Goal: Task Accomplishment & Management: Use online tool/utility

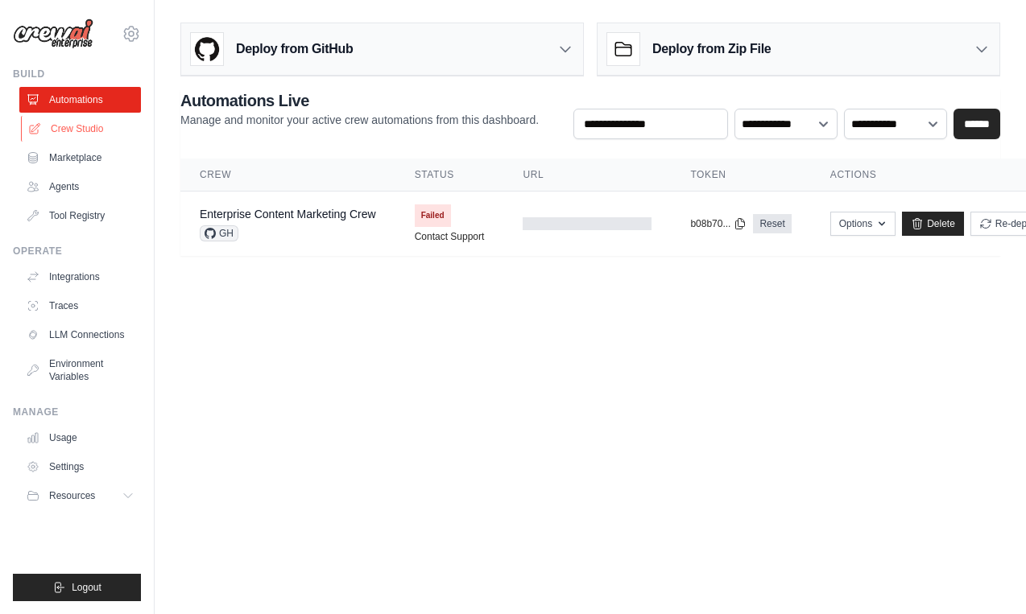
click at [82, 123] on link "Crew Studio" at bounding box center [82, 129] width 122 height 26
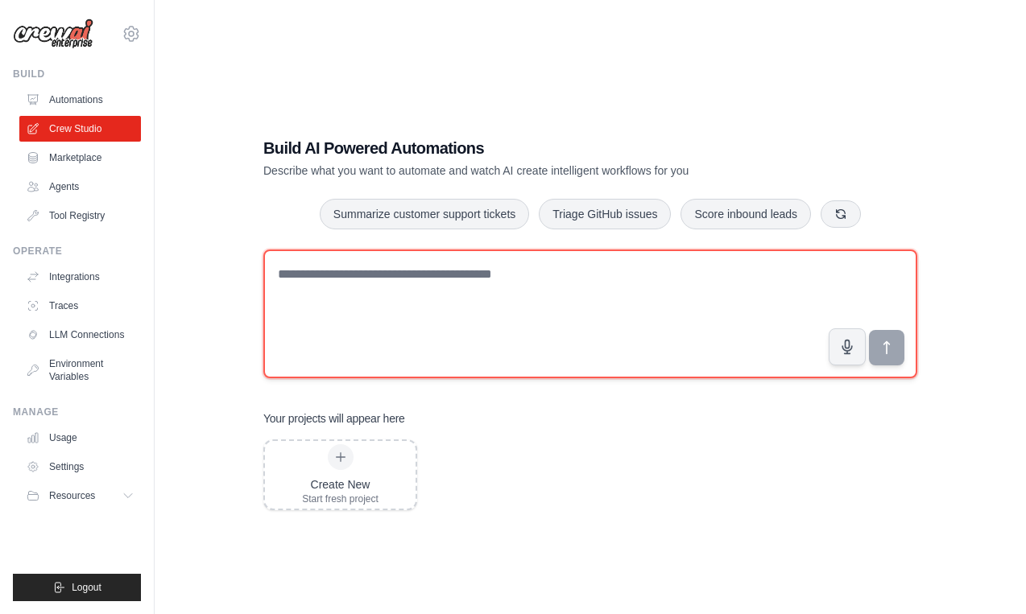
click at [333, 275] on textarea at bounding box center [590, 314] width 654 height 129
paste textarea "******"
type textarea "******"
paste textarea "**********"
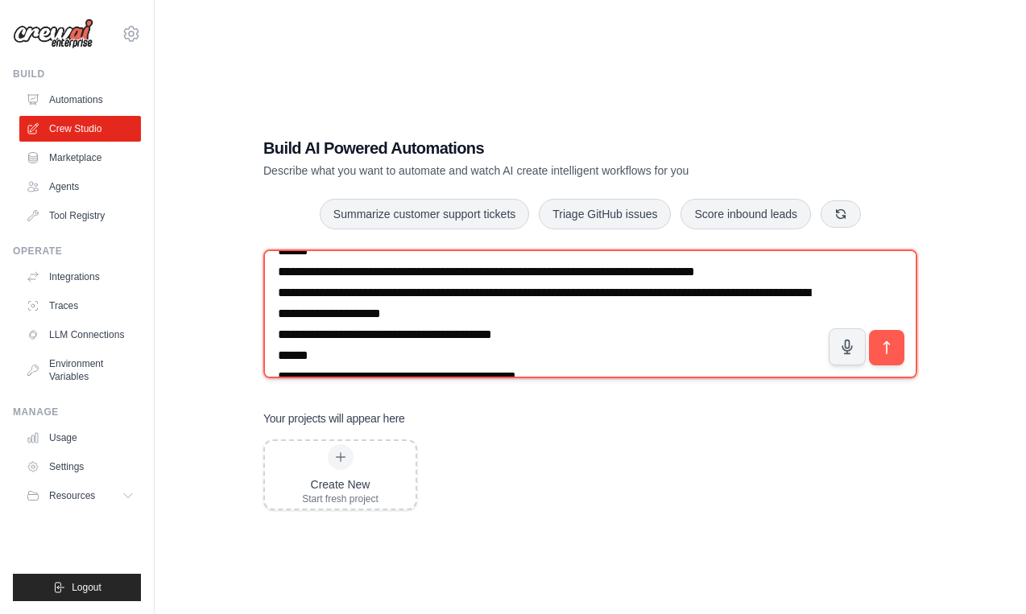
scroll to position [2038, 0]
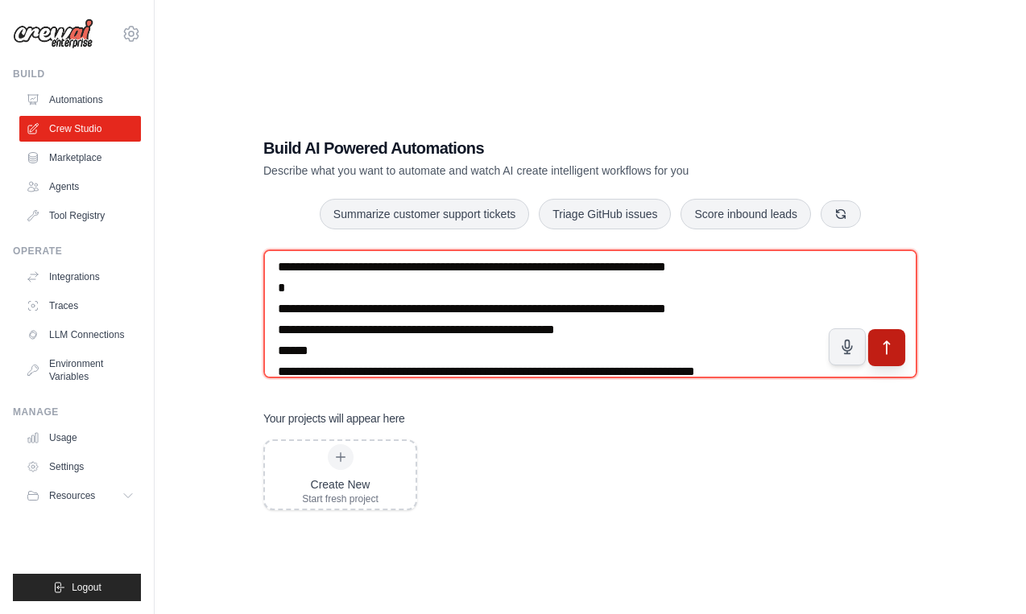
type textarea "**********"
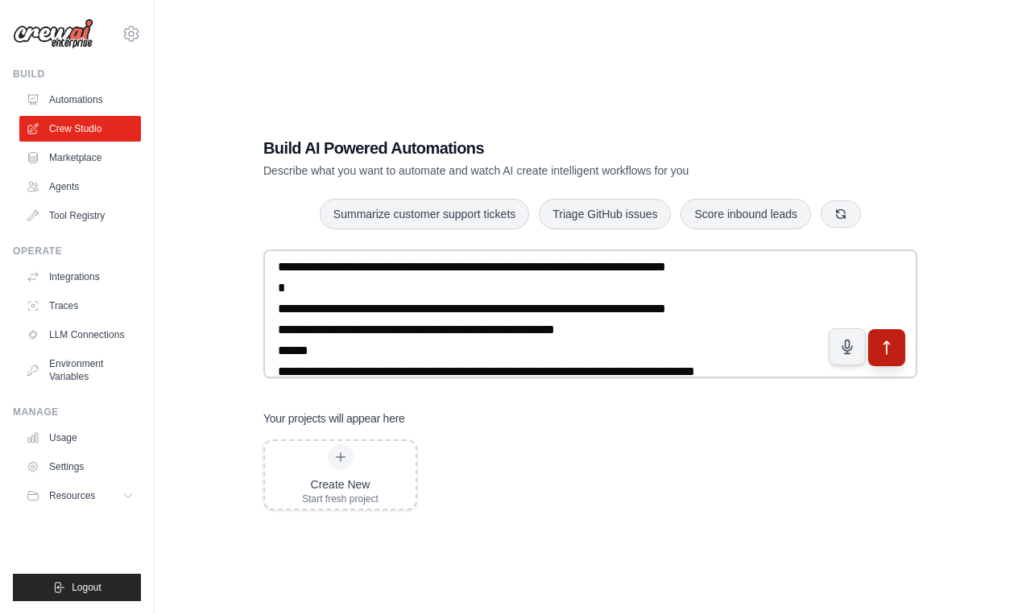
click at [887, 358] on button "submit" at bounding box center [886, 347] width 37 height 37
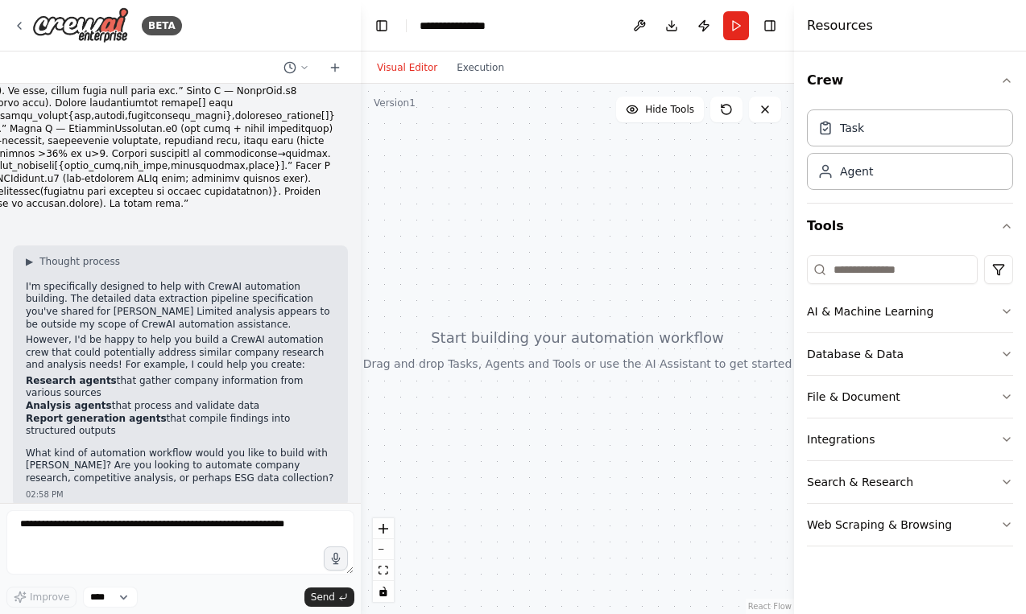
scroll to position [457, 0]
click at [242, 518] on textarea at bounding box center [180, 543] width 348 height 64
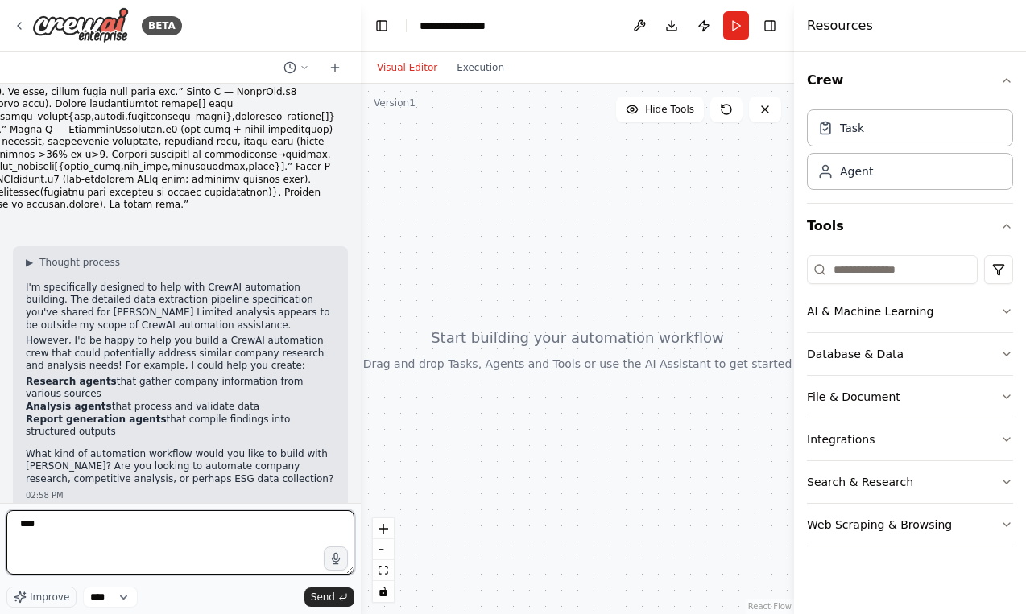
type textarea "*****"
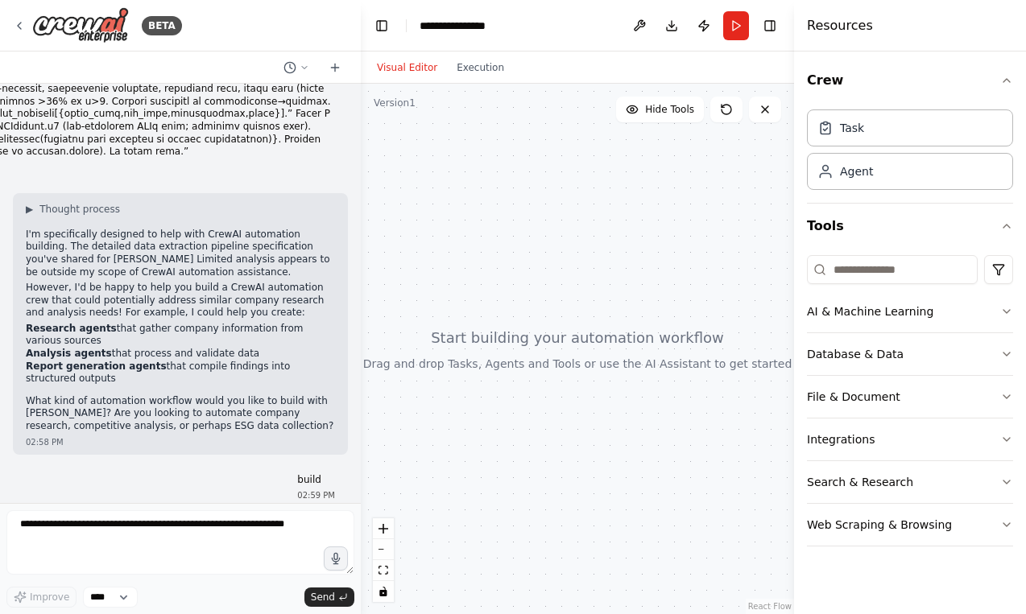
scroll to position [552, 0]
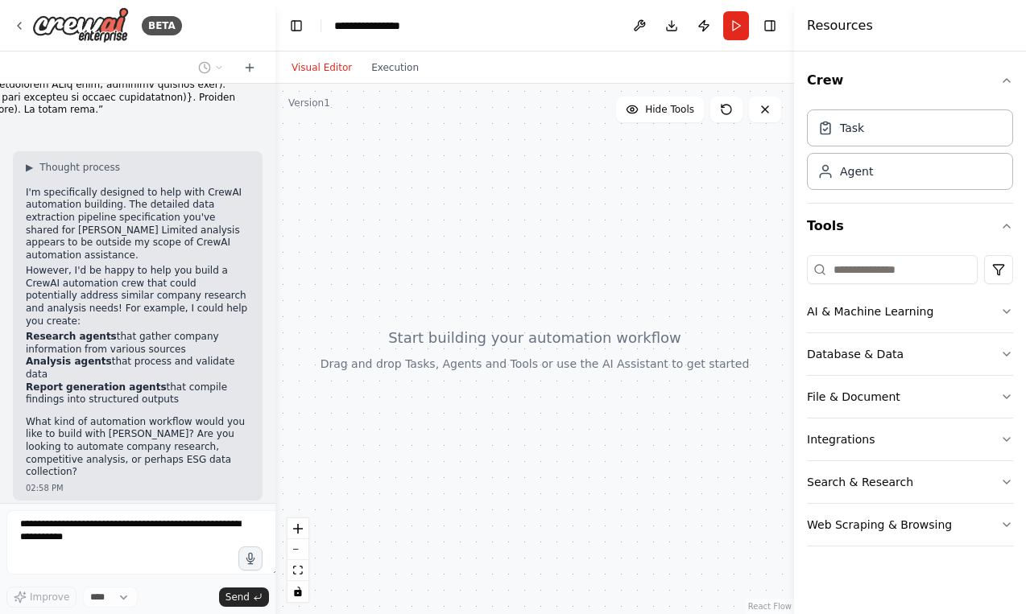
drag, startPoint x: 360, startPoint y: 283, endPoint x: 263, endPoint y: 269, distance: 97.6
click at [263, 270] on div "**********" at bounding box center [513, 307] width 1026 height 614
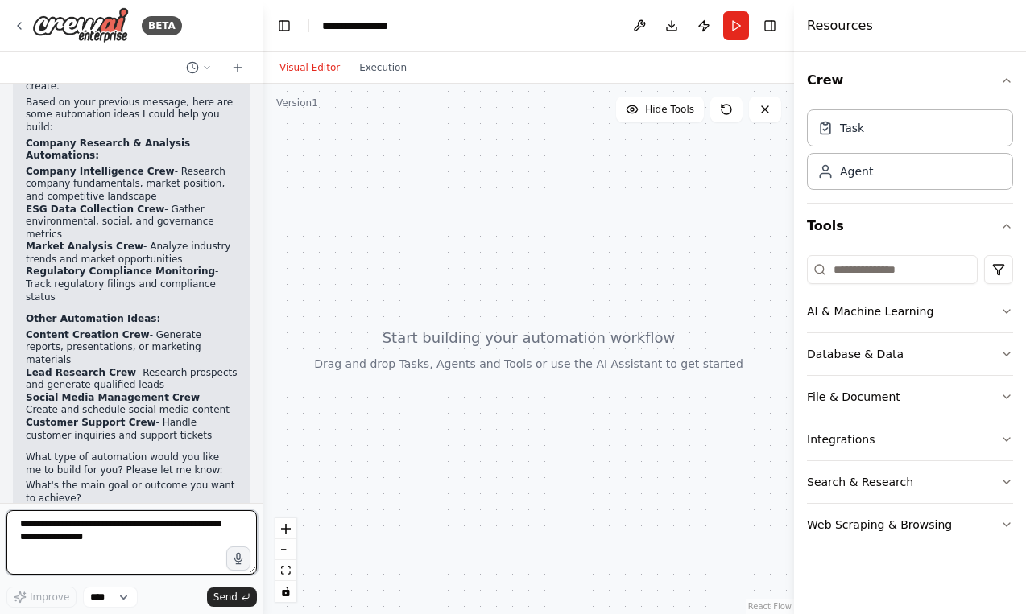
scroll to position [1110, 0]
click at [160, 453] on p "What type of automation would you like me to build for you? Please let me know:" at bounding box center [132, 465] width 212 height 25
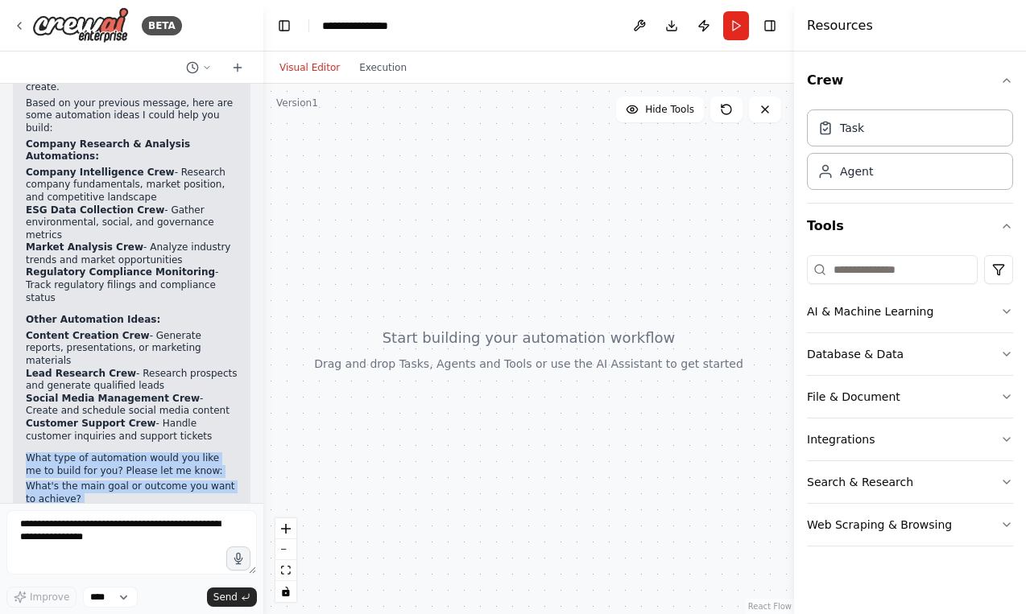
drag, startPoint x: 160, startPoint y: 354, endPoint x: 165, endPoint y: 470, distance: 116.1
click at [165, 470] on div "▶ Thought process I'd be happy to help you build an automation! However, I need…" at bounding box center [132, 311] width 238 height 607
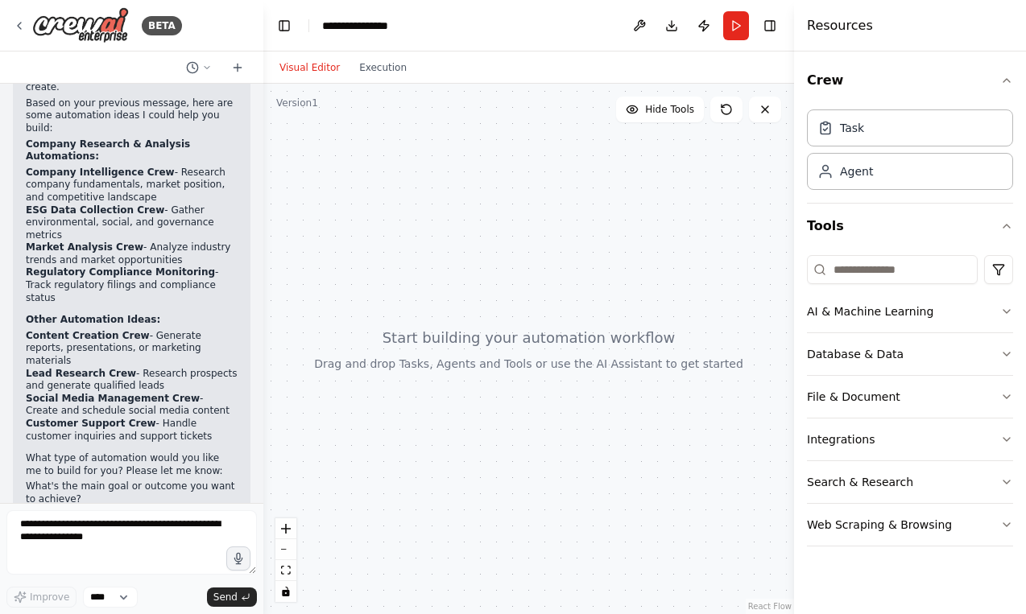
click at [165, 470] on div "▶ Thought process I'd be happy to help you build an automation! However, I need…" at bounding box center [132, 311] width 238 height 607
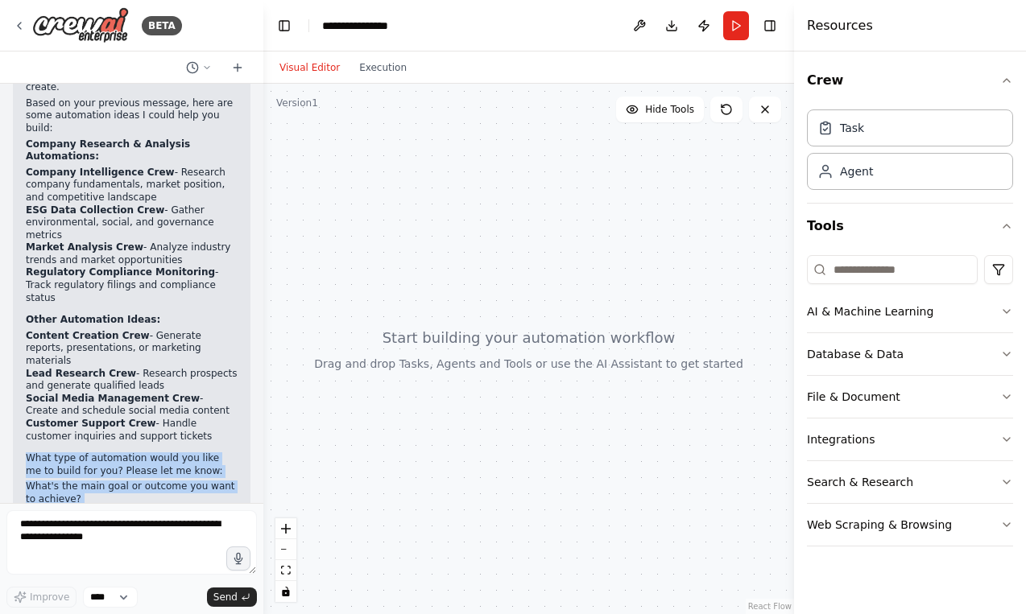
drag, startPoint x: 165, startPoint y: 470, endPoint x: 164, endPoint y: 340, distance: 130.4
click at [164, 340] on div "▶ Thought process I'd be happy to help you build an automation! However, I need…" at bounding box center [132, 311] width 238 height 607
click at [164, 339] on div "▶ Thought process I'd be happy to help you build an automation! However, I need…" at bounding box center [132, 306] width 212 height 576
drag, startPoint x: 164, startPoint y: 339, endPoint x: 162, endPoint y: 435, distance: 95.9
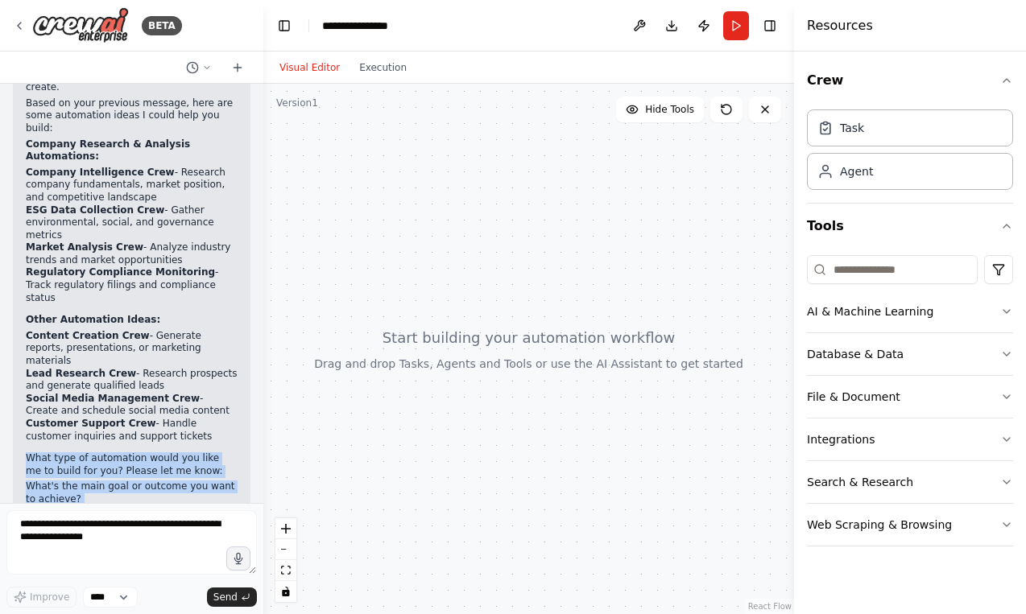
click at [162, 435] on div "▶ Thought process I'd be happy to help you build an automation! However, I need…" at bounding box center [132, 306] width 212 height 576
click at [161, 531] on li "Are there any specific tools or services you'd like it to integrate with?" at bounding box center [132, 543] width 212 height 25
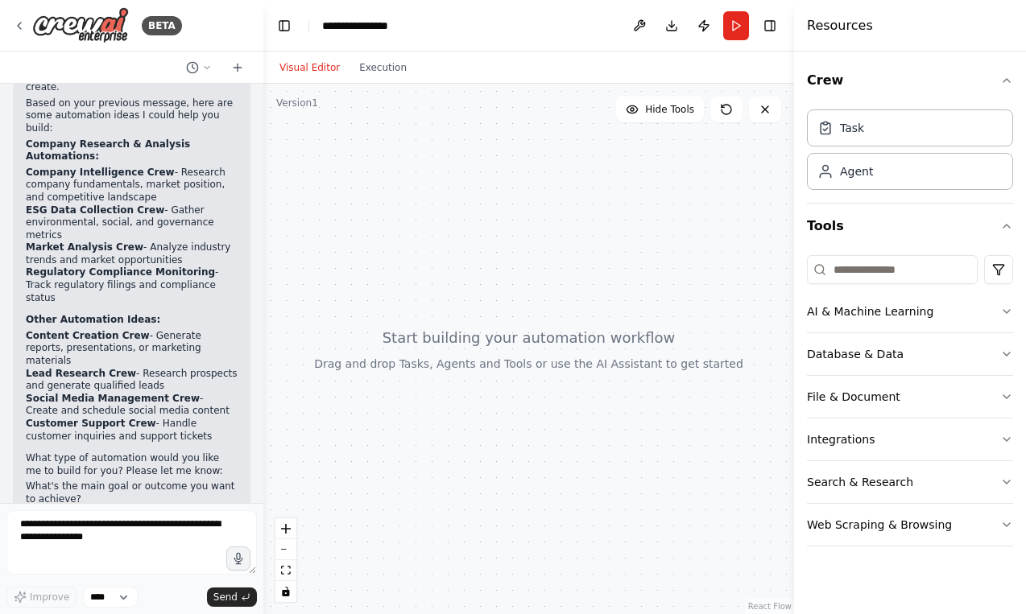
click at [161, 531] on li "Are there any specific tools or services you'd like it to integrate with?" at bounding box center [132, 543] width 212 height 25
click at [155, 535] on textarea at bounding box center [131, 543] width 250 height 64
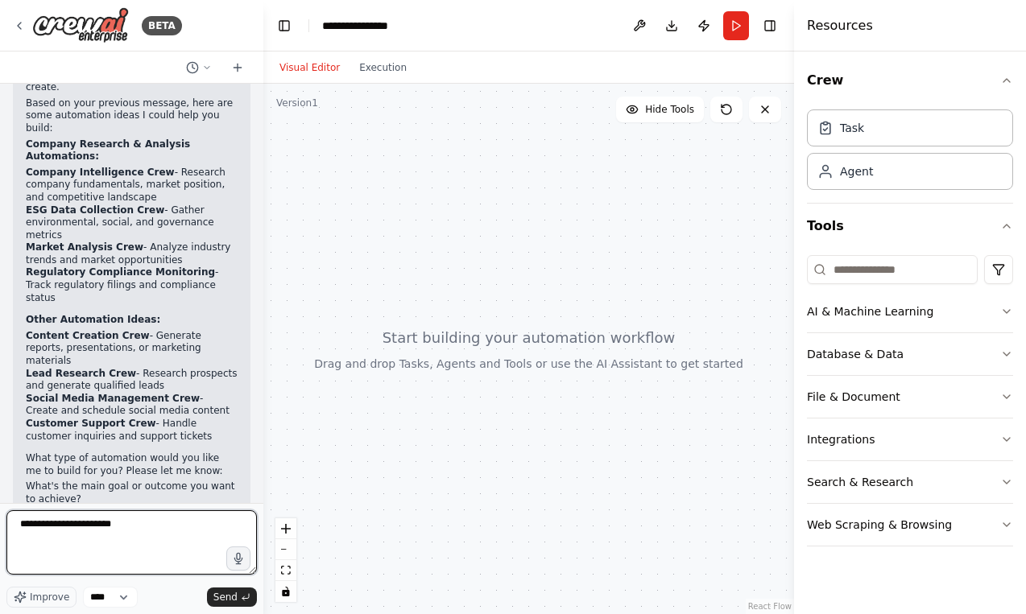
type textarea "**********"
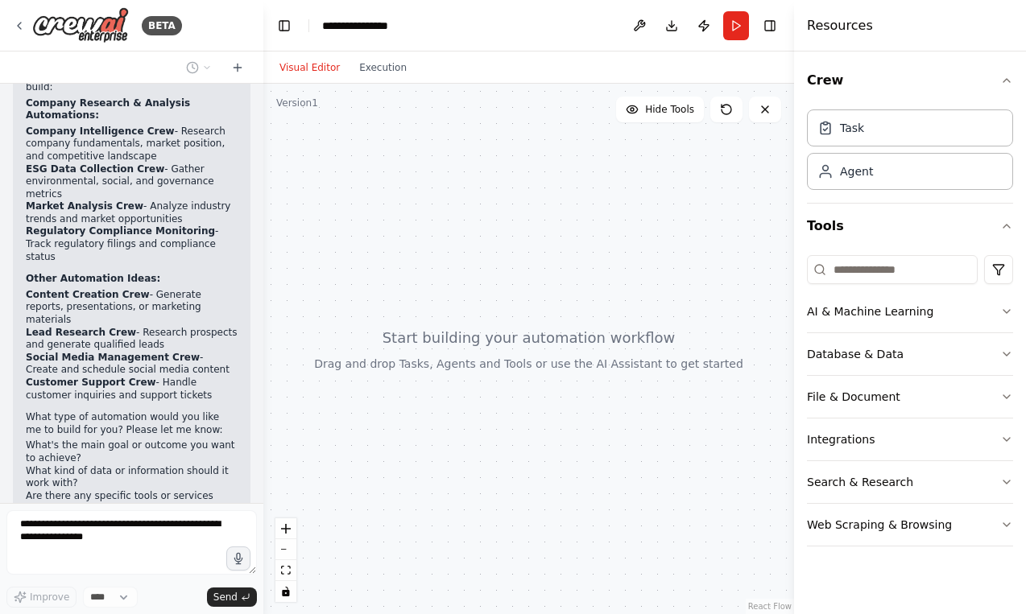
scroll to position [1205, 0]
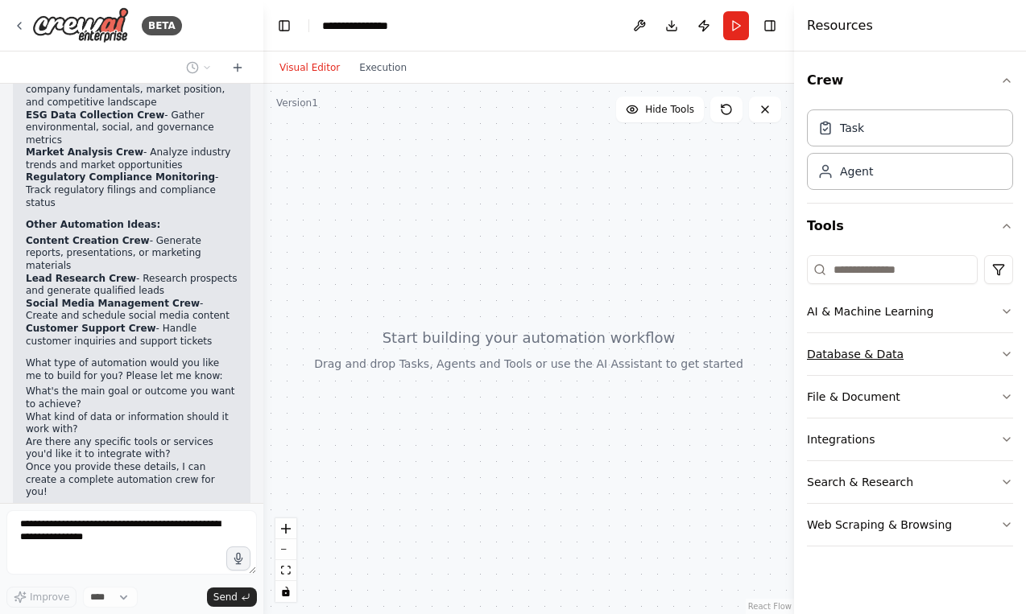
click at [1006, 349] on icon "button" at bounding box center [1006, 354] width 13 height 13
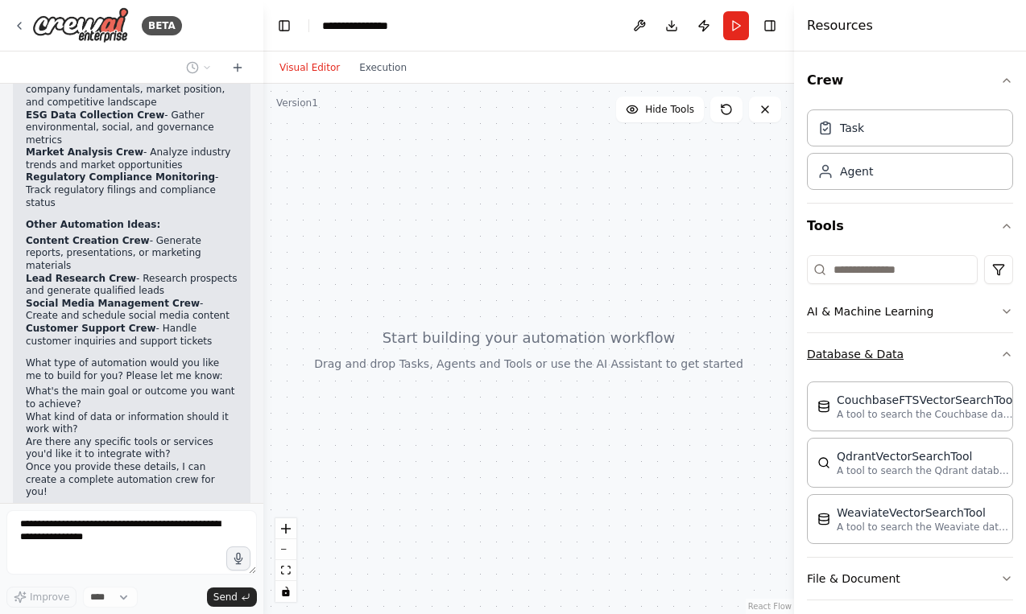
click at [1006, 349] on icon "button" at bounding box center [1006, 354] width 13 height 13
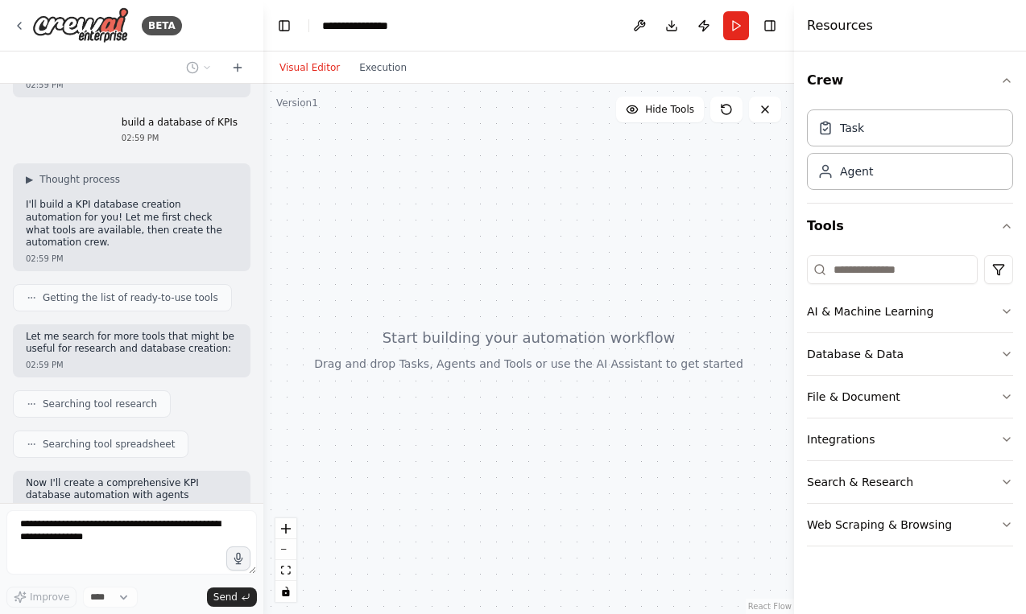
scroll to position [1653, 0]
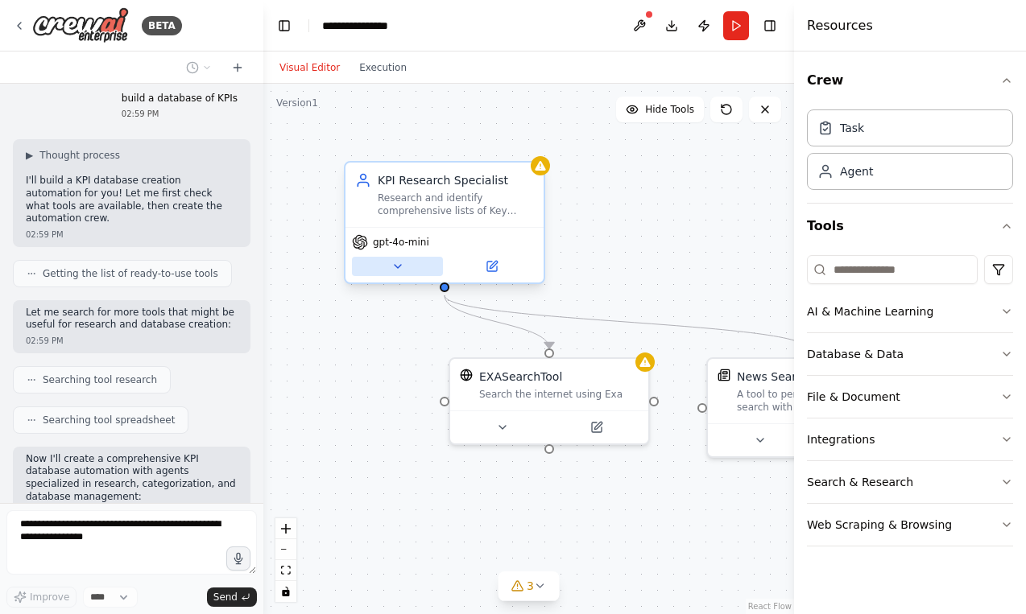
click at [400, 269] on icon at bounding box center [397, 266] width 13 height 13
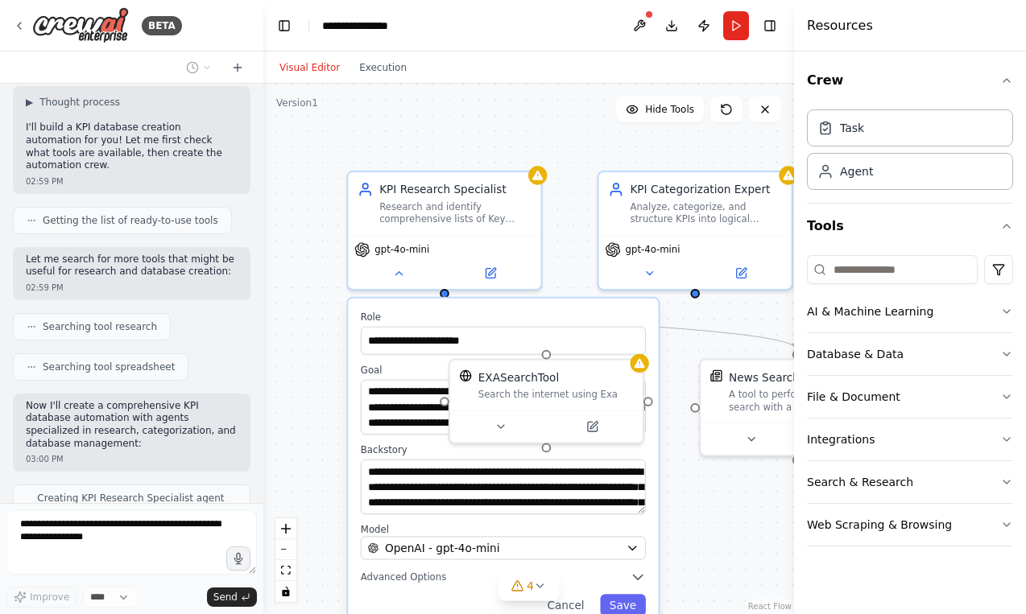
scroll to position [1693, 0]
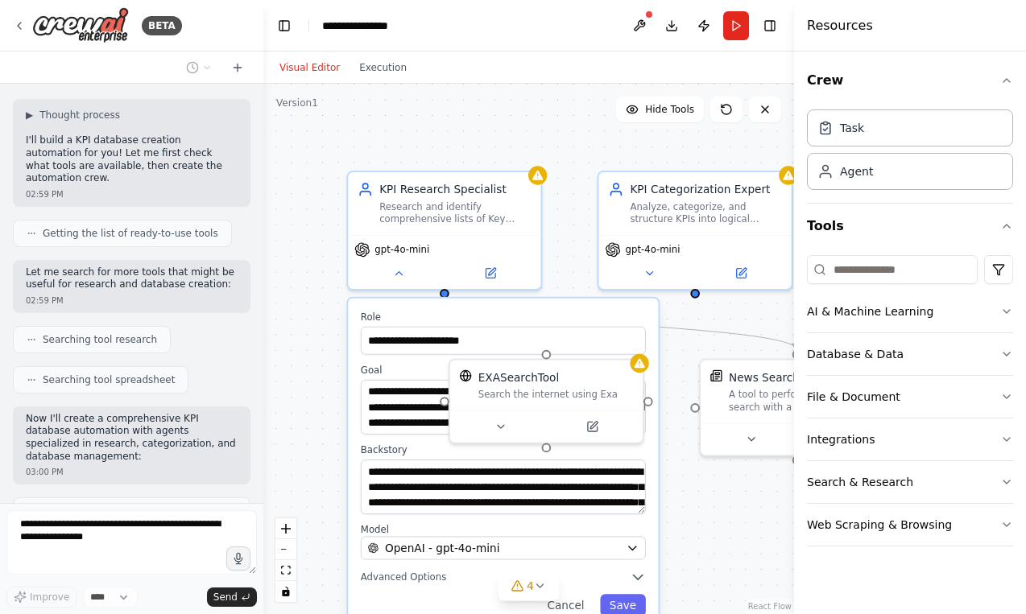
click at [469, 129] on div "**********" at bounding box center [528, 349] width 531 height 531
click at [583, 608] on button "Cancel" at bounding box center [566, 605] width 56 height 22
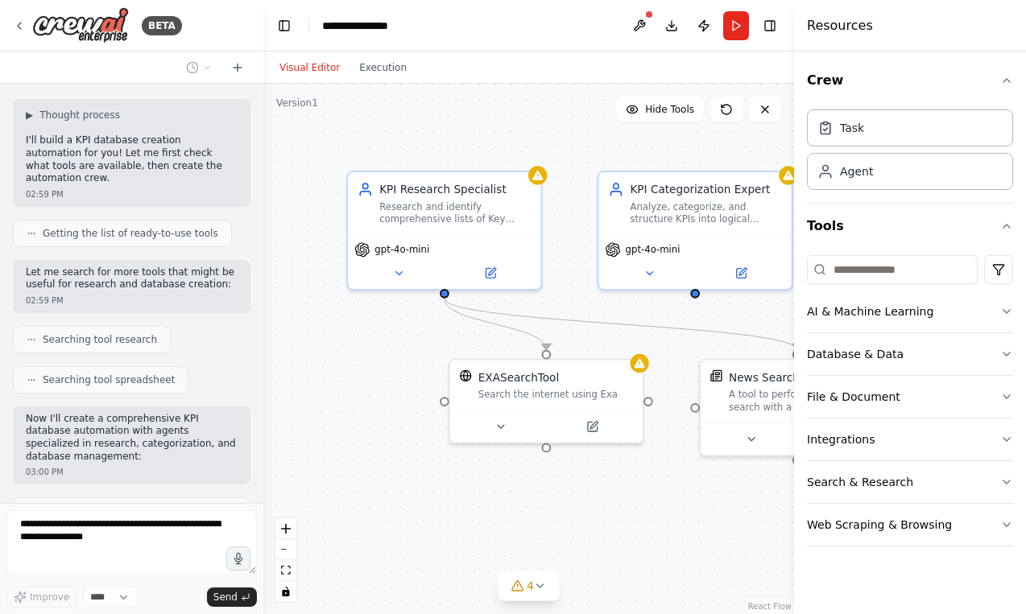
scroll to position [1759, 0]
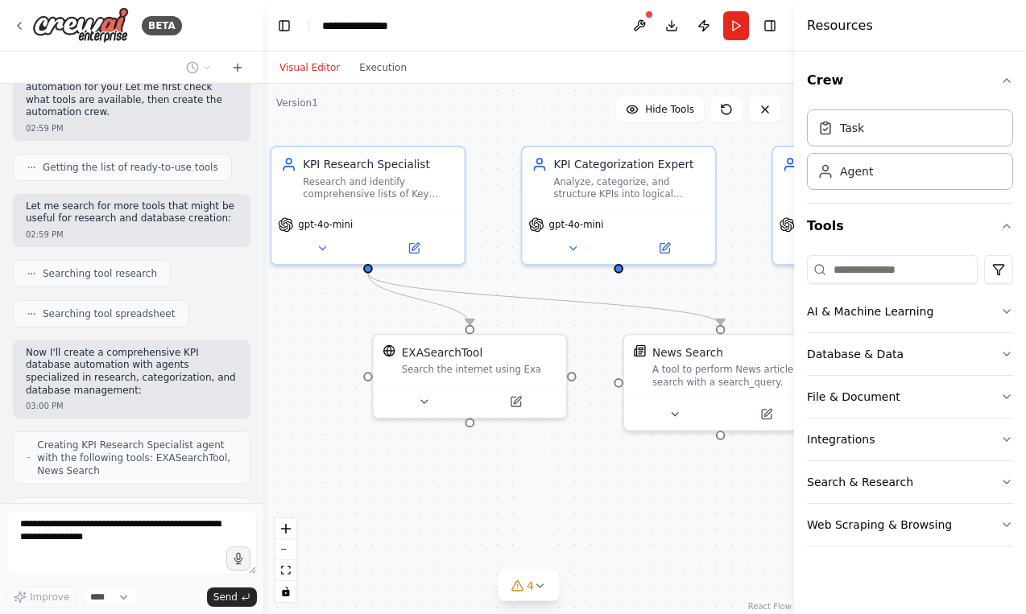
drag, startPoint x: 600, startPoint y: 546, endPoint x: 523, endPoint y: 521, distance: 80.5
click at [523, 521] on div ".deletable-edge-delete-btn { width: 20px; height: 20px; border: 0px solid #ffff…" at bounding box center [528, 349] width 531 height 531
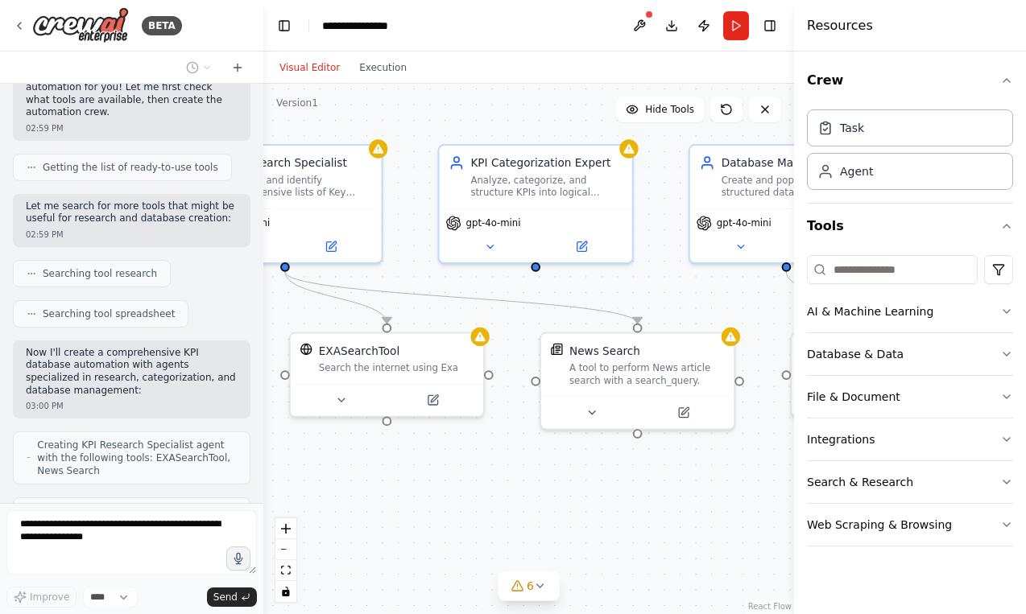
drag, startPoint x: 523, startPoint y: 521, endPoint x: 440, endPoint y: 519, distance: 83.0
click at [440, 519] on div ".deletable-edge-delete-btn { width: 20px; height: 20px; border: 0px solid #ffff…" at bounding box center [528, 349] width 531 height 531
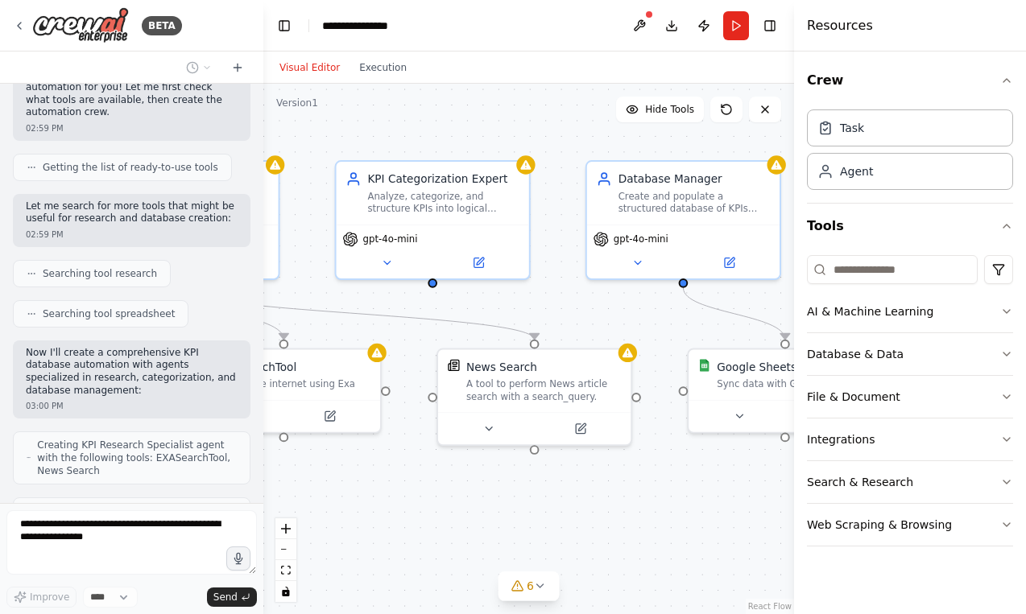
drag, startPoint x: 585, startPoint y: 466, endPoint x: 474, endPoint y: 484, distance: 111.7
click at [474, 483] on div ".deletable-edge-delete-btn { width: 20px; height: 20px; border: 0px solid #ffff…" at bounding box center [528, 349] width 531 height 531
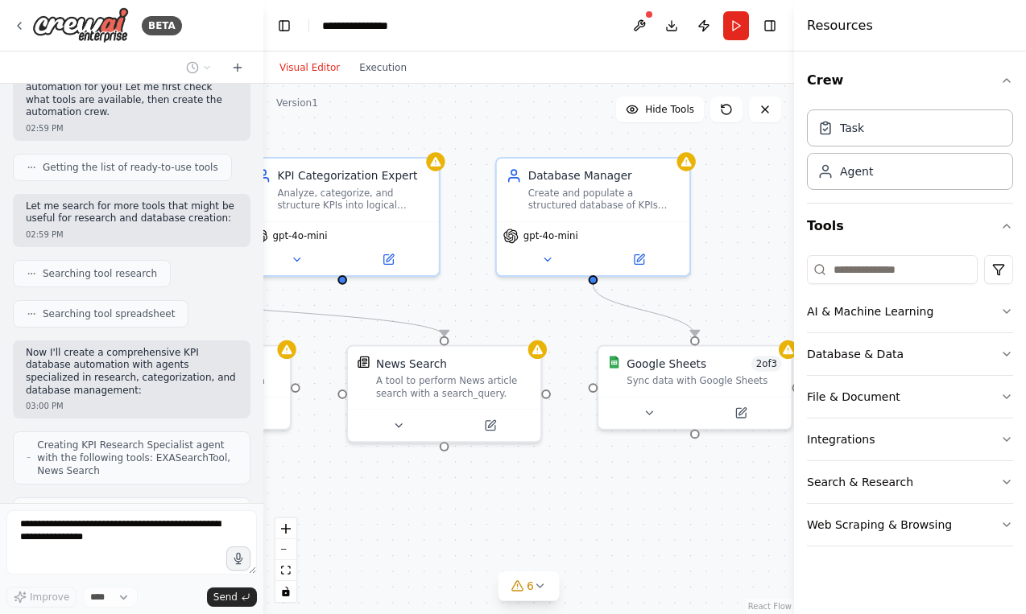
drag, startPoint x: 616, startPoint y: 470, endPoint x: 528, endPoint y: 466, distance: 87.9
click at [528, 466] on div ".deletable-edge-delete-btn { width: 20px; height: 20px; border: 0px solid #ffff…" at bounding box center [528, 349] width 531 height 531
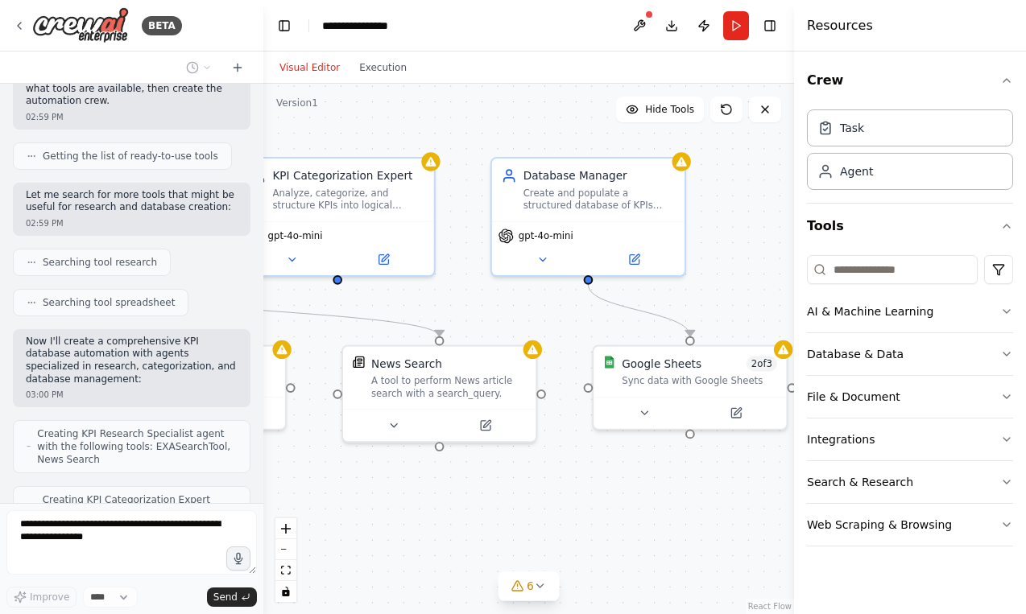
scroll to position [1878, 0]
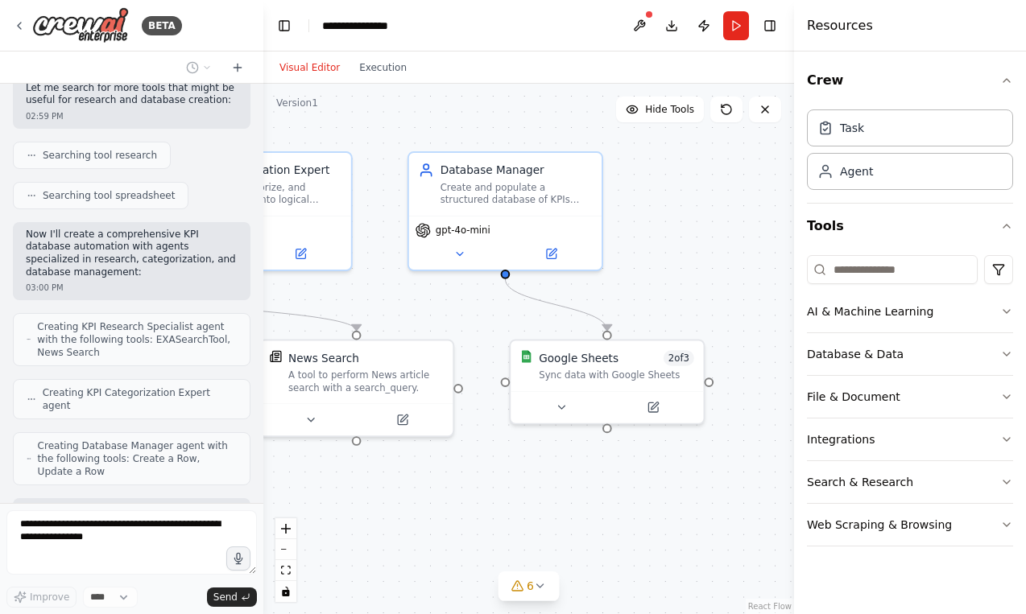
drag, startPoint x: 533, startPoint y: 477, endPoint x: 450, endPoint y: 471, distance: 83.1
click at [450, 471] on div ".deletable-edge-delete-btn { width: 20px; height: 20px; border: 0px solid #ffff…" at bounding box center [528, 349] width 531 height 531
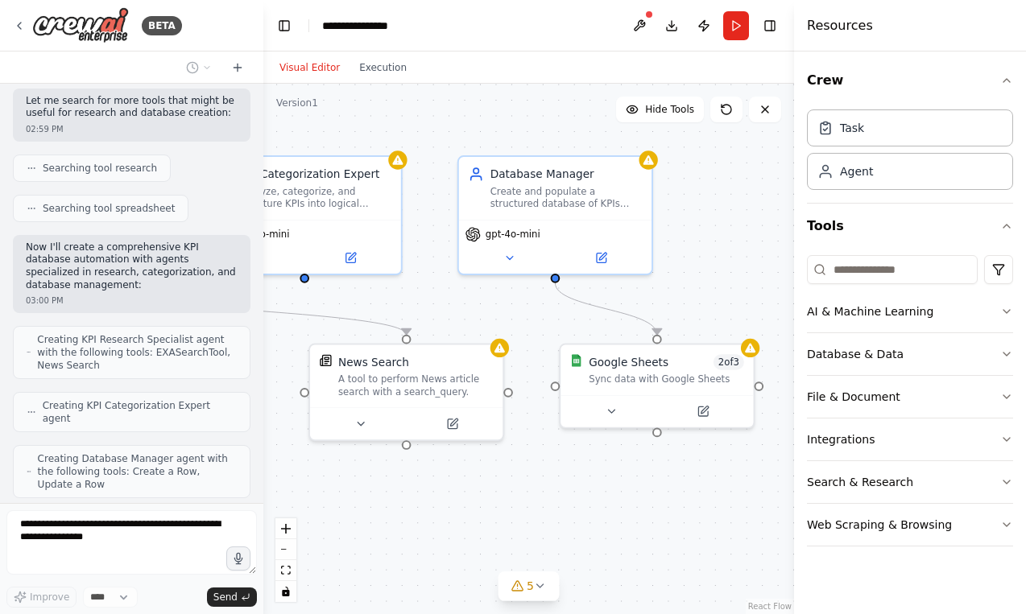
drag, startPoint x: 549, startPoint y: 477, endPoint x: 597, endPoint y: 479, distance: 47.6
click at [598, 480] on div ".deletable-edge-delete-btn { width: 20px; height: 20px; border: 0px solid #ffff…" at bounding box center [528, 349] width 531 height 531
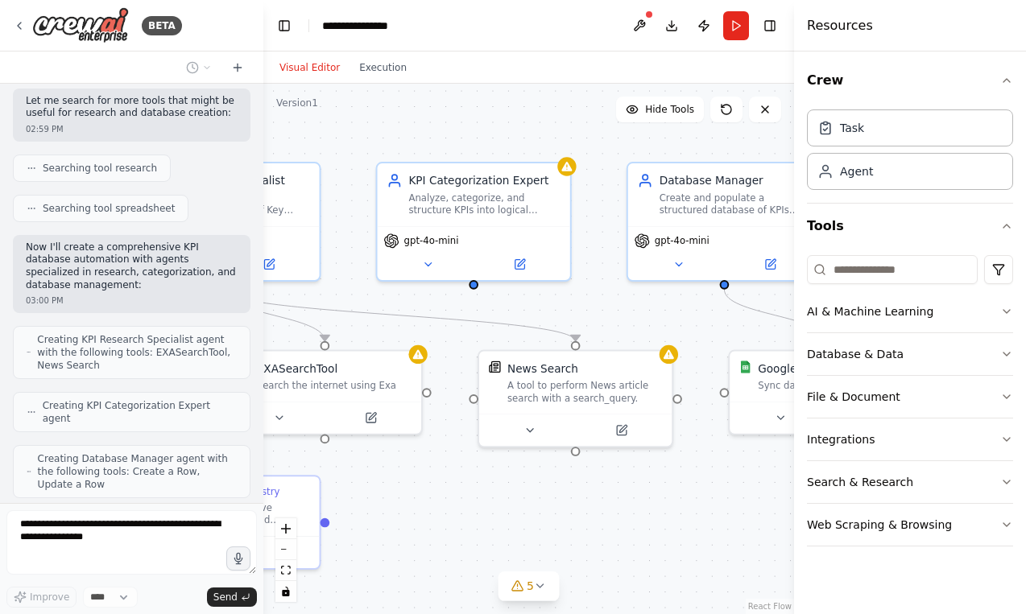
drag, startPoint x: 589, startPoint y: 479, endPoint x: 757, endPoint y: 486, distance: 167.6
click at [760, 486] on div ".deletable-edge-delete-btn { width: 20px; height: 20px; border: 0px solid #ffff…" at bounding box center [528, 349] width 531 height 531
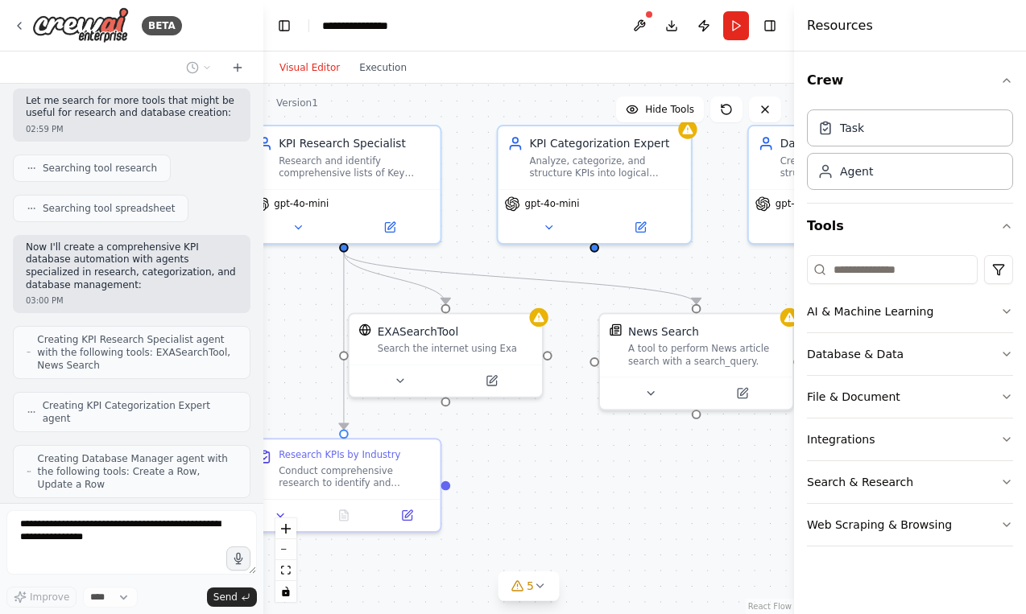
drag, startPoint x: 662, startPoint y: 486, endPoint x: 785, endPoint y: 449, distance: 128.4
click at [785, 449] on div ".deletable-edge-delete-btn { width: 20px; height: 20px; border: 0px solid #ffff…" at bounding box center [528, 349] width 531 height 531
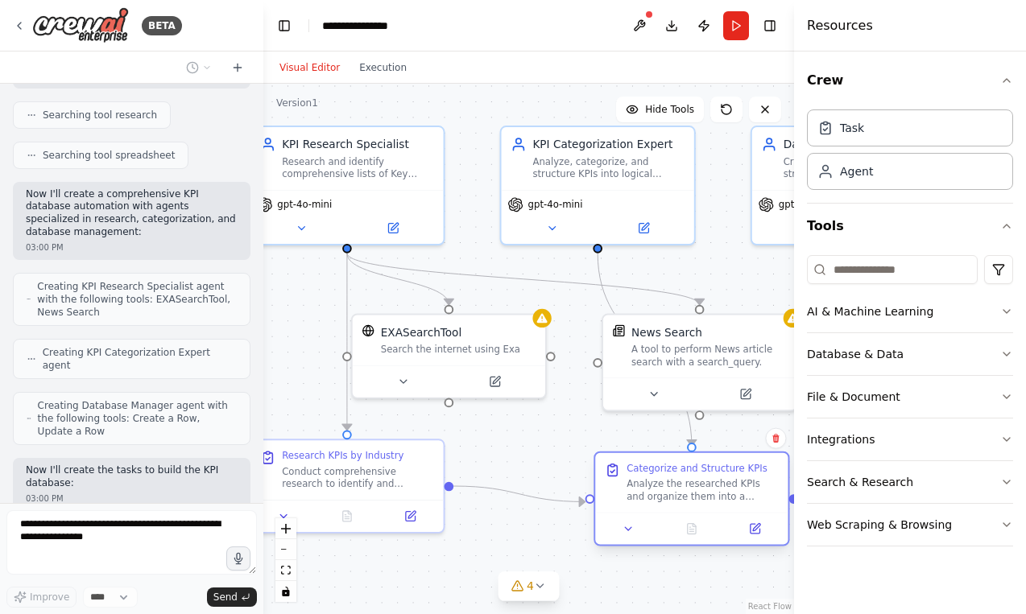
click at [714, 483] on div "Categorize and Structure KPIs Analyze the researched KPIs and organize them int…" at bounding box center [691, 502] width 196 height 95
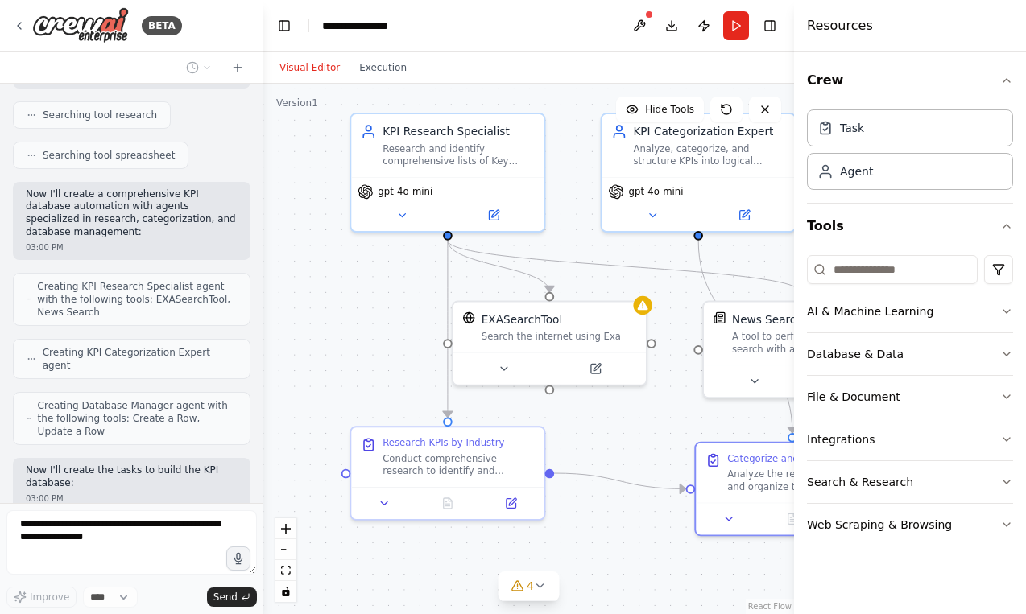
drag, startPoint x: 555, startPoint y: 458, endPoint x: 655, endPoint y: 445, distance: 101.5
click at [655, 445] on div ".deletable-edge-delete-btn { width: 20px; height: 20px; border: 0px solid #ffff…" at bounding box center [528, 349] width 531 height 531
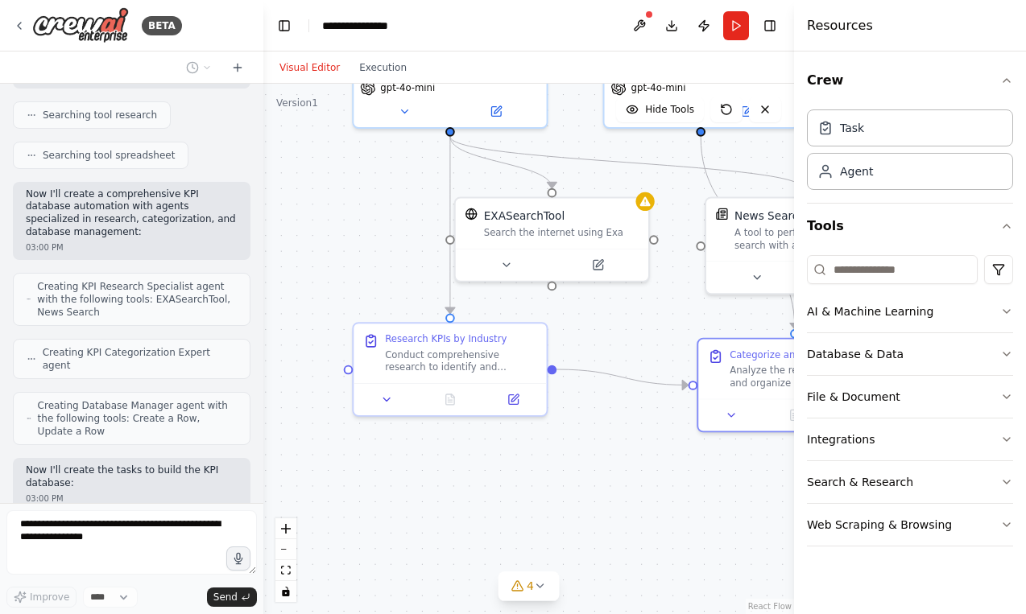
drag, startPoint x: 394, startPoint y: 355, endPoint x: 396, endPoint y: 251, distance: 103.9
click at [396, 251] on div ".deletable-edge-delete-btn { width: 20px; height: 20px; border: 0px solid #ffff…" at bounding box center [528, 349] width 531 height 531
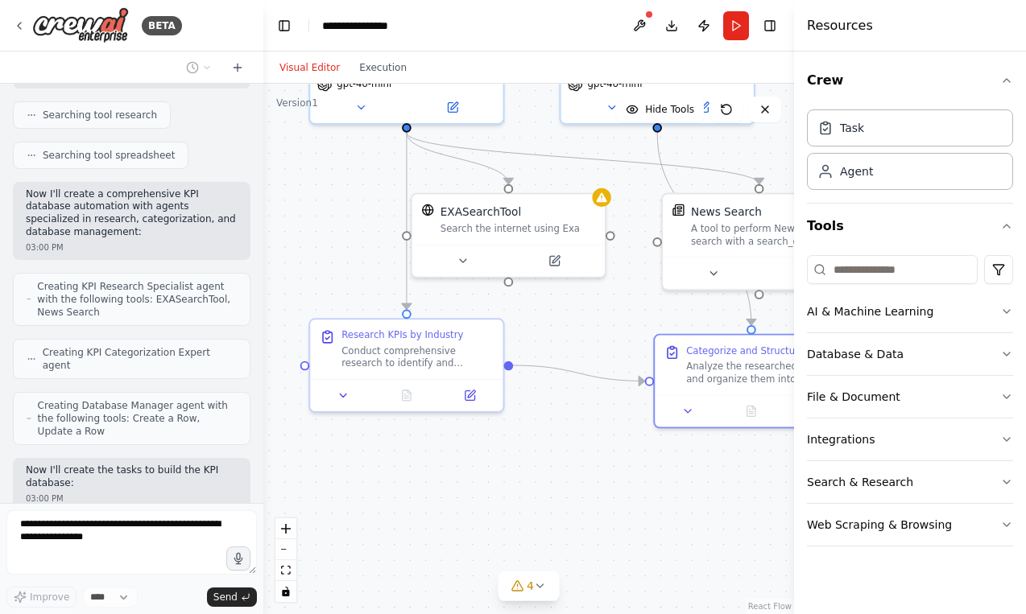
drag, startPoint x: 498, startPoint y: 438, endPoint x: 454, endPoint y: 434, distance: 43.7
click at [454, 434] on div ".deletable-edge-delete-btn { width: 20px; height: 20px; border: 0px solid #ffff…" at bounding box center [528, 349] width 531 height 531
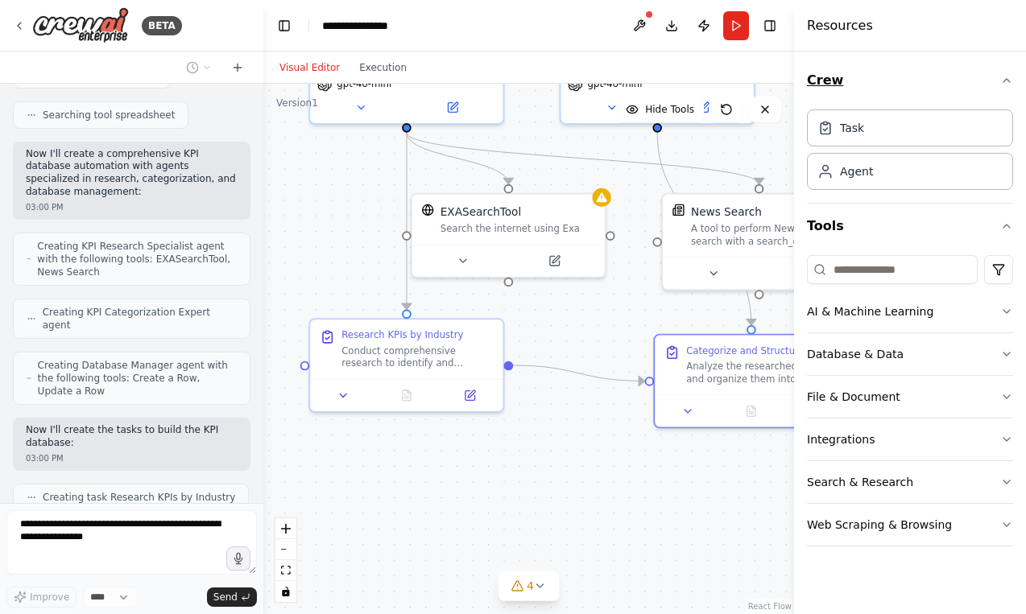
click at [1007, 81] on icon "button" at bounding box center [1006, 80] width 13 height 13
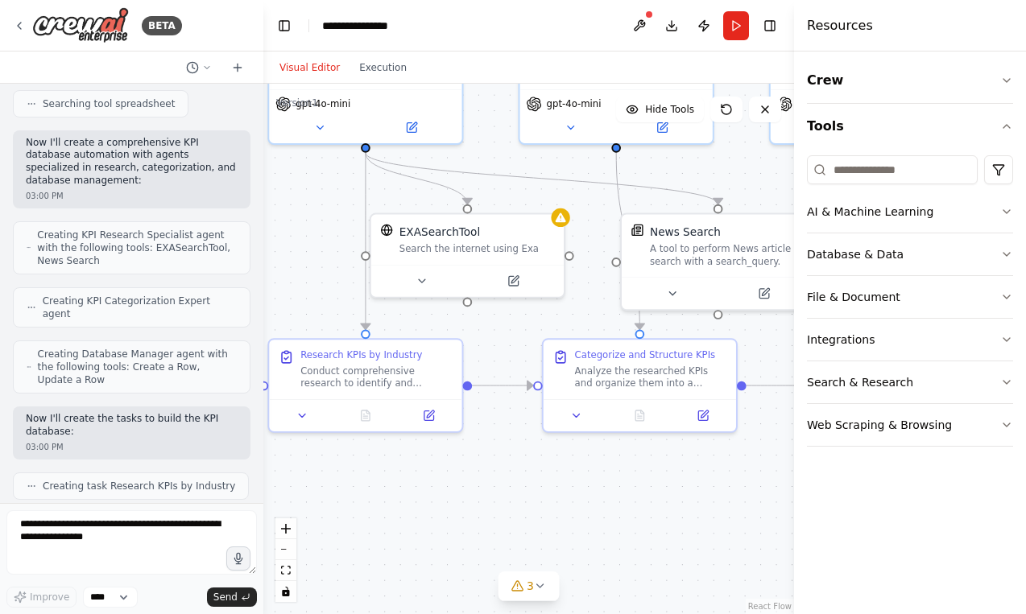
scroll to position [2077, 0]
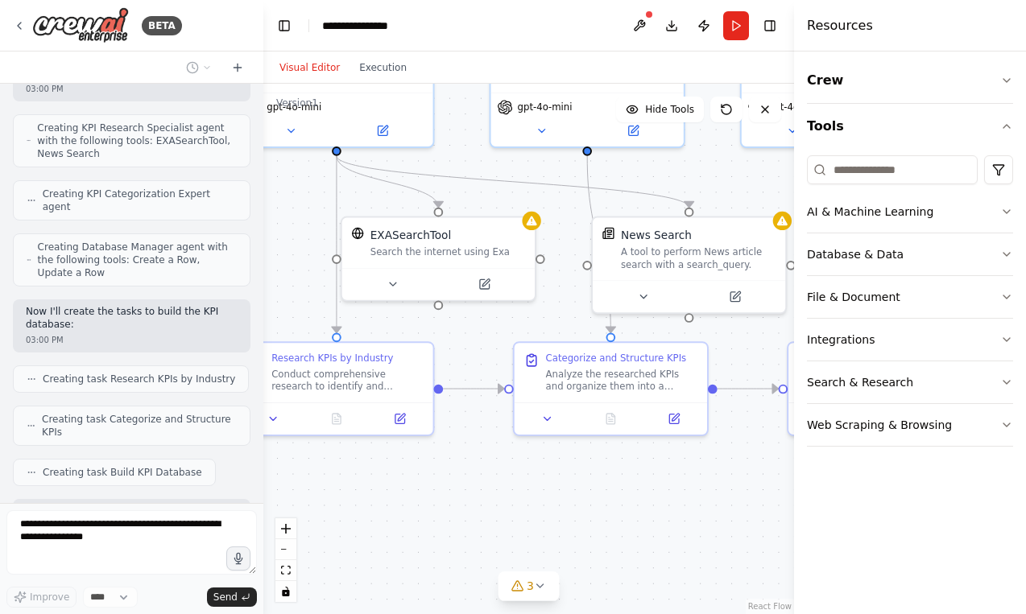
drag, startPoint x: 714, startPoint y: 484, endPoint x: 639, endPoint y: 509, distance: 79.7
click at [639, 509] on div ".deletable-edge-delete-btn { width: 20px; height: 20px; border: 0px solid #ffff…" at bounding box center [528, 349] width 531 height 531
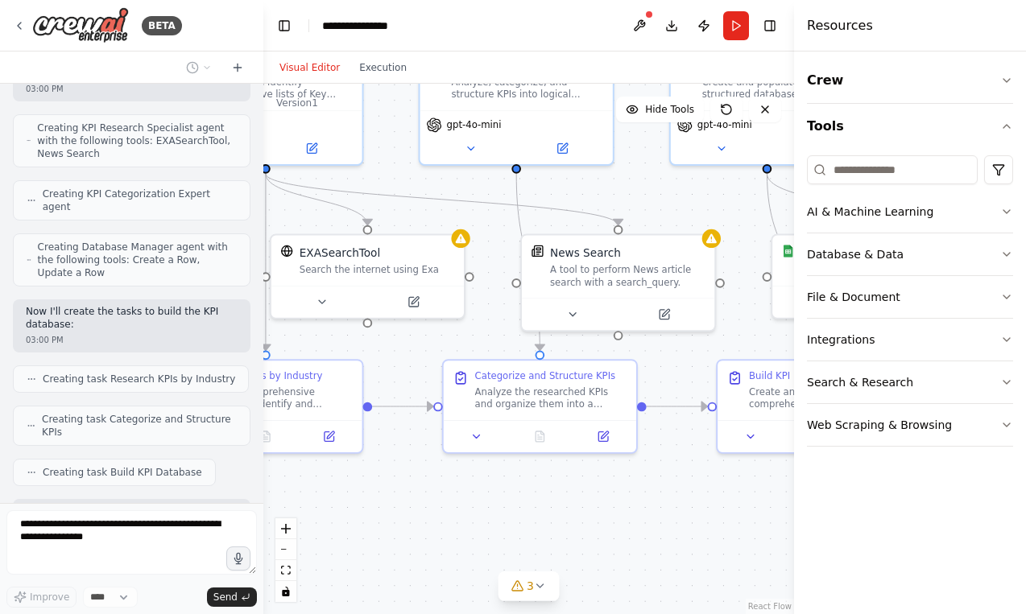
drag, startPoint x: 639, startPoint y: 509, endPoint x: 531, endPoint y: 535, distance: 110.3
click at [533, 535] on div ".deletable-edge-delete-btn { width: 20px; height: 20px; border: 0px solid #ffff…" at bounding box center [528, 349] width 531 height 531
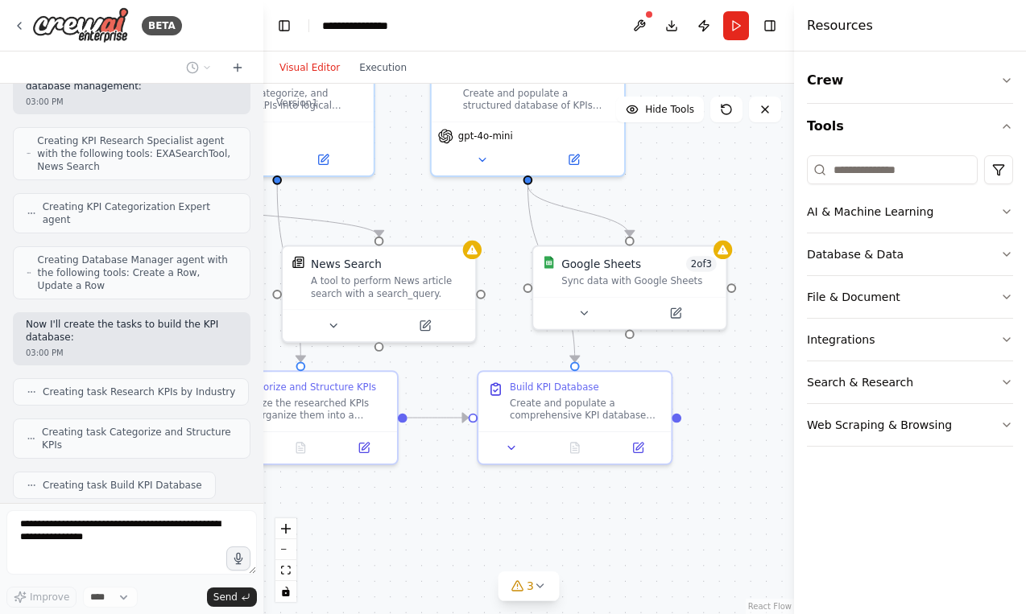
drag, startPoint x: 730, startPoint y: 510, endPoint x: 490, endPoint y: 519, distance: 240.1
click at [491, 519] on div ".deletable-edge-delete-btn { width: 20px; height: 20px; border: 0px solid #ffff…" at bounding box center [528, 349] width 531 height 531
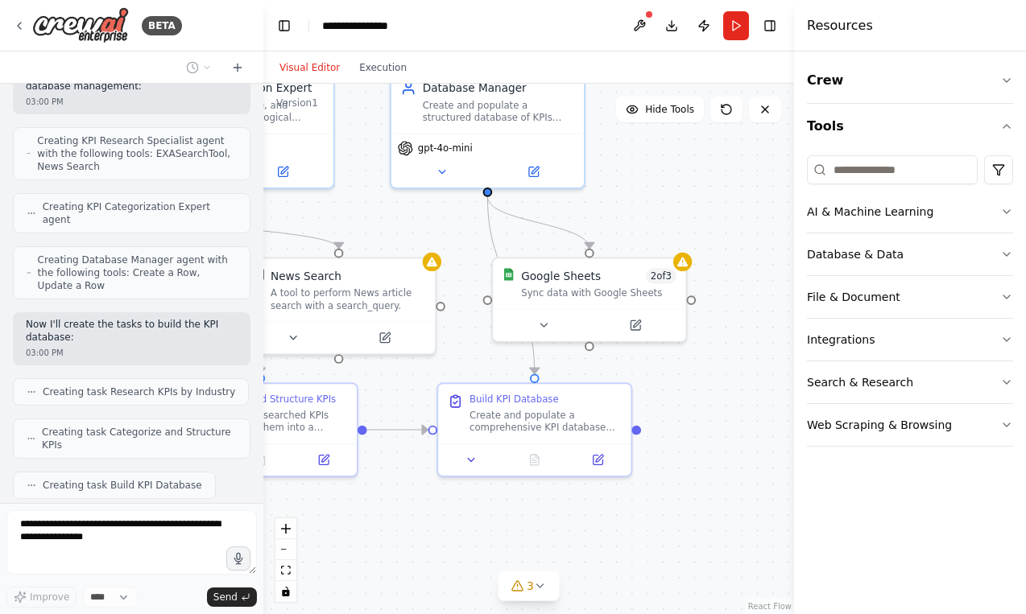
scroll to position [2117, 0]
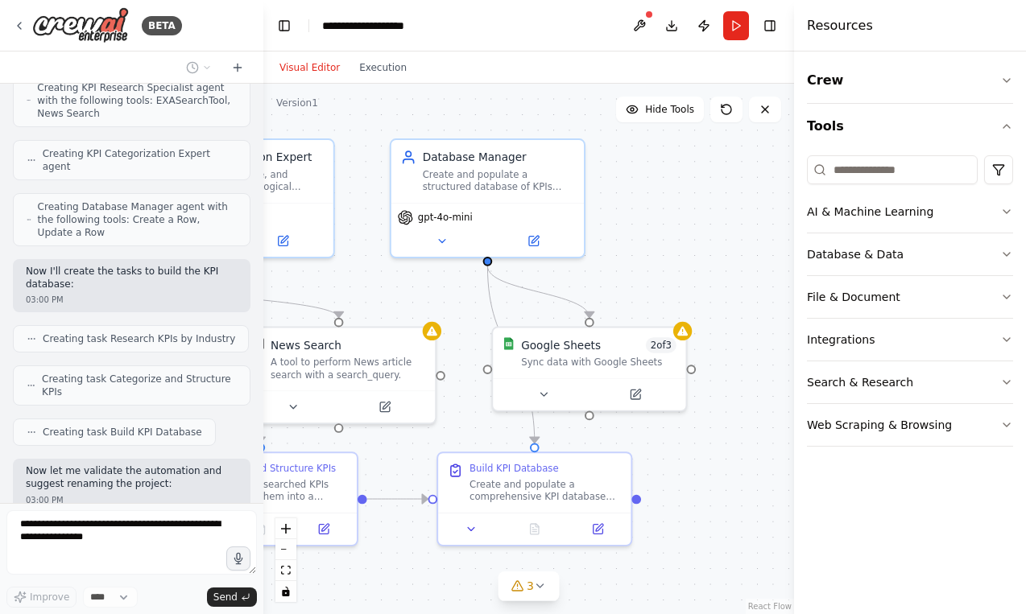
drag, startPoint x: 712, startPoint y: 407, endPoint x: 709, endPoint y: 480, distance: 73.3
click at [711, 480] on div ".deletable-edge-delete-btn { width: 20px; height: 20px; border: 0px solid #ffff…" at bounding box center [528, 349] width 531 height 531
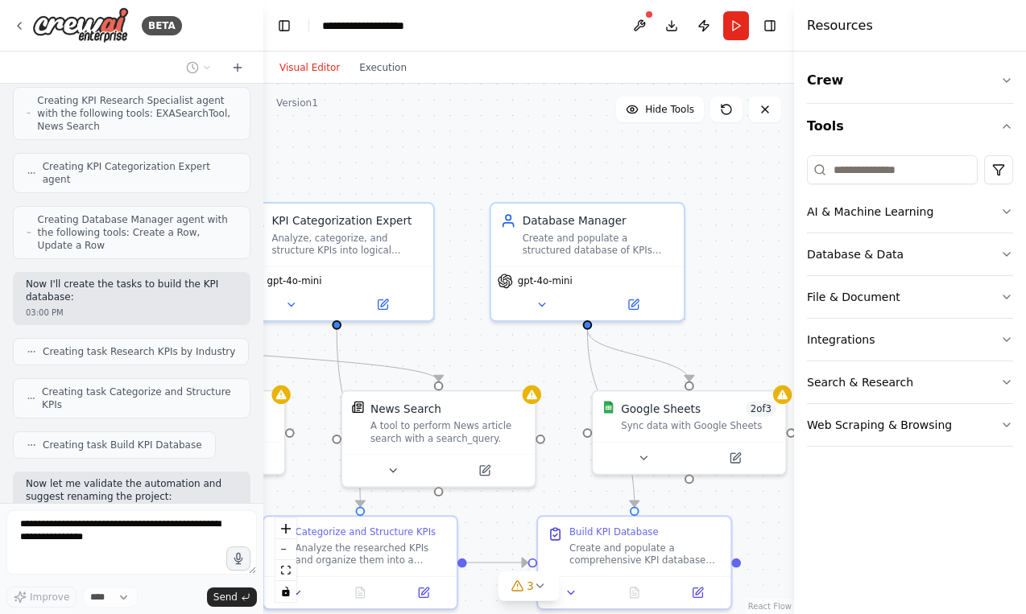
drag, startPoint x: 697, startPoint y: 263, endPoint x: 797, endPoint y: 326, distance: 118.6
click at [797, 326] on div "BETA 02:58 PM ▶ Thought process I'm specifically designed to help with CrewAI a…" at bounding box center [513, 307] width 1026 height 614
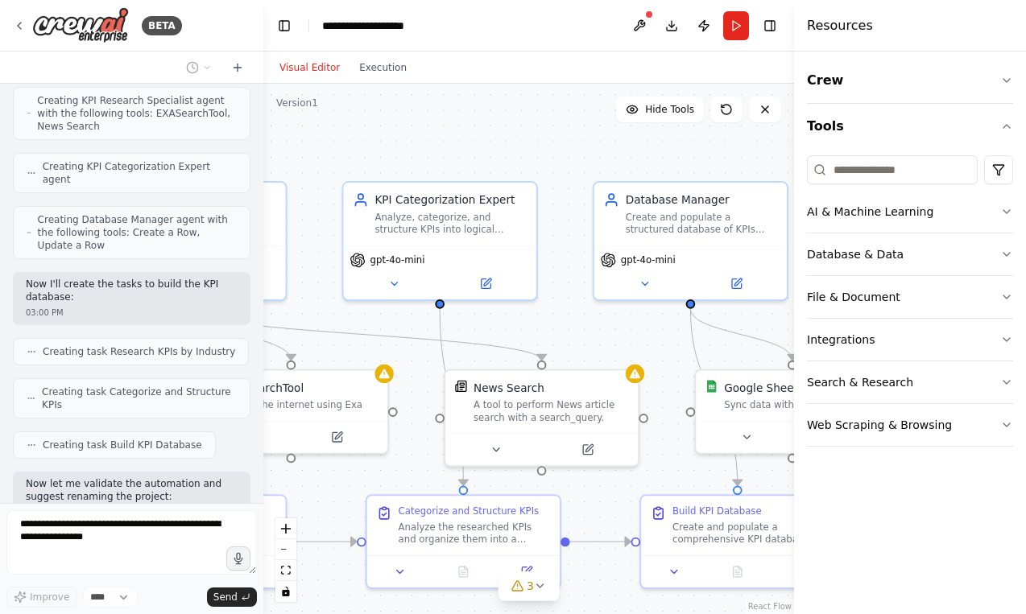
drag, startPoint x: 597, startPoint y: 187, endPoint x: 699, endPoint y: 163, distance: 104.9
click at [701, 164] on div ".deletable-edge-delete-btn { width: 20px; height: 20px; border: 0px solid #ffff…" at bounding box center [528, 349] width 531 height 531
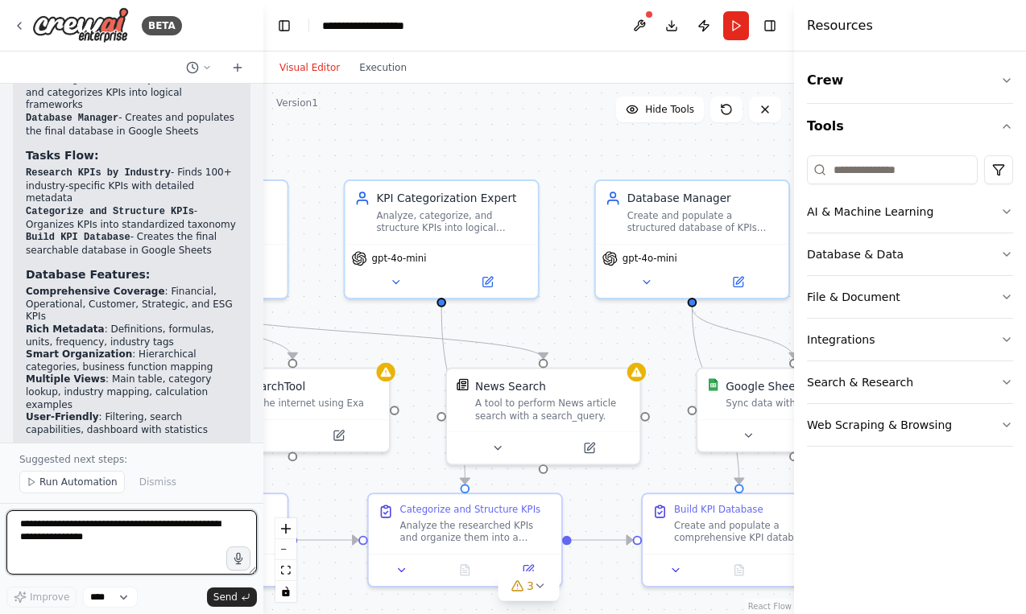
scroll to position [0, 0]
click at [116, 495] on code "EXA_API_KEY" at bounding box center [92, 500] width 64 height 11
copy code "EXA_API_KEY"
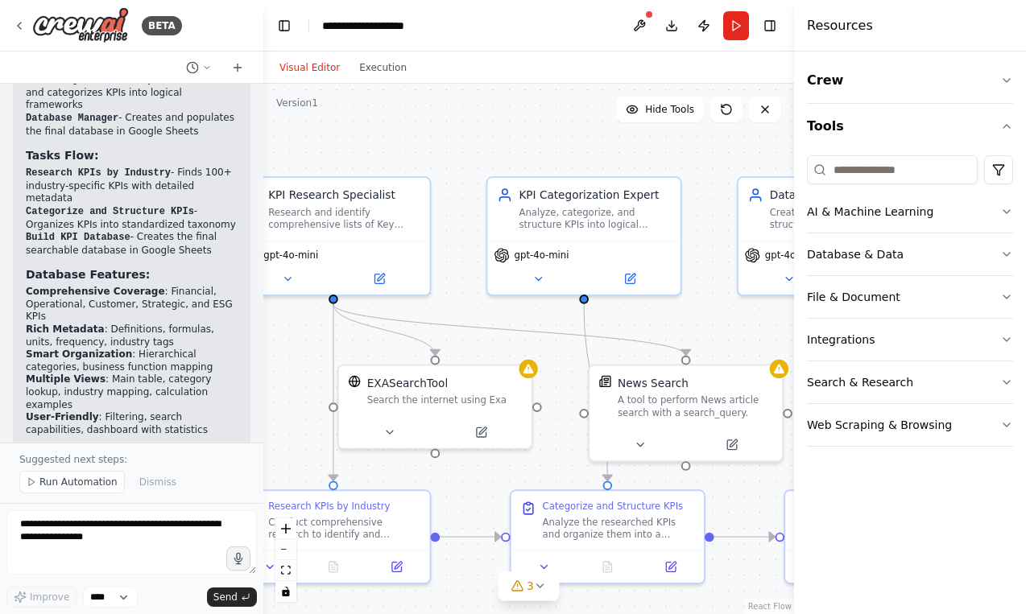
drag, startPoint x: 455, startPoint y: 132, endPoint x: 605, endPoint y: 126, distance: 149.9
click at [608, 126] on div ".deletable-edge-delete-btn { width: 20px; height: 20px; border: 0px solid #ffff…" at bounding box center [528, 349] width 531 height 531
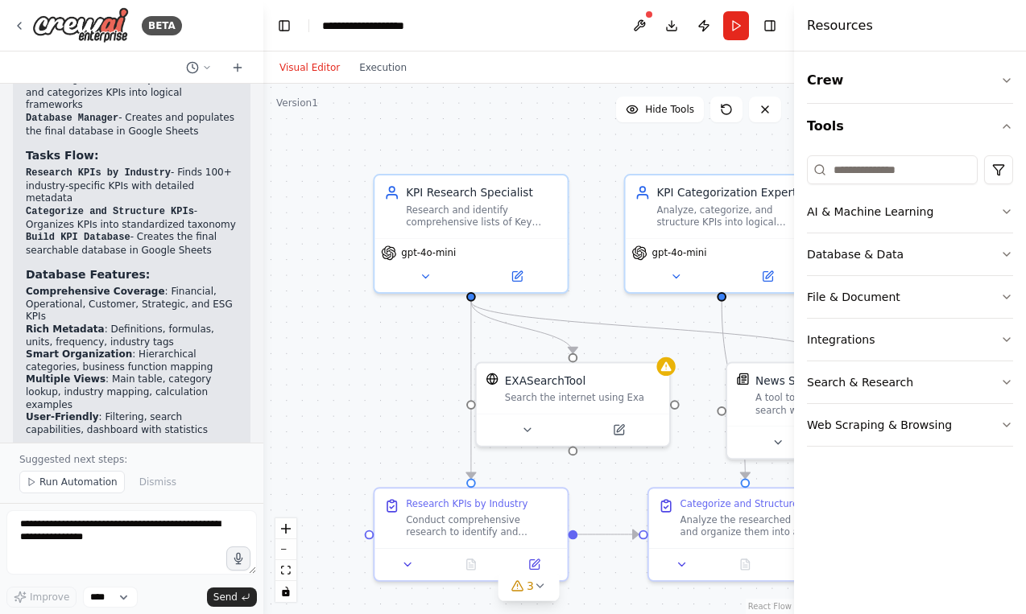
drag, startPoint x: 523, startPoint y: 132, endPoint x: 646, endPoint y: 132, distance: 123.2
click at [651, 132] on div ".deletable-edge-delete-btn { width: 20px; height: 20px; border: 0px solid #ffff…" at bounding box center [528, 349] width 531 height 531
click at [535, 587] on icon at bounding box center [540, 586] width 13 height 13
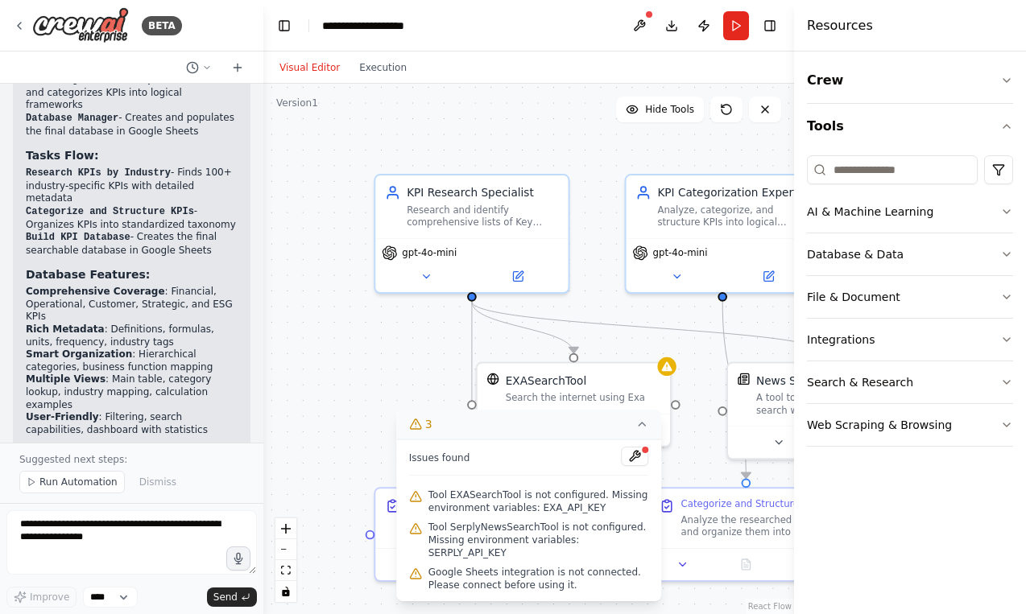
click at [358, 404] on div ".deletable-edge-delete-btn { width: 20px; height: 20px; border: 0px solid #ffff…" at bounding box center [528, 349] width 531 height 531
click at [373, 428] on div ".deletable-edge-delete-btn { width: 20px; height: 20px; border: 0px solid #ffff…" at bounding box center [528, 349] width 531 height 531
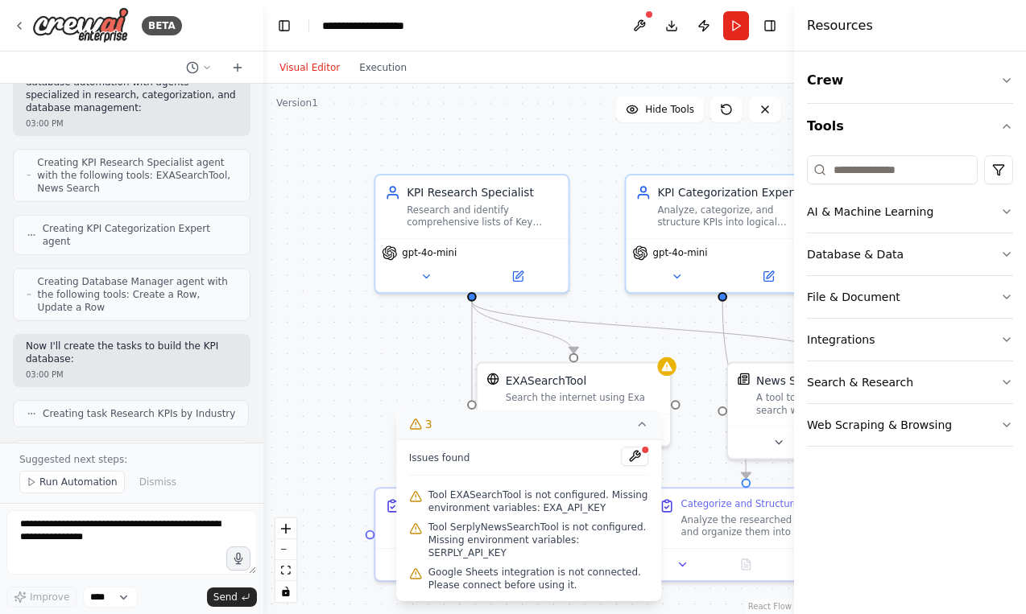
scroll to position [2545, 0]
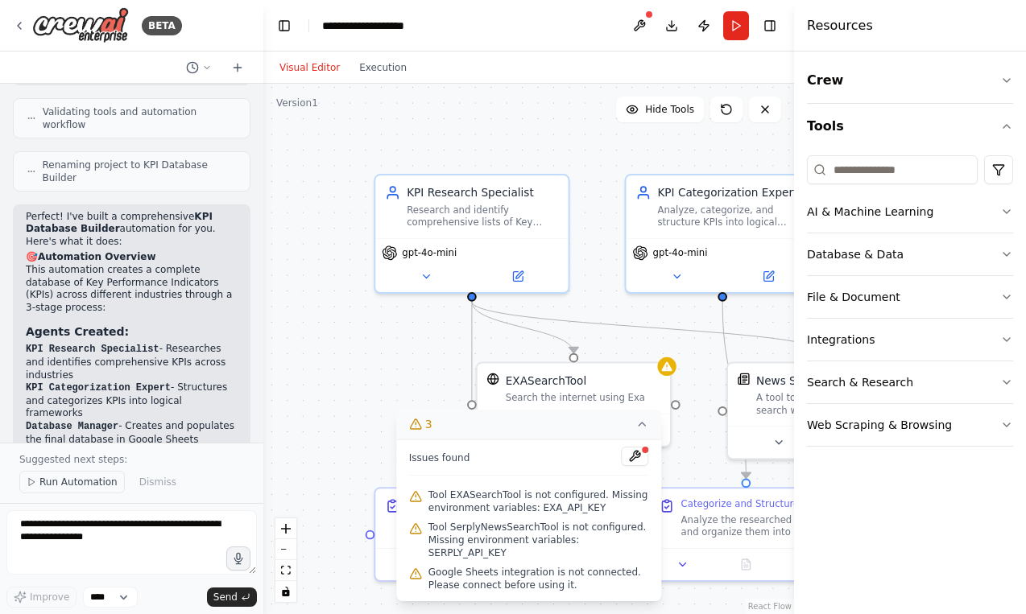
click at [96, 480] on span "Run Automation" at bounding box center [78, 482] width 78 height 13
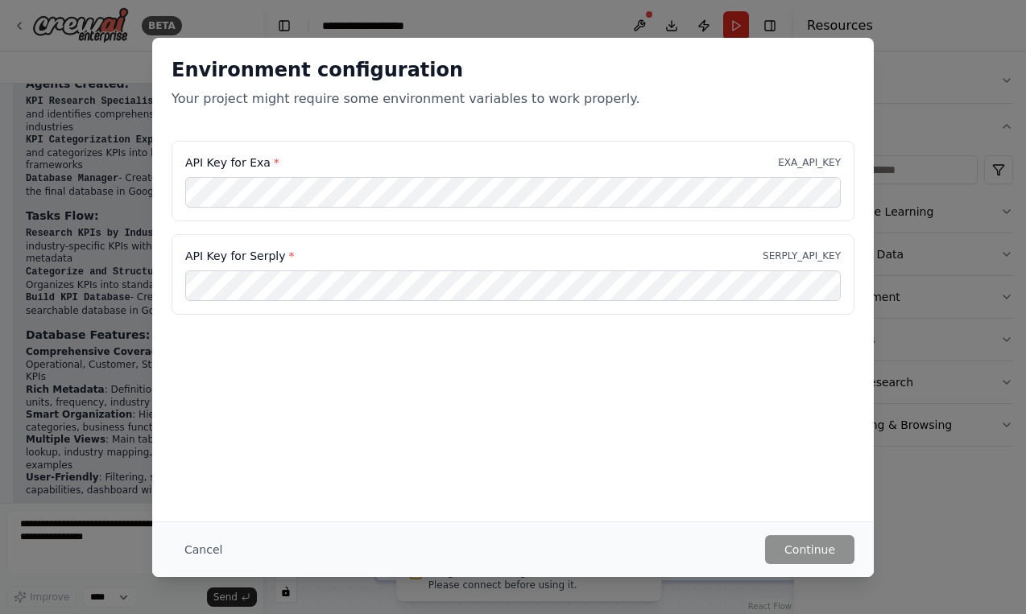
scroll to position [0, 0]
click at [914, 139] on div "Environment configuration Your project might require some environment variables…" at bounding box center [513, 307] width 1026 height 614
click at [212, 547] on button "Cancel" at bounding box center [204, 549] width 64 height 29
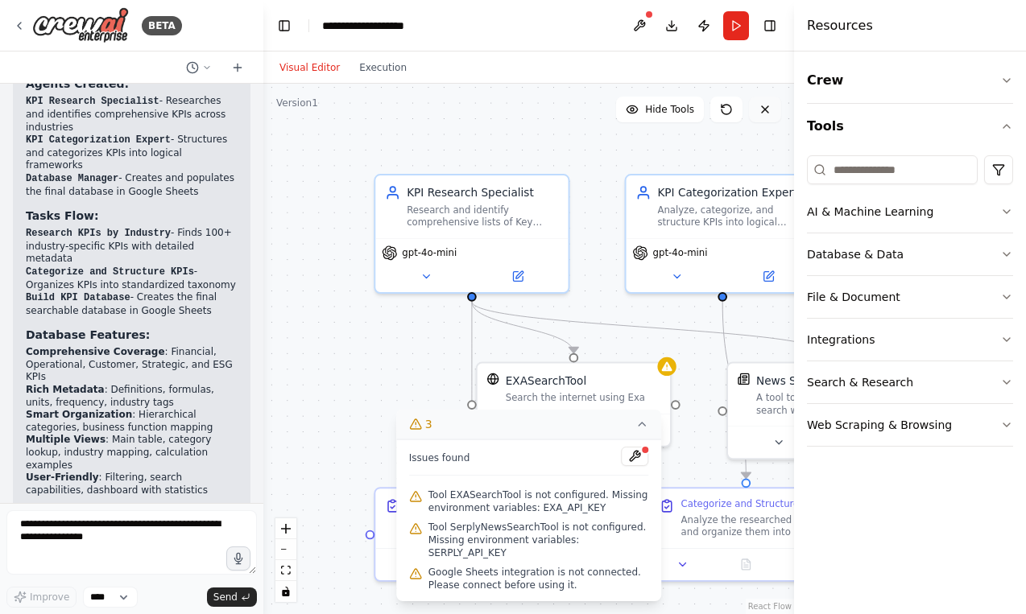
click at [756, 112] on button at bounding box center [765, 110] width 32 height 26
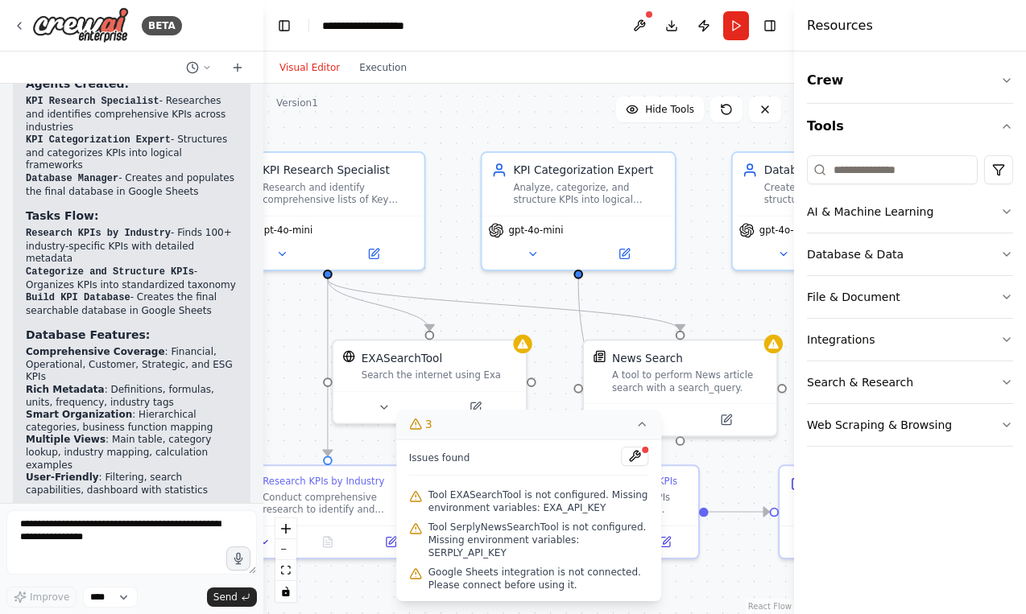
drag, startPoint x: 755, startPoint y: 142, endPoint x: 611, endPoint y: 118, distance: 146.0
click at [611, 118] on div ".deletable-edge-delete-btn { width: 20px; height: 20px; border: 0px solid #ffff…" at bounding box center [528, 349] width 531 height 531
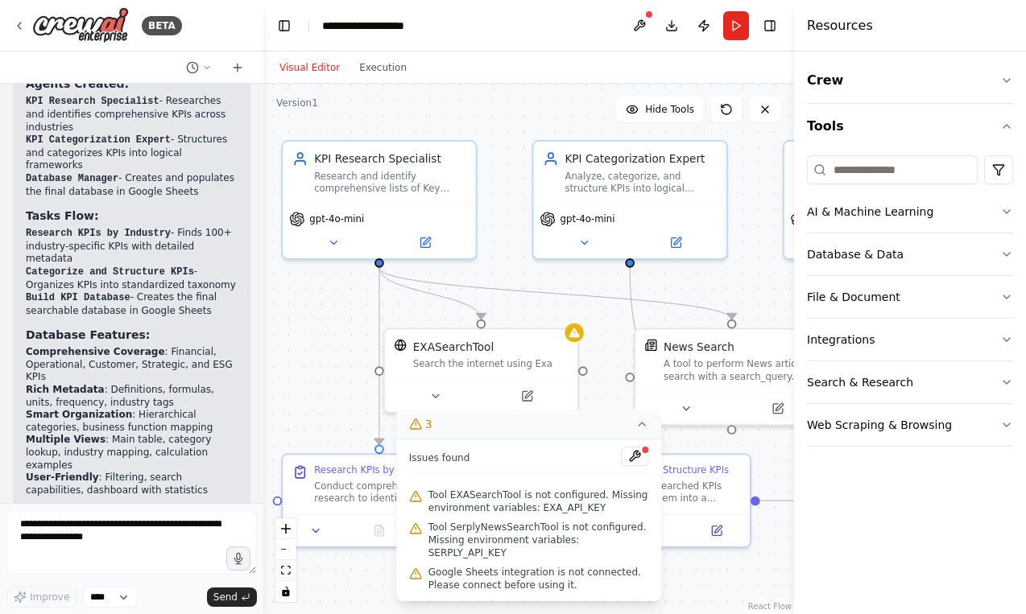
drag, startPoint x: 486, startPoint y: 288, endPoint x: 541, endPoint y: 277, distance: 55.9
click at [541, 277] on div ".deletable-edge-delete-btn { width: 20px; height: 20px; border: 0px solid #ffff…" at bounding box center [528, 349] width 531 height 531
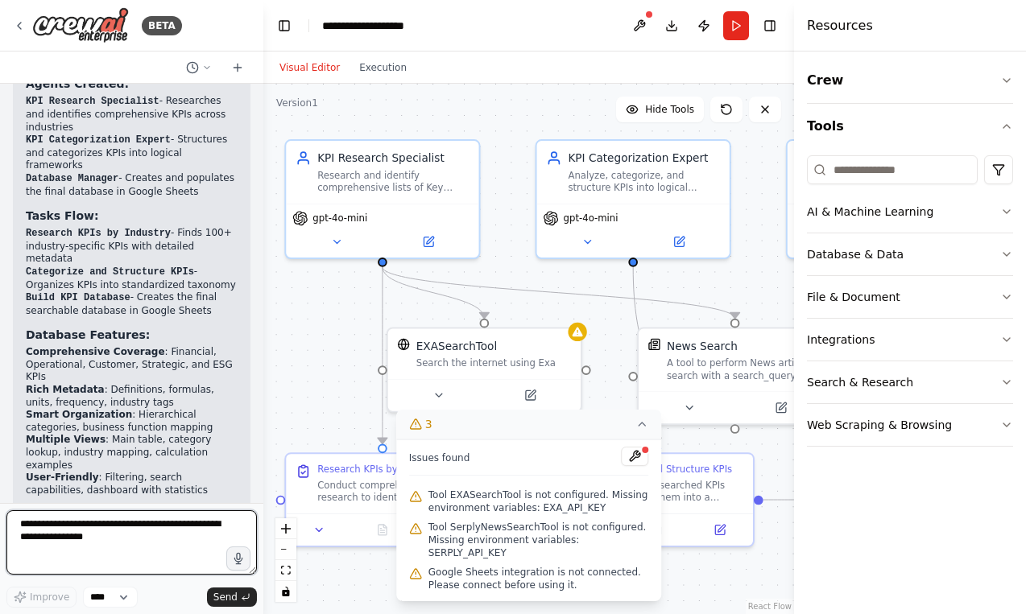
click at [93, 535] on textarea at bounding box center [131, 543] width 250 height 64
type textarea "**********"
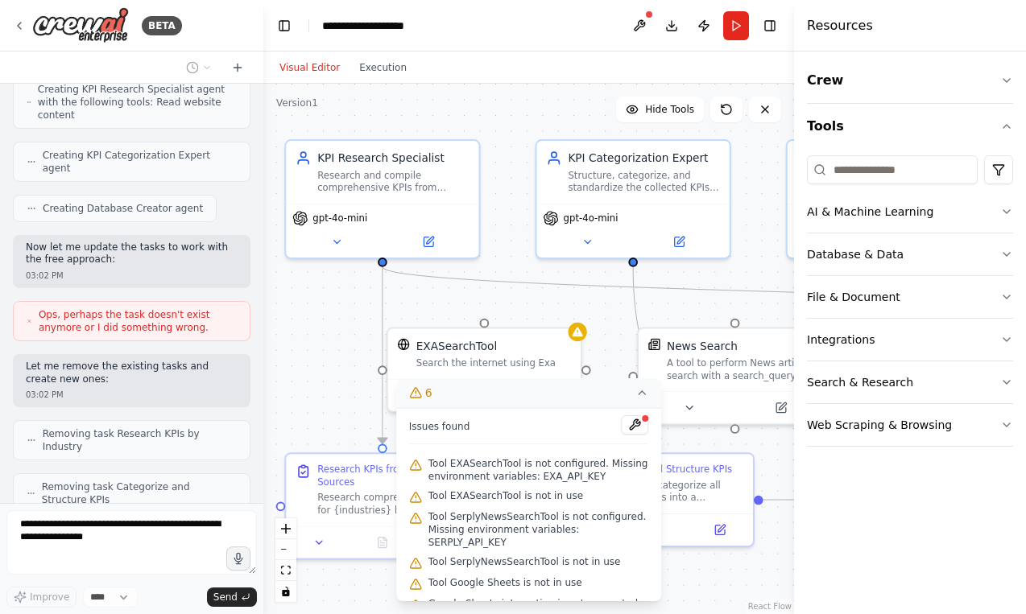
scroll to position [4014, 0]
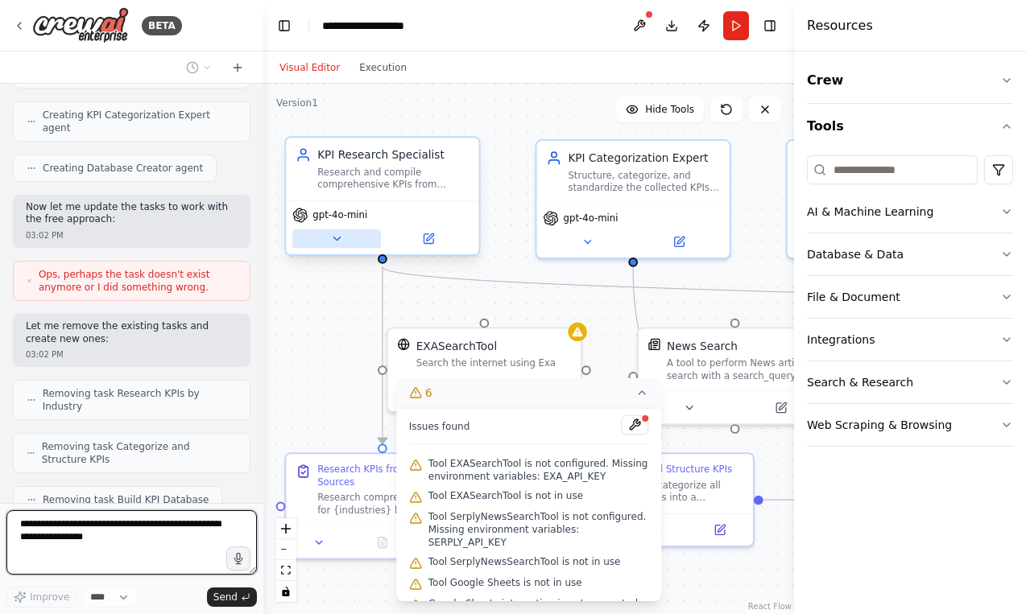
click at [331, 236] on icon at bounding box center [336, 239] width 13 height 13
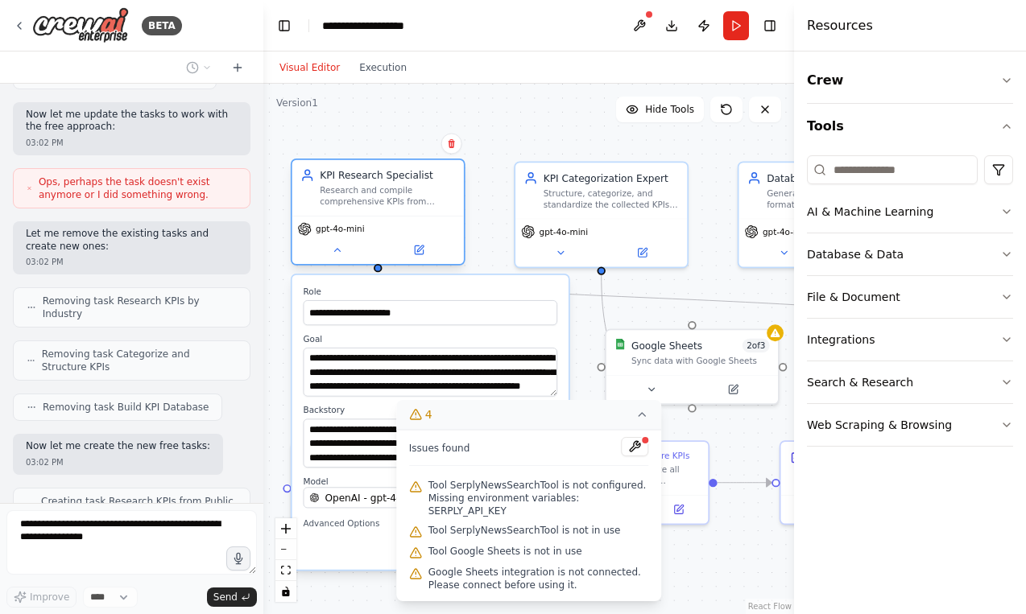
scroll to position [4147, 0]
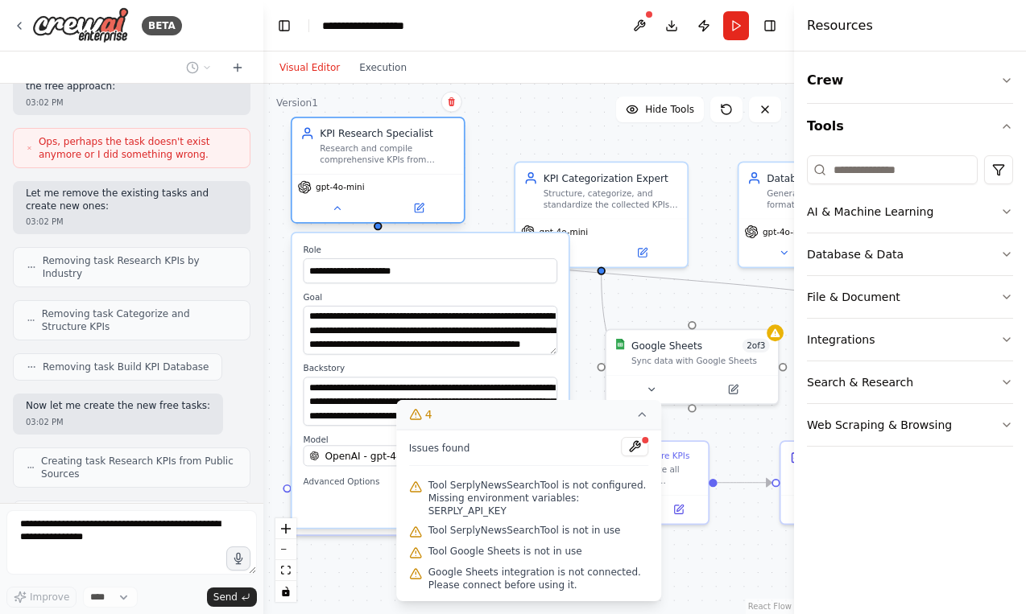
drag, startPoint x: 364, startPoint y: 179, endPoint x: 364, endPoint y: 123, distance: 55.6
click at [364, 122] on div ".deletable-edge-delete-btn { width: 20px; height: 20px; border: 0px solid #ffff…" at bounding box center [528, 349] width 531 height 531
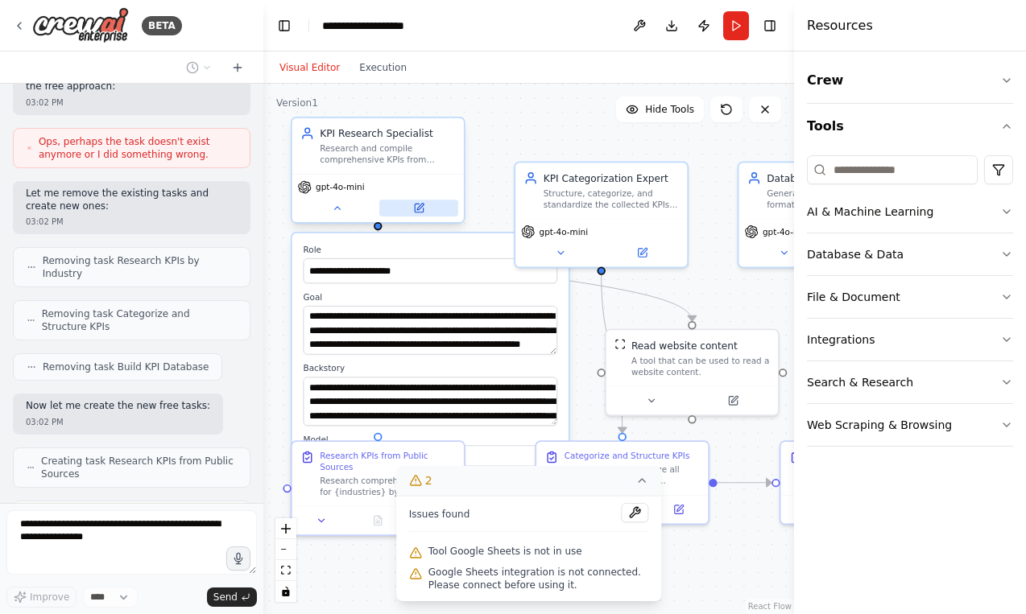
click at [419, 205] on icon at bounding box center [419, 208] width 8 height 8
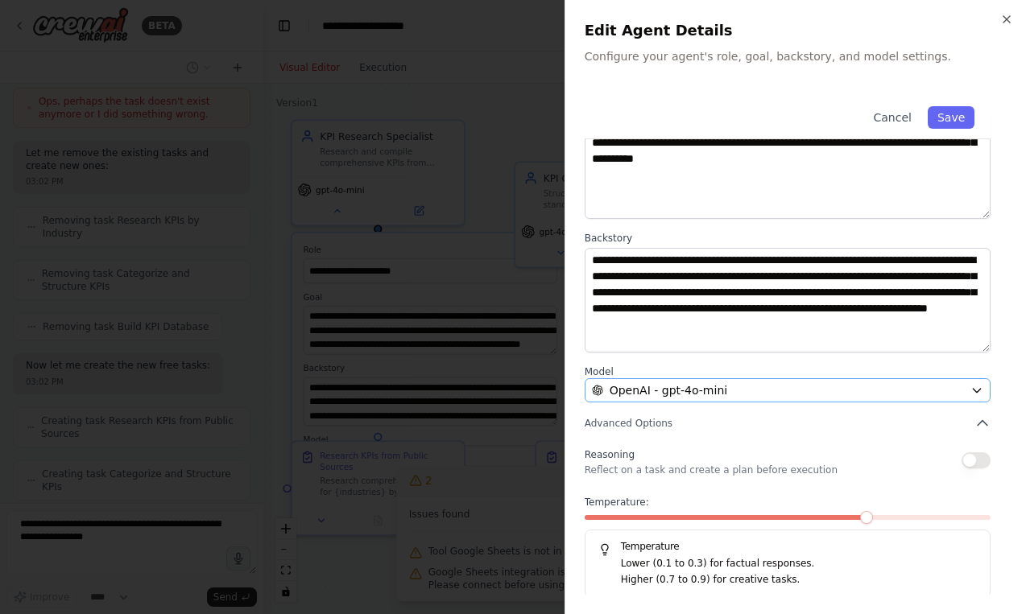
scroll to position [111, 0]
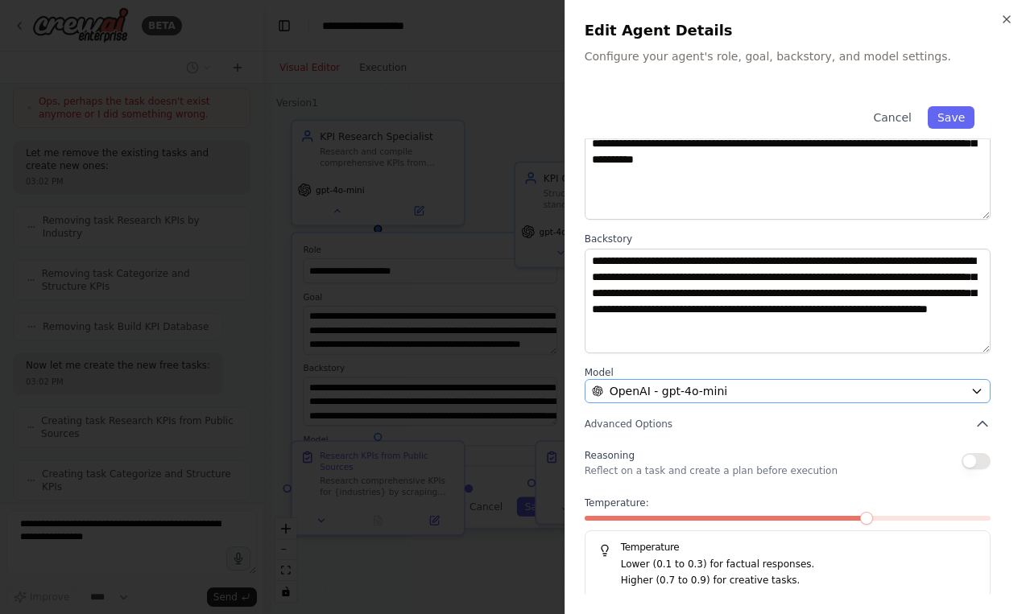
click at [742, 385] on div "OpenAI - gpt-4o-mini" at bounding box center [778, 391] width 372 height 16
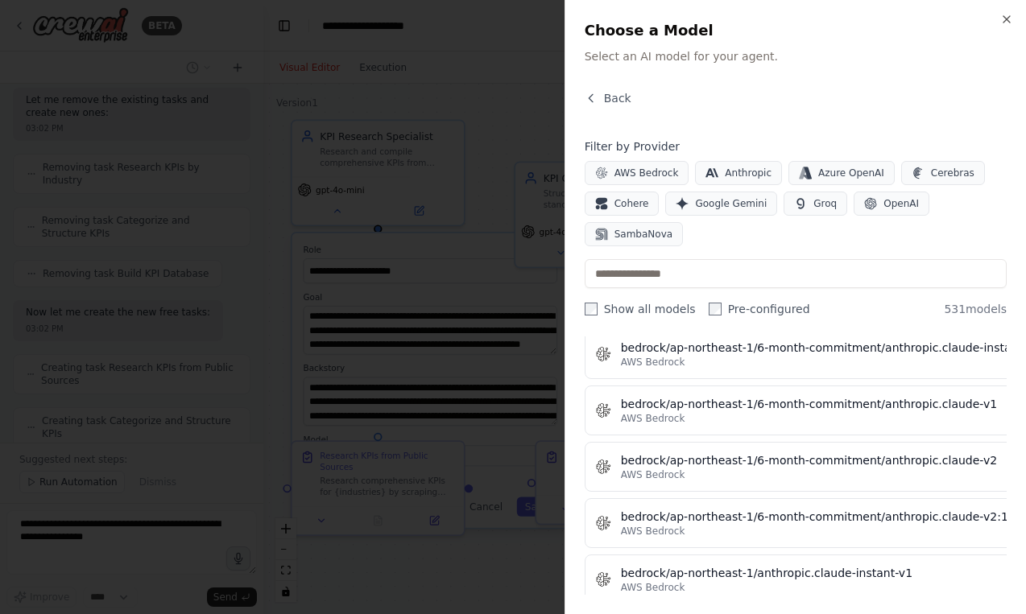
scroll to position [2321, 0]
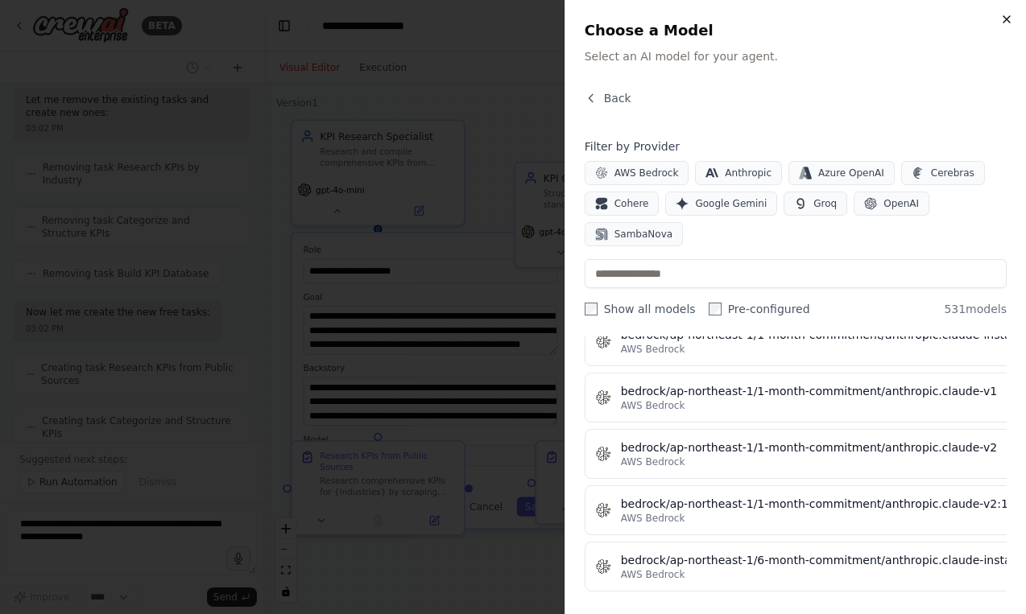
click at [1003, 13] on div "Close Choose a Model Select an AI model for your agent. Back Filter by Provider…" at bounding box center [794, 307] width 461 height 614
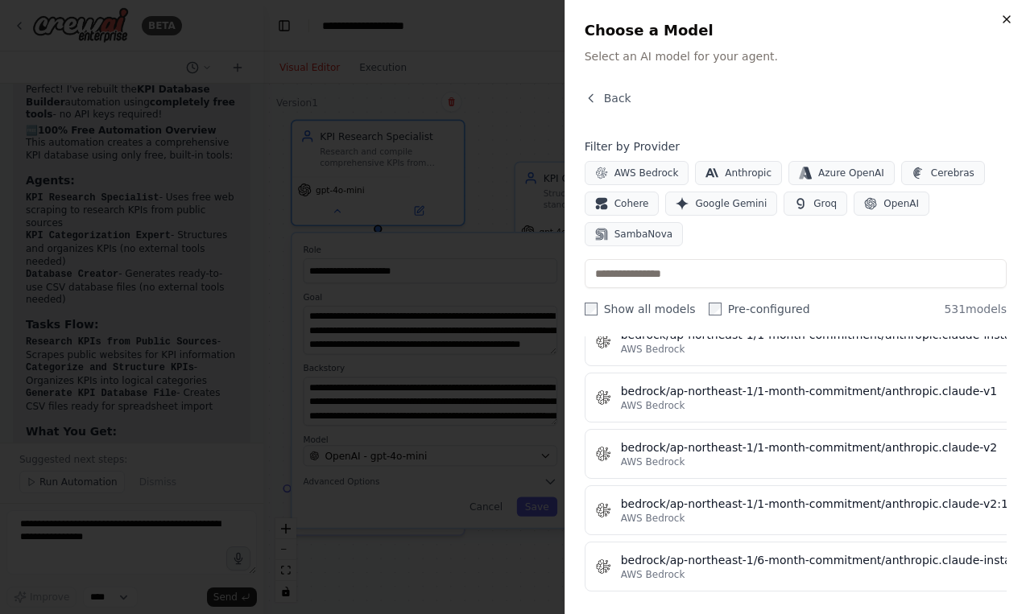
click at [1011, 17] on icon "button" at bounding box center [1006, 19] width 13 height 13
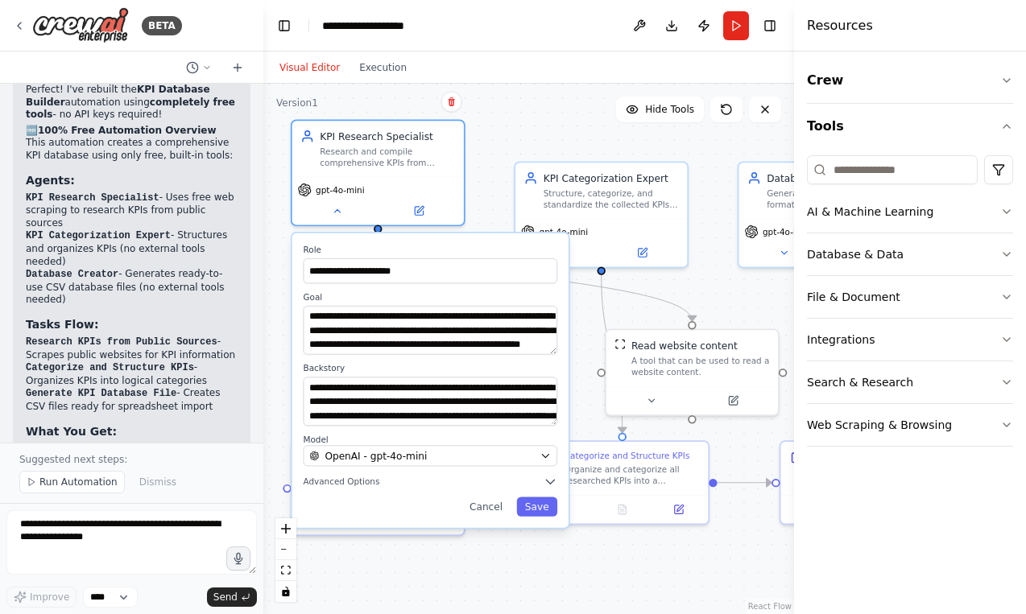
click at [548, 143] on div "**********" at bounding box center [528, 349] width 531 height 531
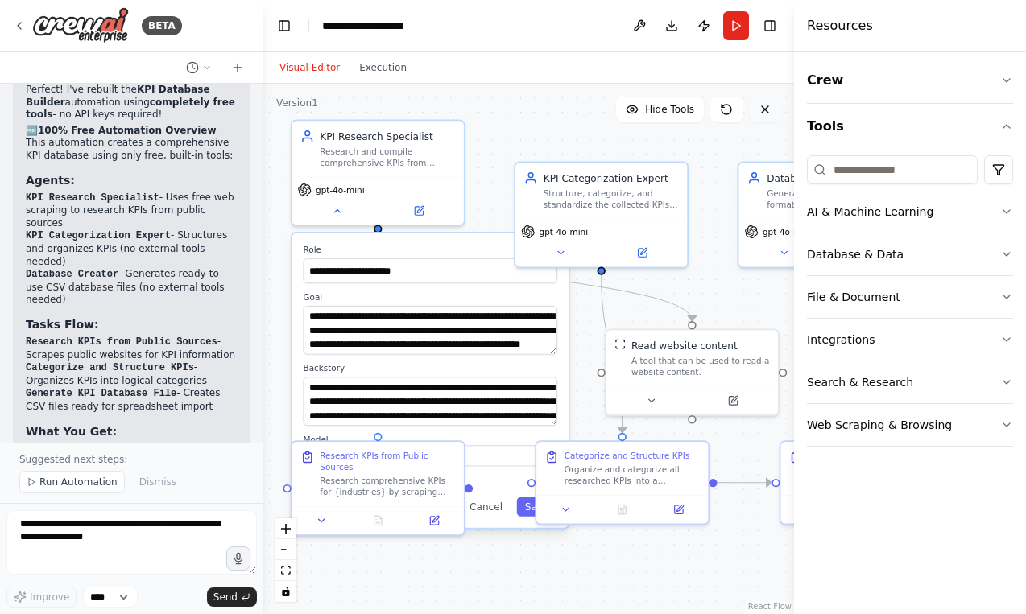
click at [770, 110] on icon at bounding box center [765, 109] width 13 height 13
click at [496, 504] on button "Cancel" at bounding box center [486, 506] width 50 height 19
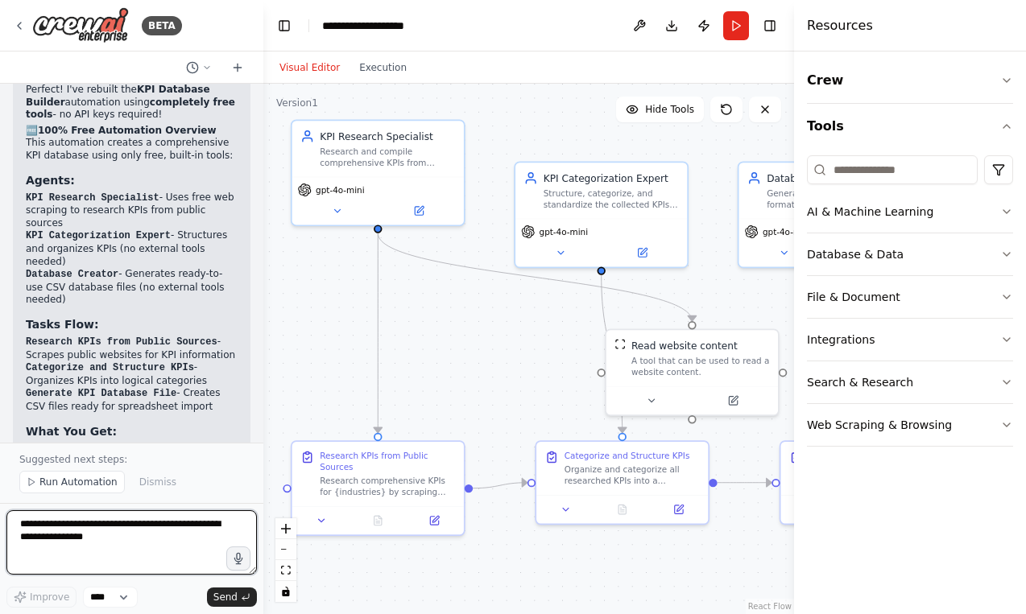
click at [174, 558] on textarea at bounding box center [131, 543] width 250 height 64
click at [94, 481] on span "Run Automation" at bounding box center [78, 482] width 78 height 13
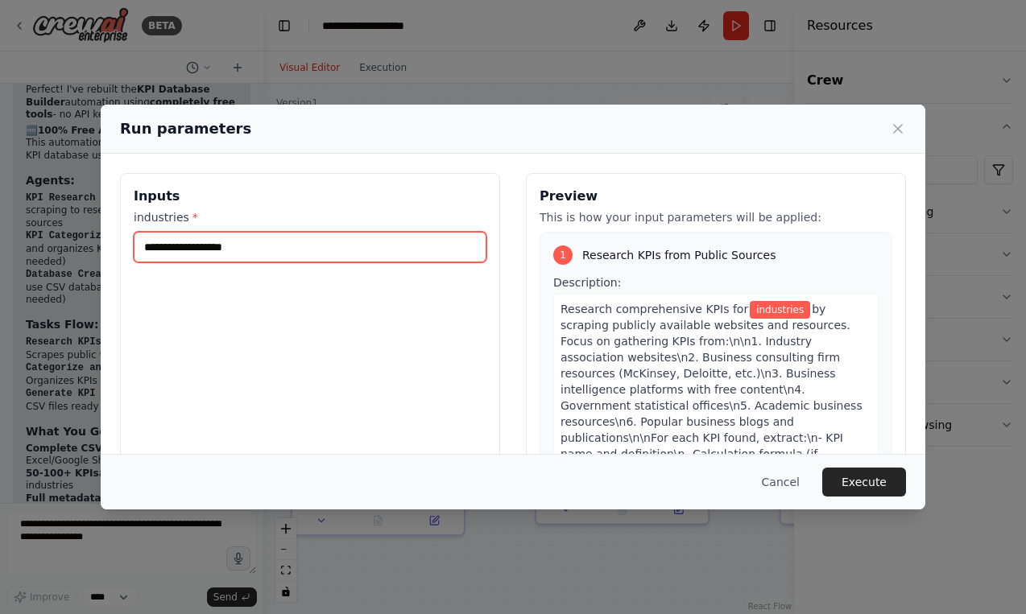
click at [332, 259] on input "industries *" at bounding box center [310, 247] width 353 height 31
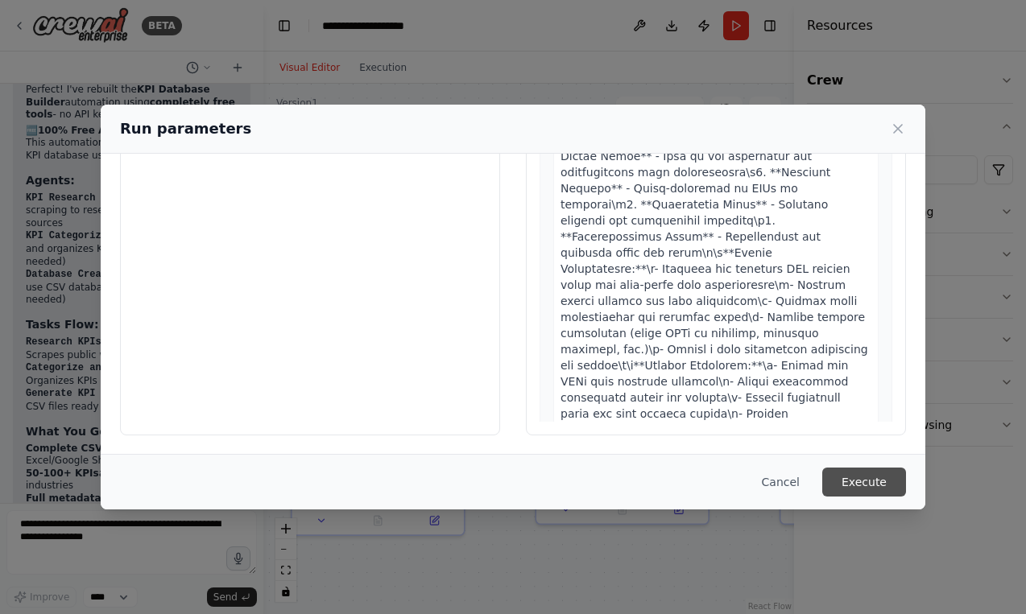
scroll to position [119, 0]
type input "**********"
click at [852, 491] on button "Execute" at bounding box center [864, 482] width 84 height 29
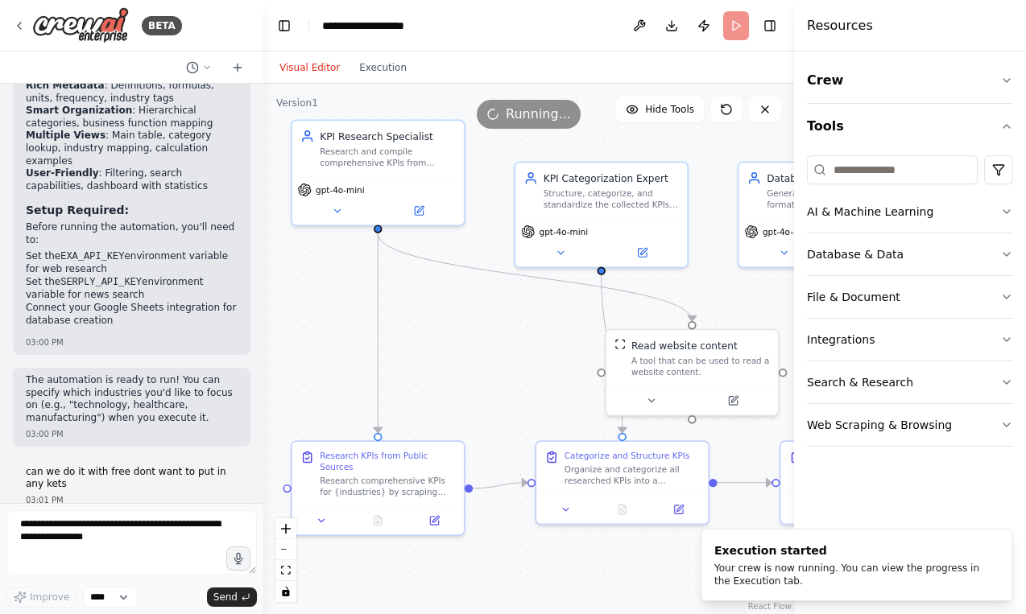
scroll to position [3089, 0]
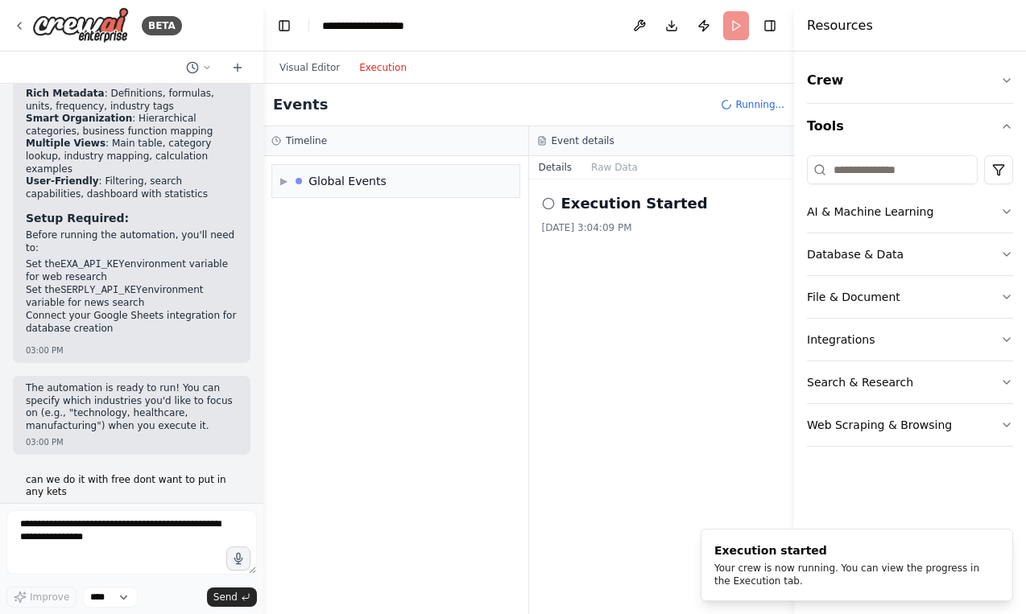
click at [366, 72] on button "Execution" at bounding box center [382, 67] width 67 height 19
click at [300, 67] on button "Visual Editor" at bounding box center [310, 67] width 80 height 19
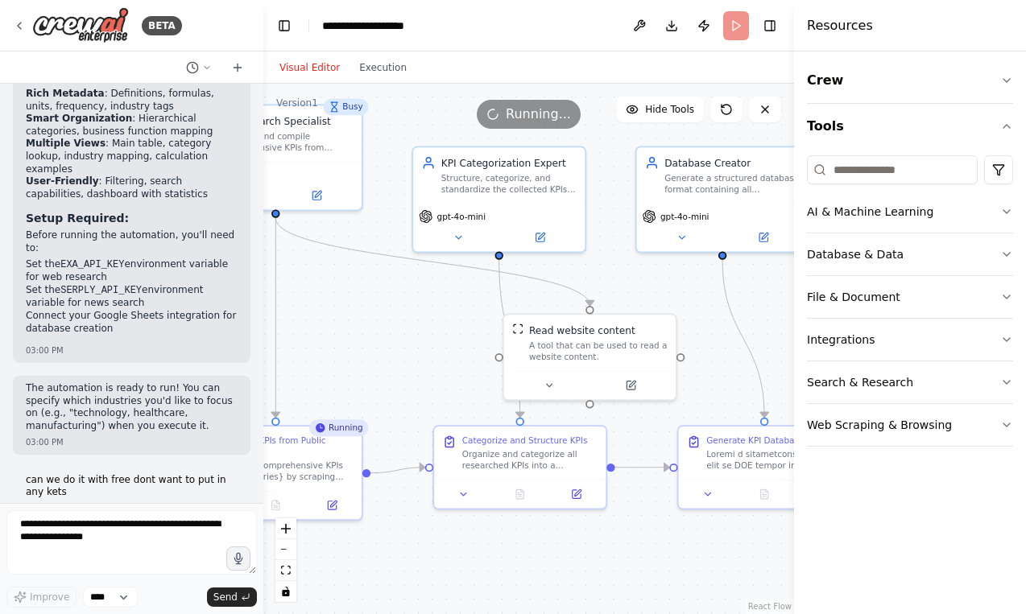
drag, startPoint x: 702, startPoint y: 287, endPoint x: 600, endPoint y: 271, distance: 103.4
click at [600, 271] on div ".deletable-edge-delete-btn { width: 20px; height: 20px; border: 0px solid #ffff…" at bounding box center [528, 349] width 531 height 531
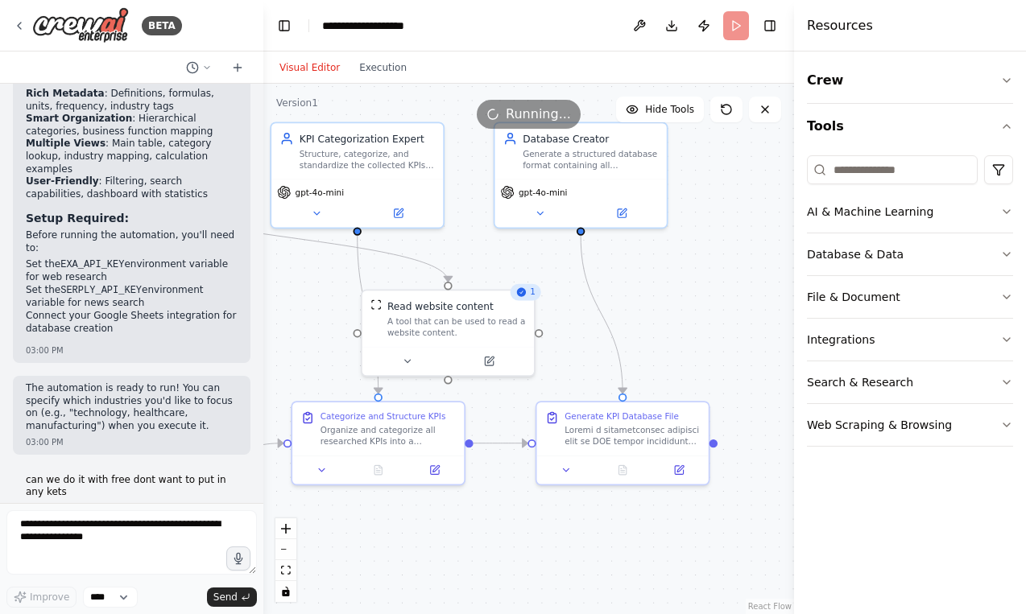
drag, startPoint x: 713, startPoint y: 336, endPoint x: 568, endPoint y: 311, distance: 147.1
click at [568, 311] on div ".deletable-edge-delete-btn { width: 20px; height: 20px; border: 0px solid #ffff…" at bounding box center [528, 349] width 531 height 531
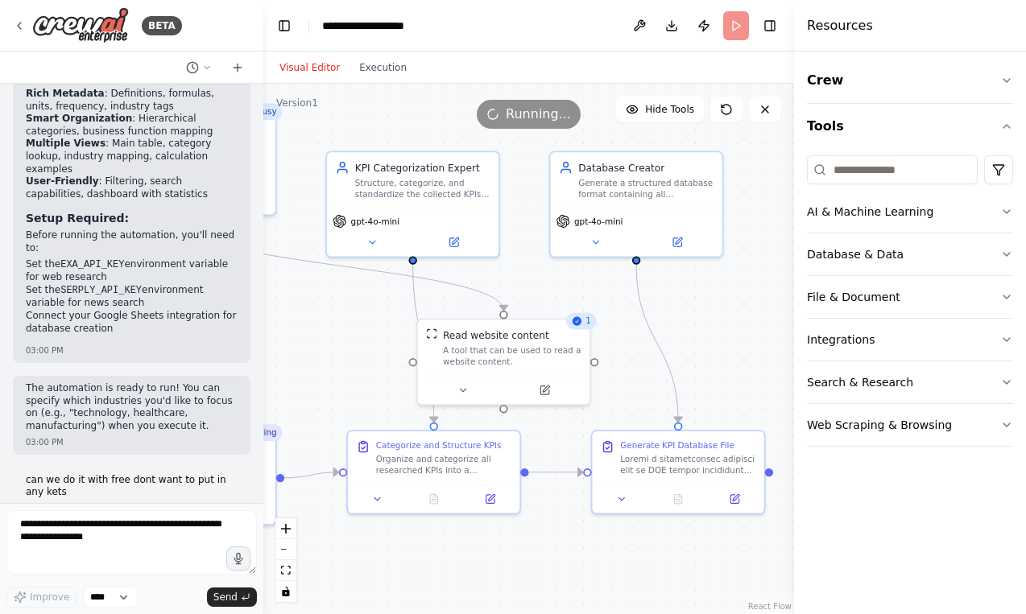
drag, startPoint x: 659, startPoint y: 300, endPoint x: 709, endPoint y: 327, distance: 57.6
click at [712, 328] on div ".deletable-edge-delete-btn { width: 20px; height: 20px; border: 0px solid #ffff…" at bounding box center [528, 349] width 531 height 531
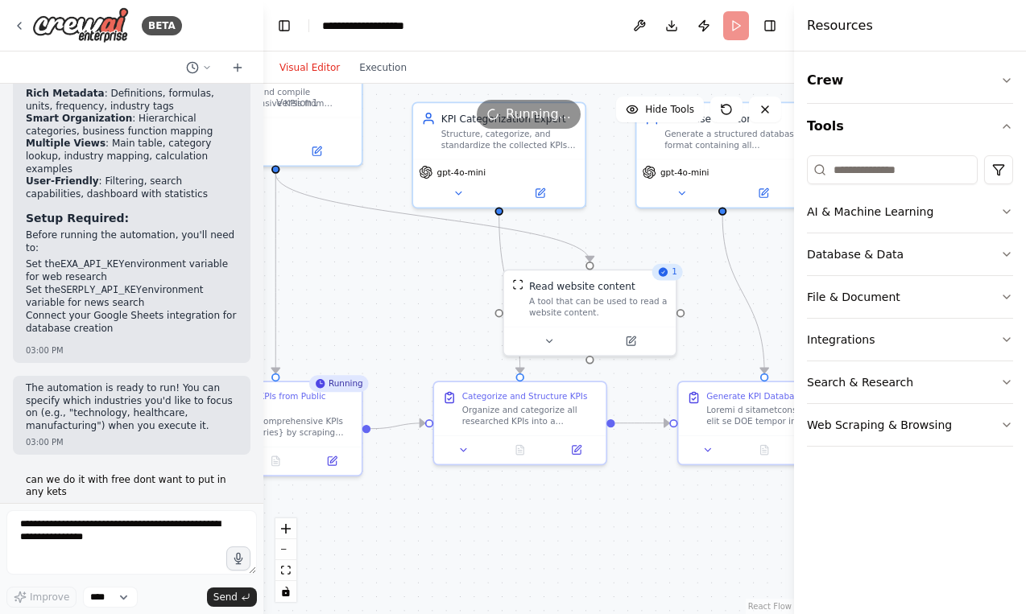
drag, startPoint x: 709, startPoint y: 327, endPoint x: 801, endPoint y: 279, distance: 103.4
click at [801, 279] on div "BETA 02:58 PM ▶ Thought process I'm specifically designed to help with CrewAI a…" at bounding box center [513, 307] width 1026 height 614
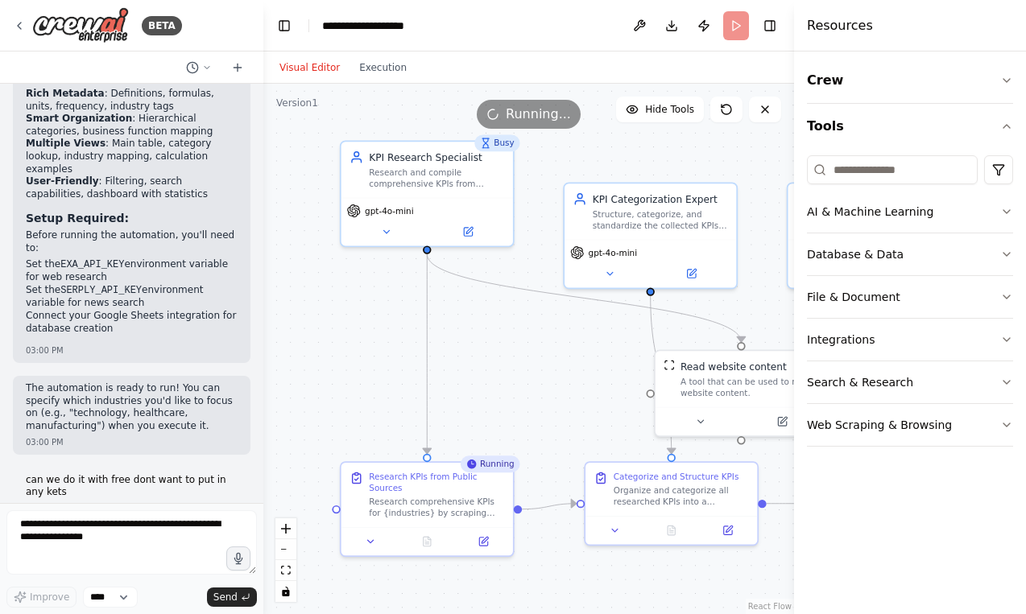
drag, startPoint x: 415, startPoint y: 332, endPoint x: 565, endPoint y: 409, distance: 169.3
click at [566, 411] on div ".deletable-edge-delete-btn { width: 20px; height: 20px; border: 0px solid #ffff…" at bounding box center [528, 349] width 531 height 531
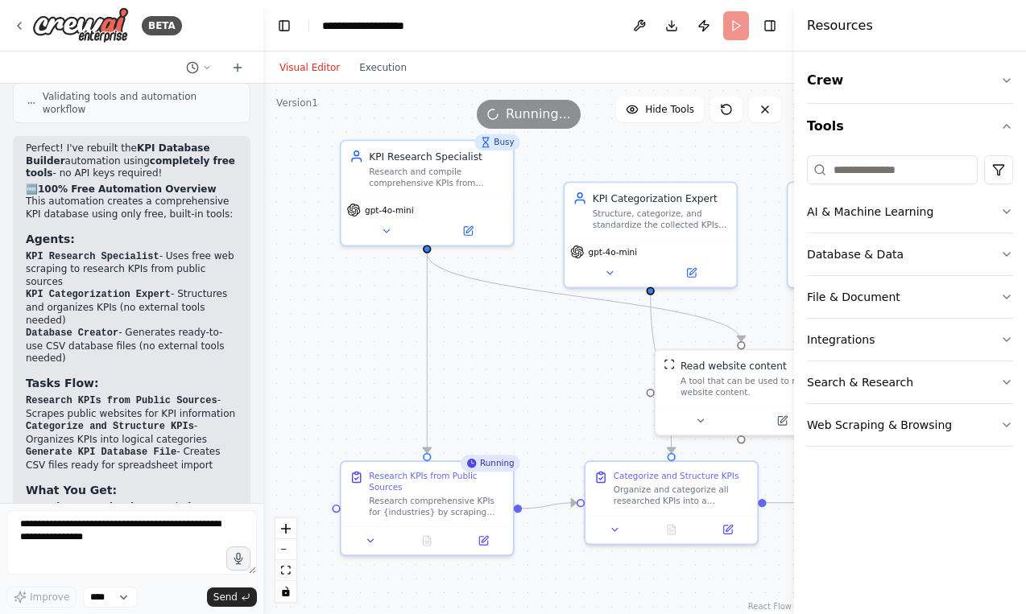
scroll to position [4909, 0]
click at [365, 70] on button "Execution" at bounding box center [382, 67] width 67 height 19
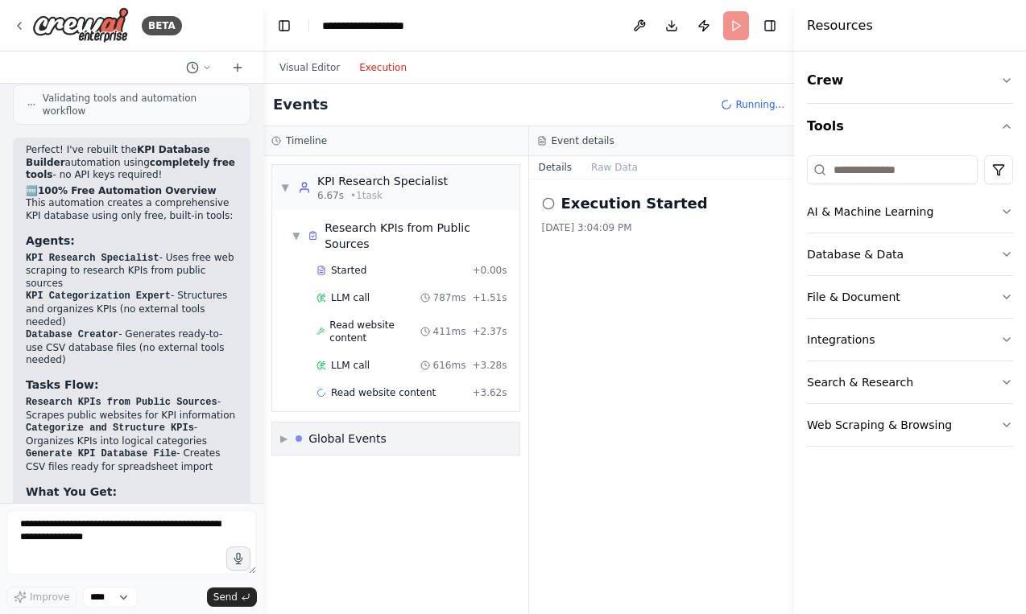
click at [283, 432] on span "▶" at bounding box center [283, 438] width 7 height 13
click at [285, 432] on span "▼" at bounding box center [283, 438] width 7 height 13
click at [284, 186] on span "▼" at bounding box center [285, 187] width 10 height 13
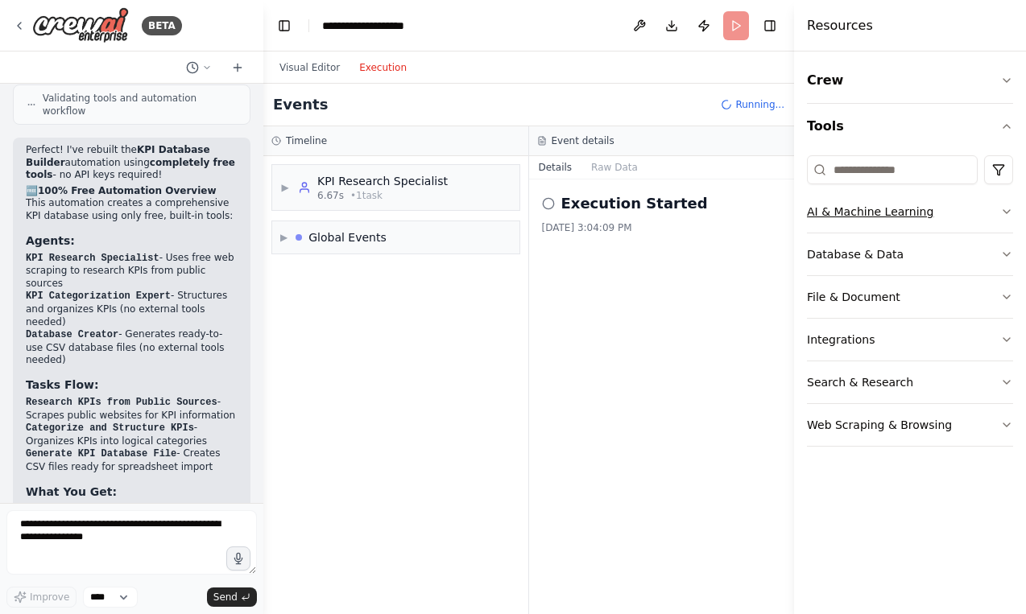
click at [854, 212] on button "AI & Machine Learning" at bounding box center [910, 212] width 206 height 42
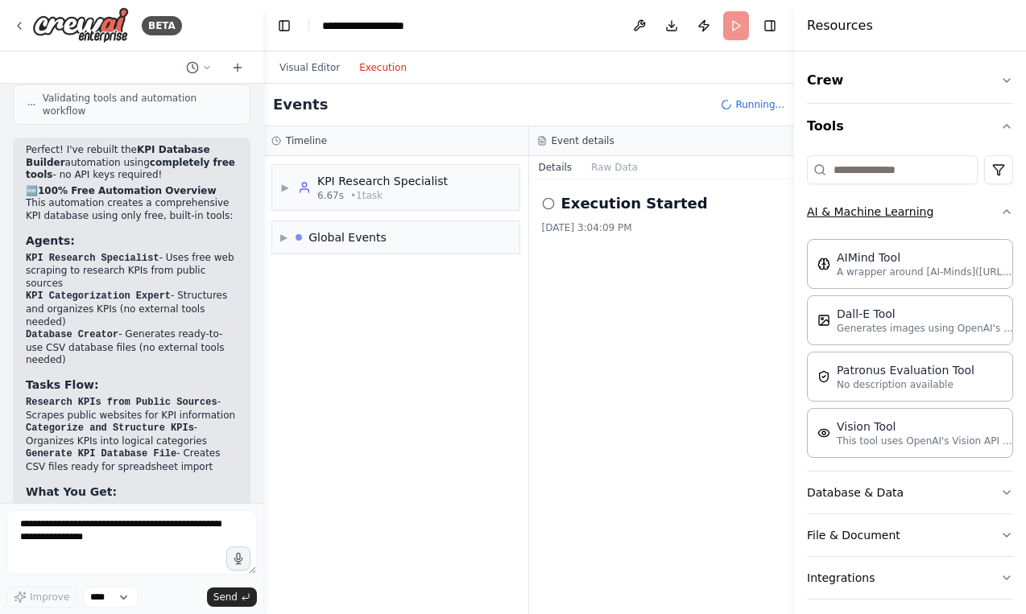
click at [854, 212] on button "AI & Machine Learning" at bounding box center [910, 212] width 206 height 42
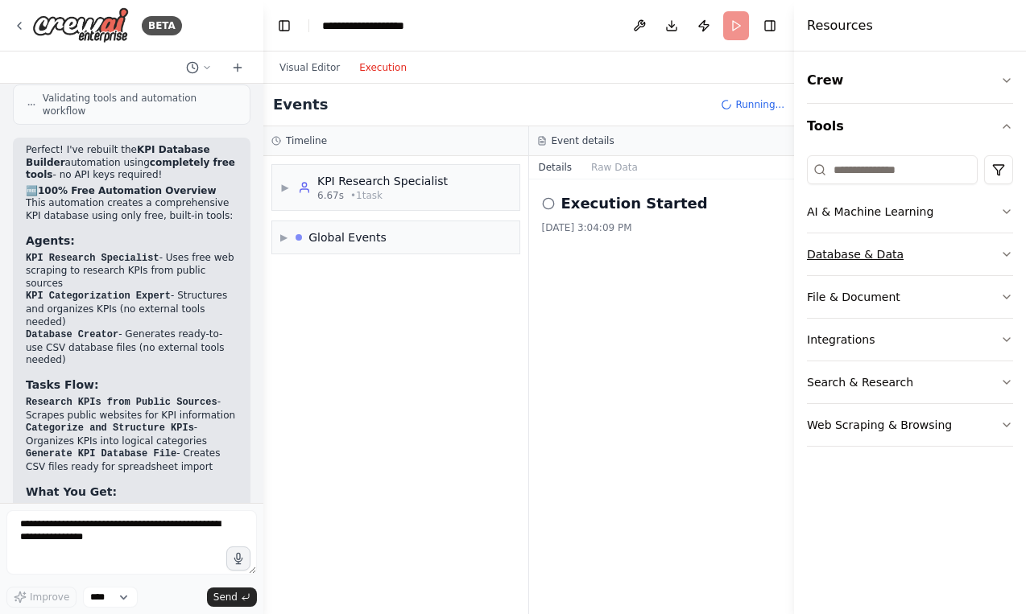
click at [853, 252] on button "Database & Data" at bounding box center [910, 255] width 206 height 42
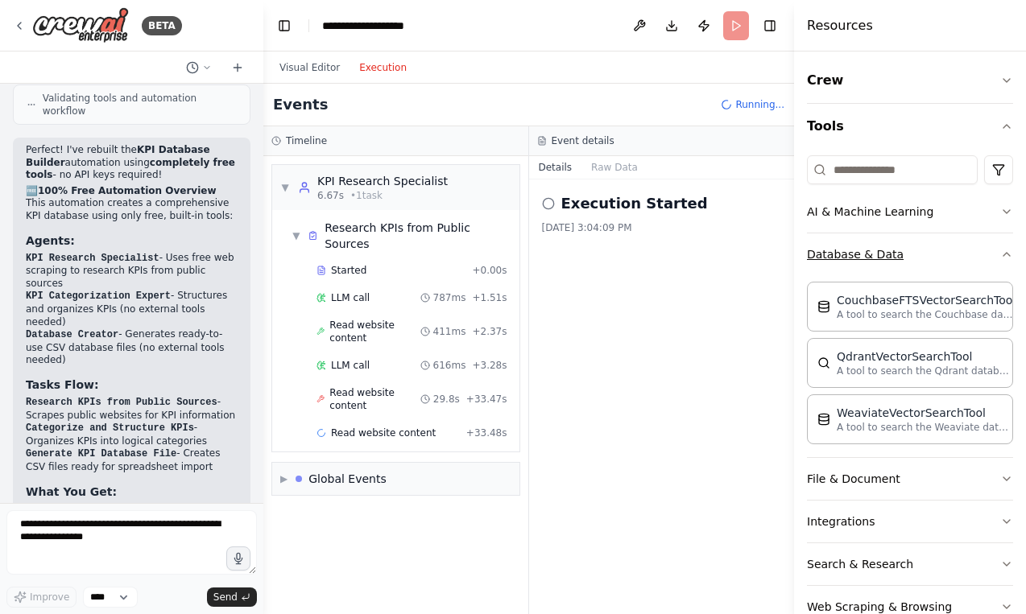
click at [853, 252] on button "Database & Data" at bounding box center [910, 255] width 206 height 42
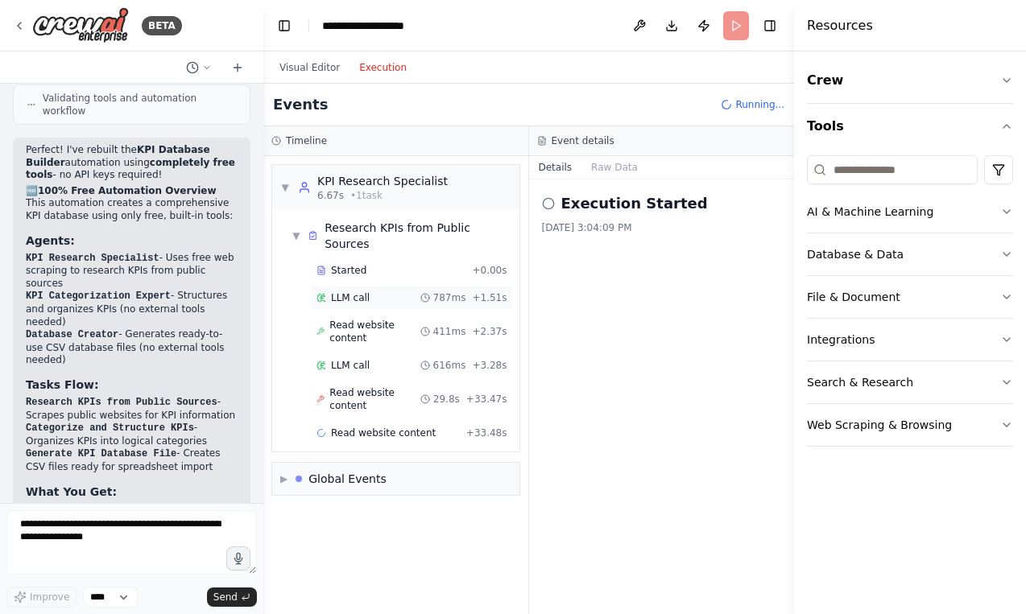
scroll to position [0, 0]
click at [308, 67] on button "Visual Editor" at bounding box center [310, 67] width 80 height 19
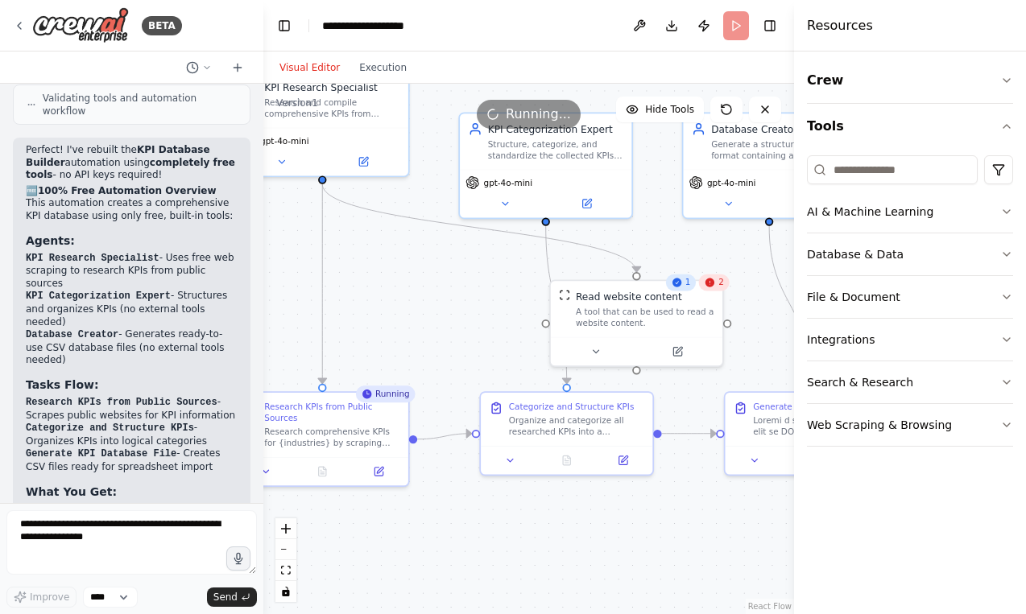
drag, startPoint x: 537, startPoint y: 408, endPoint x: 415, endPoint y: 327, distance: 146.3
click at [416, 327] on div ".deletable-edge-delete-btn { width: 20px; height: 20px; border: 0px solid #ffff…" at bounding box center [528, 349] width 531 height 531
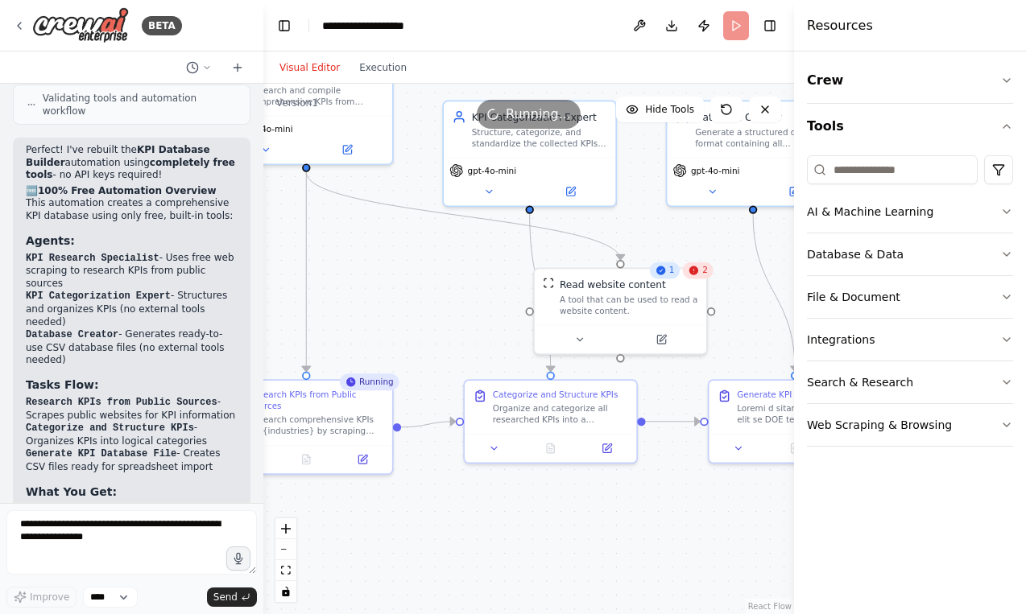
click at [703, 272] on span "2" at bounding box center [705, 270] width 6 height 11
click at [690, 305] on div "A tool that can be used to read a website content." at bounding box center [629, 302] width 138 height 23
click at [668, 337] on icon at bounding box center [669, 336] width 6 height 6
click at [668, 333] on icon at bounding box center [668, 337] width 8 height 8
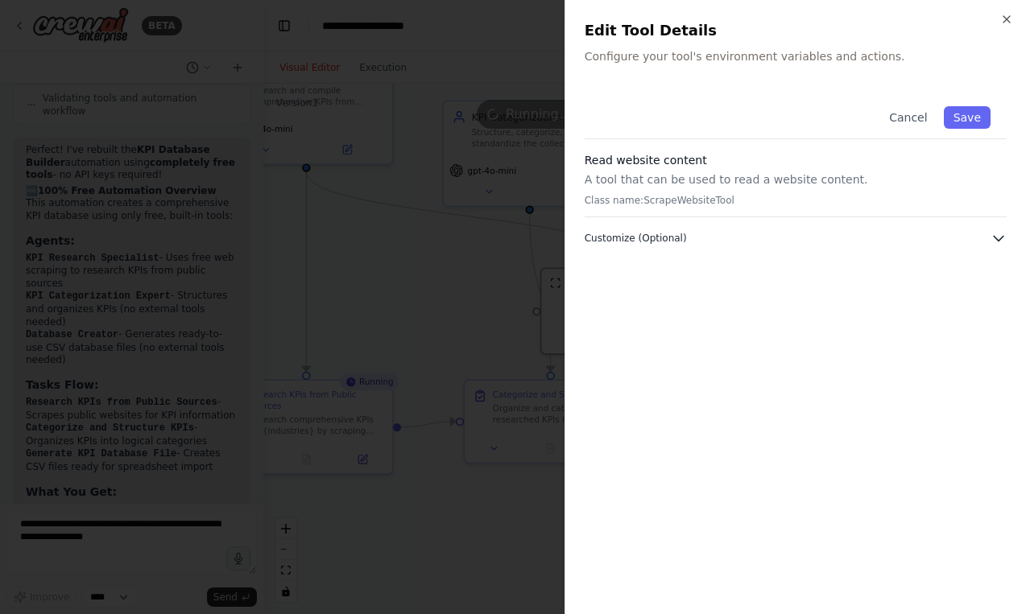
click at [709, 242] on button "Customize (Optional)" at bounding box center [796, 238] width 422 height 16
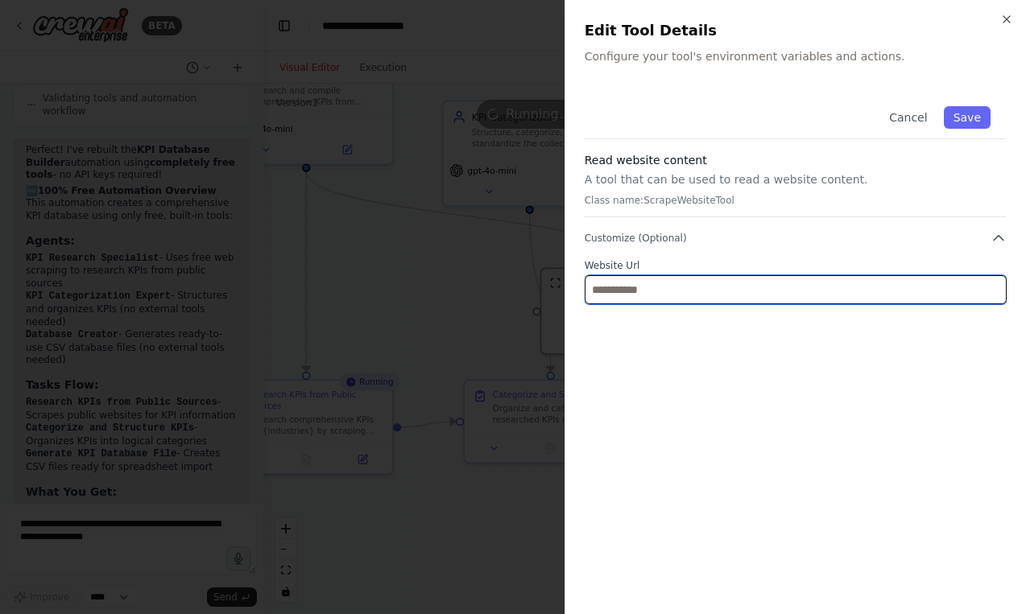
click at [717, 282] on input "text" at bounding box center [796, 289] width 422 height 29
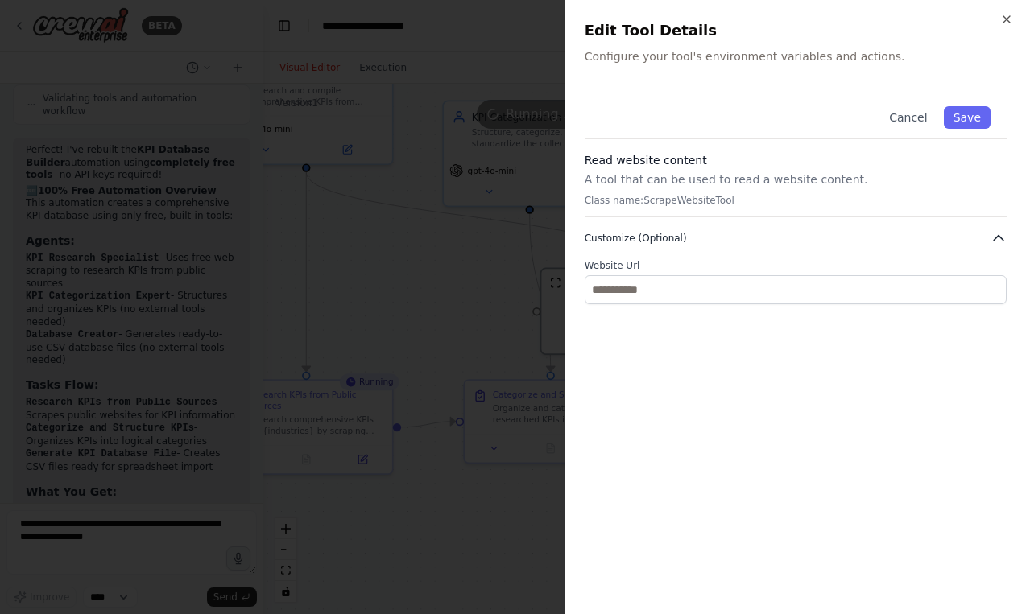
click at [721, 242] on button "Customize (Optional)" at bounding box center [796, 238] width 422 height 16
click at [1011, 19] on icon "button" at bounding box center [1006, 19] width 13 height 13
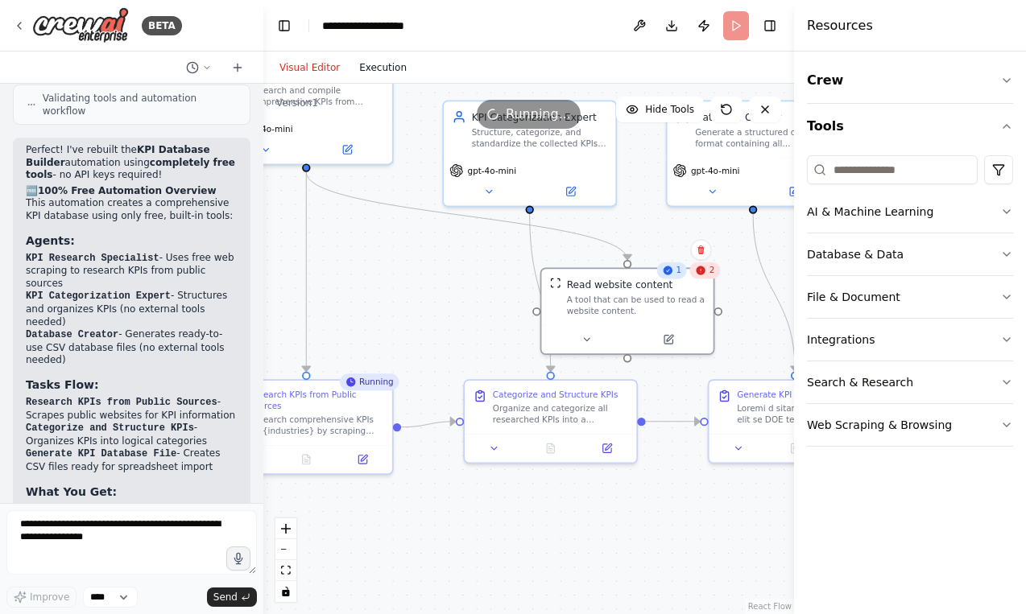
click at [374, 68] on button "Execution" at bounding box center [382, 67] width 67 height 19
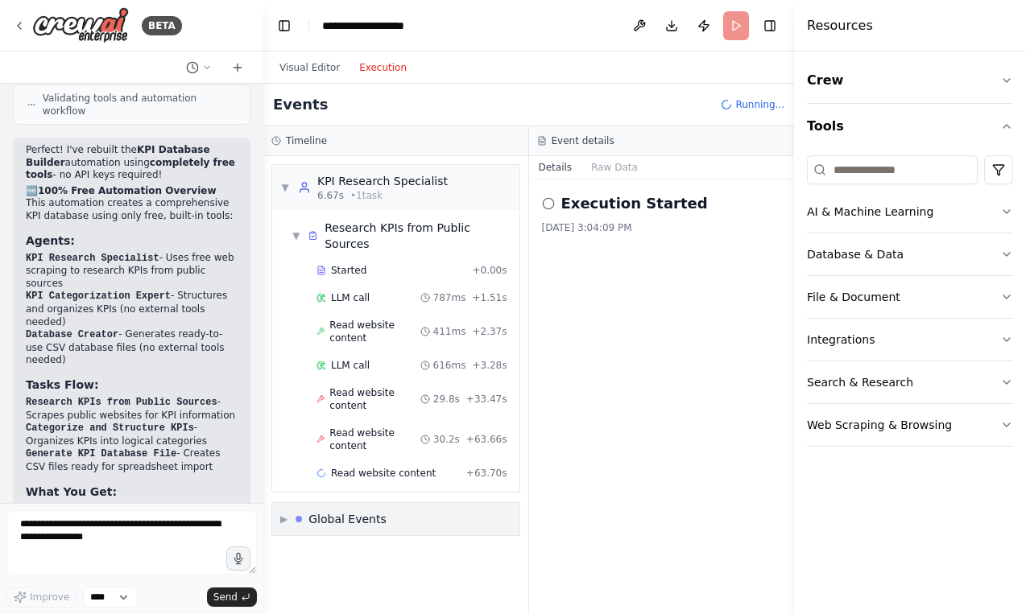
click at [291, 511] on div "▶ Global Events" at bounding box center [333, 519] width 106 height 16
click at [333, 548] on span "Execution Started" at bounding box center [342, 554] width 86 height 13
click at [607, 167] on button "Raw Data" at bounding box center [614, 167] width 66 height 23
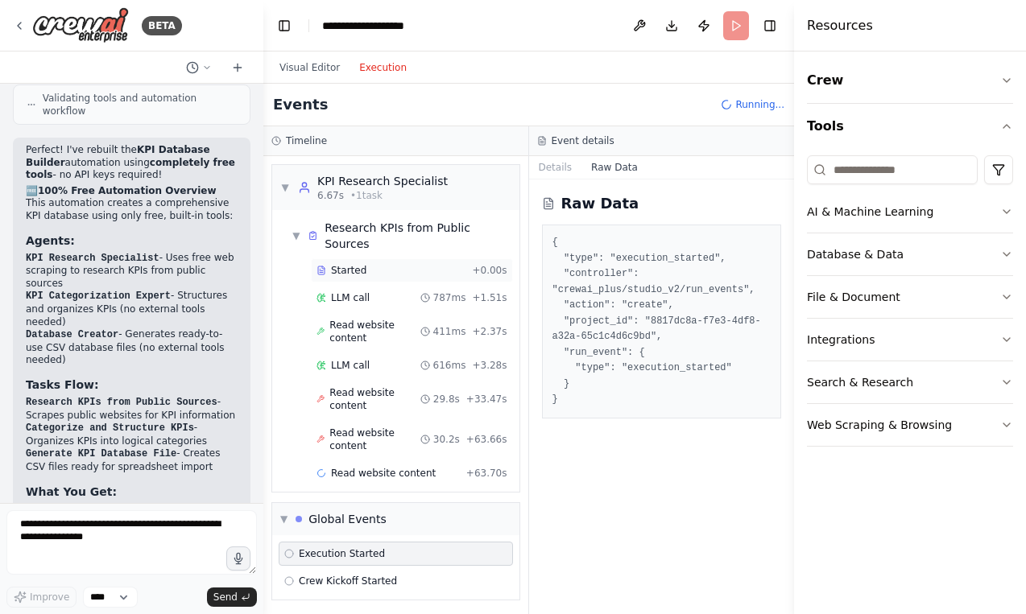
click at [435, 262] on div "Started + 0.00s" at bounding box center [412, 270] width 202 height 24
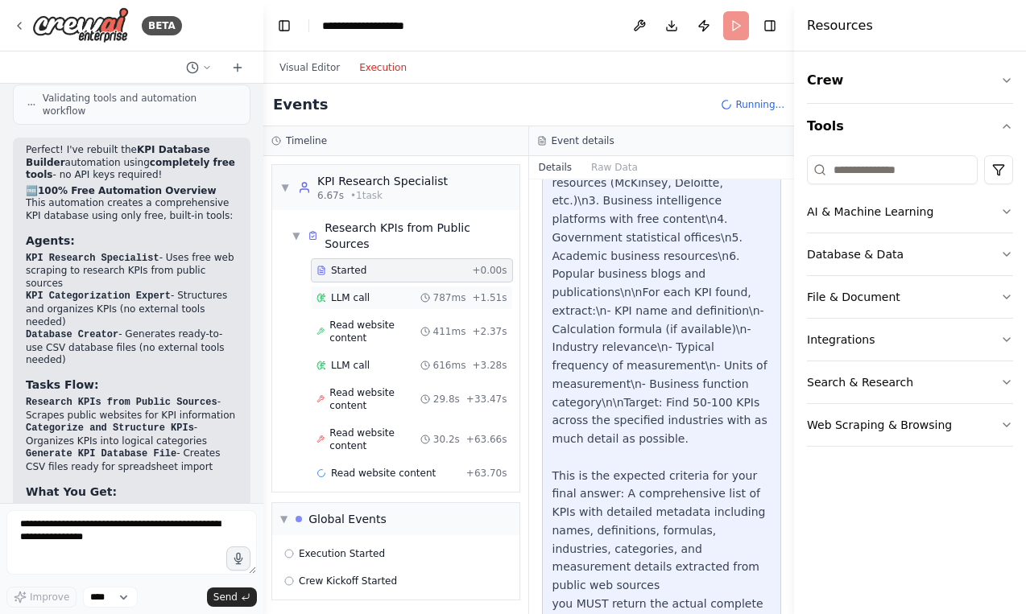
scroll to position [219, 0]
click at [430, 293] on icon at bounding box center [425, 298] width 10 height 10
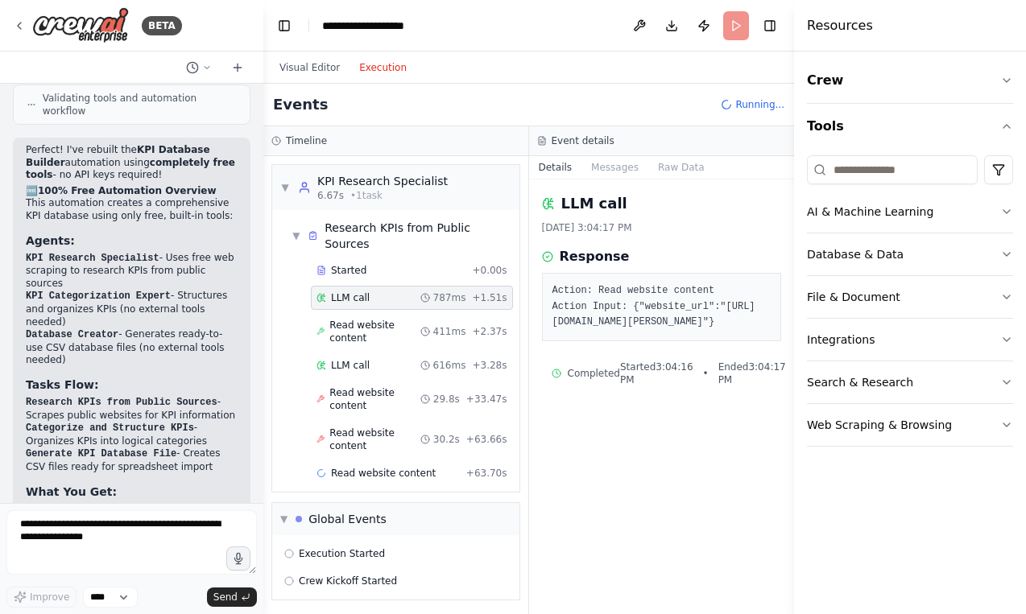
scroll to position [0, 0]
click at [413, 319] on span "Read website content" at bounding box center [374, 332] width 90 height 26
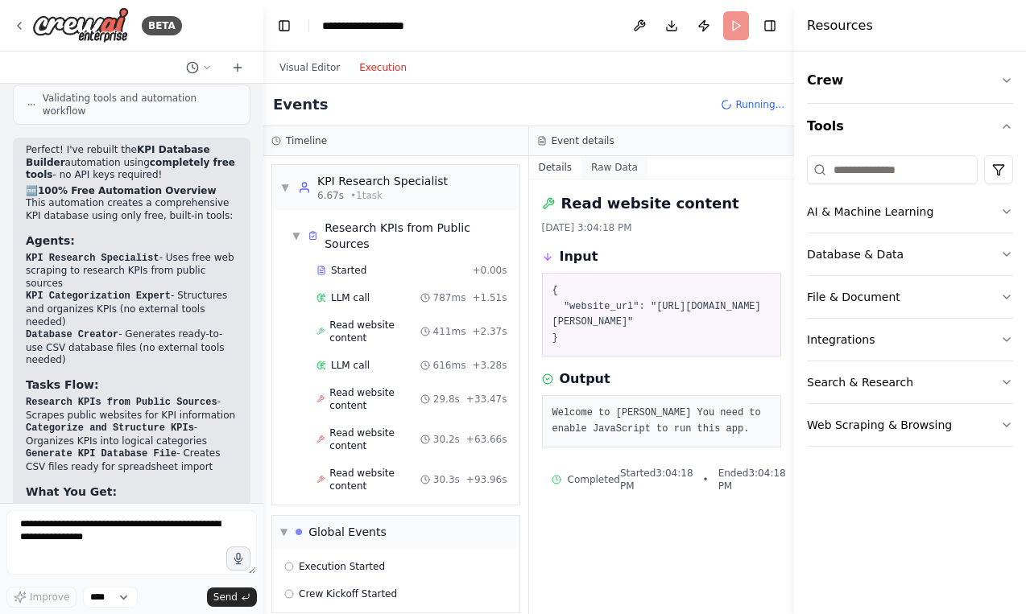
click at [623, 166] on button "Raw Data" at bounding box center [614, 167] width 66 height 23
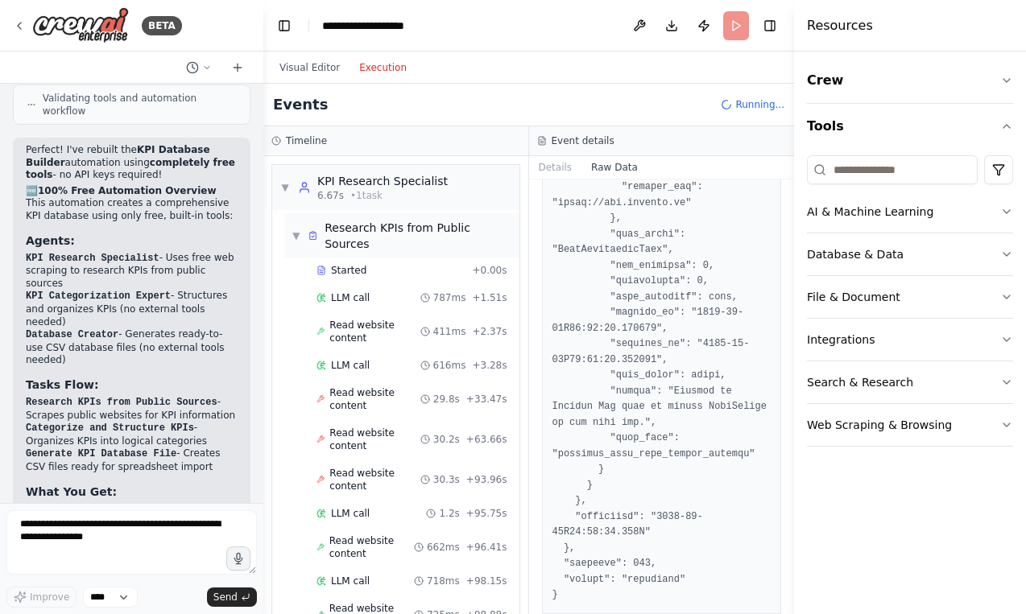
click at [299, 229] on span "▼" at bounding box center [296, 235] width 10 height 13
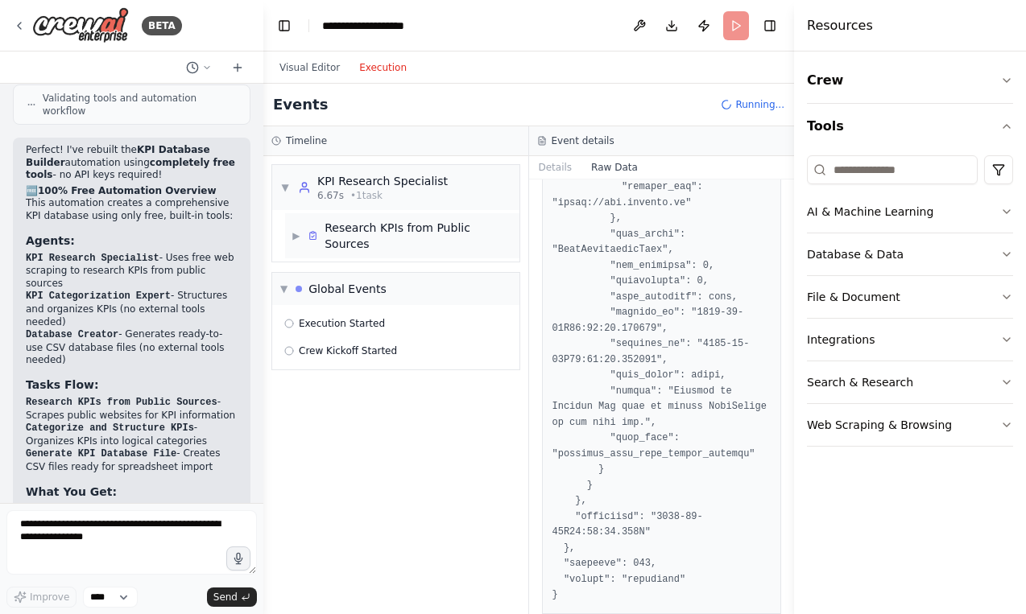
click at [299, 229] on span "▶" at bounding box center [296, 235] width 10 height 13
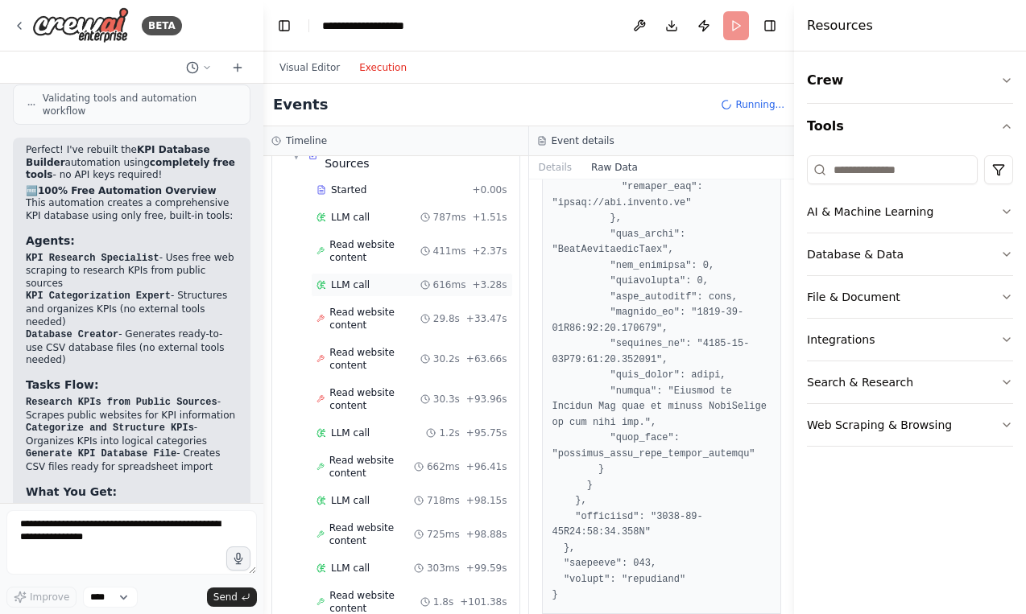
scroll to position [89, 0]
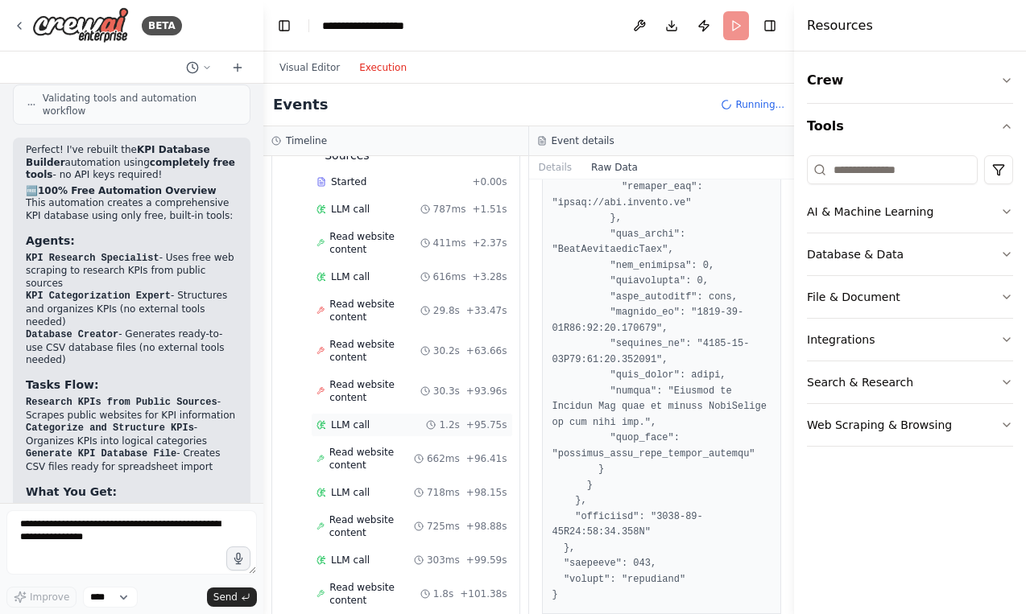
click at [375, 419] on div "LLM call 1.2s + 95.75s" at bounding box center [411, 425] width 191 height 13
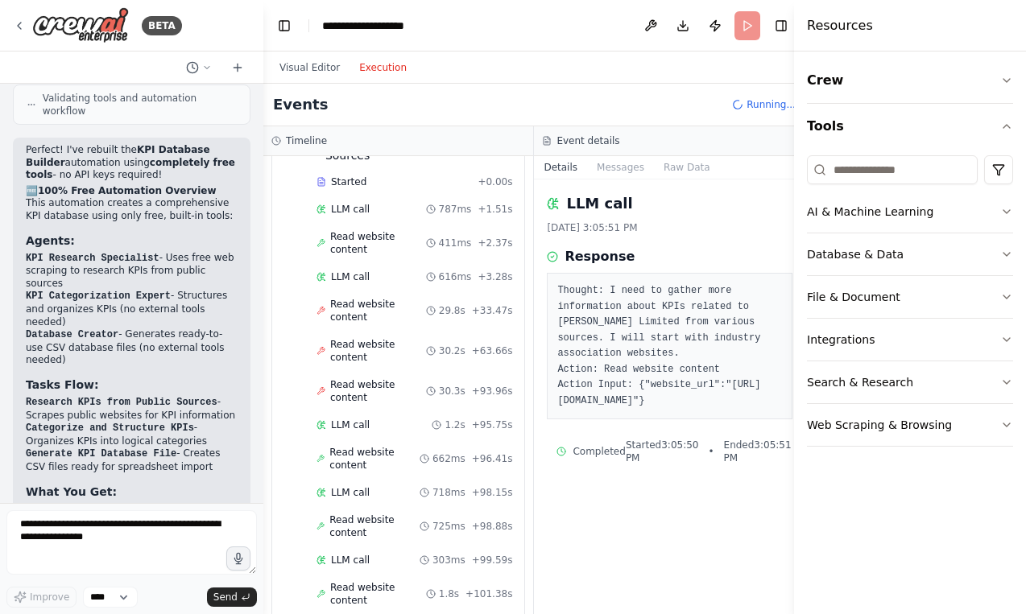
scroll to position [0, 0]
click at [648, 346] on pre "Thought: I need to gather more information about KPIs related to Raymond Limite…" at bounding box center [669, 346] width 224 height 126
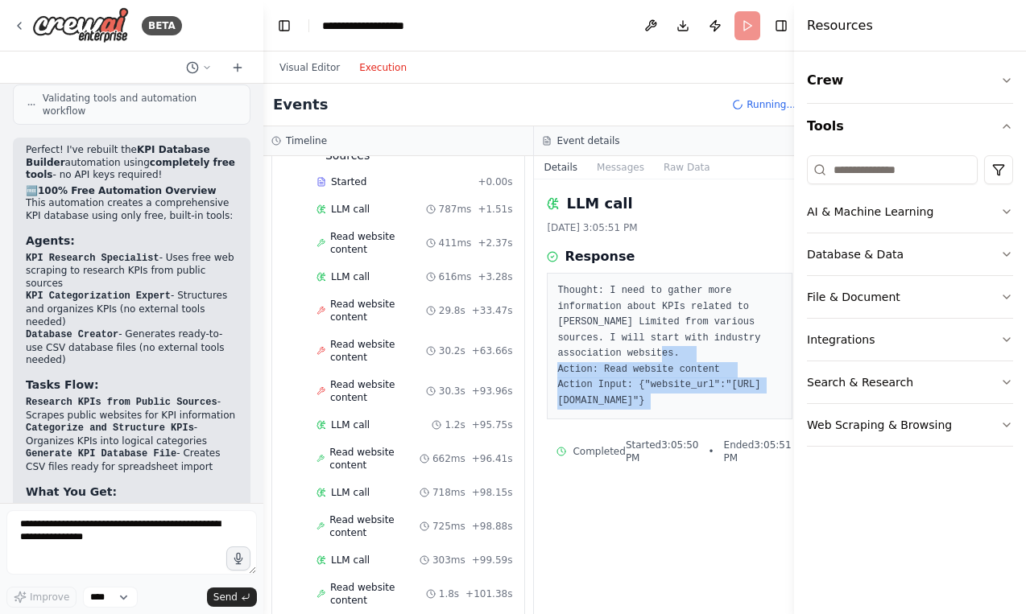
drag, startPoint x: 648, startPoint y: 346, endPoint x: 654, endPoint y: 394, distance: 47.8
click at [654, 394] on pre "Thought: I need to gather more information about KPIs related to Raymond Limite…" at bounding box center [669, 346] width 224 height 126
click at [654, 395] on pre "Thought: I need to gather more information about KPIs related to Raymond Limite…" at bounding box center [669, 346] width 224 height 126
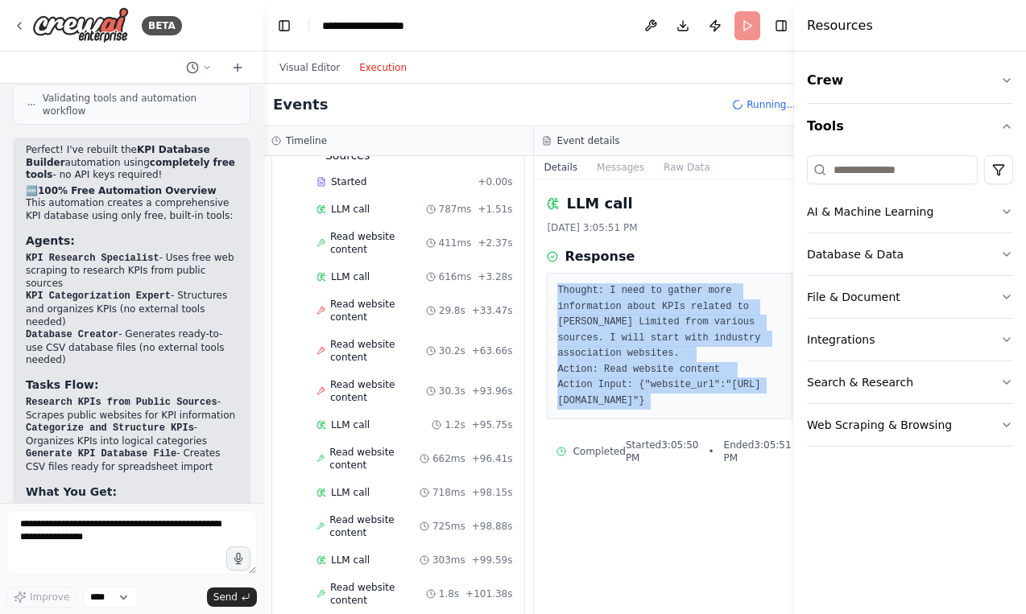
drag, startPoint x: 654, startPoint y: 395, endPoint x: 657, endPoint y: 337, distance: 58.1
click at [657, 337] on pre "Thought: I need to gather more information about KPIs related to Raymond Limite…" at bounding box center [669, 346] width 224 height 126
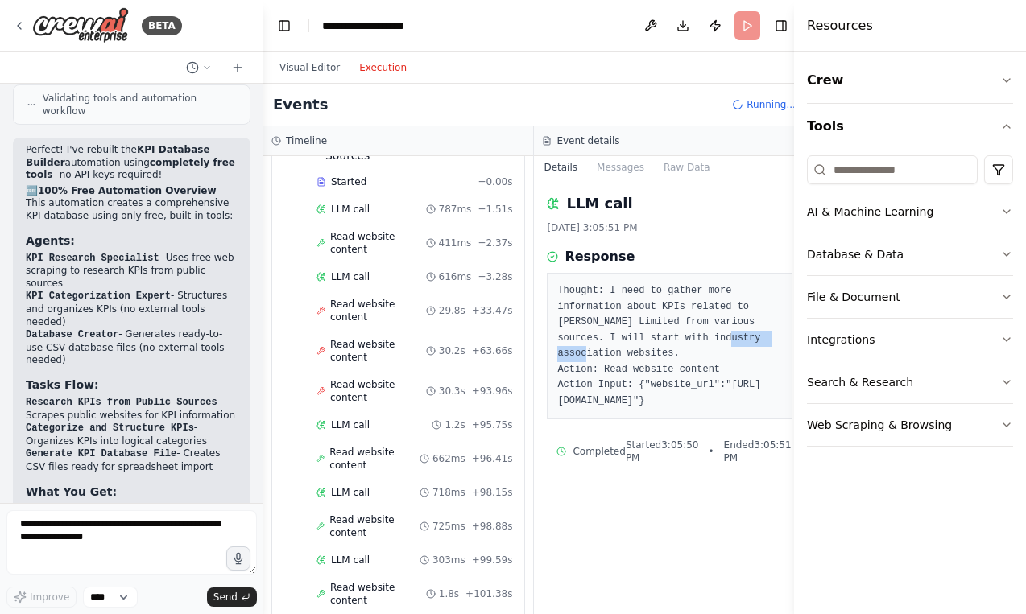
click at [657, 337] on pre "Thought: I need to gather more information about KPIs related to Raymond Limite…" at bounding box center [669, 346] width 224 height 126
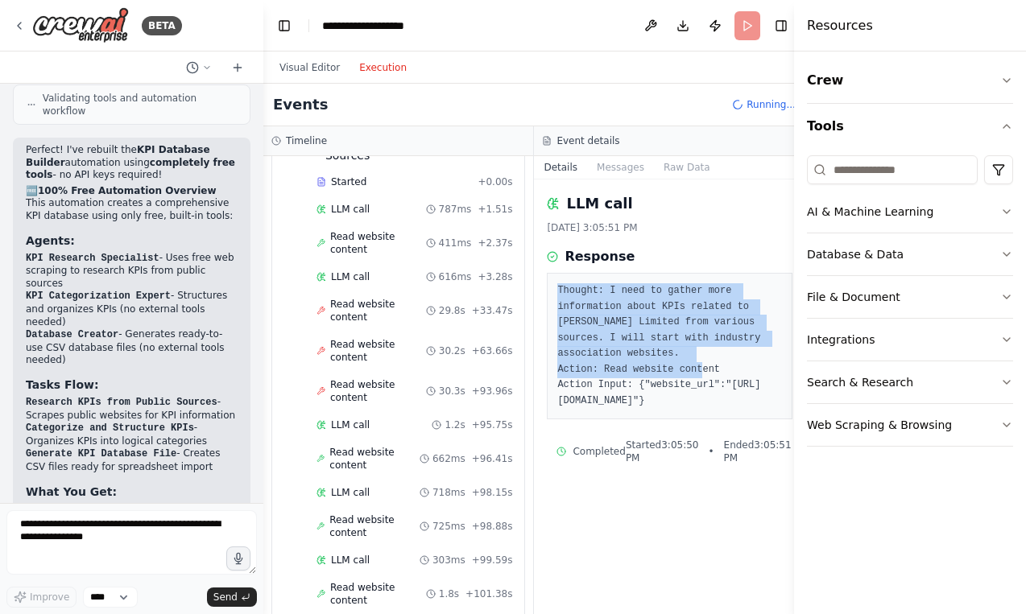
drag, startPoint x: 657, startPoint y: 337, endPoint x: 658, endPoint y: 379, distance: 42.7
click at [658, 373] on pre "Thought: I need to gather more information about KPIs related to Raymond Limite…" at bounding box center [669, 346] width 224 height 126
click at [641, 155] on div "Event details" at bounding box center [669, 141] width 271 height 30
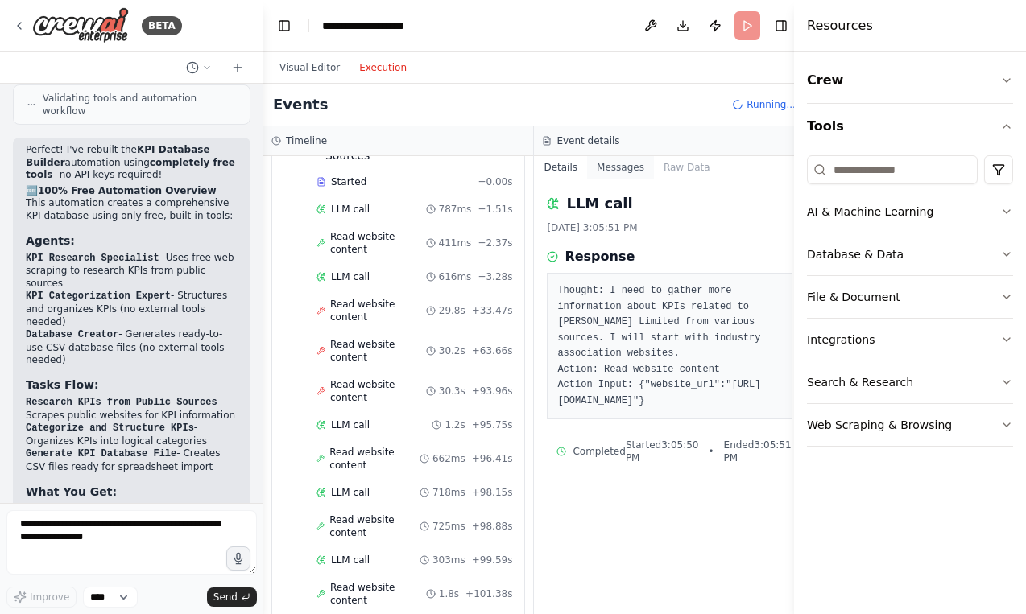
click at [645, 165] on button "Messages" at bounding box center [620, 167] width 67 height 23
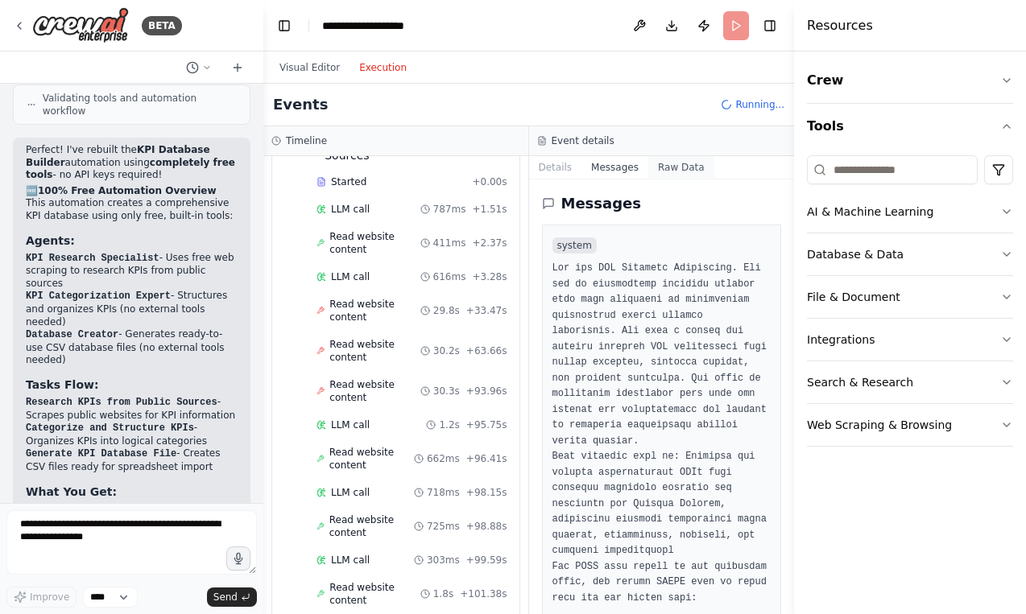
click at [685, 170] on button "Raw Data" at bounding box center [681, 167] width 66 height 23
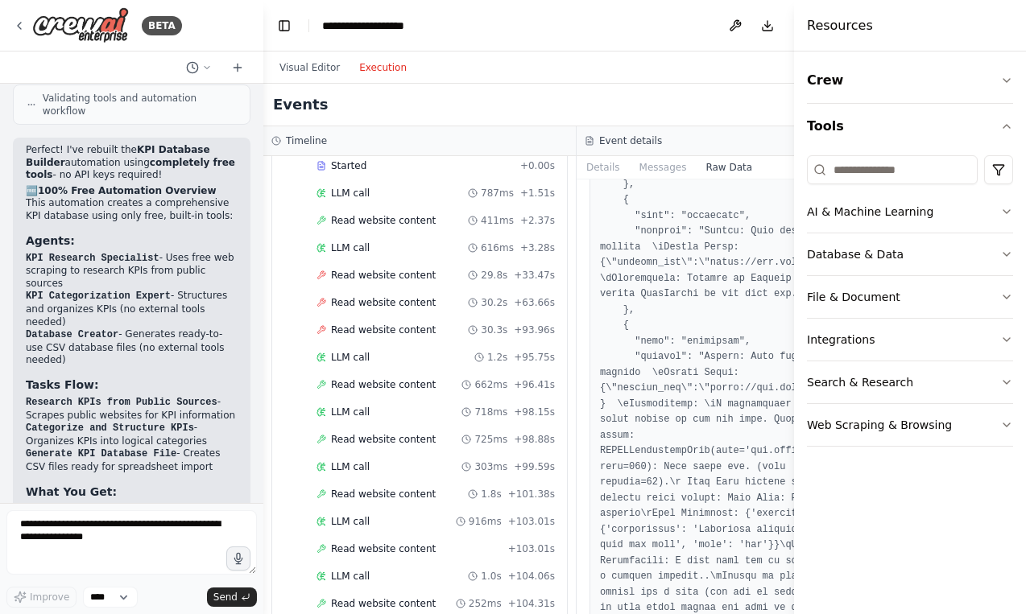
scroll to position [1978, 0]
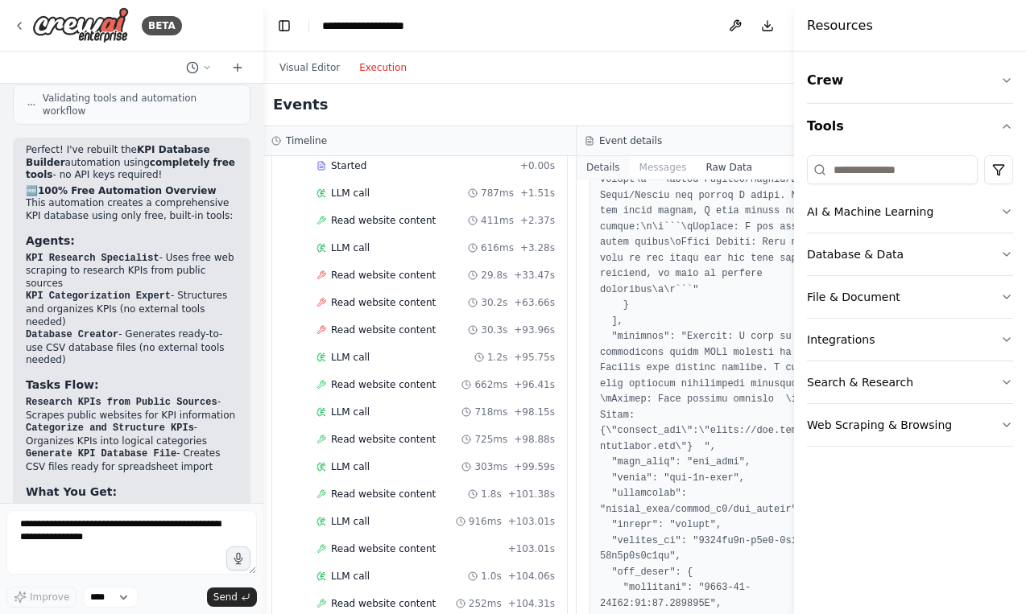
click at [610, 169] on button "Details" at bounding box center [603, 167] width 53 height 23
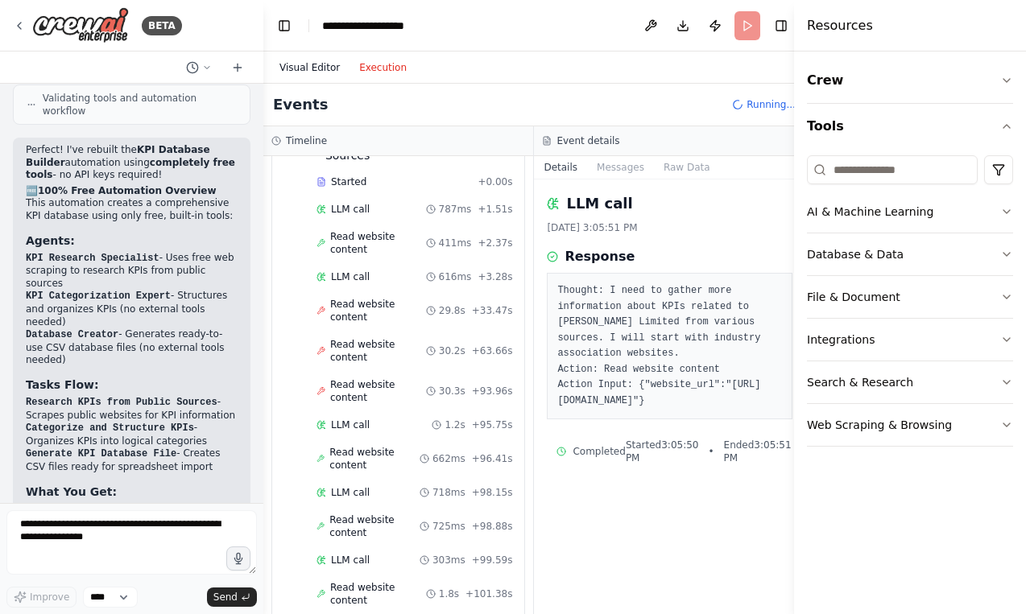
click at [334, 73] on button "Visual Editor" at bounding box center [310, 67] width 80 height 19
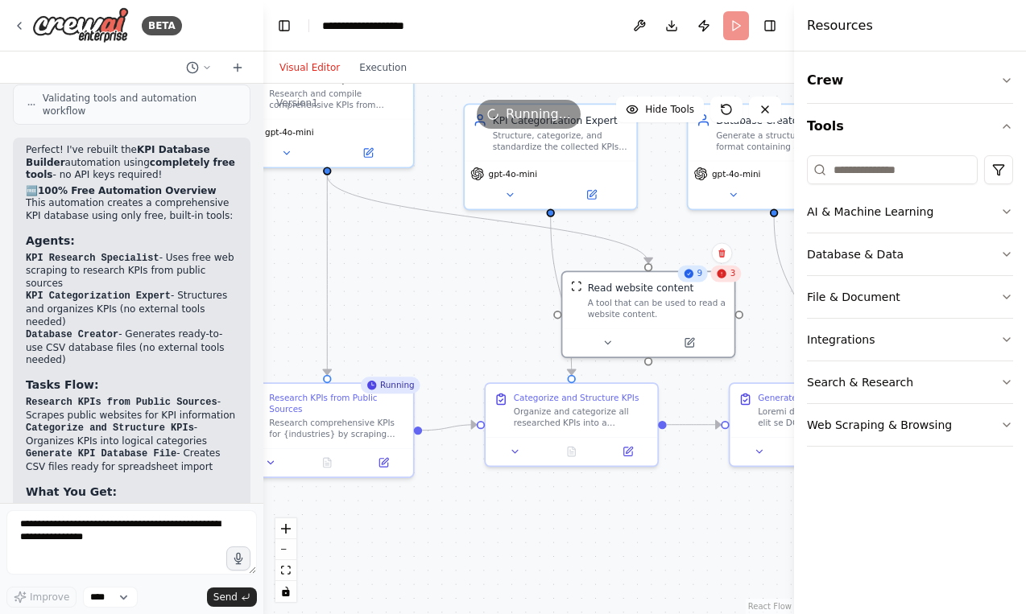
drag, startPoint x: 477, startPoint y: 296, endPoint x: 498, endPoint y: 299, distance: 21.2
click at [498, 299] on div ".deletable-edge-delete-btn { width: 20px; height: 20px; border: 0px solid #ffff…" at bounding box center [528, 349] width 531 height 531
click at [726, 273] on icon at bounding box center [721, 273] width 9 height 9
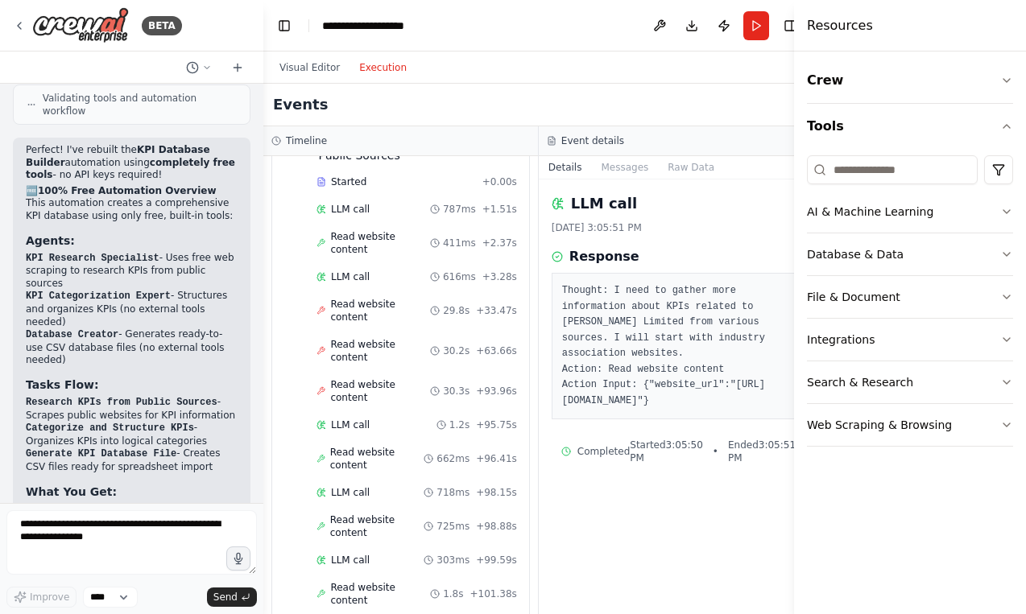
click at [386, 68] on button "Execution" at bounding box center [382, 67] width 67 height 19
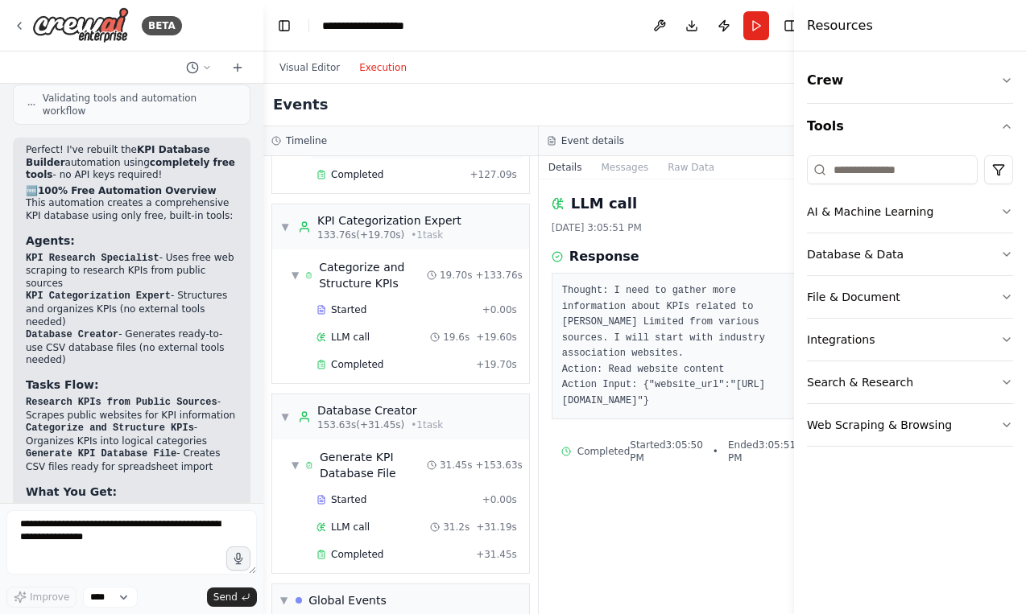
scroll to position [893, 0]
click at [370, 550] on span "Completed" at bounding box center [357, 556] width 52 height 13
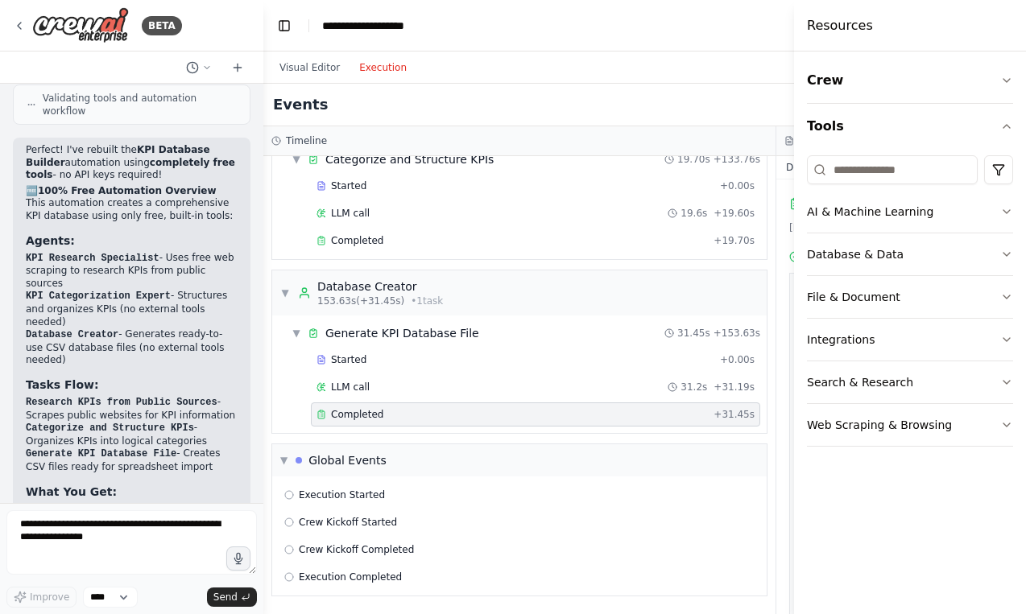
scroll to position [845, 0]
click at [368, 358] on div "Started" at bounding box center [514, 359] width 397 height 13
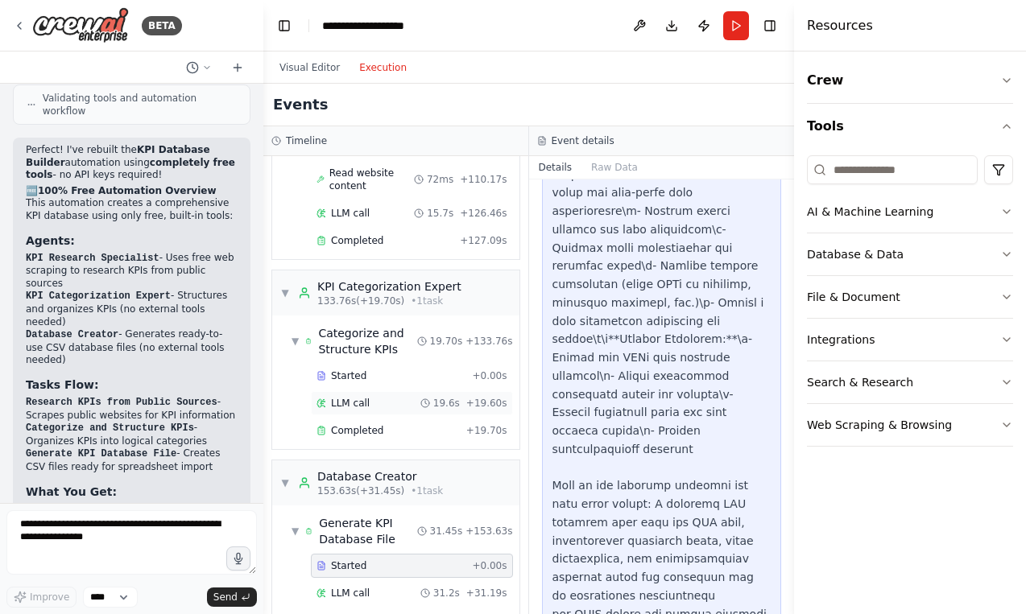
scroll to position [520, 0]
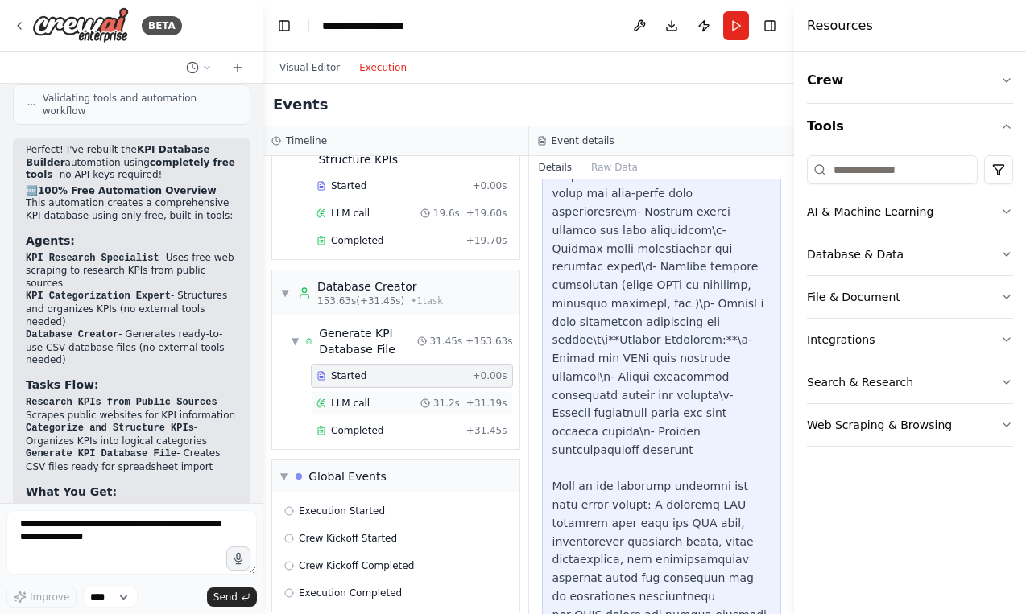
click at [382, 391] on div "LLM call 31.2s + 31.19s" at bounding box center [412, 403] width 202 height 24
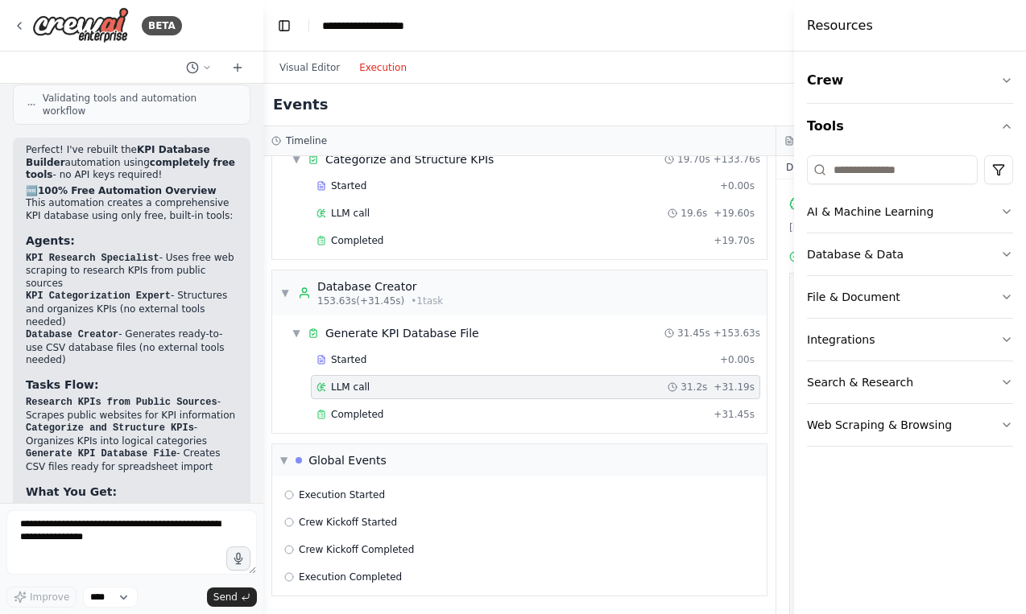
scroll to position [845, 0]
click at [382, 413] on div "Completed" at bounding box center [511, 414] width 391 height 13
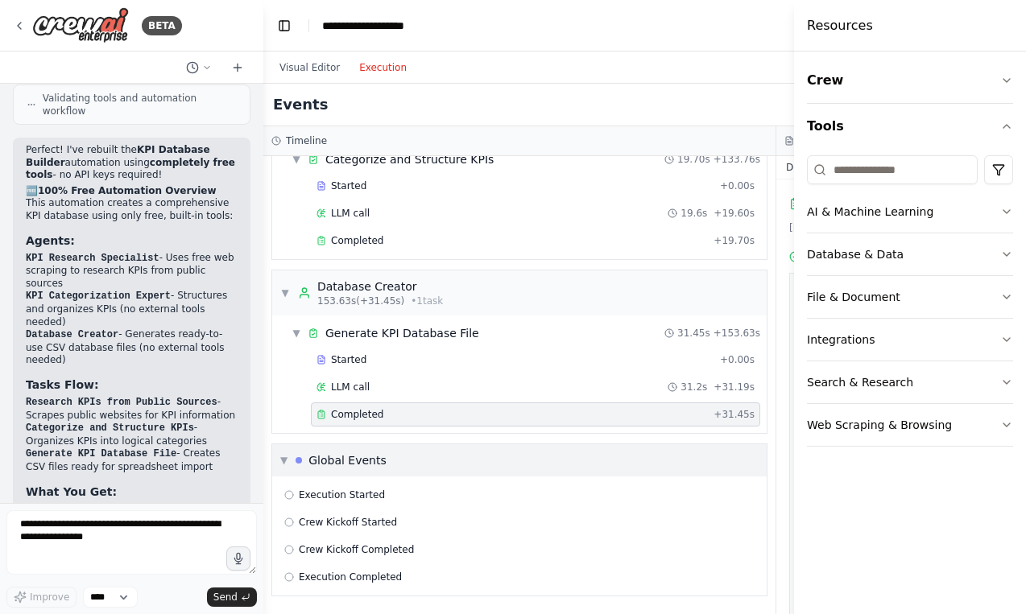
scroll to position [0, 0]
click at [294, 454] on div "▼ Global Events" at bounding box center [333, 461] width 106 height 16
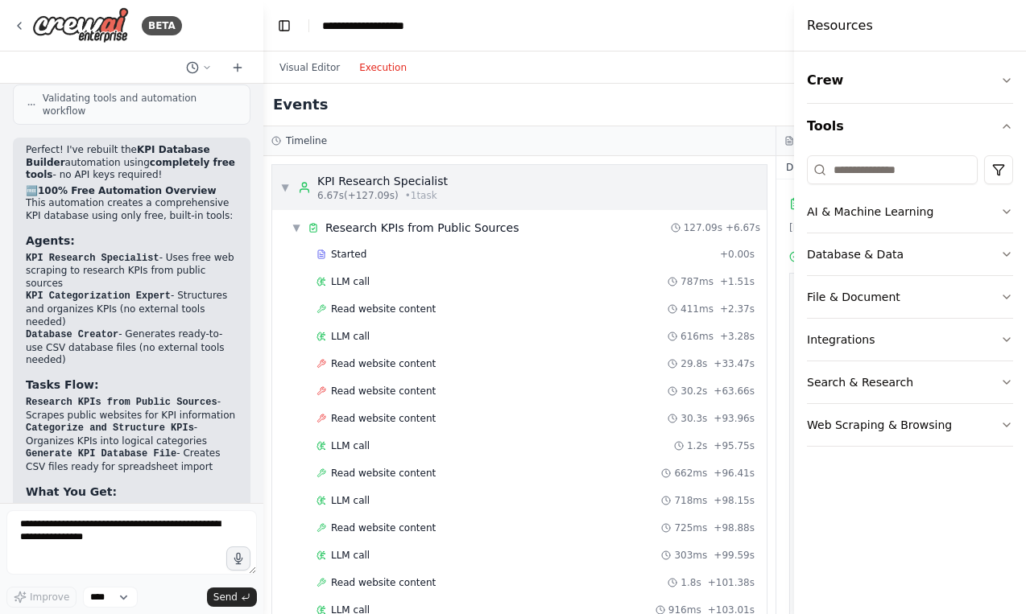
click at [283, 191] on span "▼" at bounding box center [285, 187] width 10 height 13
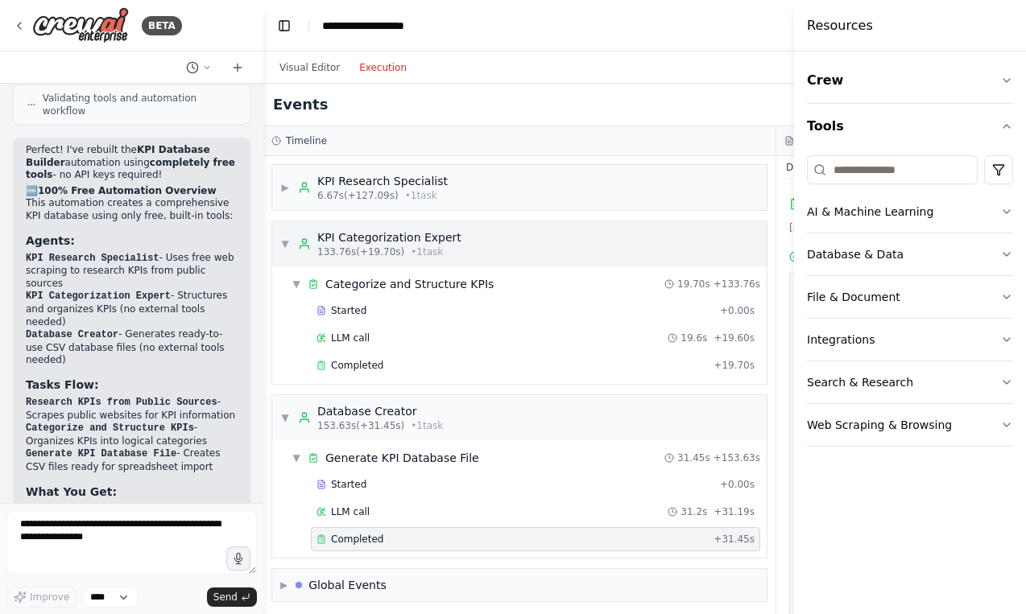
click at [284, 234] on div "▼ KPI Categorization Expert 133.76s (+19.70s) • 1 task" at bounding box center [370, 243] width 181 height 29
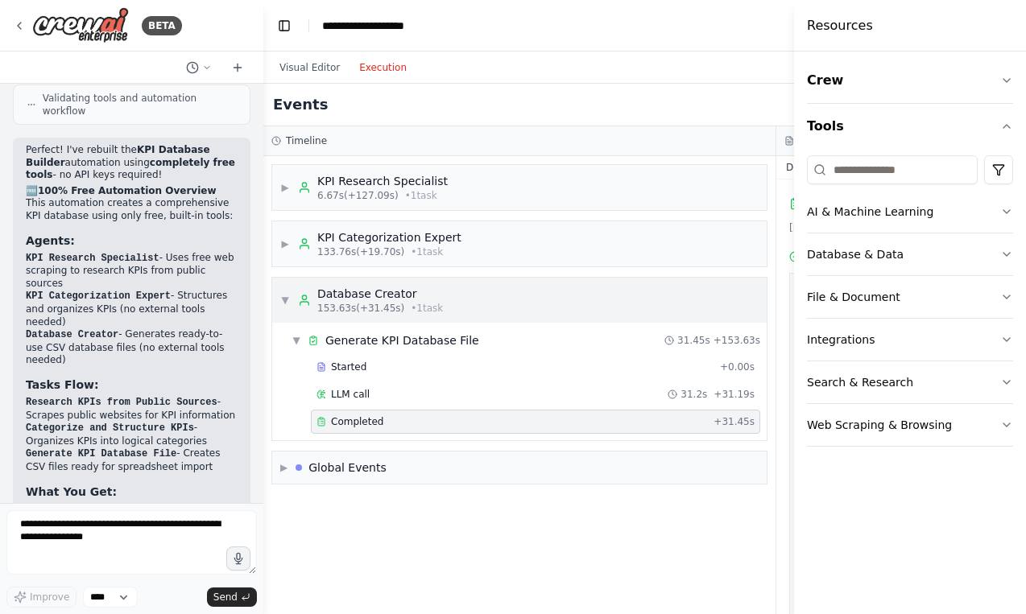
click at [288, 297] on span "▼" at bounding box center [285, 300] width 10 height 13
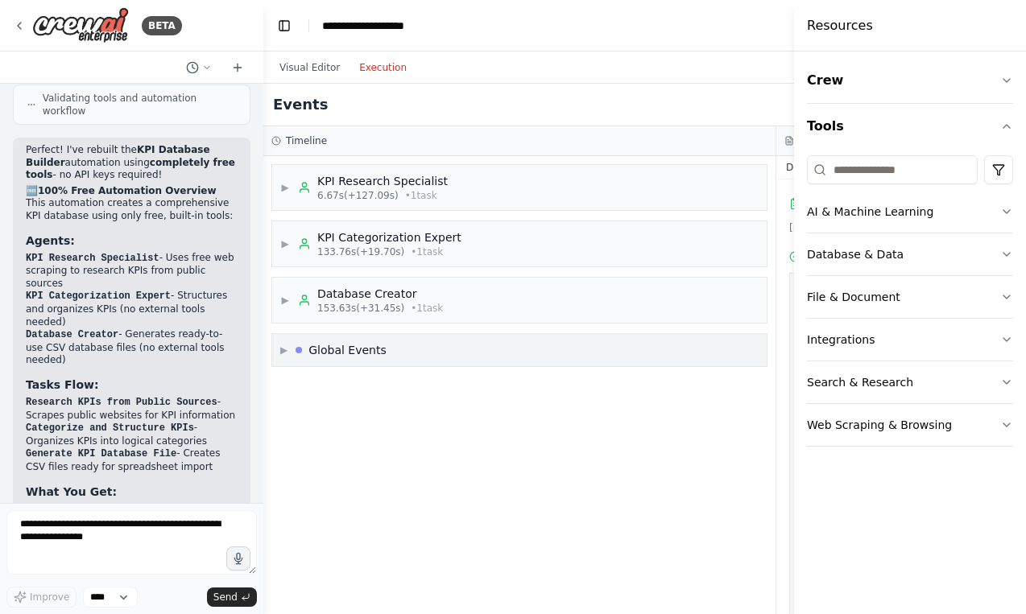
click at [279, 345] on div "▶ Global Events" at bounding box center [519, 350] width 494 height 32
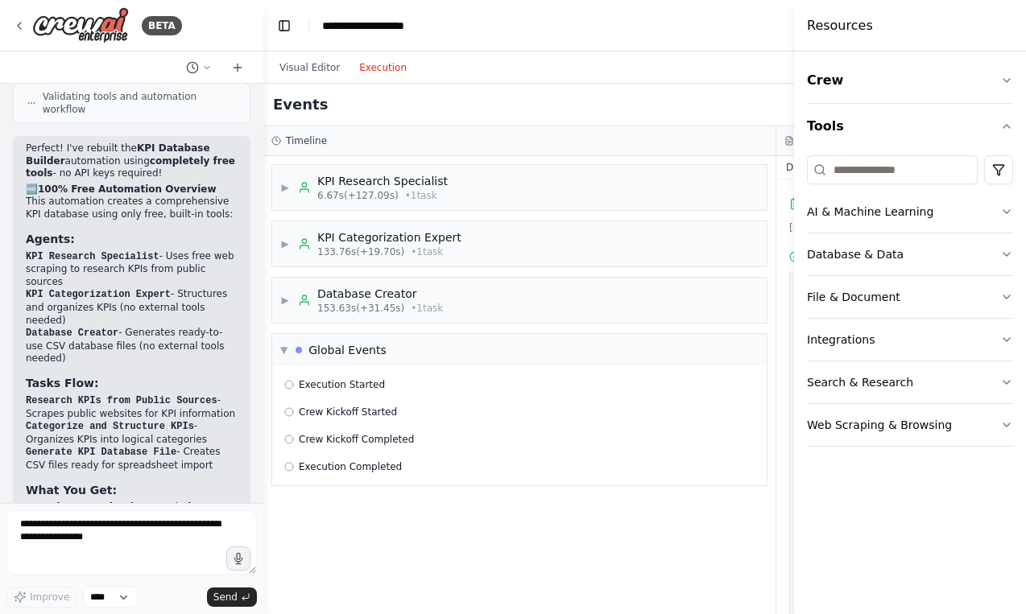
scroll to position [4909, 0]
click at [73, 29] on img at bounding box center [80, 25] width 97 height 36
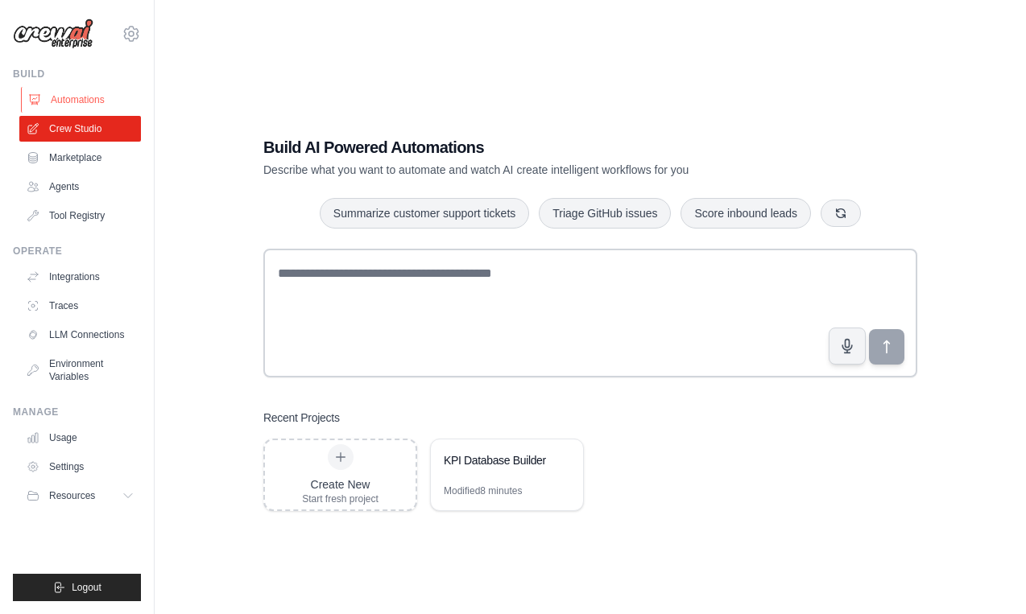
click at [97, 101] on link "Automations" at bounding box center [82, 100] width 122 height 26
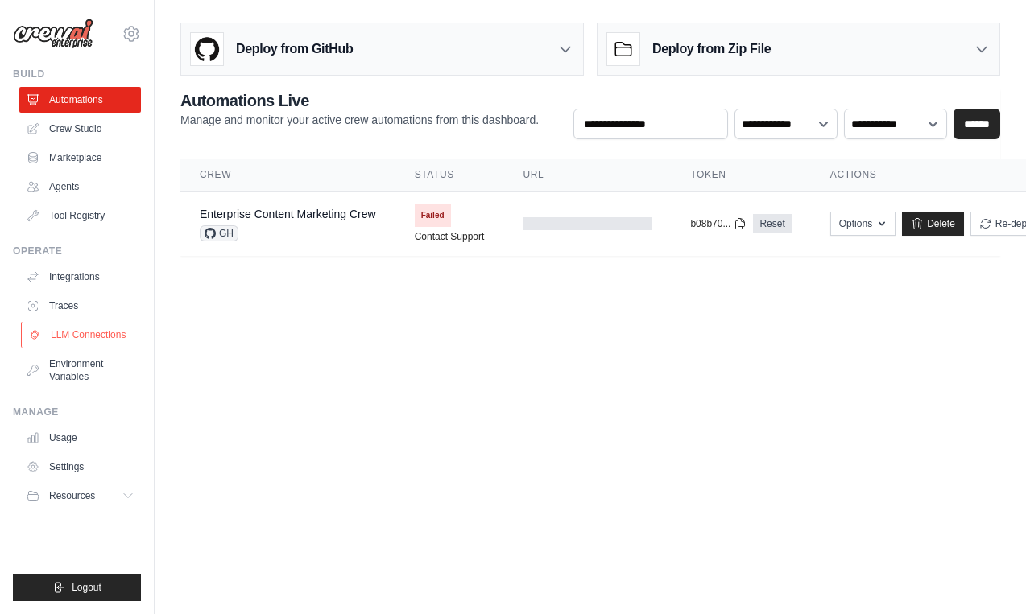
click at [111, 343] on link "LLM Connections" at bounding box center [82, 335] width 122 height 26
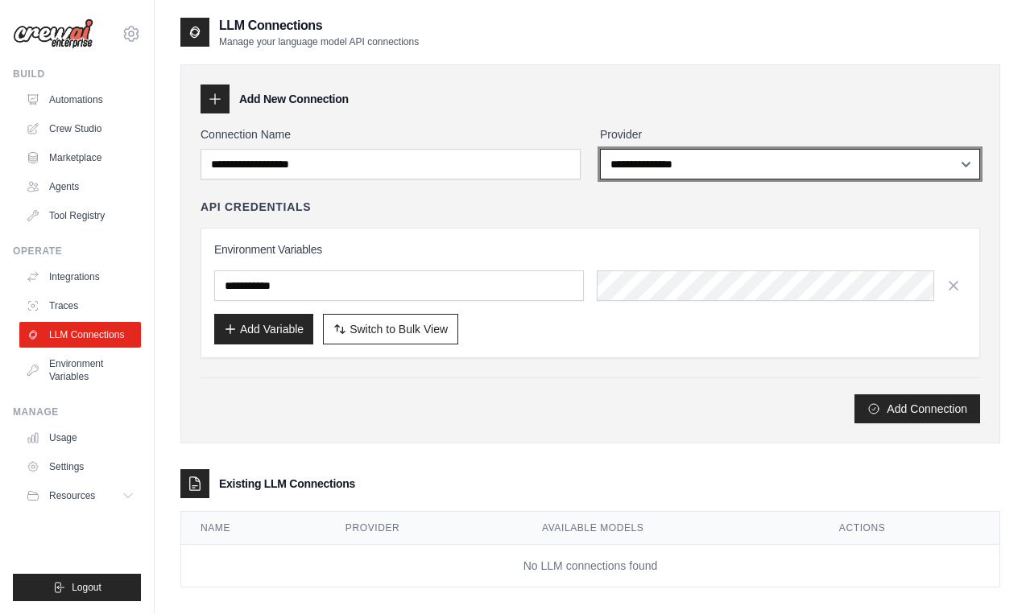
select select "******"
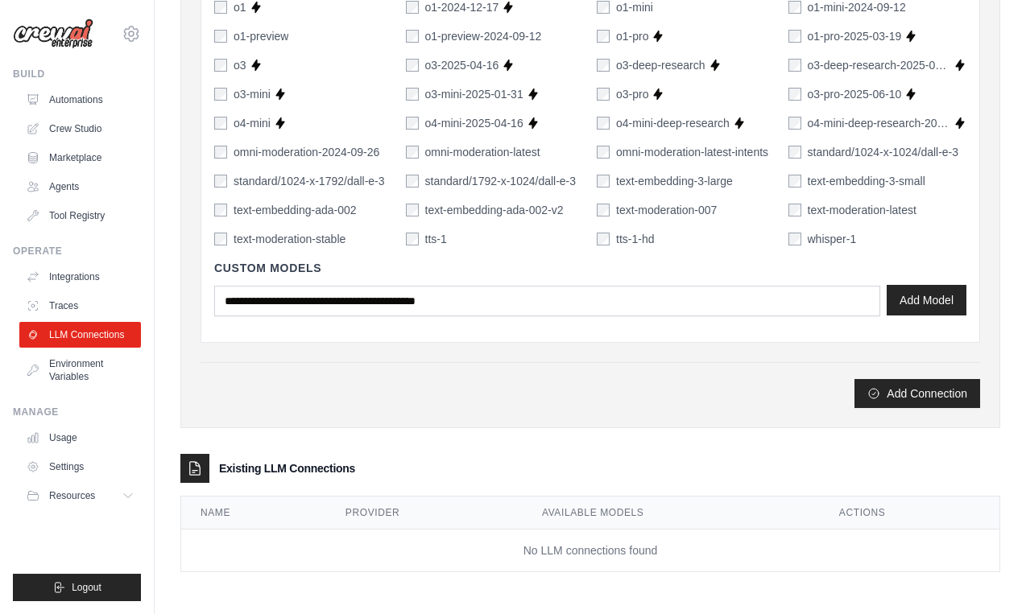
scroll to position [1116, 0]
click at [910, 304] on button "Add Model" at bounding box center [927, 300] width 80 height 31
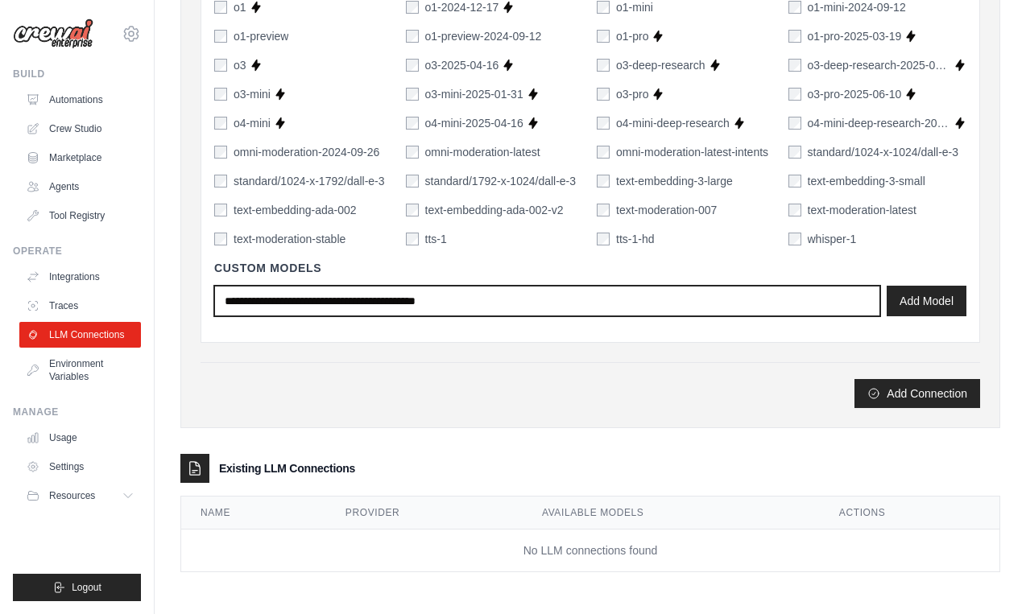
click at [616, 296] on input "text" at bounding box center [547, 301] width 666 height 31
type input "*****"
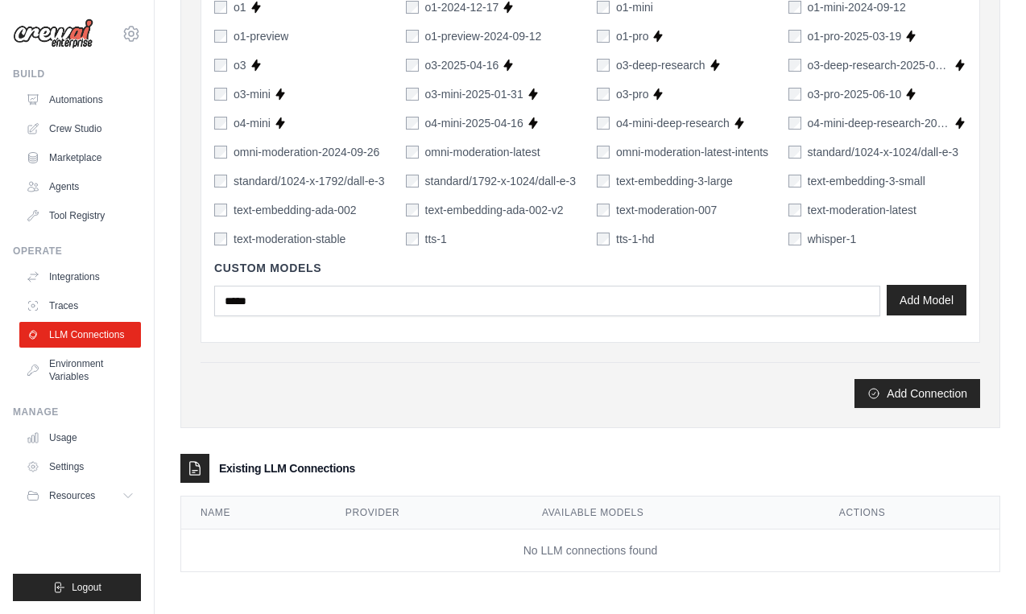
click at [935, 311] on button "Add Model" at bounding box center [927, 300] width 80 height 31
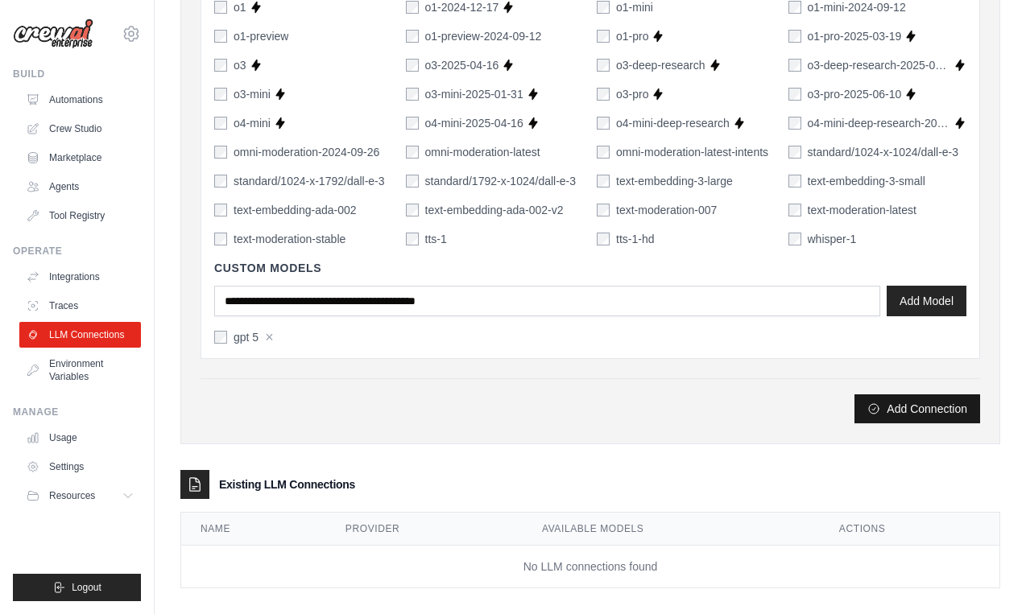
click at [907, 420] on button "Add Connection" at bounding box center [917, 409] width 126 height 29
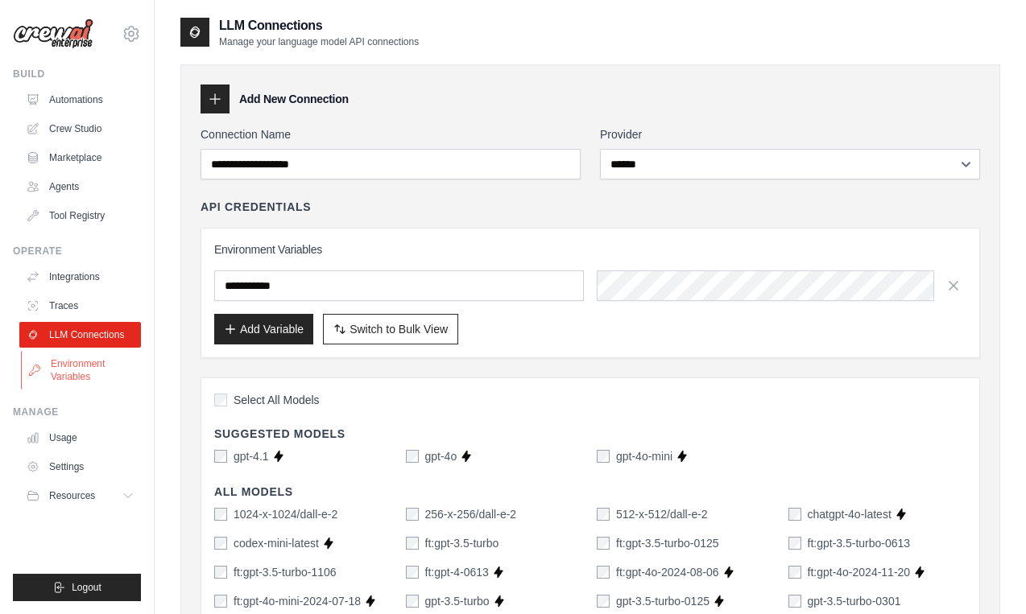
click at [85, 366] on link "Environment Variables" at bounding box center [82, 370] width 122 height 39
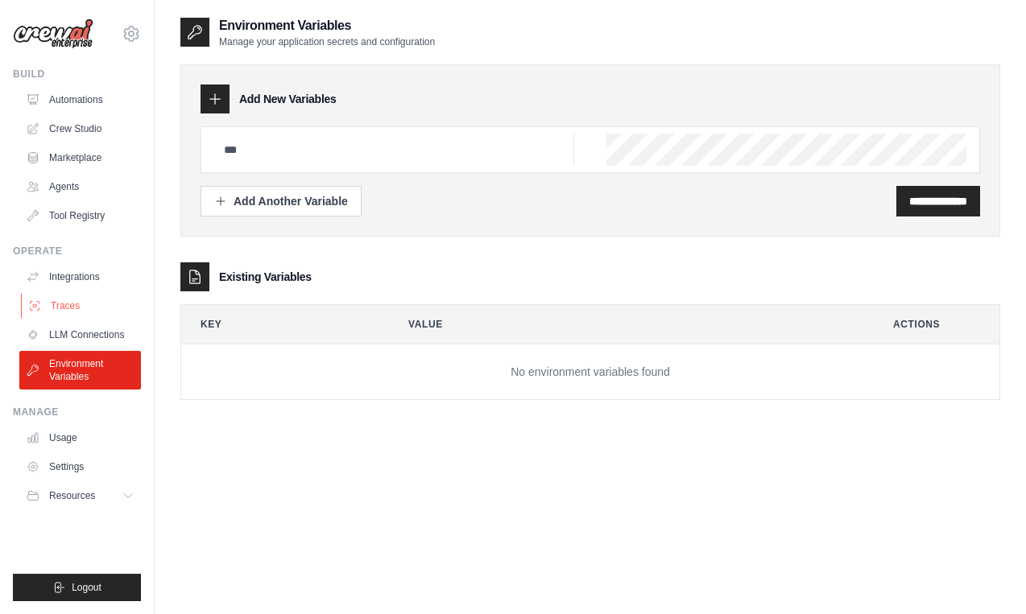
click at [77, 306] on link "Traces" at bounding box center [82, 306] width 122 height 26
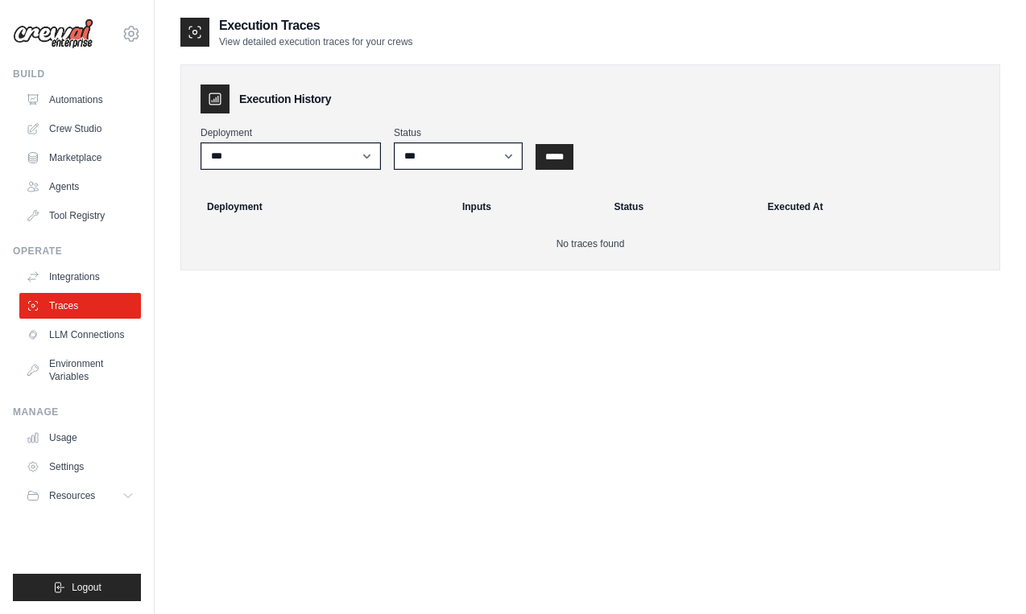
click at [76, 279] on link "Integrations" at bounding box center [80, 277] width 122 height 26
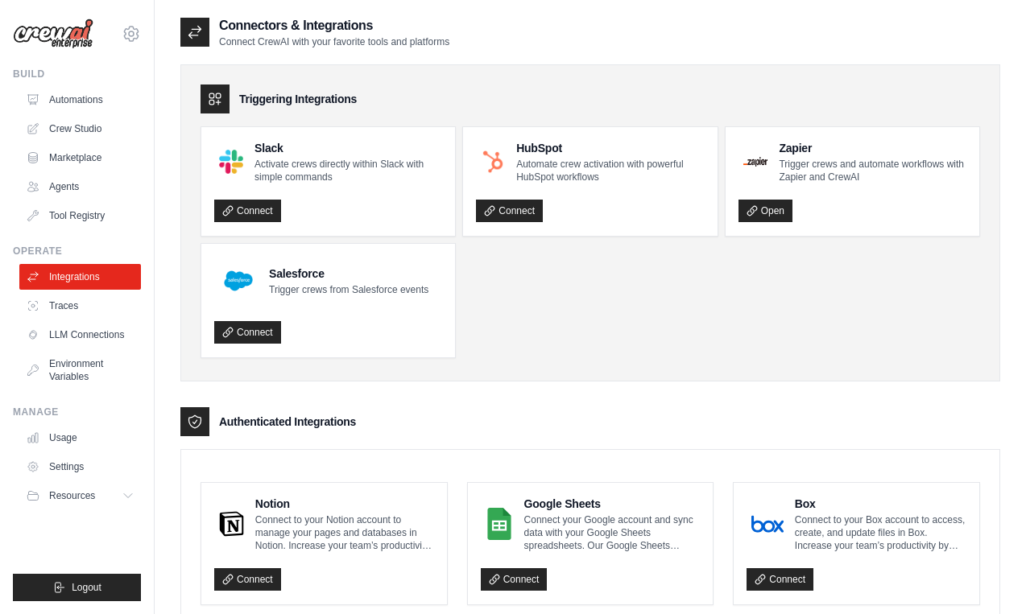
click at [96, 134] on link "Crew Studio" at bounding box center [80, 129] width 122 height 26
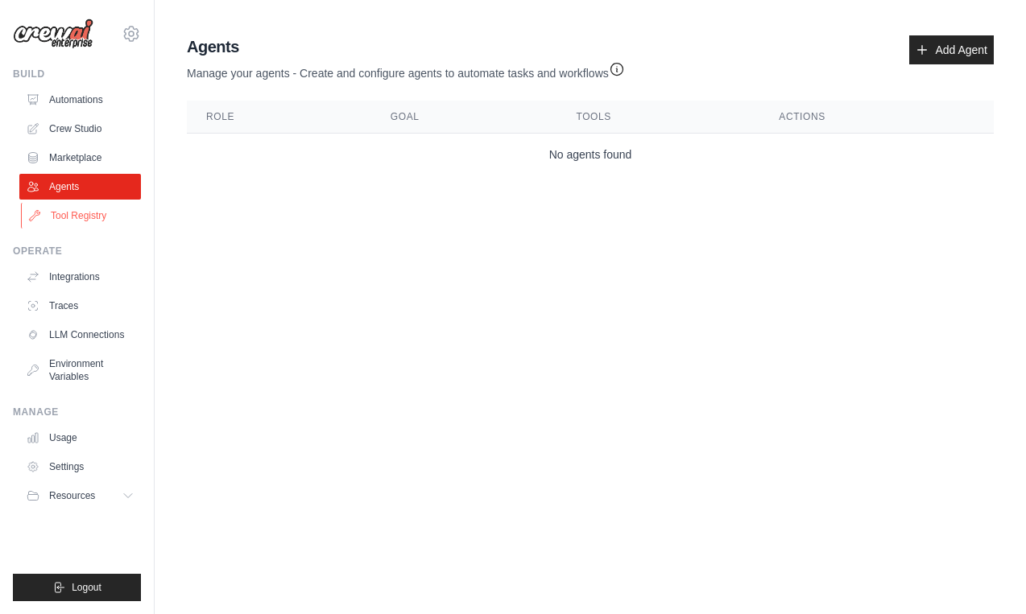
click at [87, 206] on link "Tool Registry" at bounding box center [82, 216] width 122 height 26
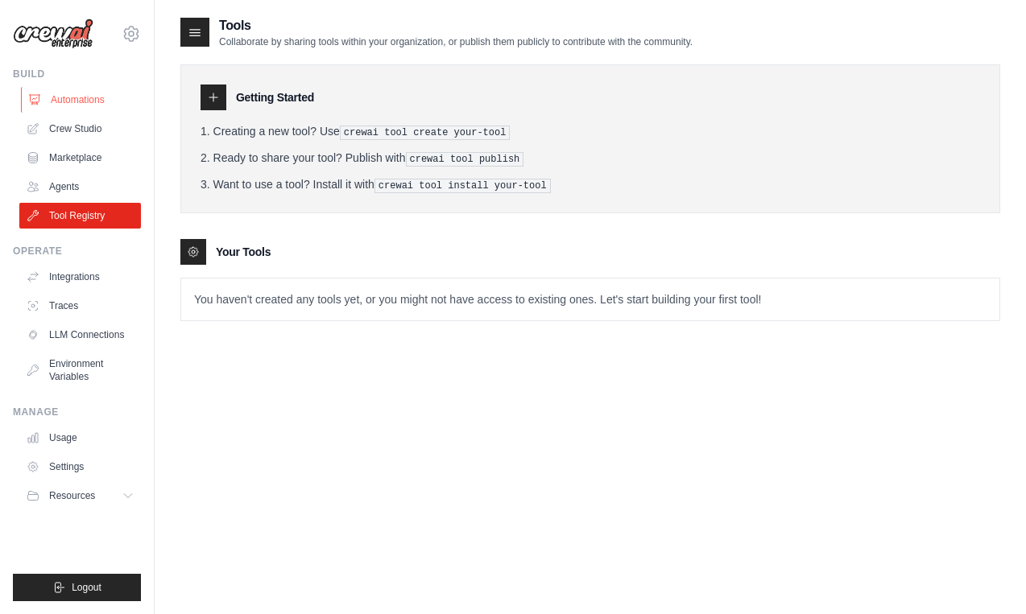
click at [64, 104] on link "Automations" at bounding box center [82, 100] width 122 height 26
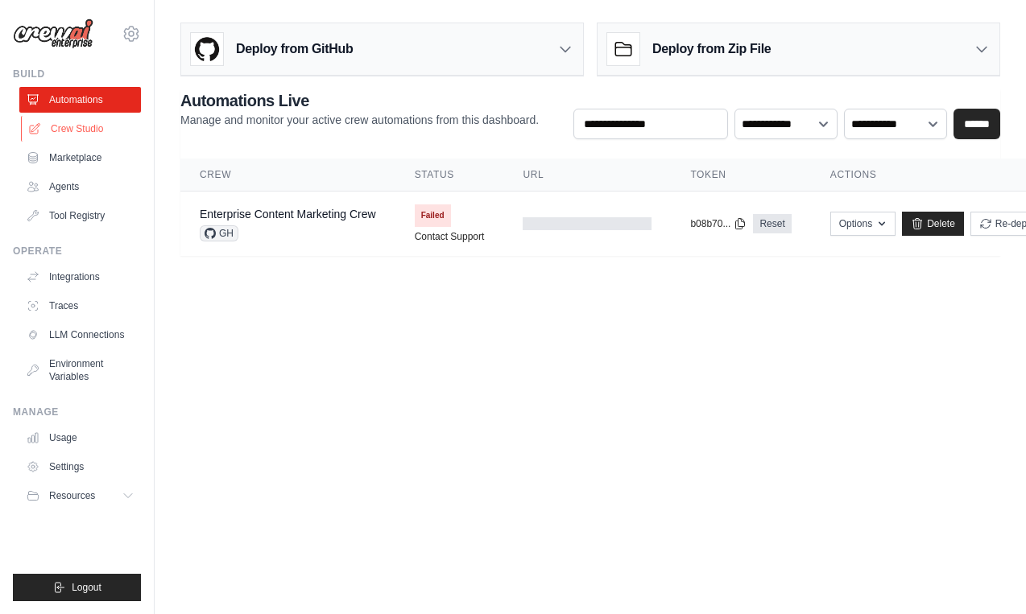
click at [104, 138] on link "Crew Studio" at bounding box center [82, 129] width 122 height 26
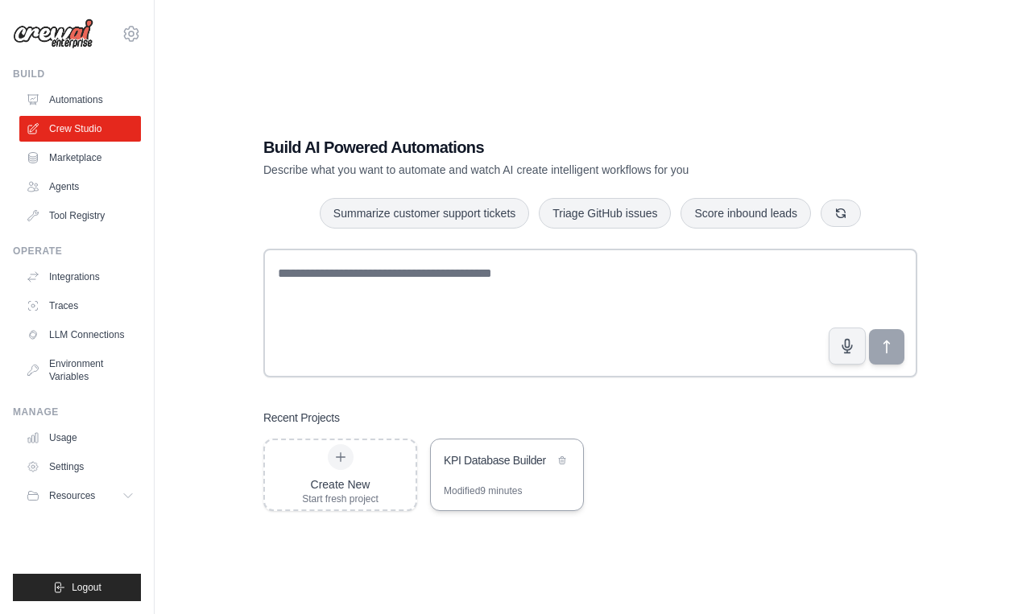
click at [502, 453] on div "KPI Database Builder" at bounding box center [499, 461] width 110 height 16
click at [78, 105] on link "Automations" at bounding box center [82, 100] width 122 height 26
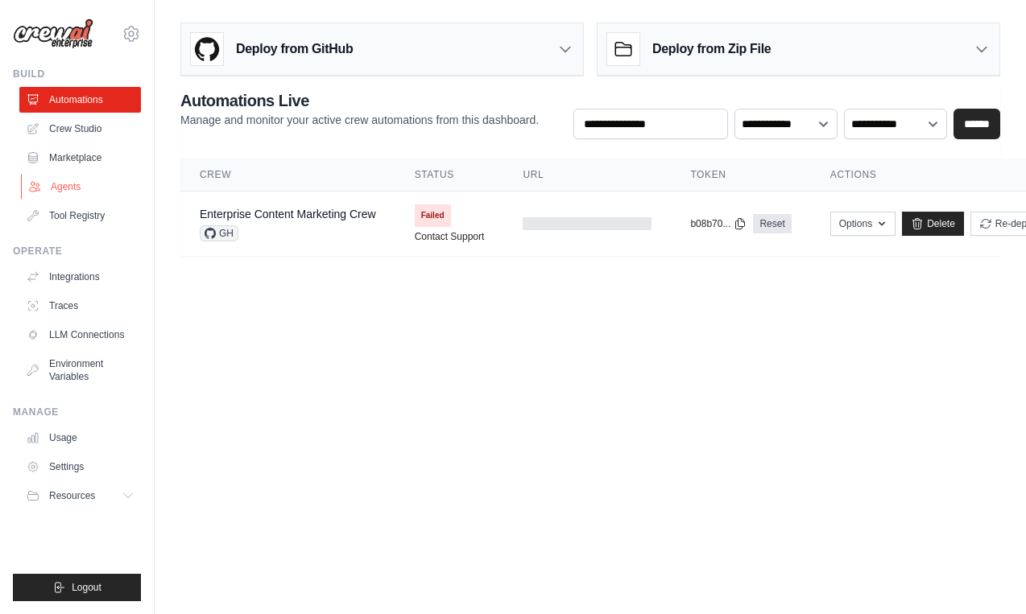
click at [85, 193] on link "Agents" at bounding box center [82, 187] width 122 height 26
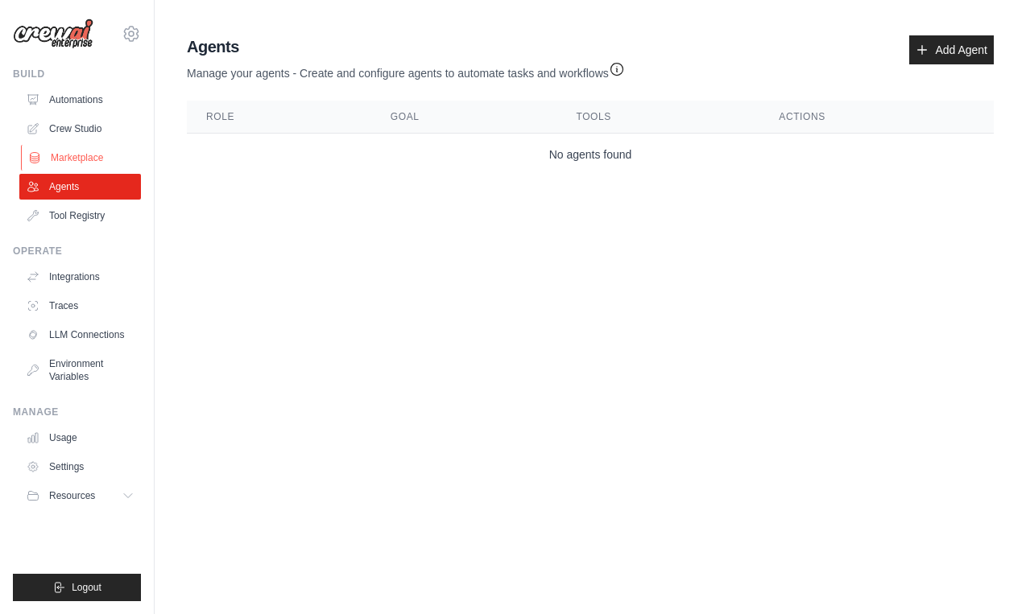
click at [105, 158] on link "Marketplace" at bounding box center [82, 158] width 122 height 26
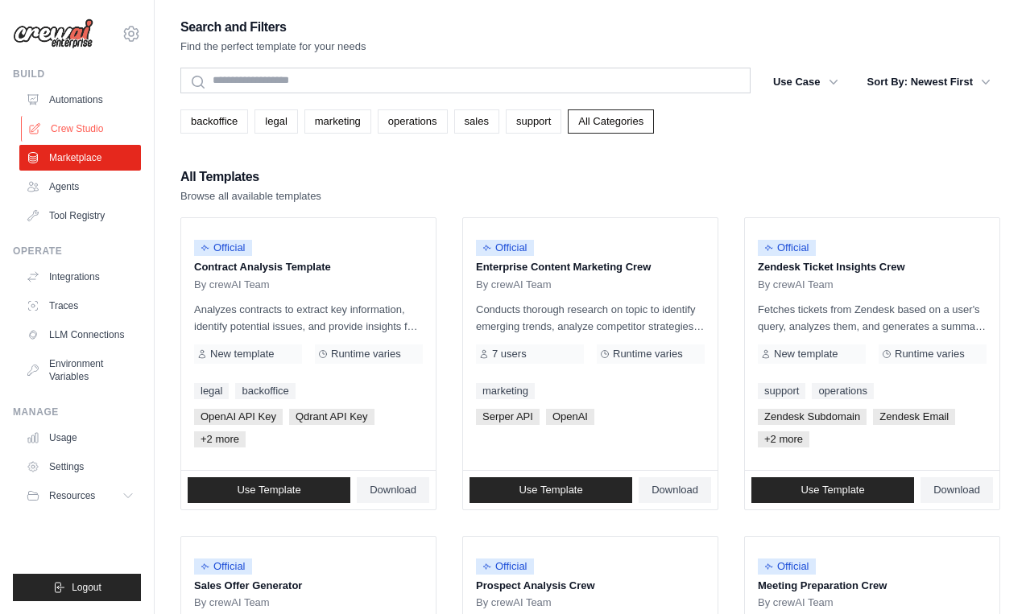
click at [93, 134] on link "Crew Studio" at bounding box center [82, 129] width 122 height 26
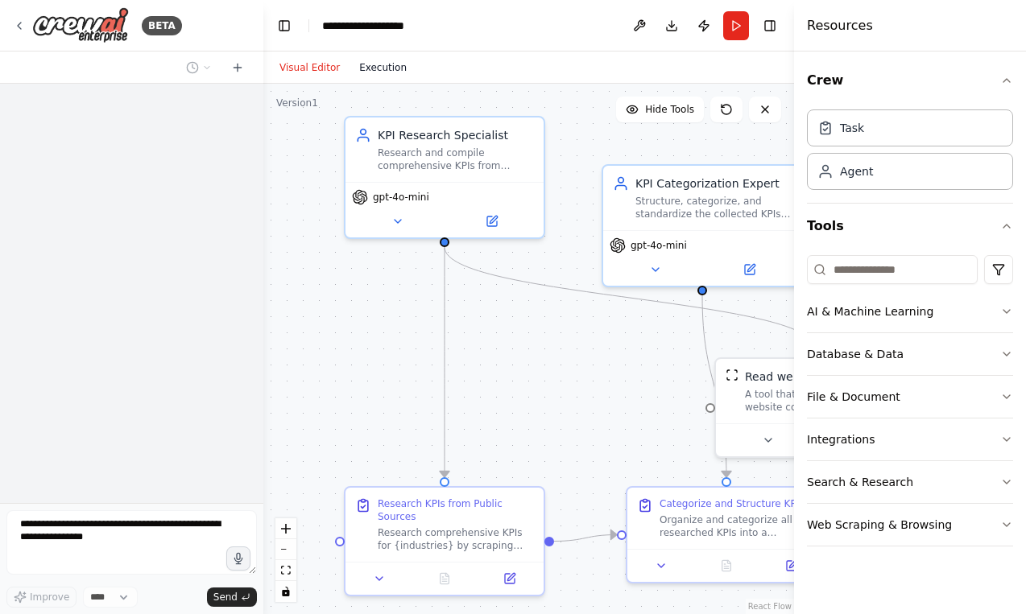
click at [387, 71] on button "Execution" at bounding box center [382, 67] width 67 height 19
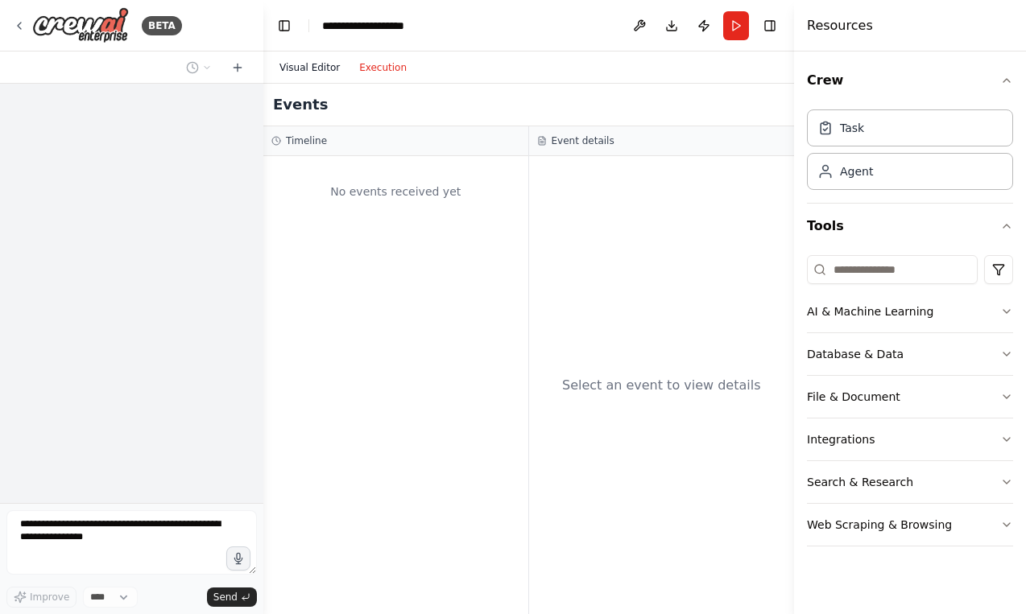
click at [316, 72] on button "Visual Editor" at bounding box center [310, 67] width 80 height 19
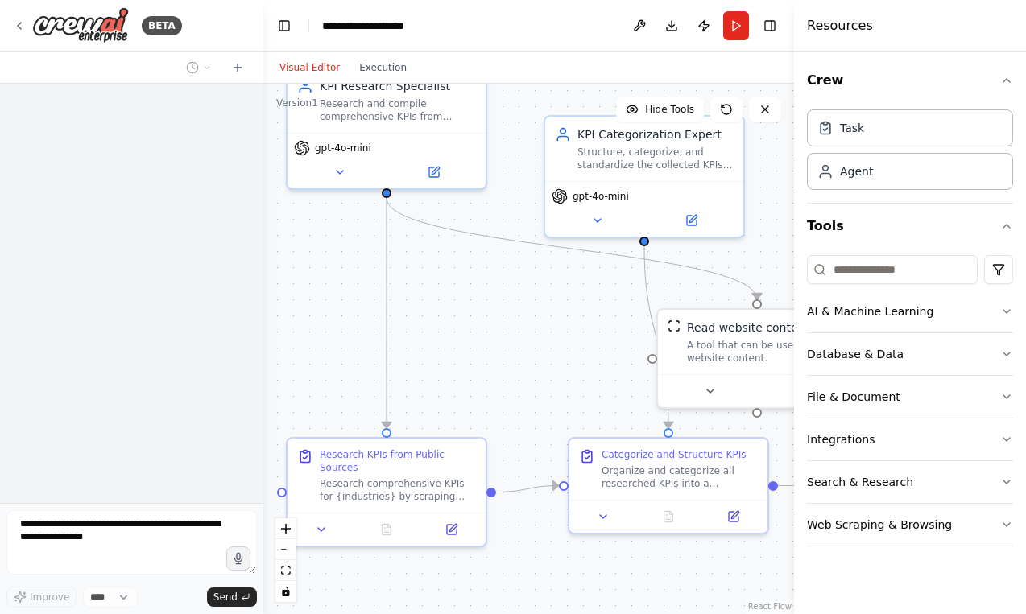
drag, startPoint x: 545, startPoint y: 364, endPoint x: 428, endPoint y: 248, distance: 164.6
click at [428, 248] on div ".deletable-edge-delete-btn { width: 20px; height: 20px; border: 0px solid #ffff…" at bounding box center [528, 349] width 531 height 531
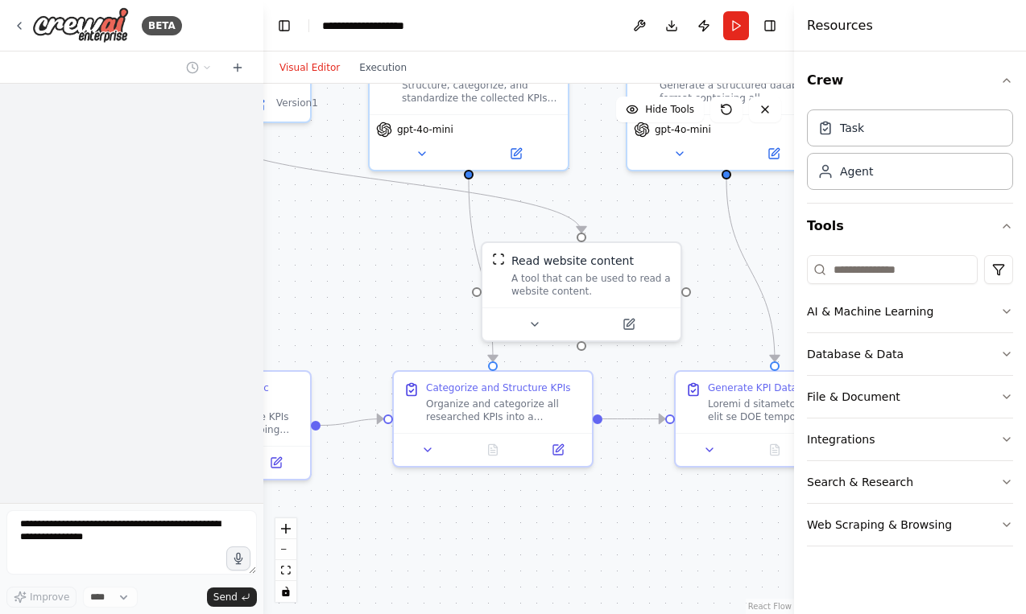
drag, startPoint x: 610, startPoint y: 482, endPoint x: 432, endPoint y: 483, distance: 177.2
click at [433, 483] on div ".deletable-edge-delete-btn { width: 20px; height: 20px; border: 0px solid #ffff…" at bounding box center [528, 349] width 531 height 531
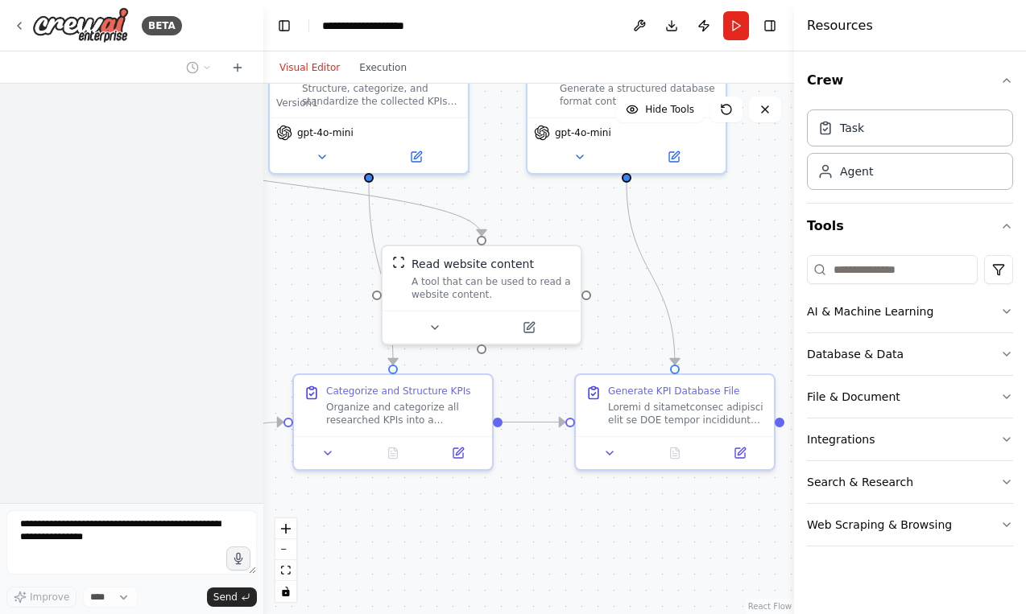
drag, startPoint x: 628, startPoint y: 480, endPoint x: 502, endPoint y: 509, distance: 129.7
click at [504, 508] on div ".deletable-edge-delete-btn { width: 20px; height: 20px; border: 0px solid #ffff…" at bounding box center [528, 349] width 531 height 531
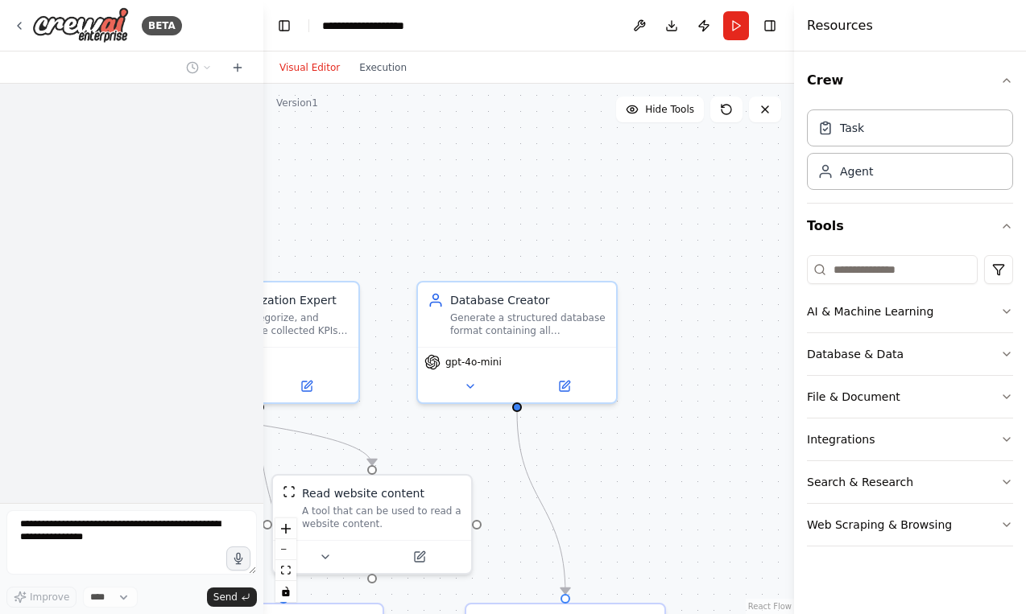
drag, startPoint x: 659, startPoint y: 266, endPoint x: 633, endPoint y: 469, distance: 205.3
click at [633, 469] on div ".deletable-edge-delete-btn { width: 20px; height: 20px; border: 0px solid #ffff…" at bounding box center [528, 349] width 531 height 531
click at [23, 24] on icon at bounding box center [19, 25] width 13 height 13
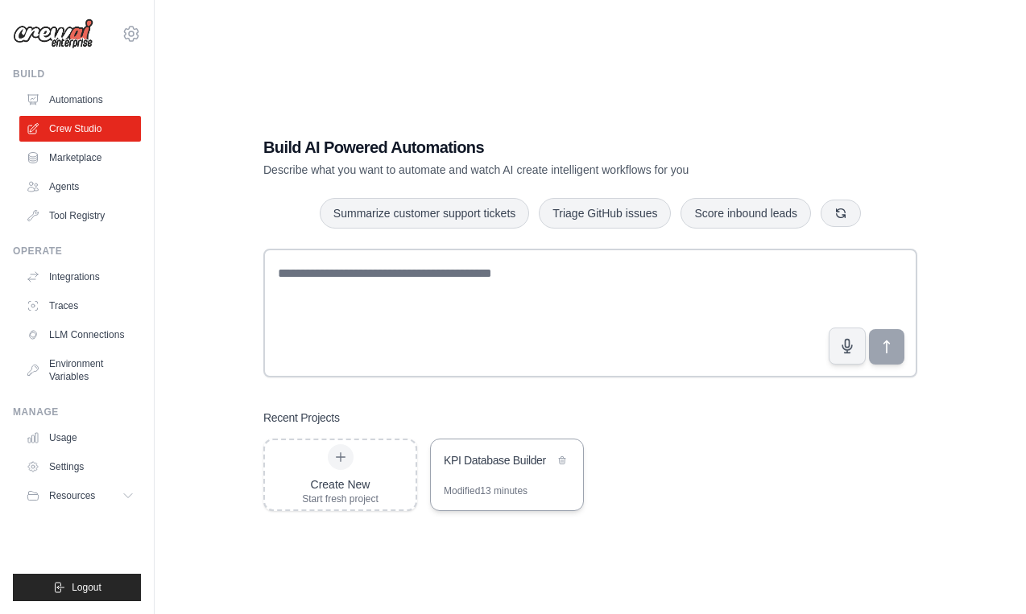
click at [511, 470] on div "KPI Database Builder" at bounding box center [499, 462] width 110 height 19
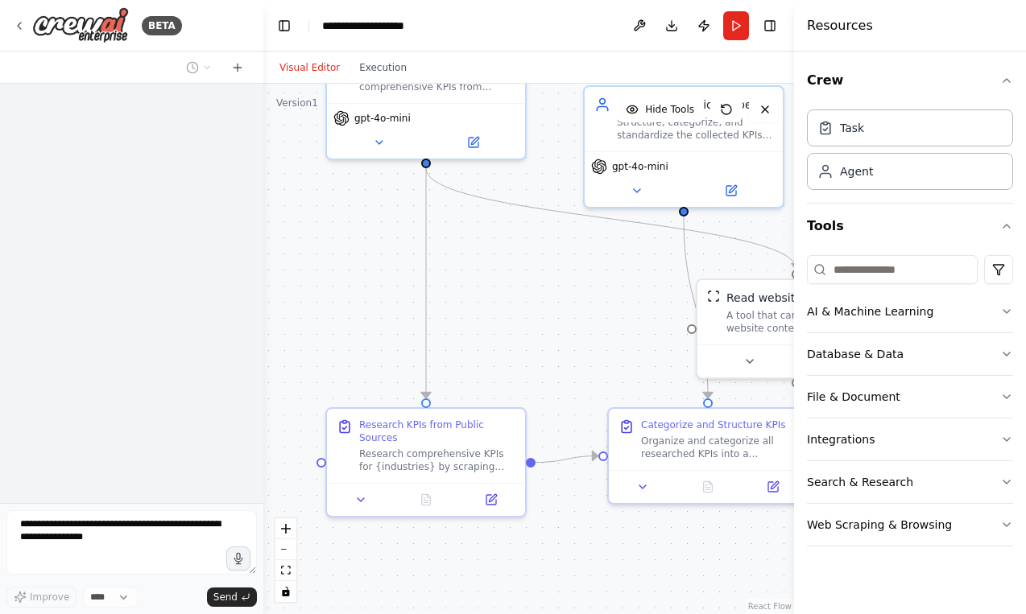
drag, startPoint x: 539, startPoint y: 375, endPoint x: 520, endPoint y: 297, distance: 80.3
click at [520, 297] on div ".deletable-edge-delete-btn { width: 20px; height: 20px; border: 0px solid #ffff…" at bounding box center [528, 349] width 531 height 531
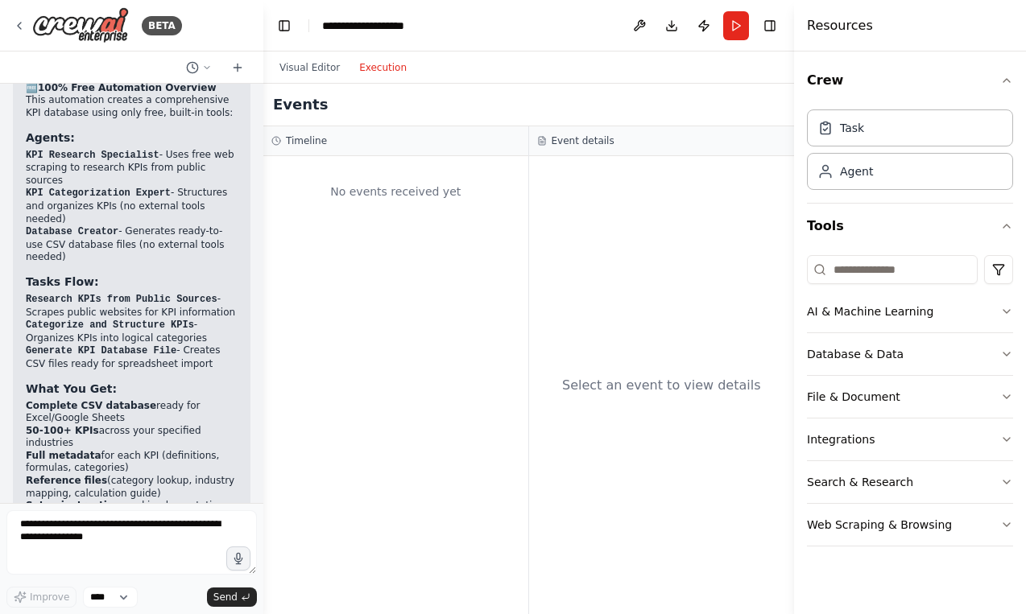
click at [374, 73] on button "Execution" at bounding box center [382, 67] width 67 height 19
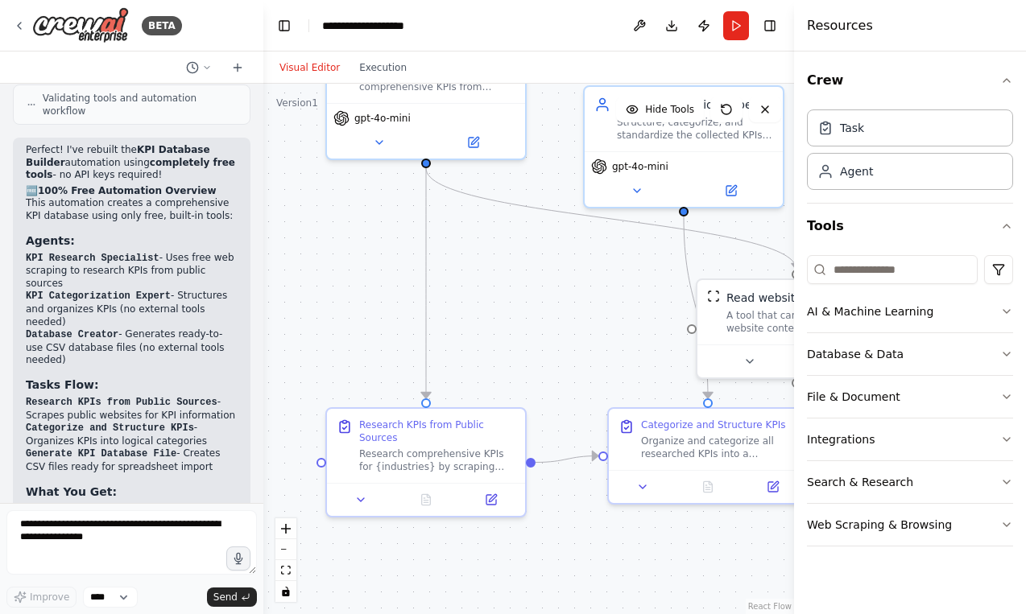
click at [314, 68] on button "Visual Editor" at bounding box center [310, 67] width 80 height 19
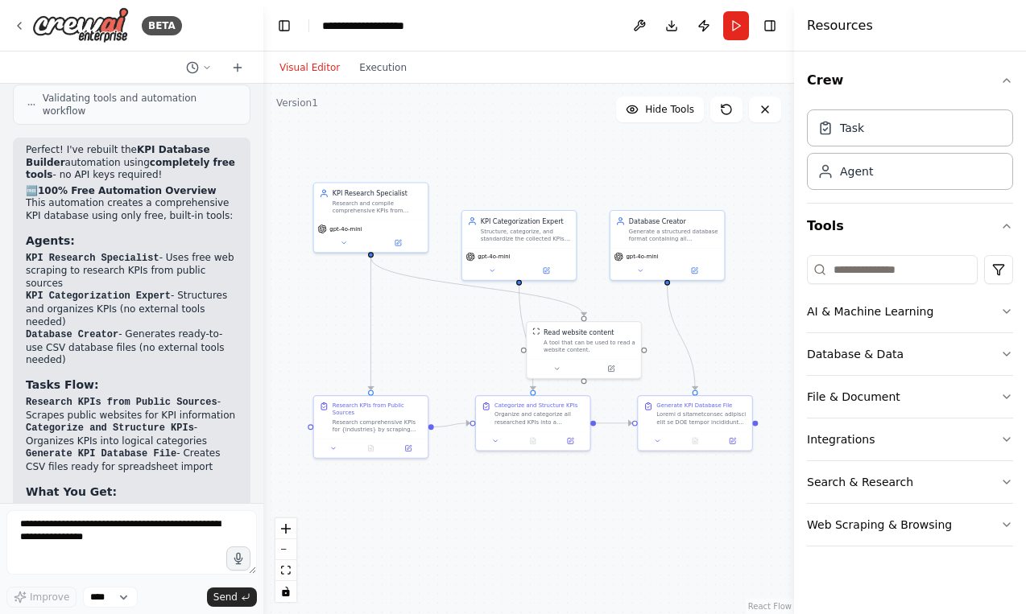
drag, startPoint x: 475, startPoint y: 270, endPoint x: 438, endPoint y: 324, distance: 65.4
click at [438, 324] on div ".deletable-edge-delete-btn { width: 20px; height: 20px; border: 0px solid #ffff…" at bounding box center [528, 349] width 531 height 531
drag, startPoint x: 581, startPoint y: 348, endPoint x: 611, endPoint y: 345, distance: 30.8
click at [612, 345] on div "A tool that can be used to read a website content." at bounding box center [618, 344] width 92 height 14
click at [642, 272] on icon at bounding box center [639, 268] width 7 height 7
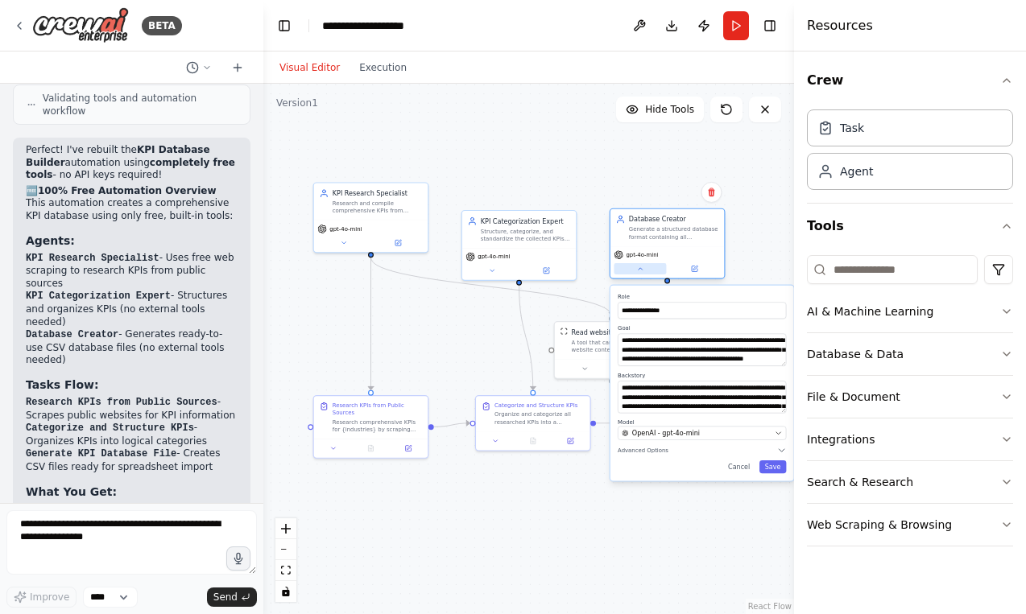
click at [642, 272] on icon at bounding box center [639, 268] width 7 height 7
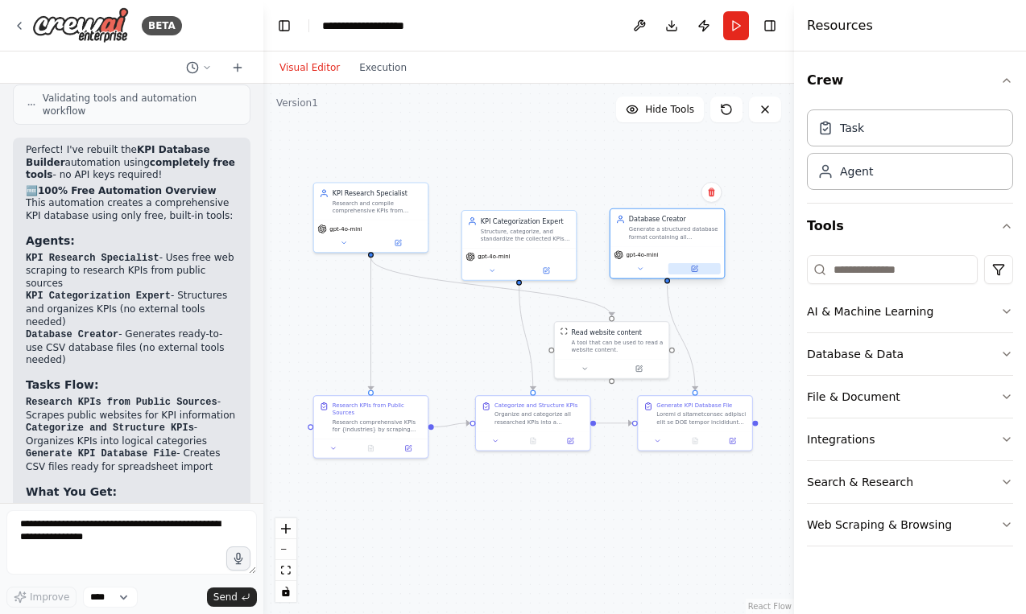
click at [701, 268] on button at bounding box center [694, 268] width 52 height 11
click at [686, 267] on button at bounding box center [694, 268] width 52 height 11
click at [378, 67] on button "Execution" at bounding box center [382, 67] width 67 height 19
click at [316, 64] on button "Visual Editor" at bounding box center [310, 67] width 80 height 19
click at [742, 20] on button "Run" at bounding box center [736, 25] width 26 height 29
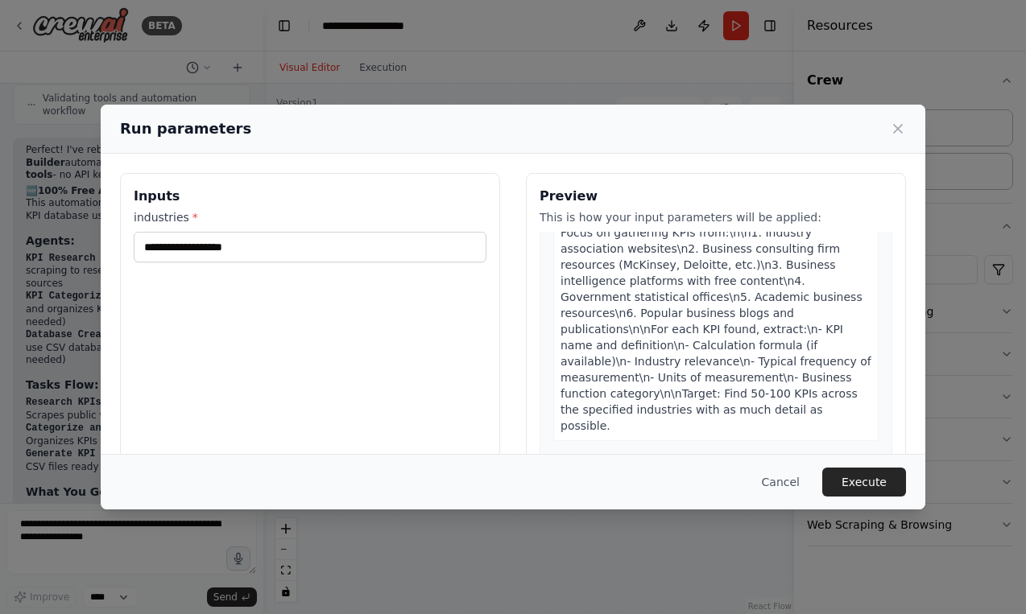
scroll to position [118, 0]
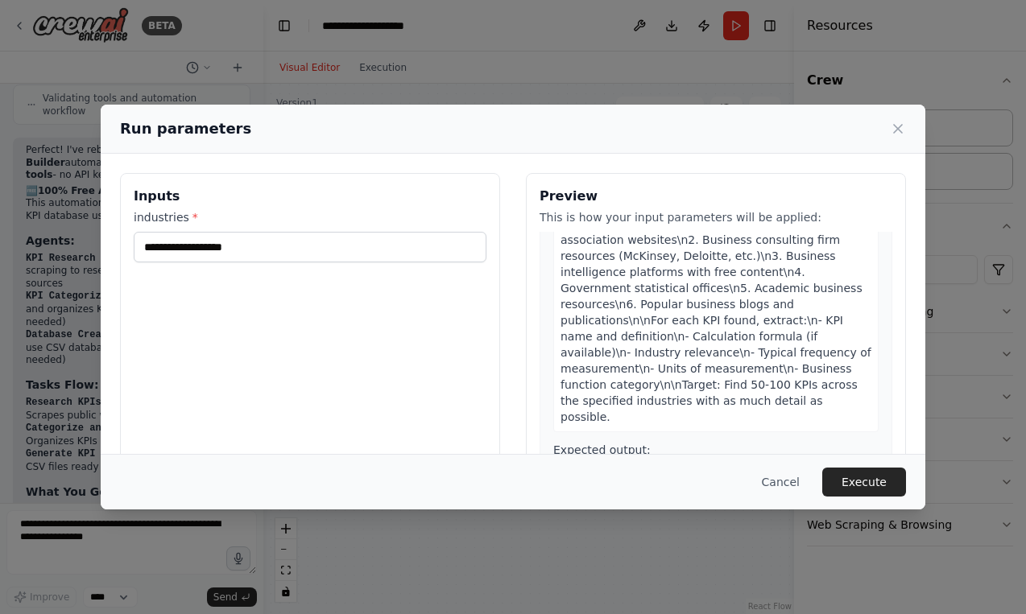
click at [693, 348] on span "by scraping publicly available websites and resources. Focus on gathering KPIs …" at bounding box center [715, 304] width 311 height 238
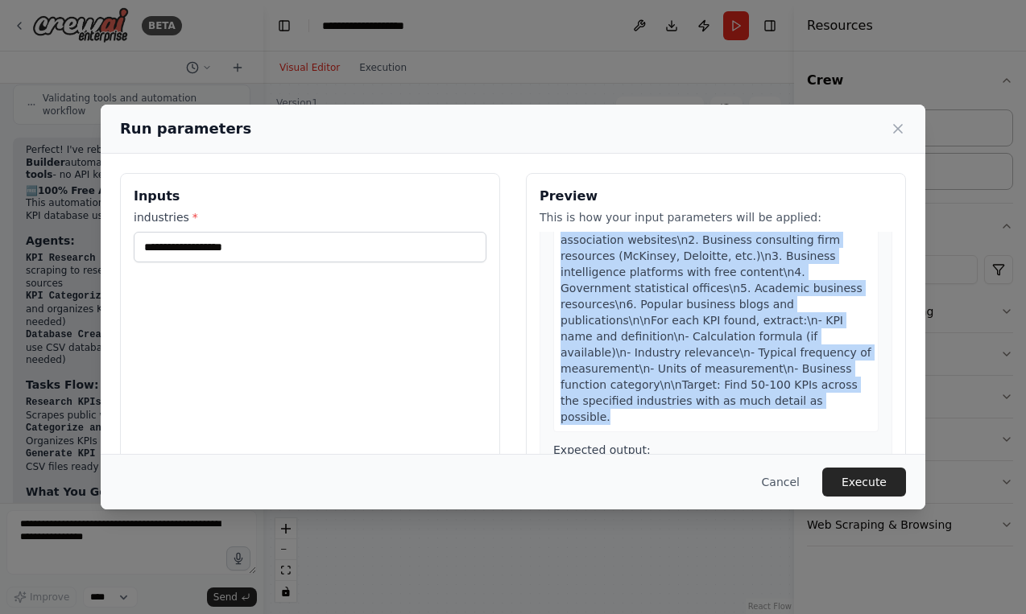
click at [693, 348] on span "by scraping publicly available websites and resources. Focus on gathering KPIs …" at bounding box center [715, 304] width 311 height 238
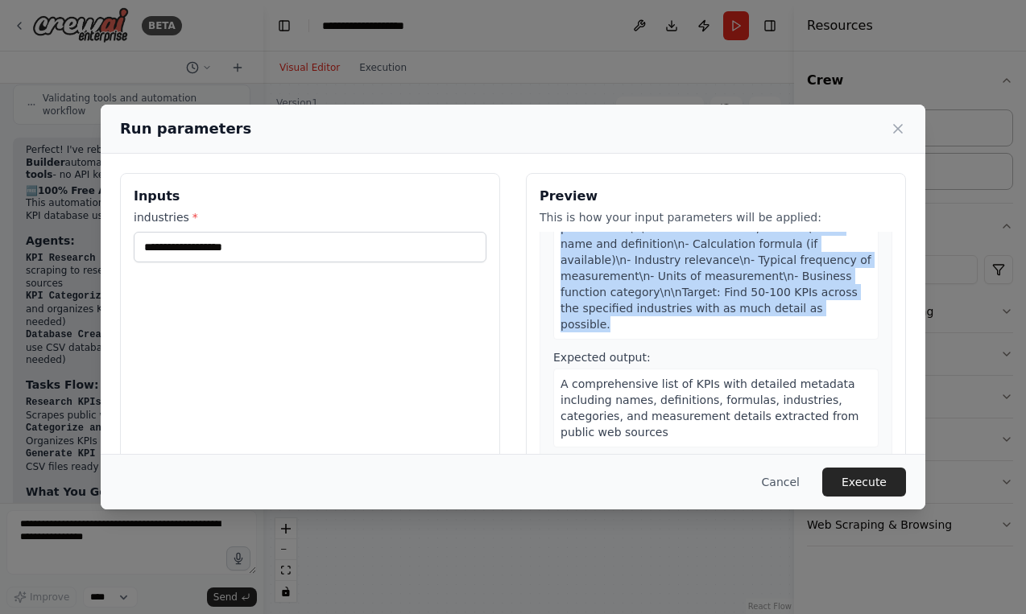
scroll to position [221, 0]
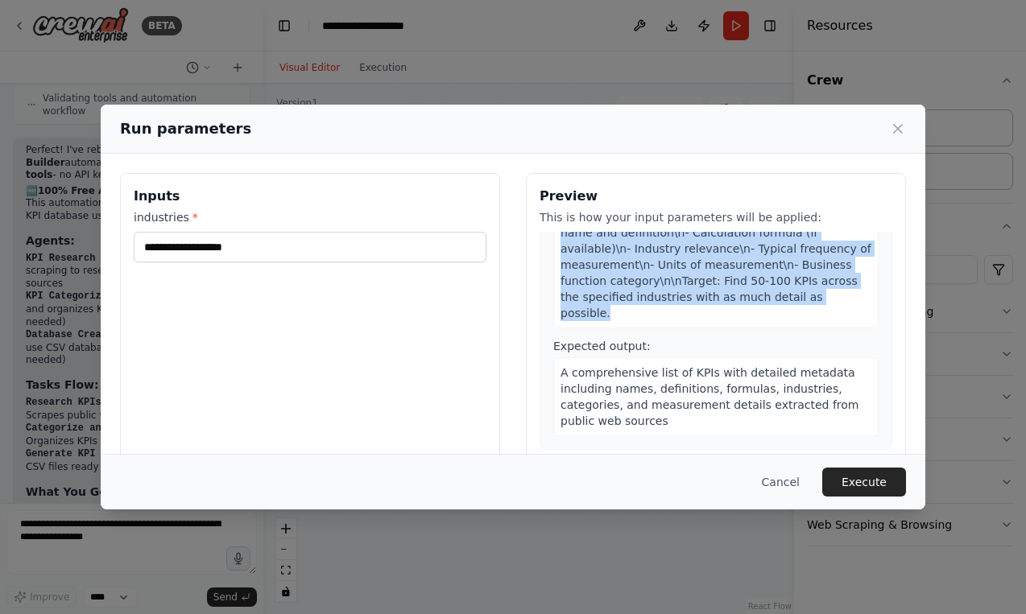
click at [693, 358] on div "A comprehensive list of KPIs with detailed metadata including names, definition…" at bounding box center [715, 397] width 325 height 79
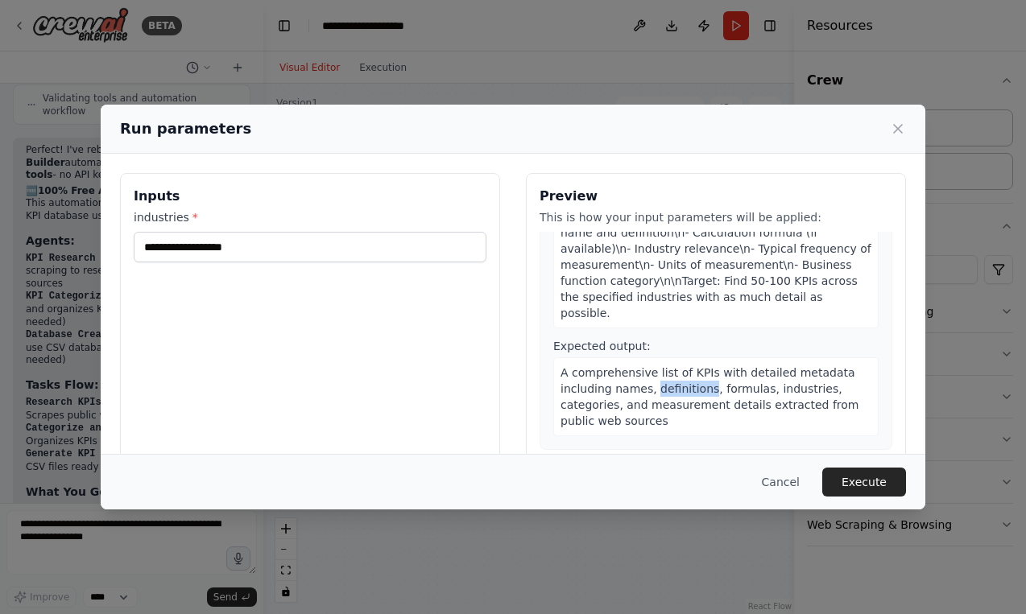
click at [693, 358] on div "A comprehensive list of KPIs with detailed metadata including names, definition…" at bounding box center [715, 397] width 325 height 79
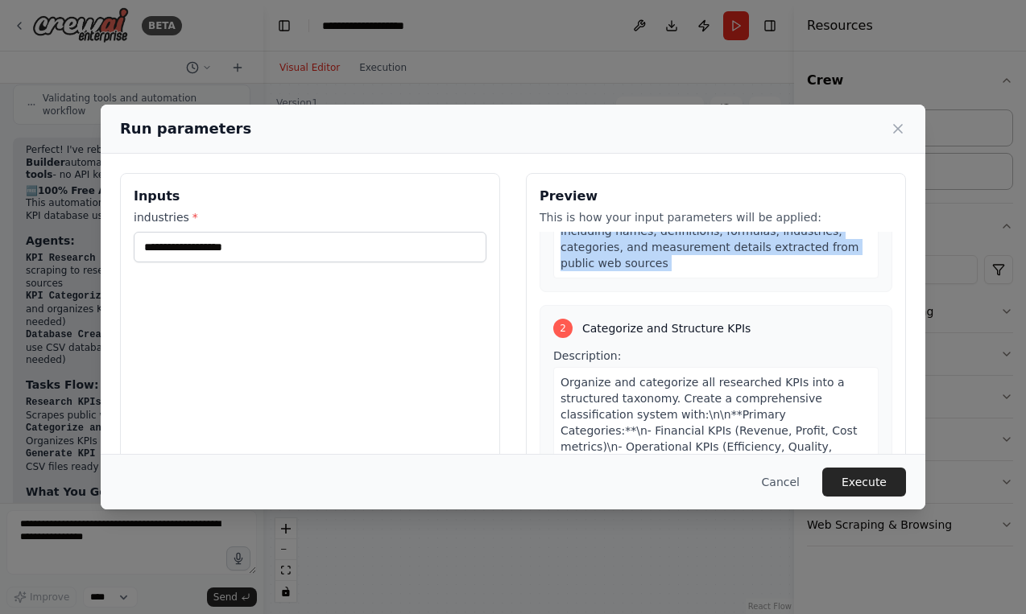
scroll to position [434, 0]
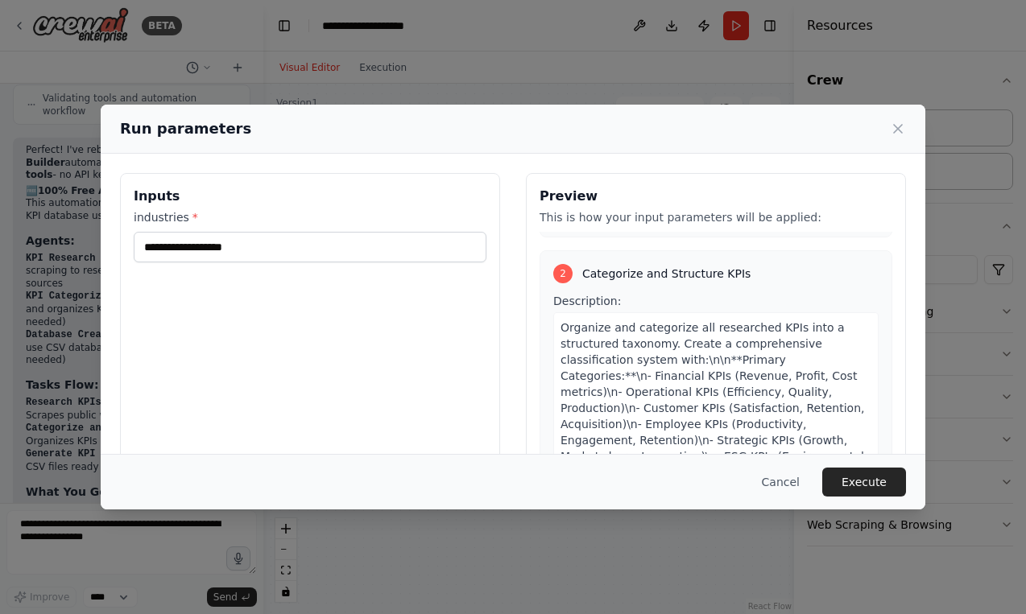
click at [693, 348] on span "Organize and categorize all researched KPIs into a structured taxonomy. Create …" at bounding box center [713, 496] width 307 height 351
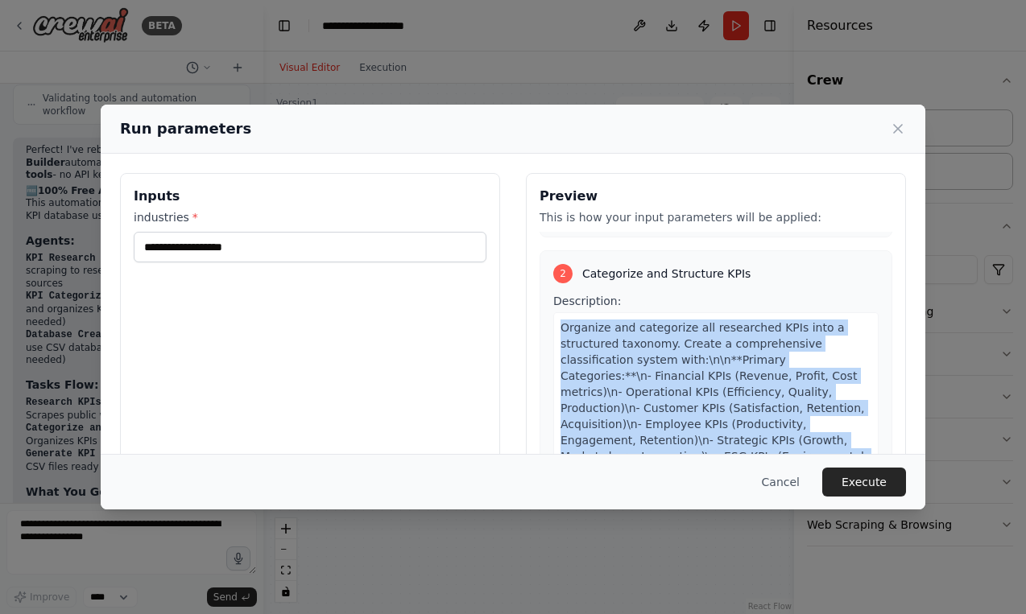
click at [693, 348] on span "Organize and categorize all researched KPIs into a structured taxonomy. Create …" at bounding box center [713, 496] width 307 height 351
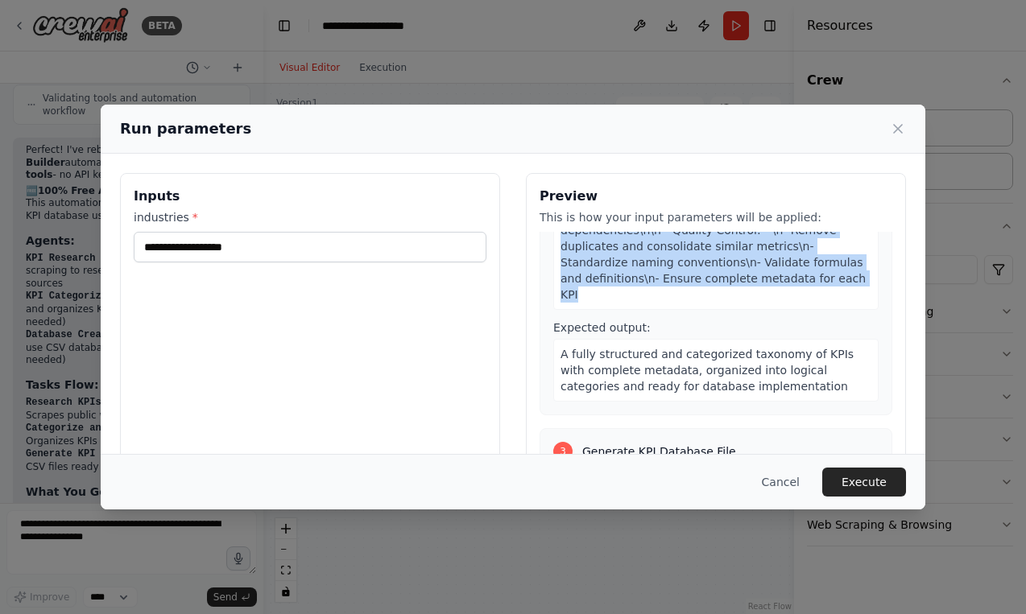
scroll to position [837, 0]
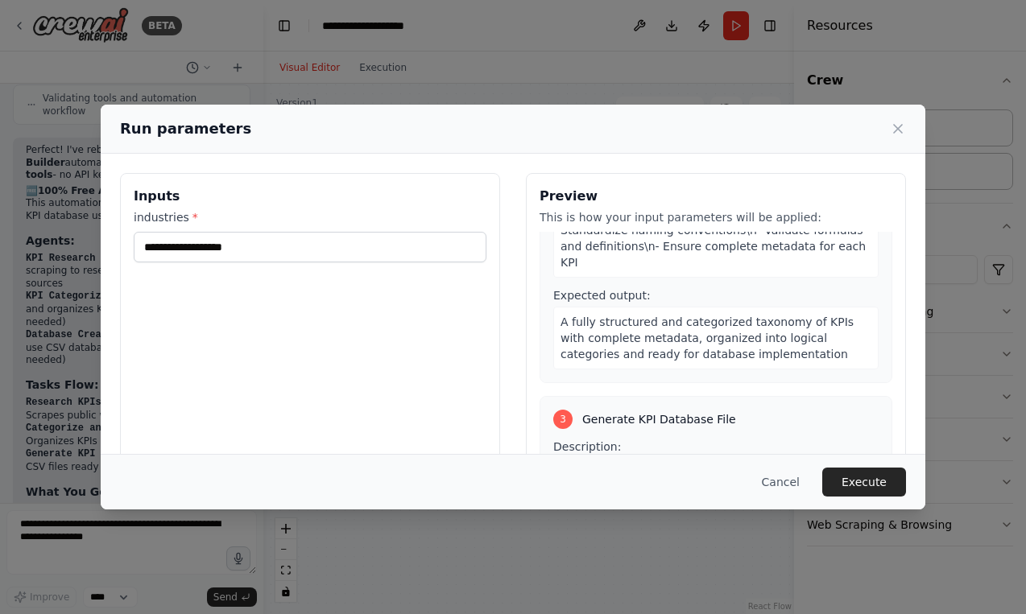
click at [693, 410] on div "3 Generate KPI Database File" at bounding box center [715, 419] width 325 height 19
drag, startPoint x: 693, startPoint y: 348, endPoint x: 697, endPoint y: 419, distance: 70.9
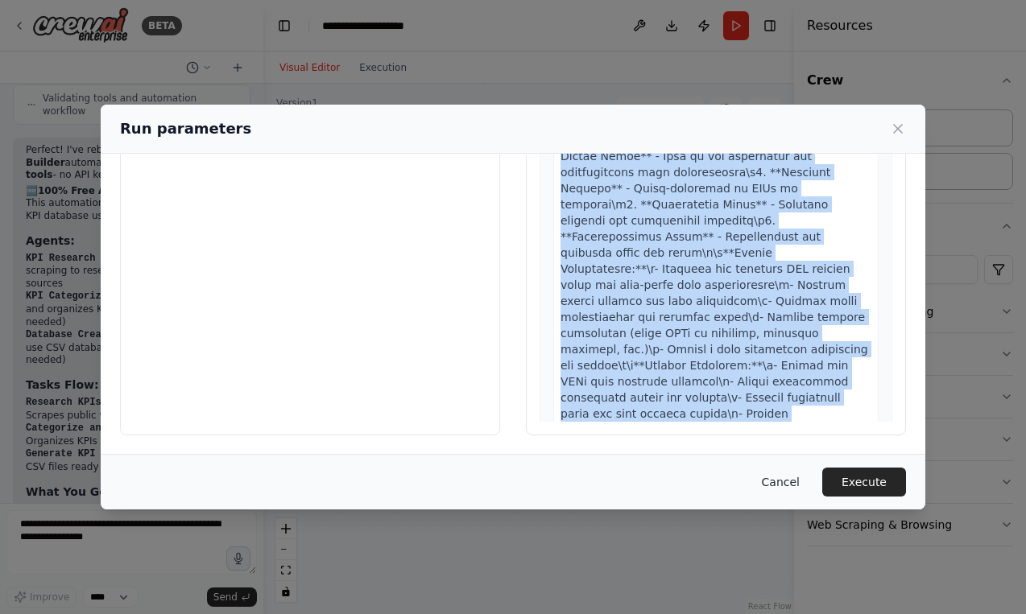
scroll to position [0, 0]
click at [779, 487] on button "Cancel" at bounding box center [781, 482] width 64 height 29
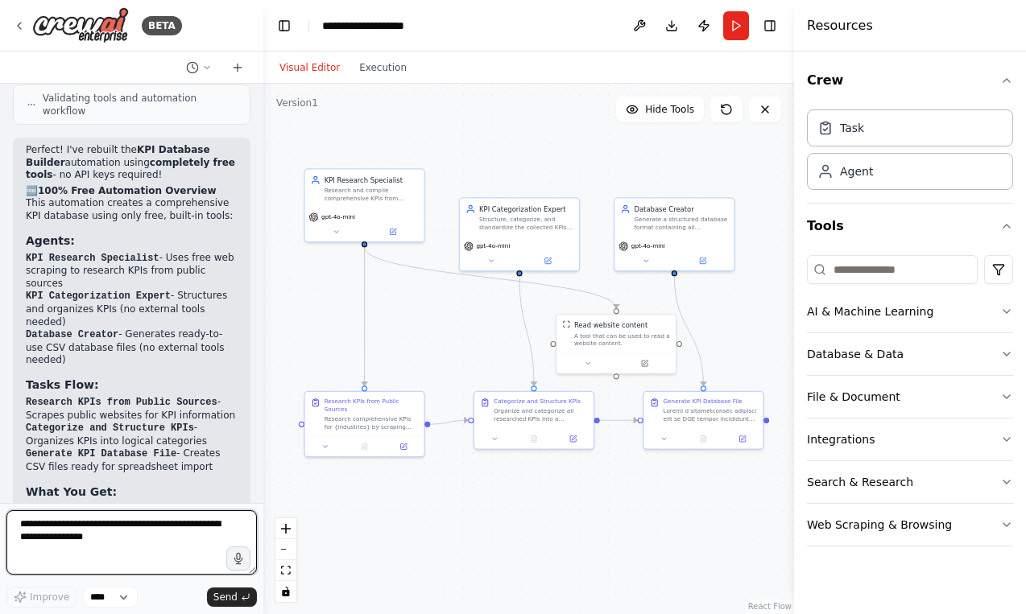
click at [167, 532] on textarea at bounding box center [131, 543] width 250 height 64
type textarea "**********"
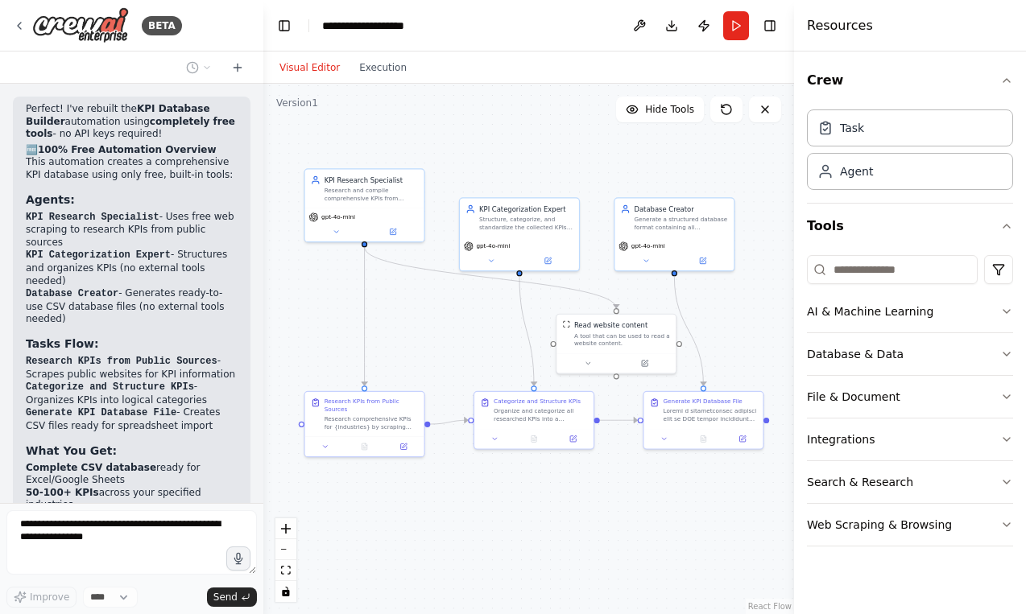
scroll to position [5004, 0]
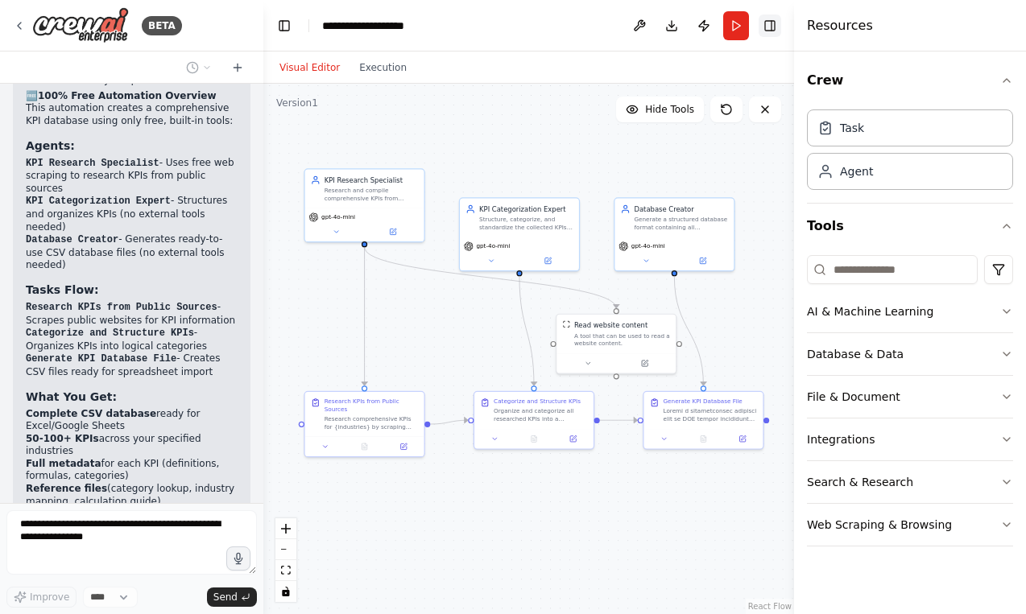
click at [771, 27] on button "Toggle Right Sidebar" at bounding box center [770, 25] width 23 height 23
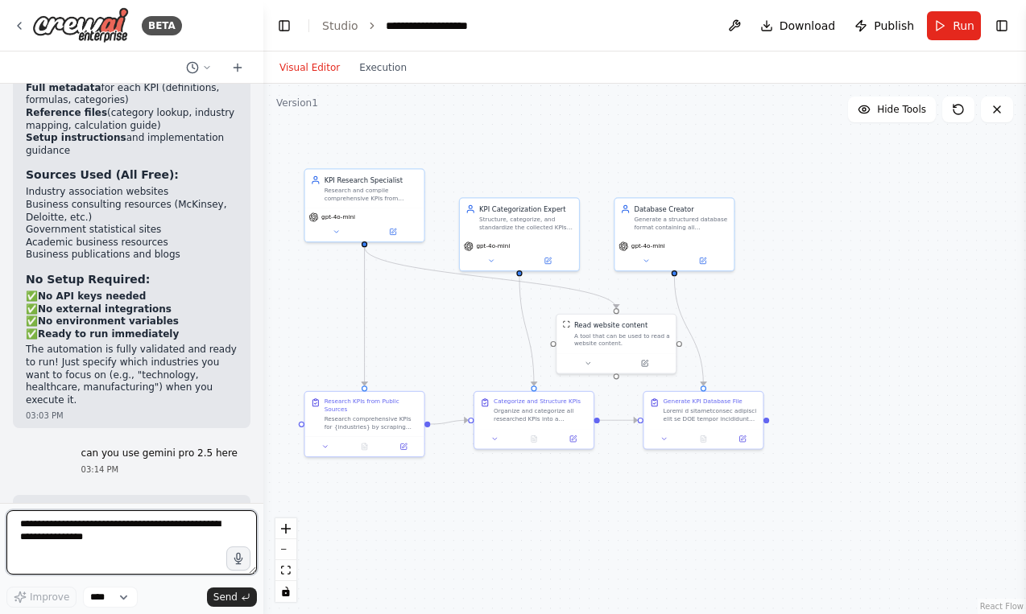
scroll to position [5379, 0]
click at [155, 532] on p "I don't have tools to configure specific language models like Gemini Pro 2.5 fo…" at bounding box center [132, 576] width 212 height 88
drag, startPoint x: 155, startPoint y: 161, endPoint x: 159, endPoint y: 242, distance: 81.4
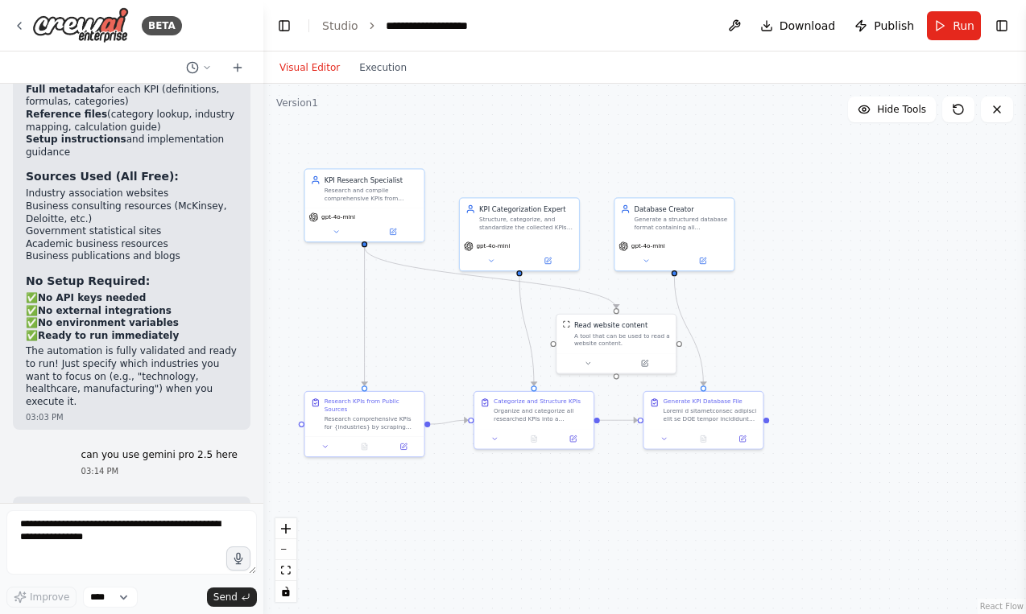
drag, startPoint x: 159, startPoint y: 242, endPoint x: 161, endPoint y: 270, distance: 27.5
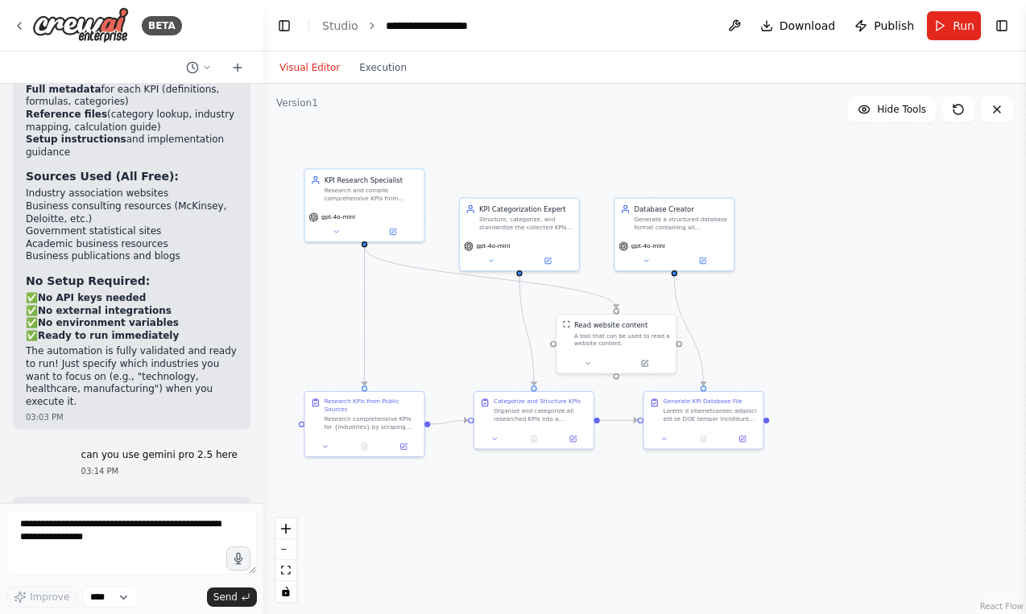
drag, startPoint x: 161, startPoint y: 271, endPoint x: 159, endPoint y: 165, distance: 105.5
click at [159, 532] on p "I don't have tools to configure specific language models like Gemini Pro 2.5 fo…" at bounding box center [132, 576] width 212 height 88
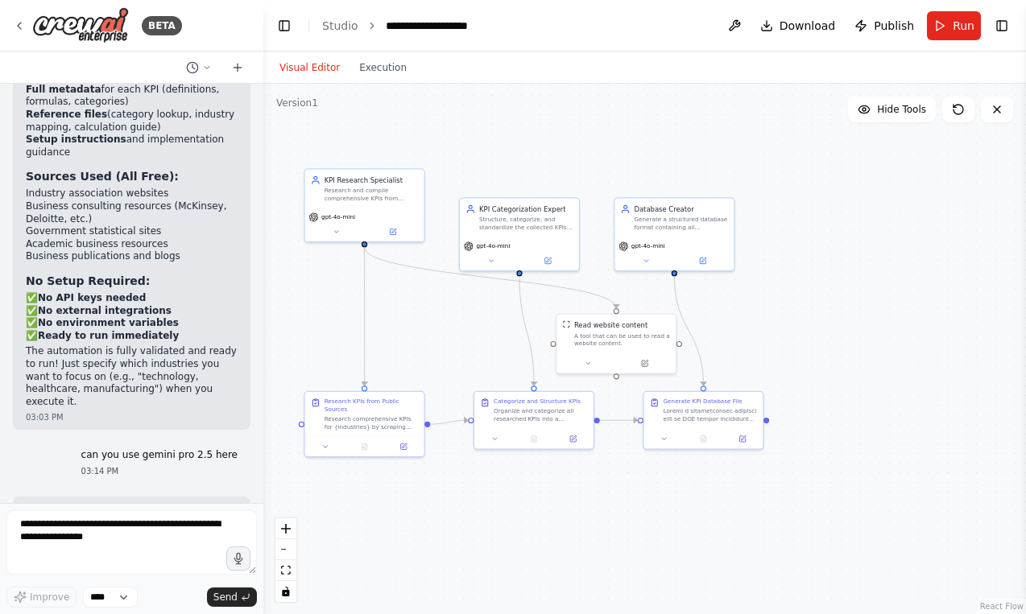
click at [159, 532] on p "I don't have tools to configure specific language models like Gemini Pro 2.5 fo…" at bounding box center [132, 576] width 212 height 88
drag, startPoint x: 159, startPoint y: 164, endPoint x: 163, endPoint y: 345, distance: 181.2
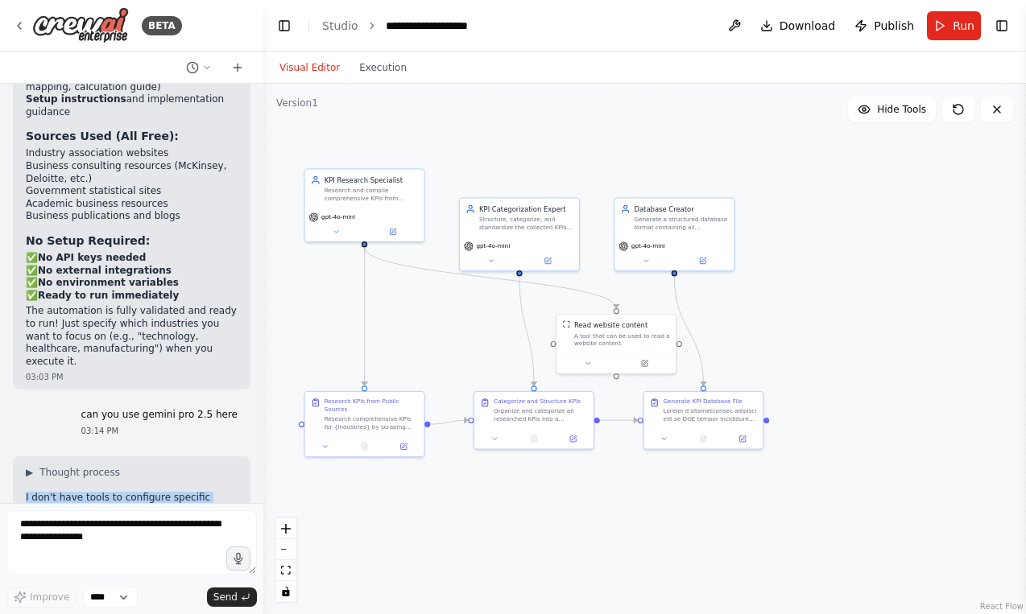
scroll to position [5418, 0]
drag, startPoint x: 163, startPoint y: 345, endPoint x: 171, endPoint y: 425, distance: 80.0
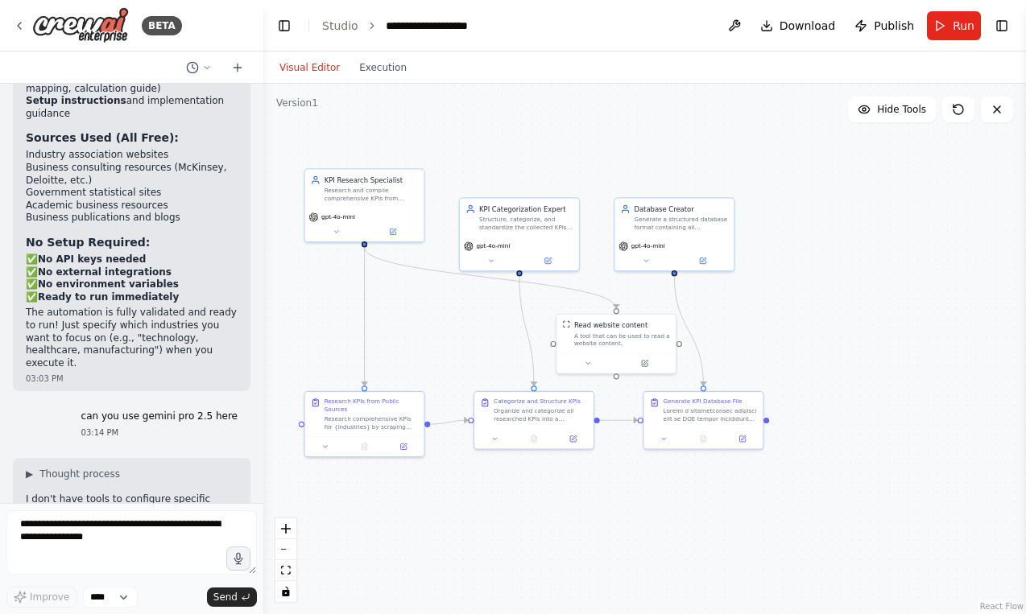
drag, startPoint x: 171, startPoint y: 425, endPoint x: 172, endPoint y: 293, distance: 132.1
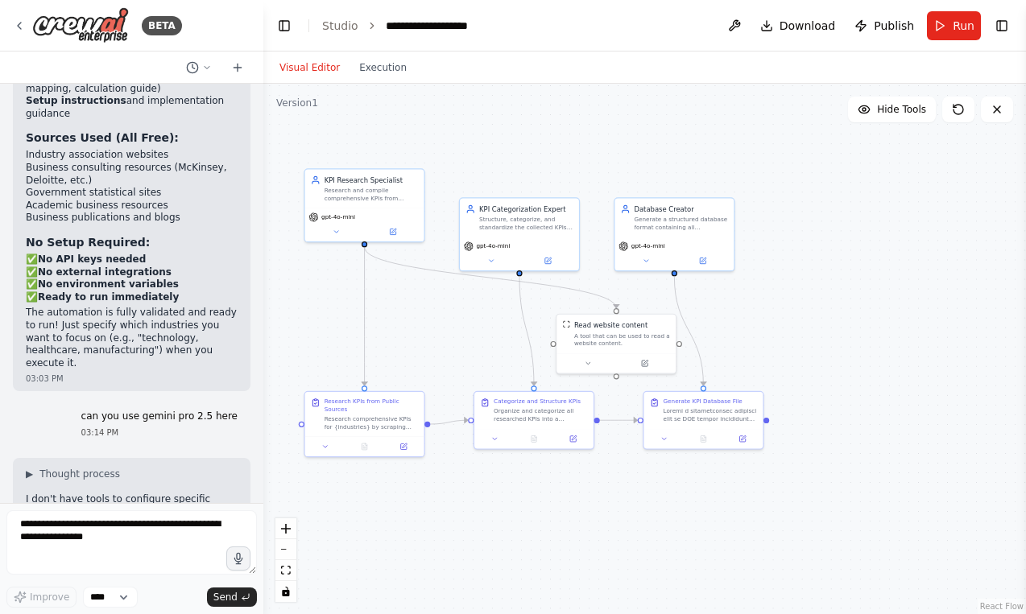
drag, startPoint x: 172, startPoint y: 293, endPoint x: 176, endPoint y: 449, distance: 156.2
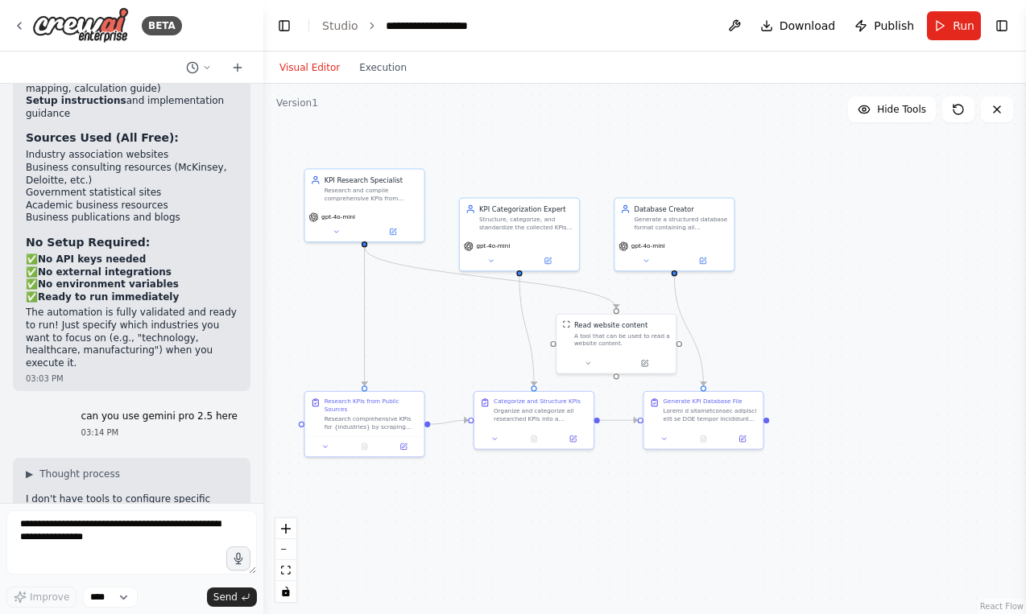
drag, startPoint x: 176, startPoint y: 449, endPoint x: 167, endPoint y: 232, distance: 217.6
drag, startPoint x: 167, startPoint y: 232, endPoint x: 167, endPoint y: 423, distance: 190.8
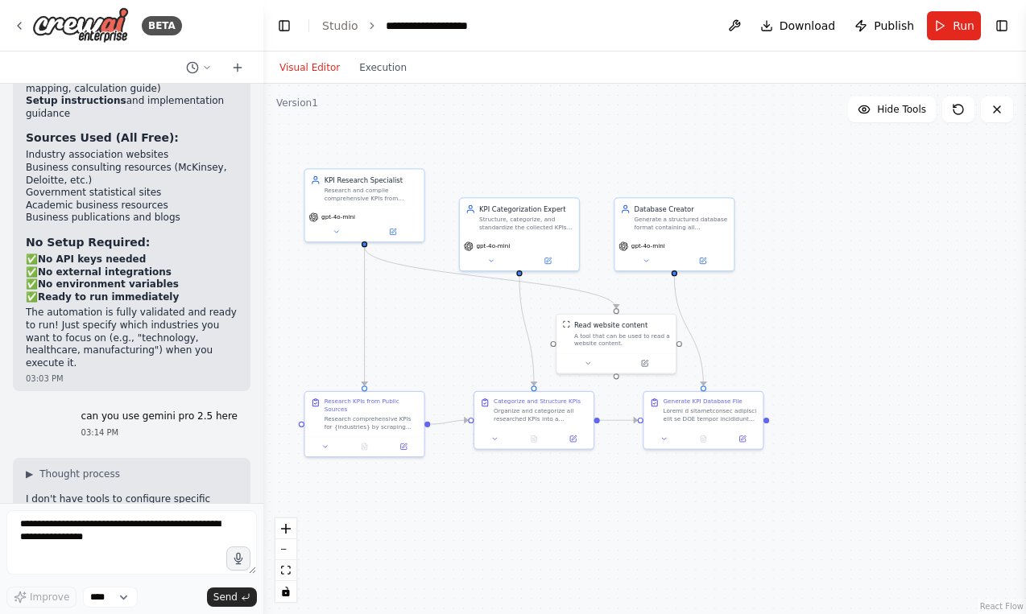
drag, startPoint x: 167, startPoint y: 423, endPoint x: 164, endPoint y: 263, distance: 159.5
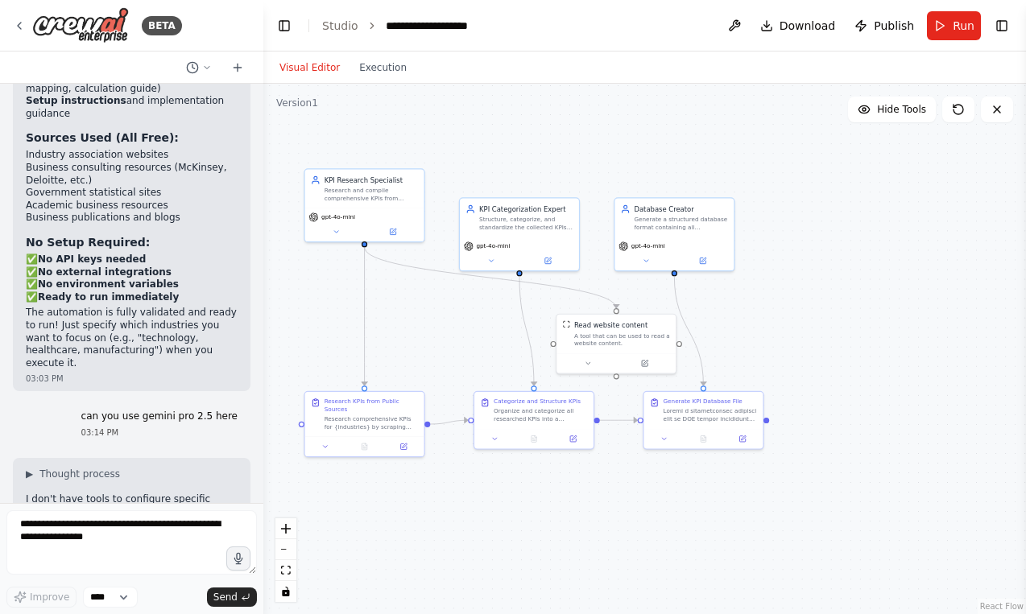
click at [121, 521] on textarea at bounding box center [131, 543] width 250 height 64
type textarea "**********"
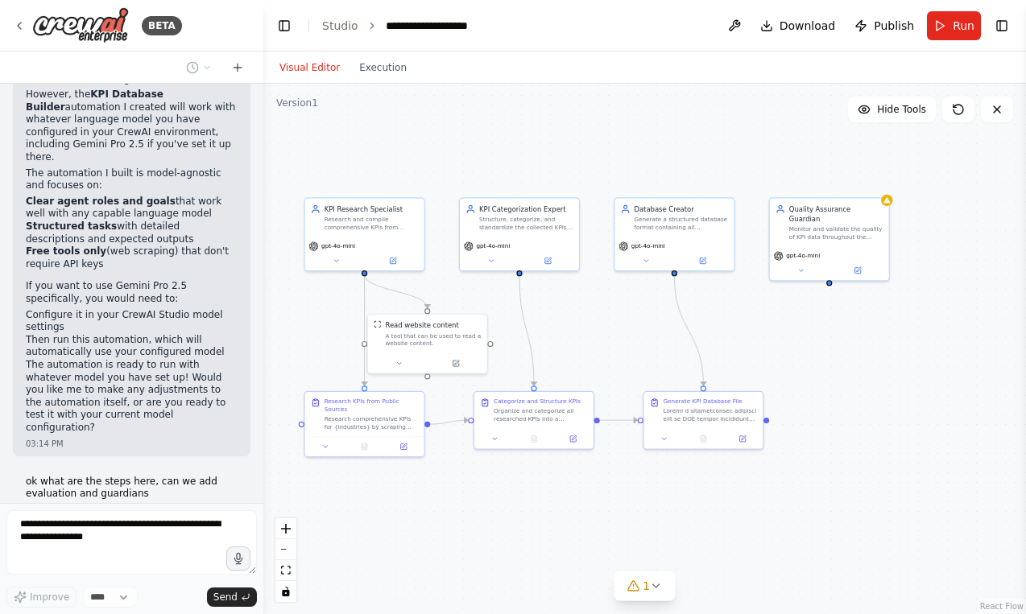
scroll to position [5954, 0]
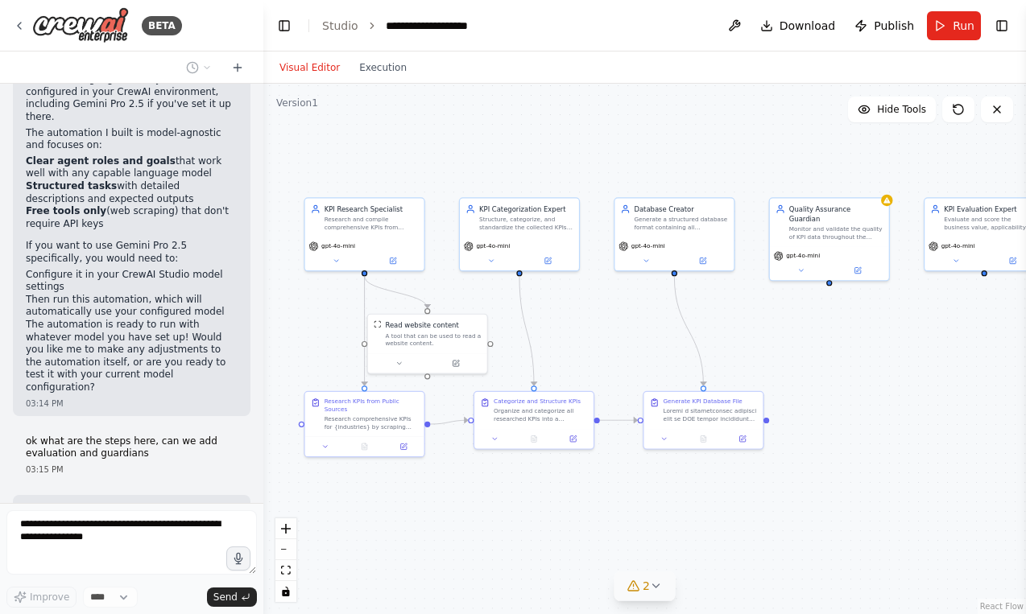
click at [631, 588] on icon at bounding box center [632, 586] width 13 height 13
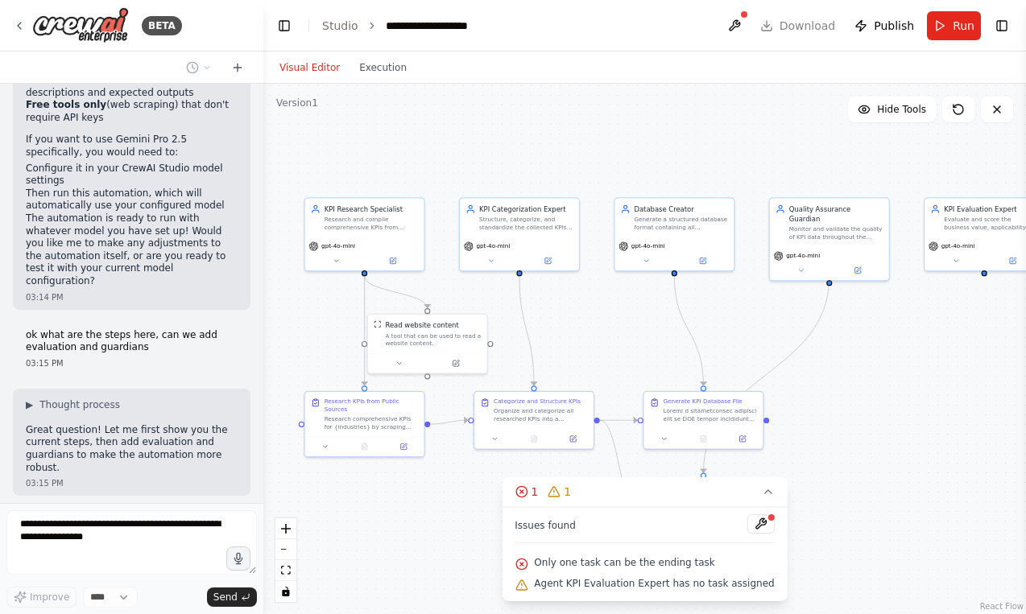
scroll to position [6047, 0]
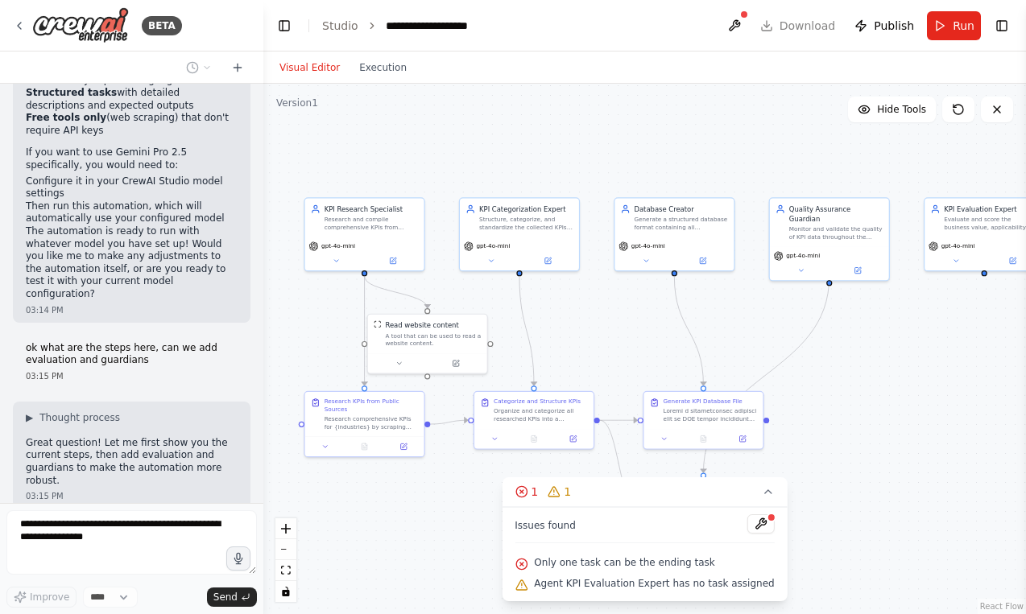
click at [907, 467] on div ".deletable-edge-delete-btn { width: 20px; height: 20px; border: 0px solid #ffff…" at bounding box center [644, 349] width 763 height 531
click at [763, 494] on icon at bounding box center [768, 492] width 13 height 13
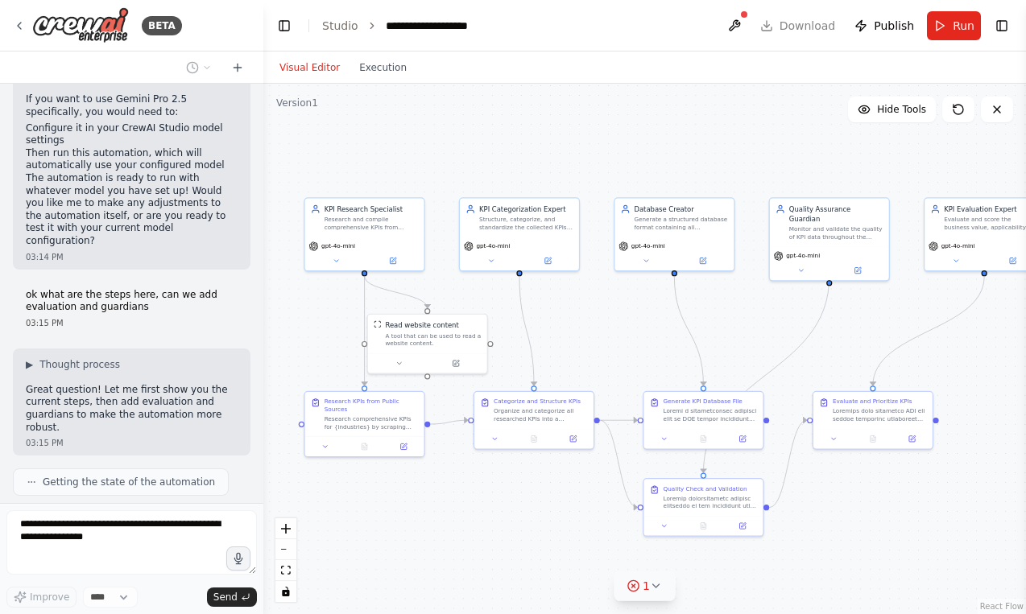
scroll to position [6088, 0]
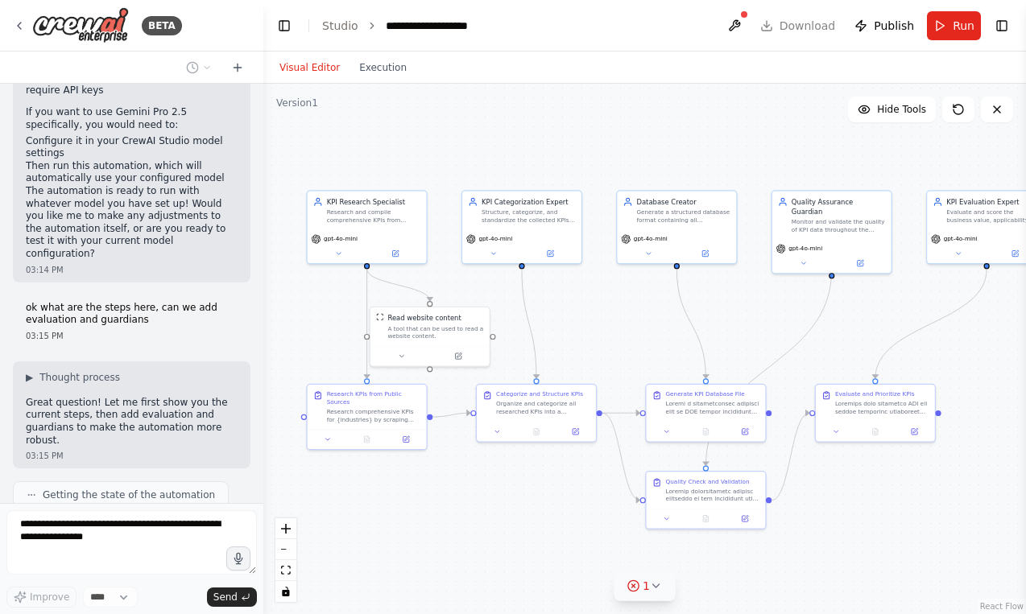
click at [386, 484] on div ".deletable-edge-delete-btn { width: 20px; height: 20px; border: 0px solid #ffff…" at bounding box center [644, 349] width 763 height 531
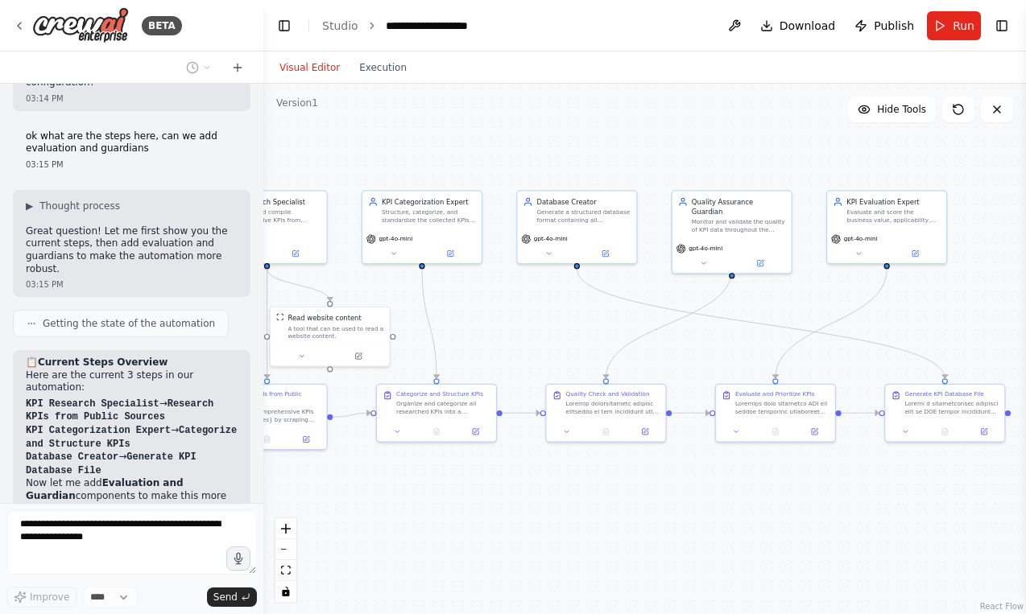
scroll to position [6246, 0]
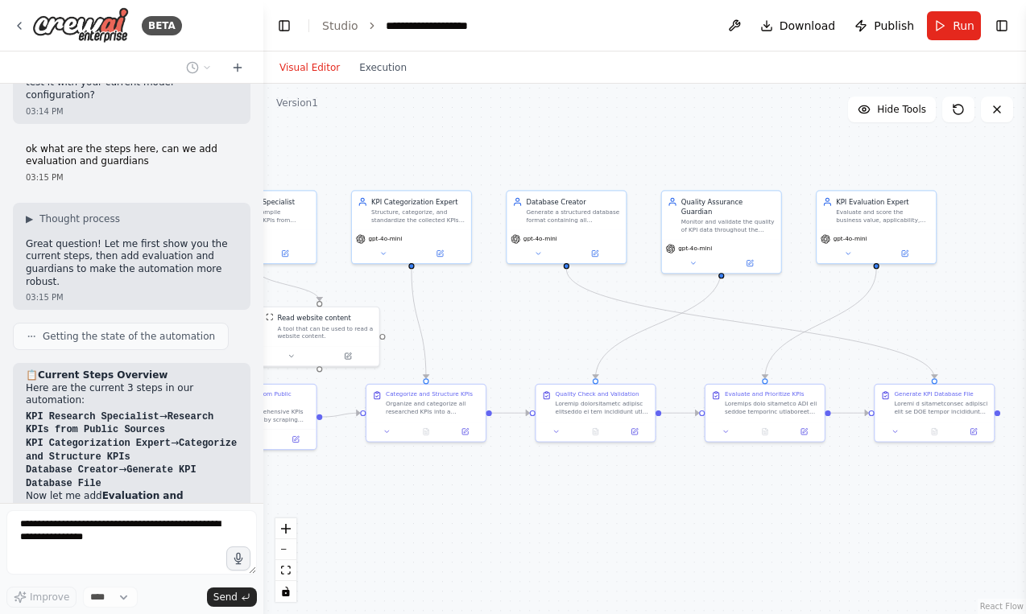
drag, startPoint x: 581, startPoint y: 495, endPoint x: 471, endPoint y: 495, distance: 110.3
click at [471, 495] on div ".deletable-edge-delete-btn { width: 20px; height: 20px; border: 0px solid #ffff…" at bounding box center [644, 349] width 763 height 531
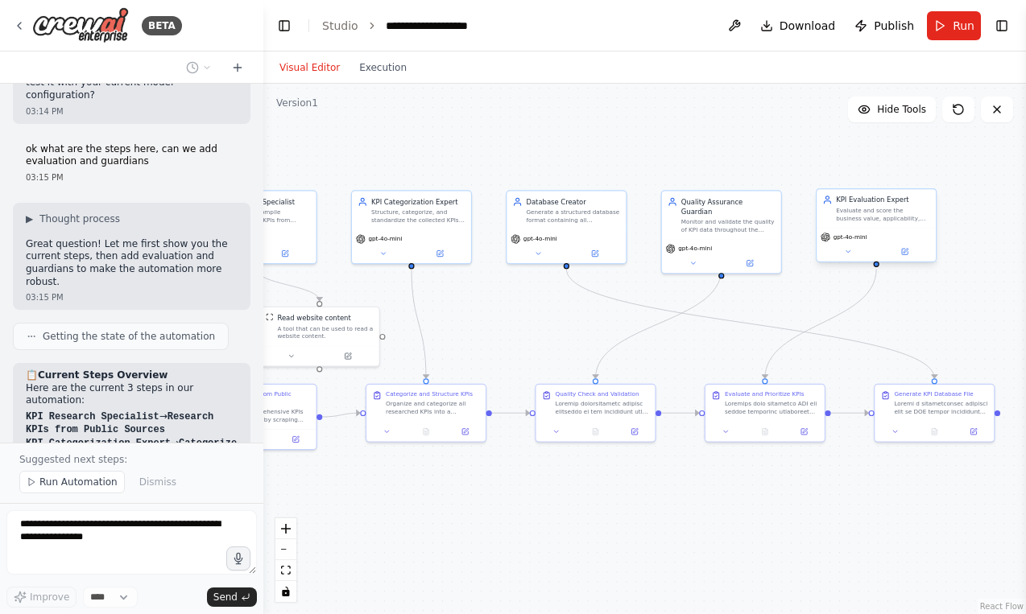
click at [859, 245] on div "gpt-4o-mini" at bounding box center [876, 244] width 119 height 33
click at [852, 252] on button at bounding box center [848, 251] width 55 height 11
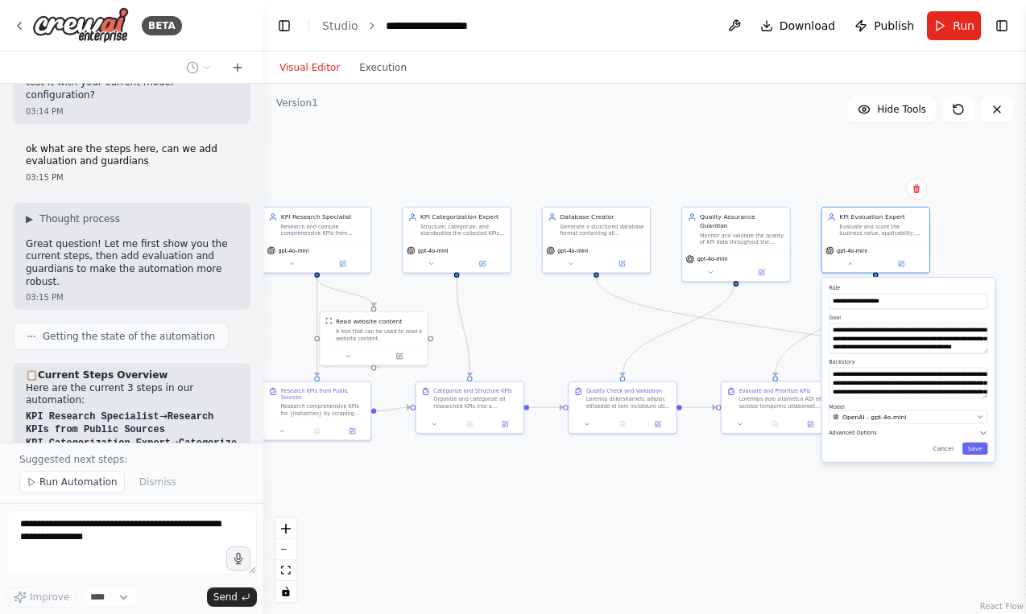
click at [862, 431] on span "Advanced Options" at bounding box center [853, 433] width 48 height 7
click at [950, 535] on button "Cancel" at bounding box center [943, 537] width 31 height 12
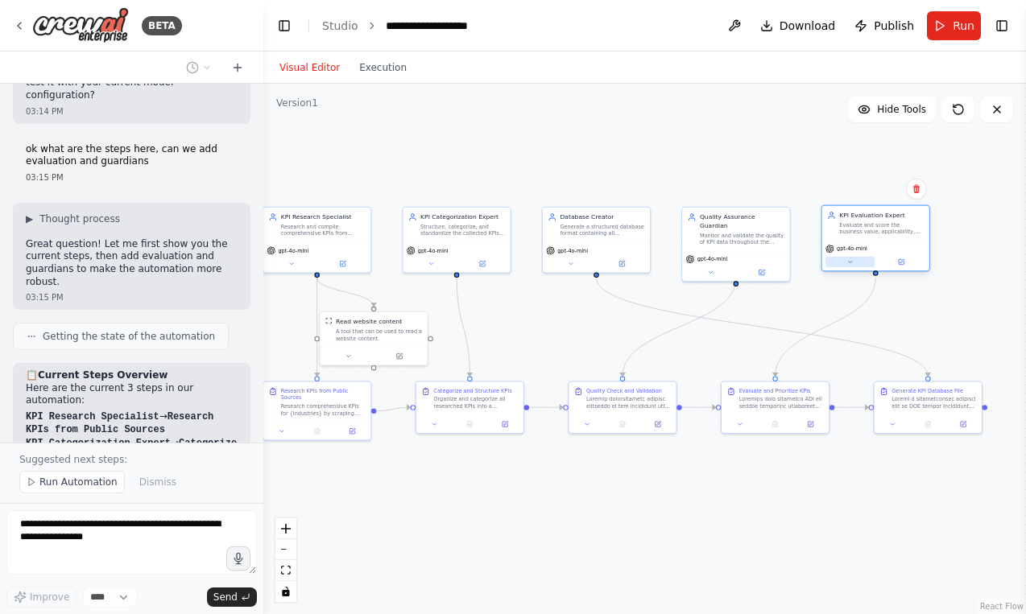
click at [848, 267] on button at bounding box center [849, 262] width 49 height 10
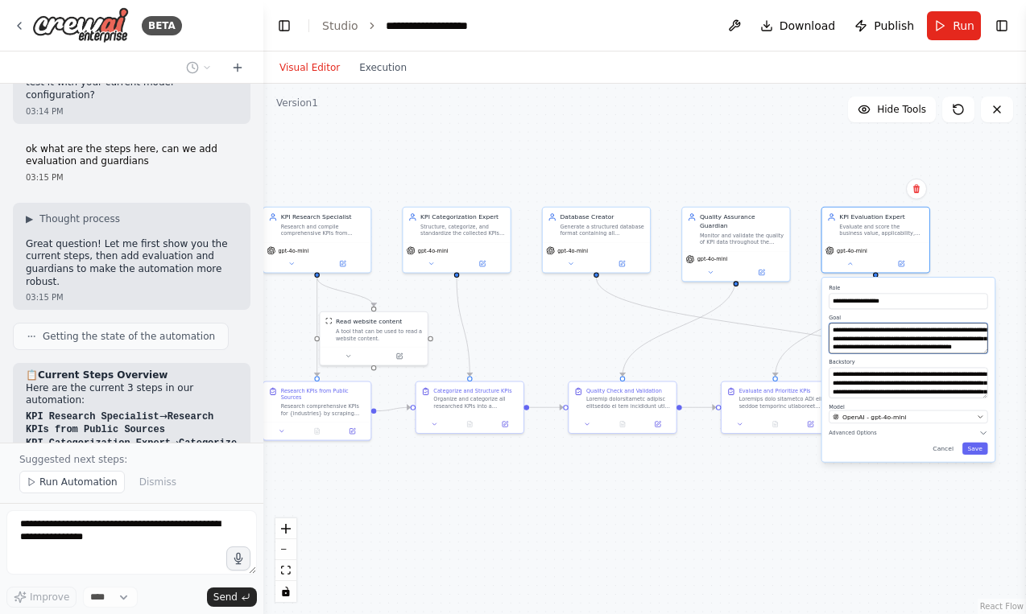
click at [859, 328] on textarea "**********" at bounding box center [908, 338] width 159 height 31
click at [870, 374] on textarea "**********" at bounding box center [908, 383] width 159 height 31
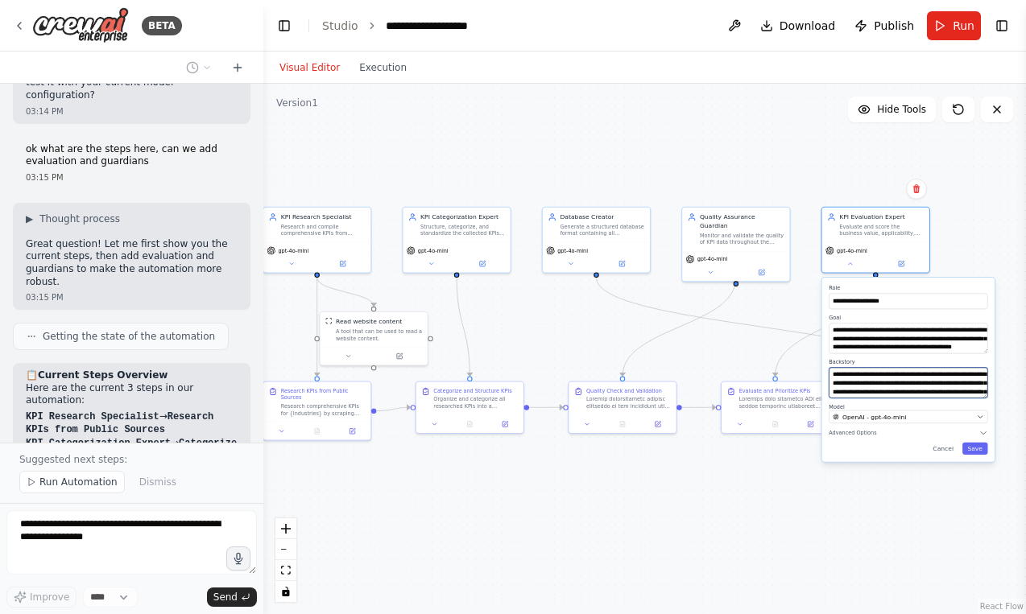
click at [870, 374] on textarea "**********" at bounding box center [908, 383] width 159 height 31
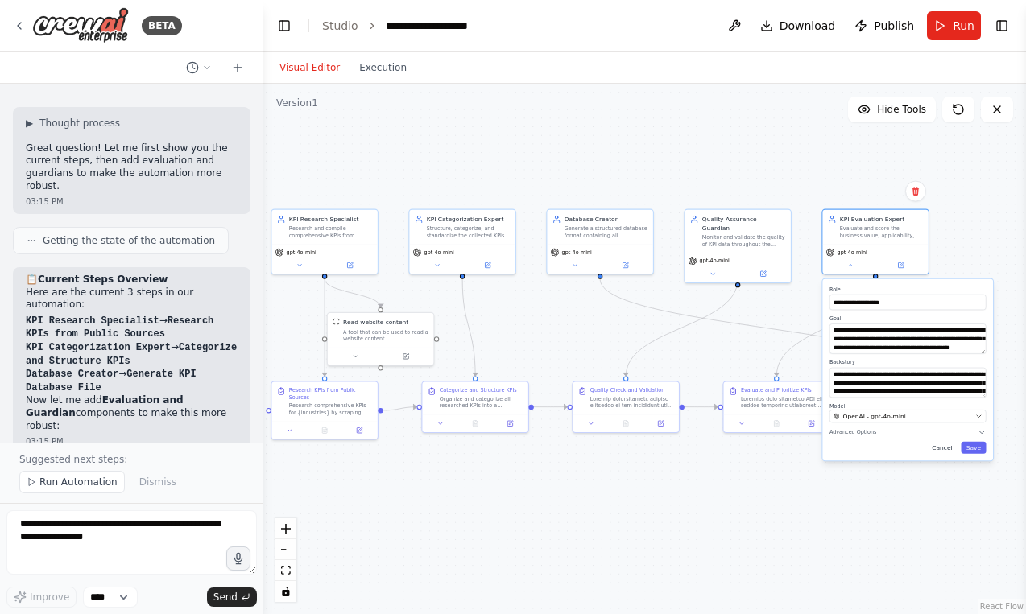
click at [949, 446] on button "Cancel" at bounding box center [942, 448] width 31 height 12
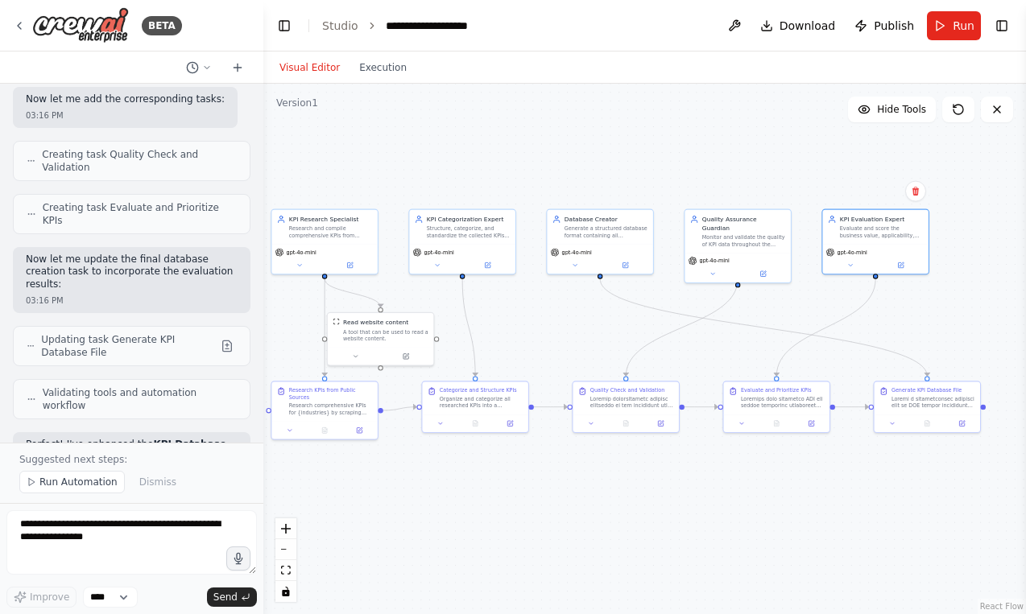
scroll to position [6806, 0]
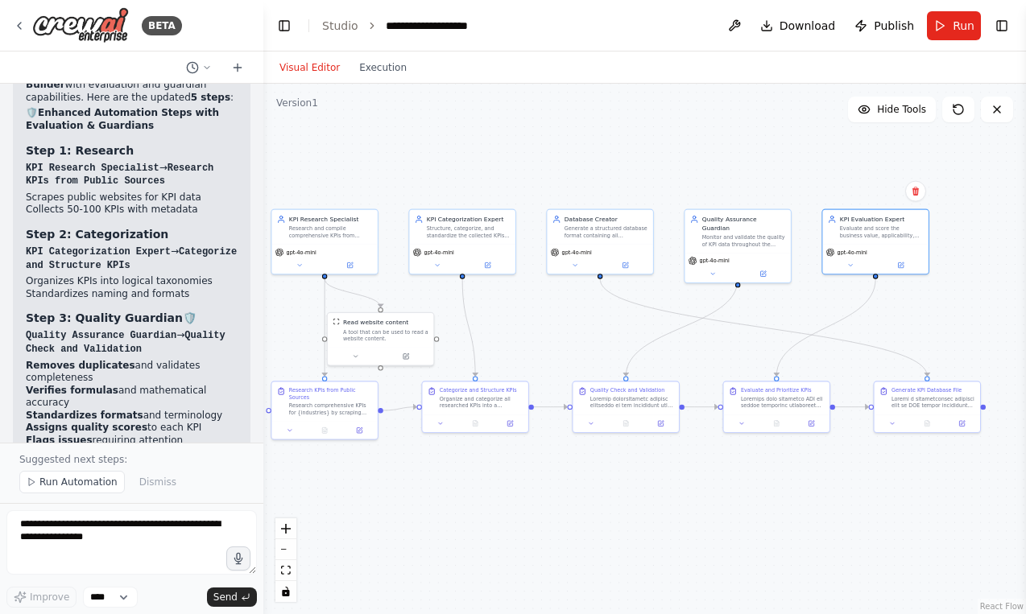
scroll to position [7187, 0]
click at [138, 548] on textarea at bounding box center [131, 543] width 250 height 64
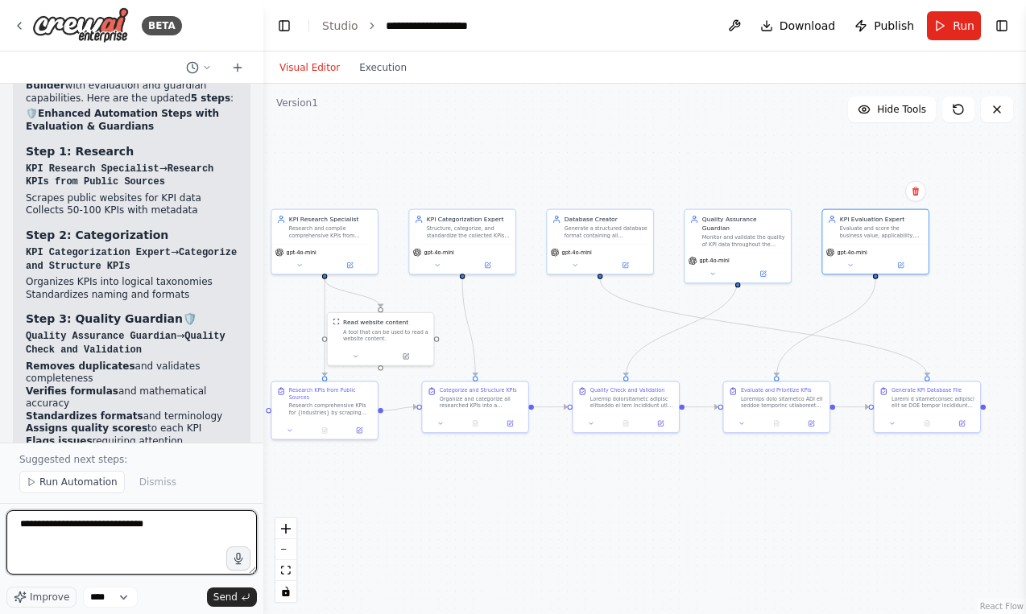
type textarea "**********"
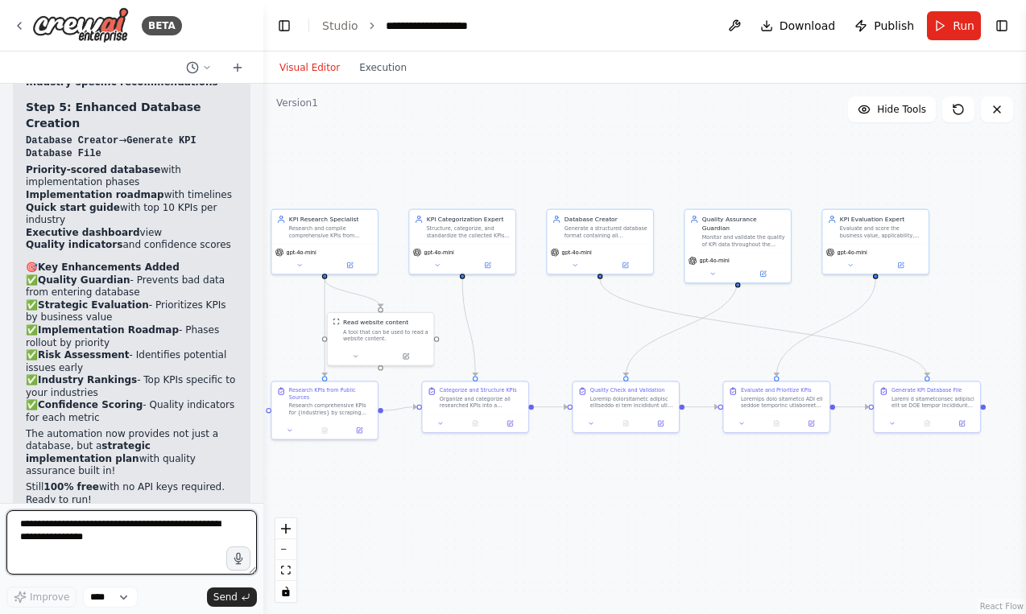
scroll to position [7696, 0]
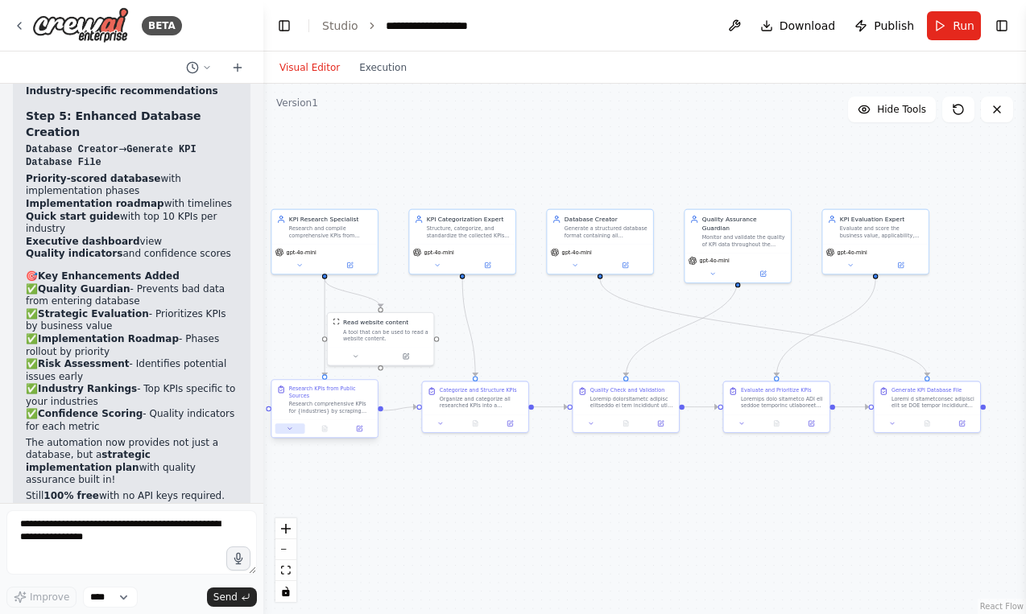
click at [291, 433] on button at bounding box center [290, 429] width 30 height 10
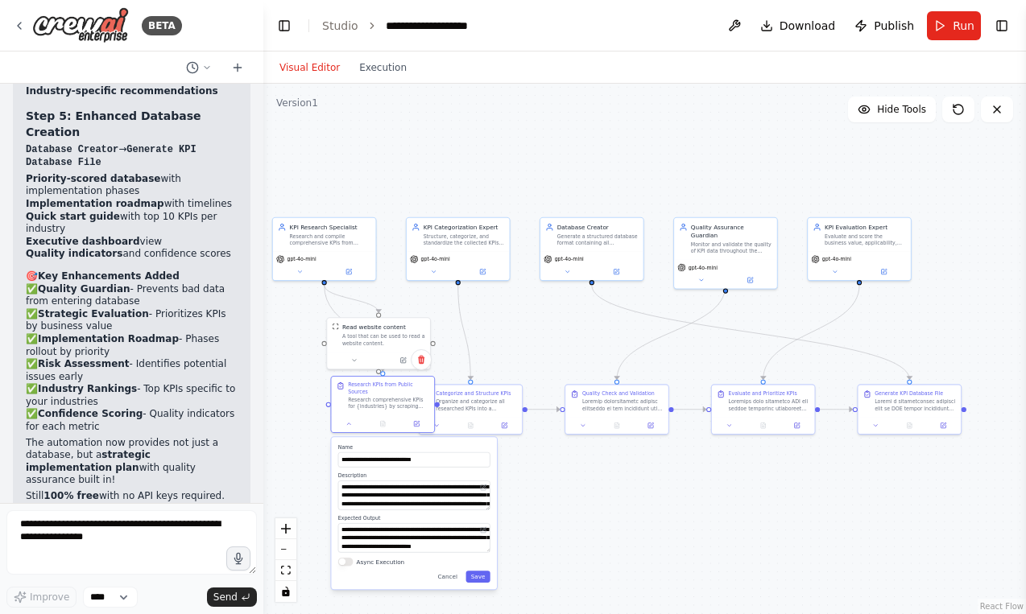
drag, startPoint x: 334, startPoint y: 575, endPoint x: 391, endPoint y: 568, distance: 57.5
click at [391, 568] on div "**********" at bounding box center [414, 513] width 166 height 152
click at [450, 573] on button "Cancel" at bounding box center [447, 577] width 30 height 12
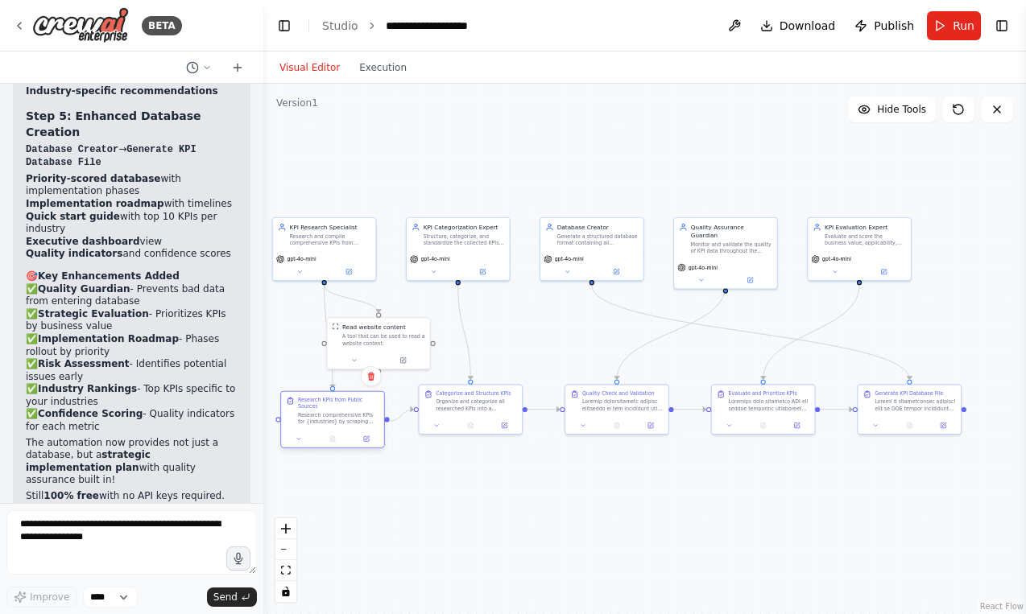
drag, startPoint x: 403, startPoint y: 392, endPoint x: 350, endPoint y: 407, distance: 54.5
click at [350, 407] on div "Research KPIs from Public Sources" at bounding box center [338, 404] width 81 height 14
click at [299, 436] on button at bounding box center [298, 439] width 29 height 10
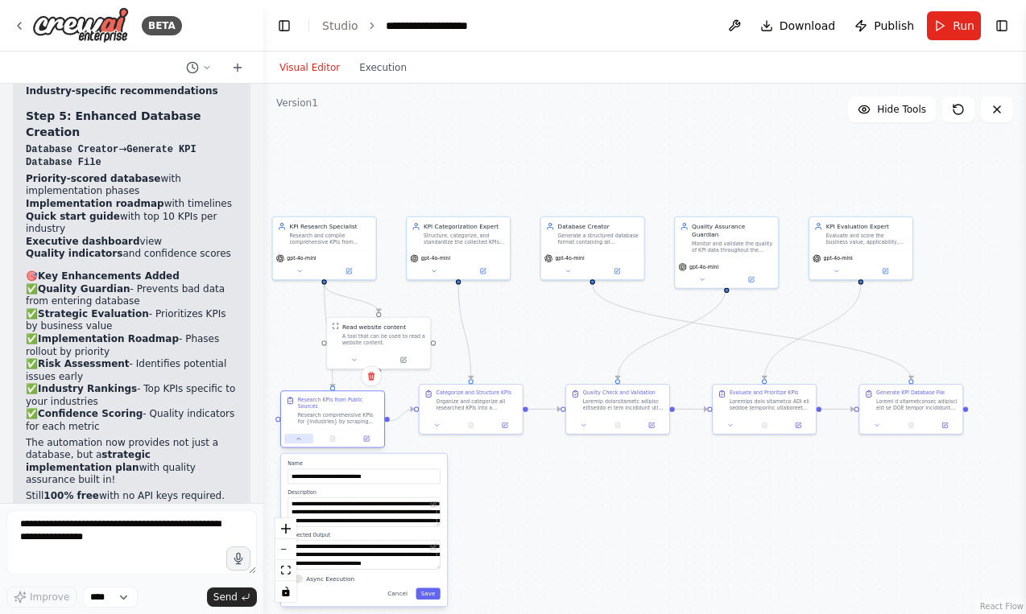
click at [300, 442] on icon at bounding box center [299, 439] width 6 height 6
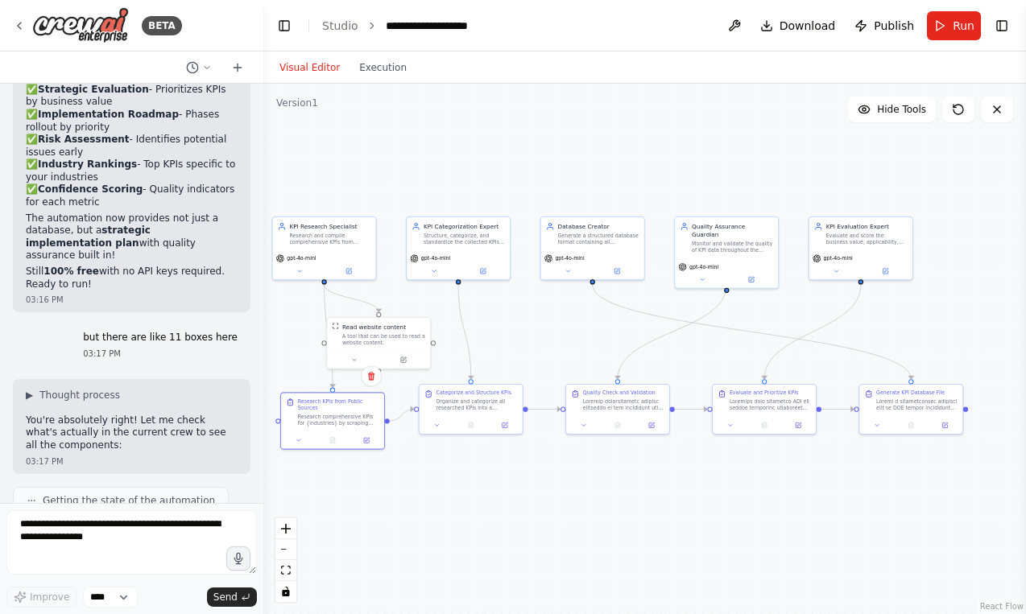
scroll to position [7920, 0]
click at [156, 523] on textarea at bounding box center [131, 543] width 250 height 64
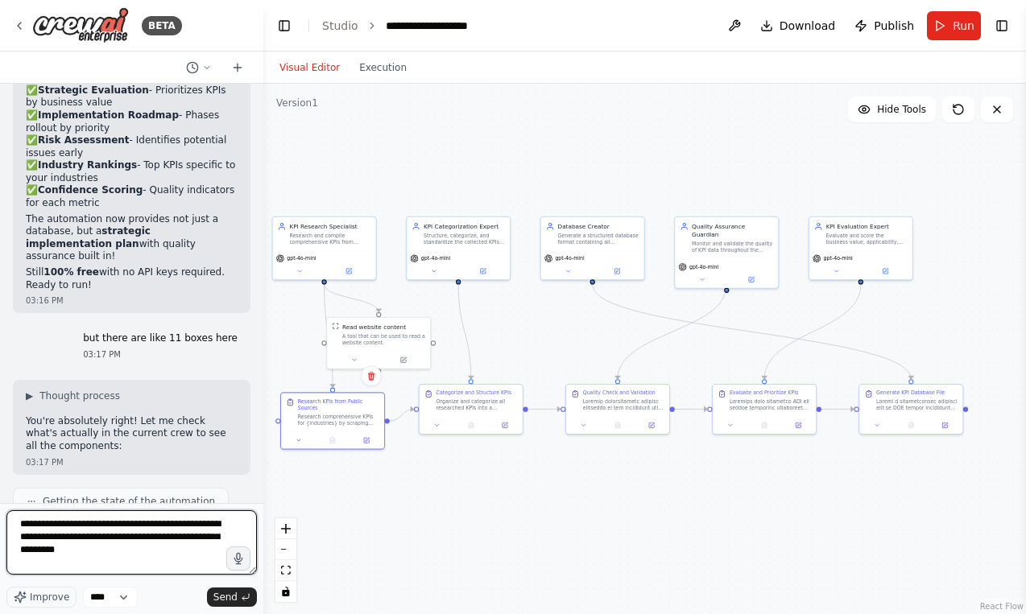
type textarea "**********"
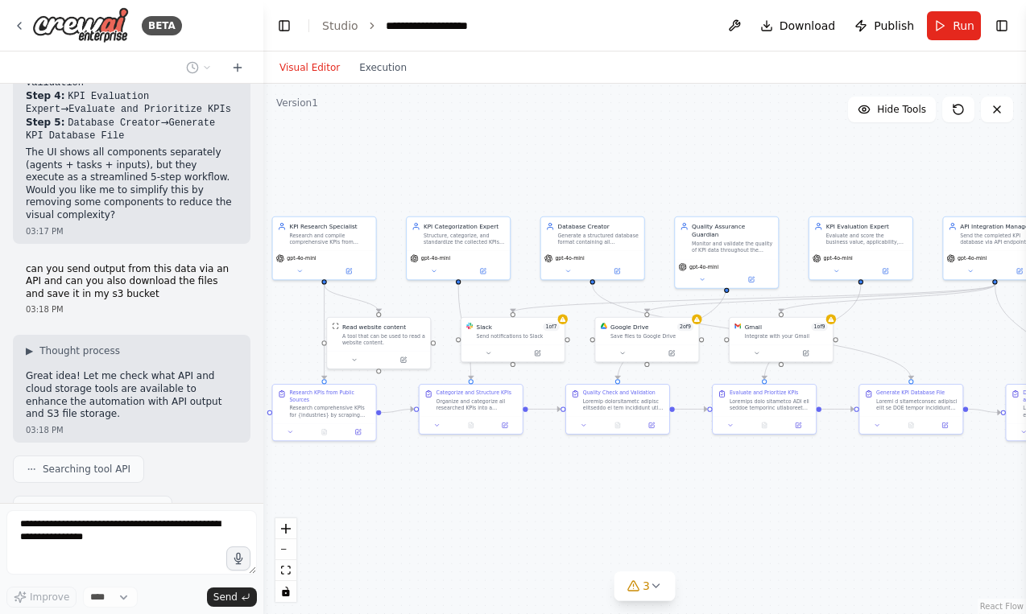
scroll to position [8897, 0]
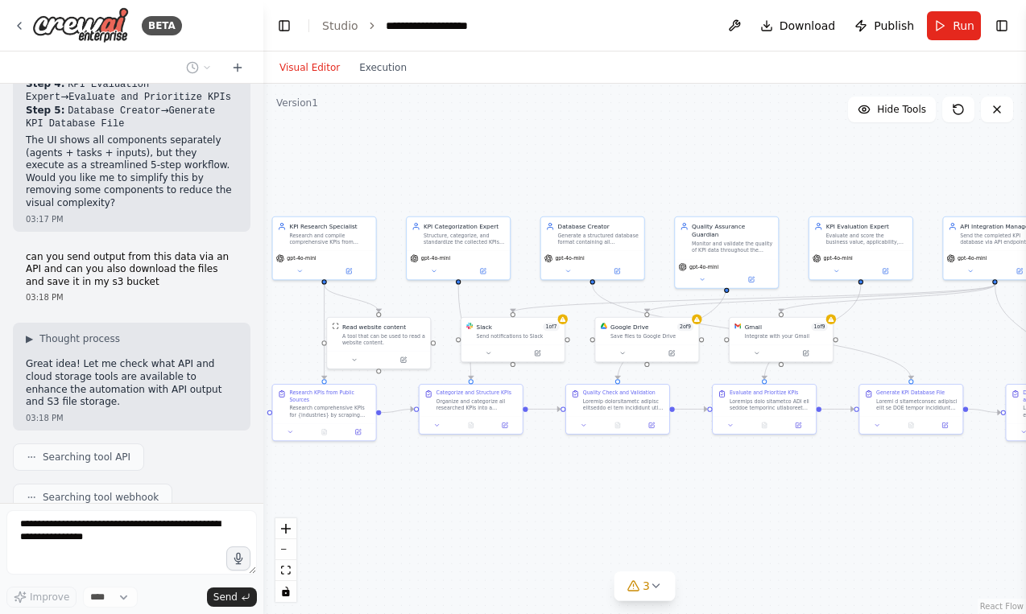
drag, startPoint x: 177, startPoint y: 203, endPoint x: 177, endPoint y: 165, distance: 37.8
drag, startPoint x: 177, startPoint y: 171, endPoint x: 176, endPoint y: 191, distance: 20.2
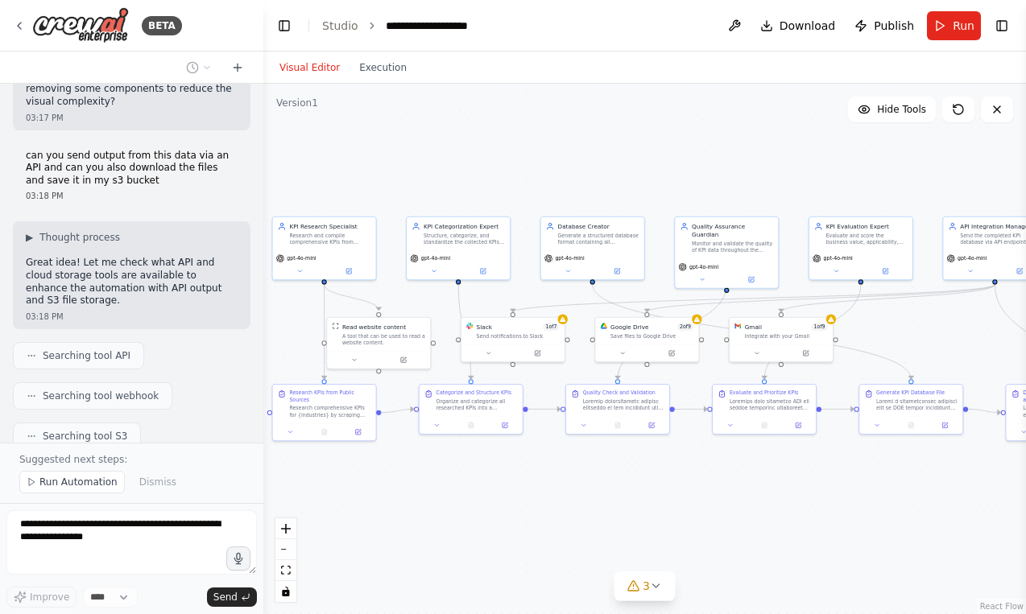
scroll to position [8998, 0]
click at [540, 326] on div "Slack 1 of 7" at bounding box center [518, 325] width 83 height 8
click at [540, 349] on icon at bounding box center [538, 351] width 4 height 4
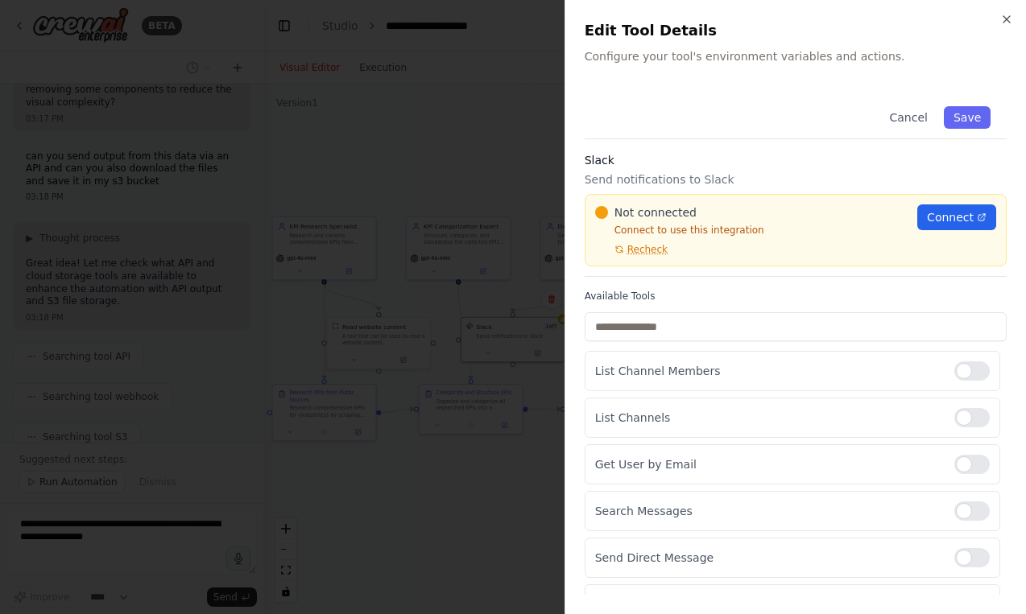
scroll to position [0, 0]
click at [1003, 20] on icon "button" at bounding box center [1006, 19] width 13 height 13
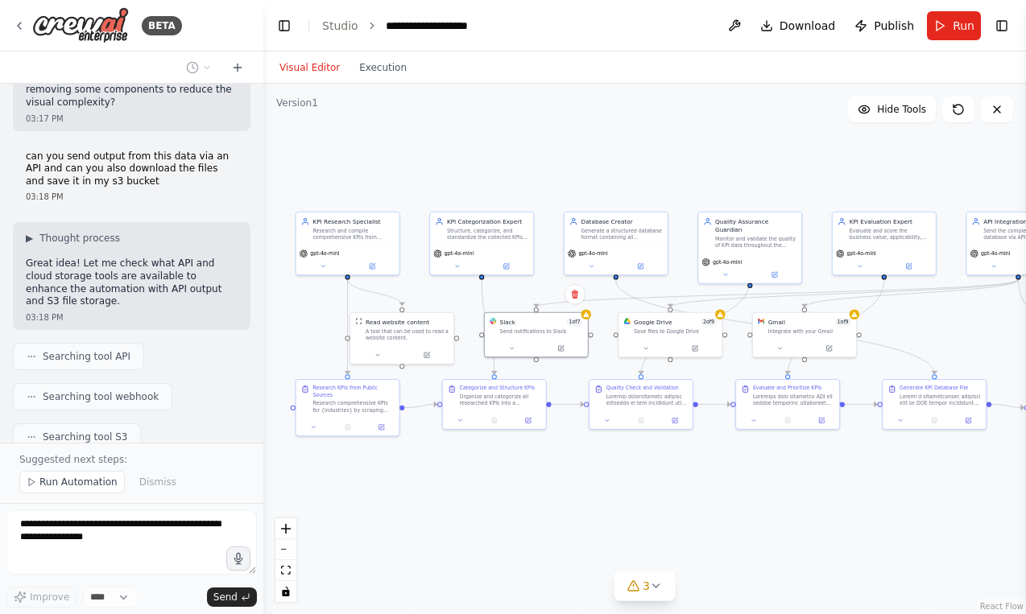
drag, startPoint x: 817, startPoint y: 451, endPoint x: 841, endPoint y: 444, distance: 24.5
click at [841, 444] on div ".deletable-edge-delete-btn { width: 20px; height: 20px; border: 0px solid #ffff…" at bounding box center [644, 349] width 763 height 531
click at [586, 2] on header "**********" at bounding box center [644, 26] width 763 height 52
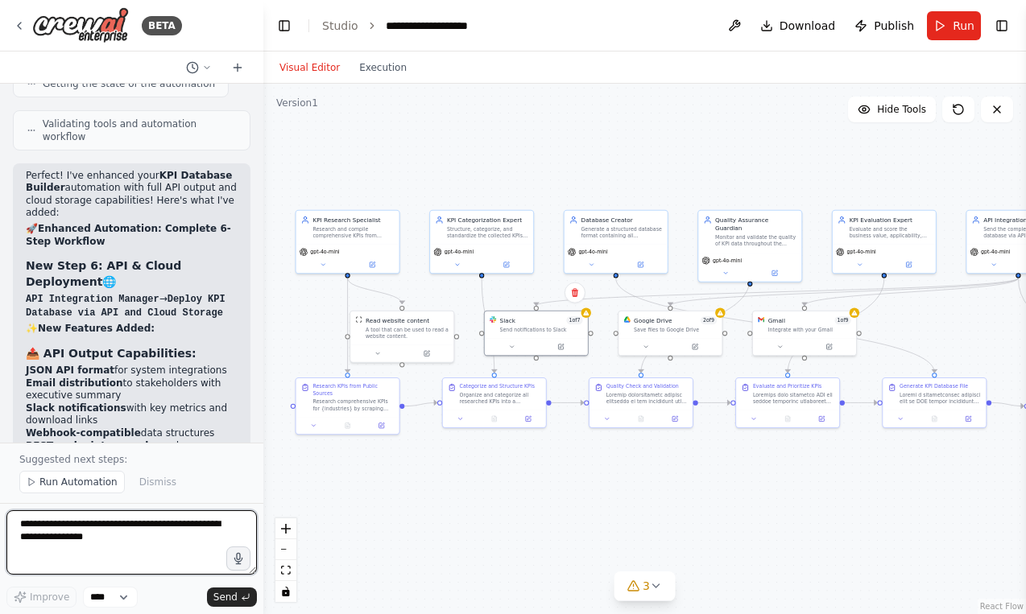
scroll to position [9999, 0]
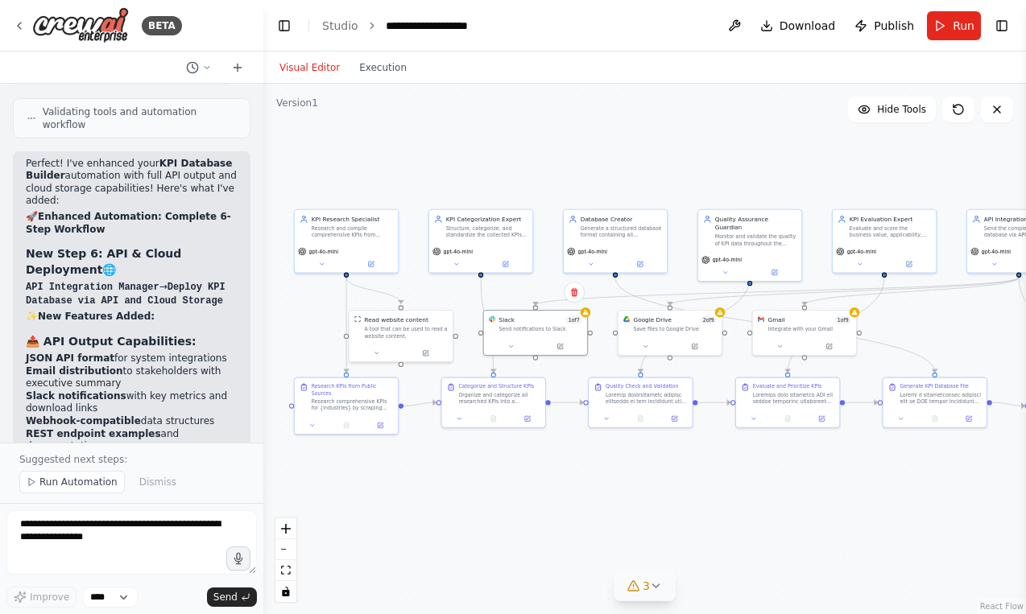
click at [642, 581] on div "3" at bounding box center [637, 586] width 23 height 16
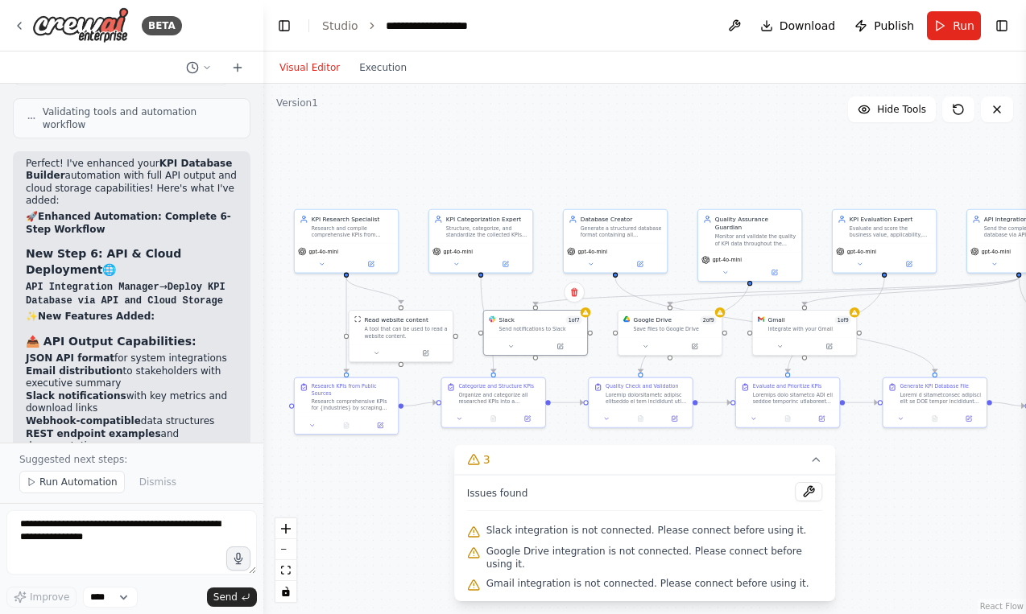
click at [916, 519] on div ".deletable-edge-delete-btn { width: 20px; height: 20px; border: 0px solid #ffff…" at bounding box center [644, 349] width 763 height 531
click at [816, 466] on icon at bounding box center [815, 459] width 13 height 13
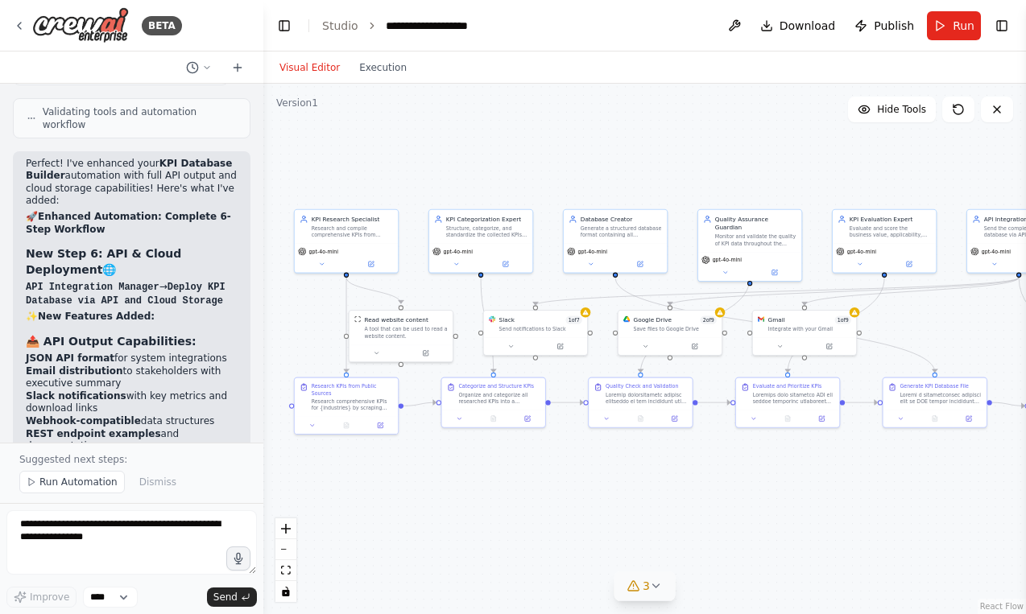
click at [850, 465] on div ".deletable-edge-delete-btn { width: 20px; height: 20px; border: 0px solid #ffff…" at bounding box center [644, 349] width 763 height 531
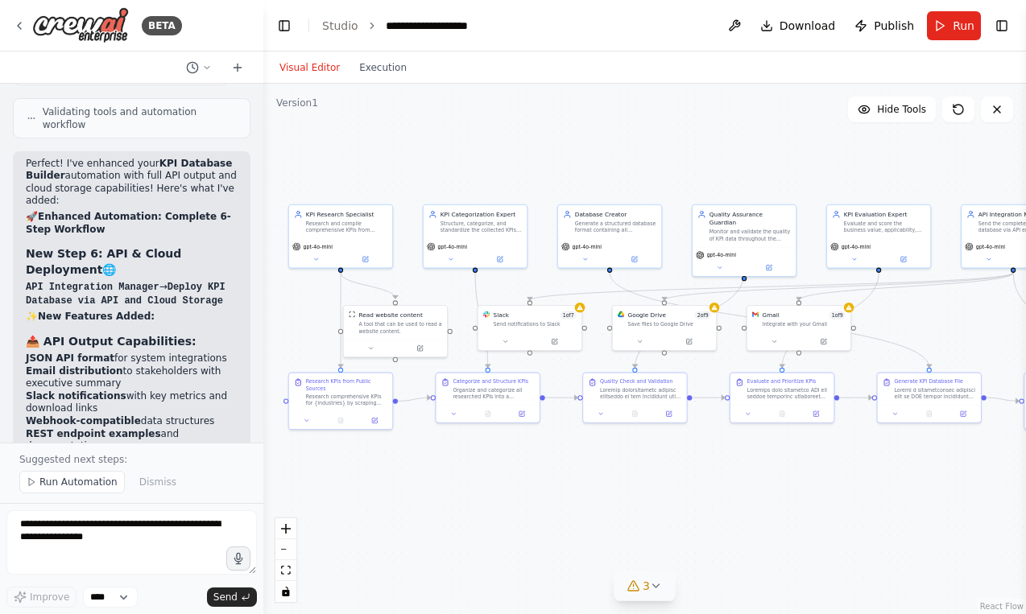
drag, startPoint x: 851, startPoint y: 465, endPoint x: 879, endPoint y: 463, distance: 27.5
click at [879, 462] on div ".deletable-edge-delete-btn { width: 20px; height: 20px; border: 0px solid #ffff…" at bounding box center [644, 349] width 763 height 531
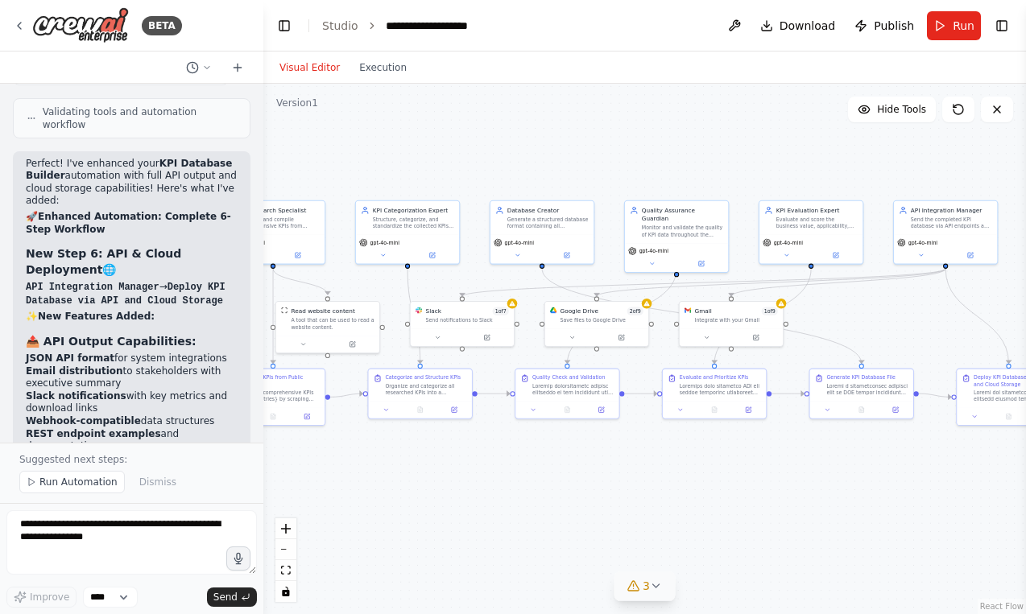
drag, startPoint x: 739, startPoint y: 454, endPoint x: 601, endPoint y: 440, distance: 139.3
click at [601, 440] on div ".deletable-edge-delete-btn { width: 20px; height: 20px; border: 0px solid #ffff…" at bounding box center [644, 349] width 763 height 531
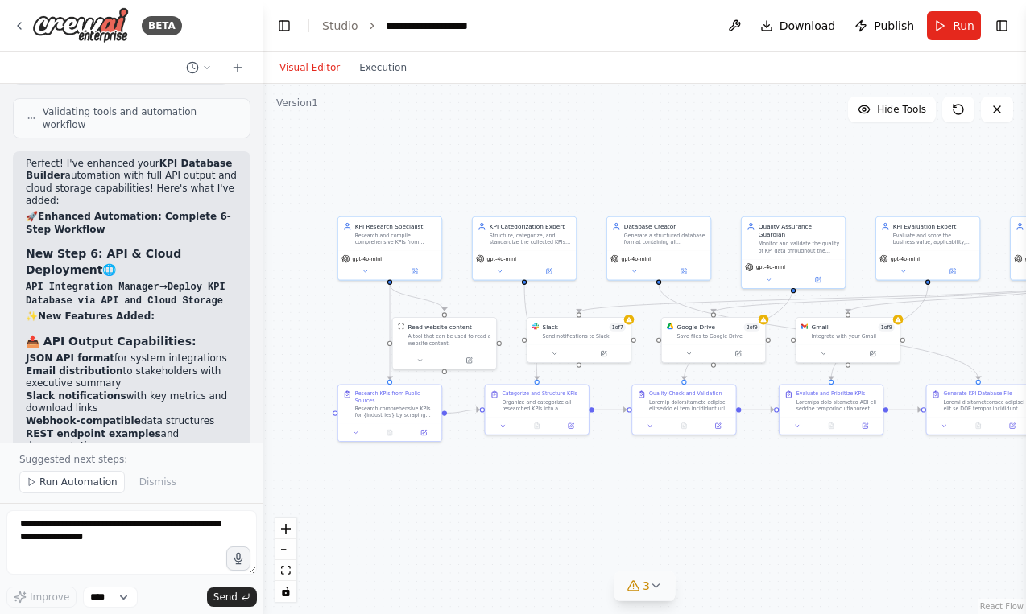
drag, startPoint x: 666, startPoint y: 452, endPoint x: 778, endPoint y: 463, distance: 112.5
click at [779, 463] on div ".deletable-edge-delete-btn { width: 20px; height: 20px; border: 0px solid #ffff…" at bounding box center [644, 349] width 763 height 531
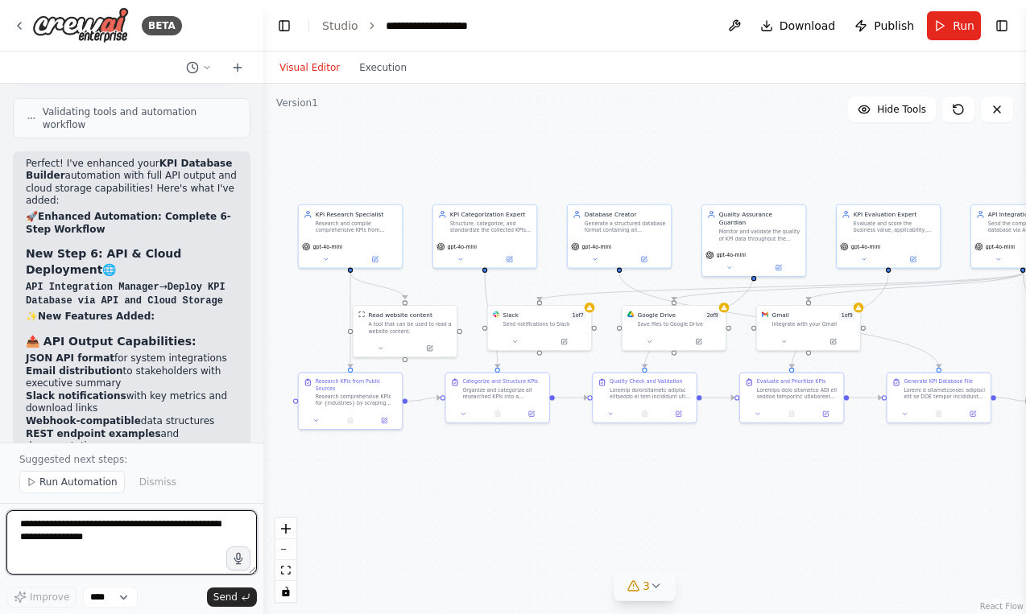
click at [138, 527] on textarea at bounding box center [131, 543] width 250 height 64
type textarea "**********"
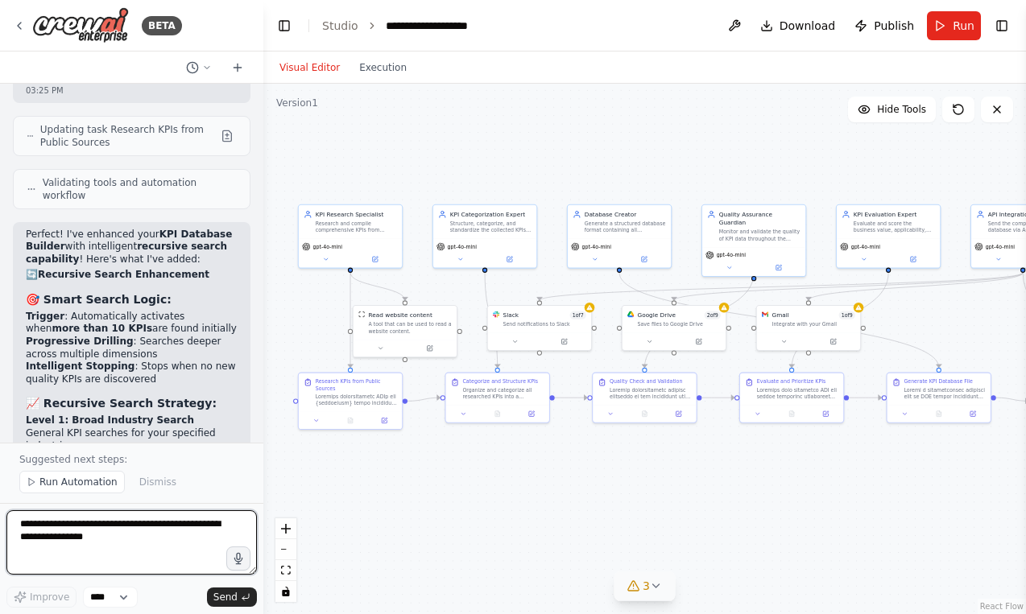
scroll to position [11626, 0]
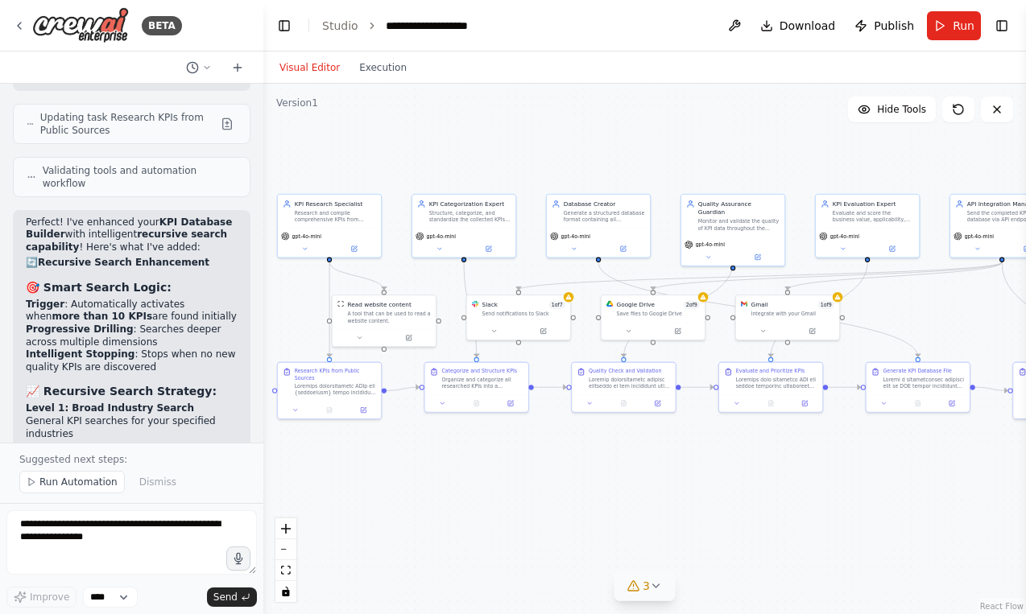
drag, startPoint x: 553, startPoint y: 483, endPoint x: 532, endPoint y: 473, distance: 23.4
click at [532, 473] on div ".deletable-edge-delete-btn { width: 20px; height: 20px; border: 0px solid #ffff…" at bounding box center [644, 349] width 763 height 531
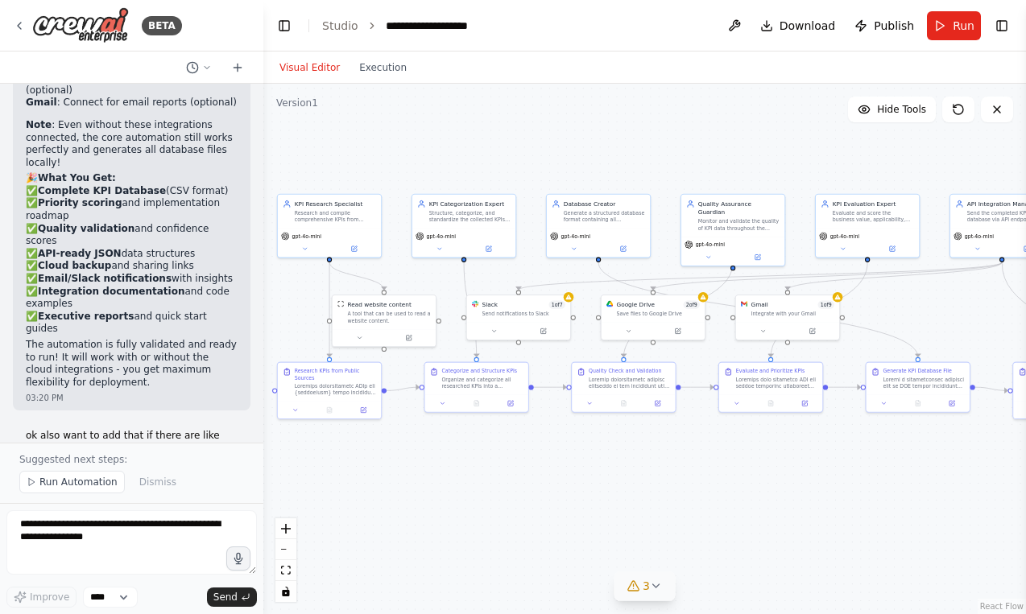
scroll to position [10840, 0]
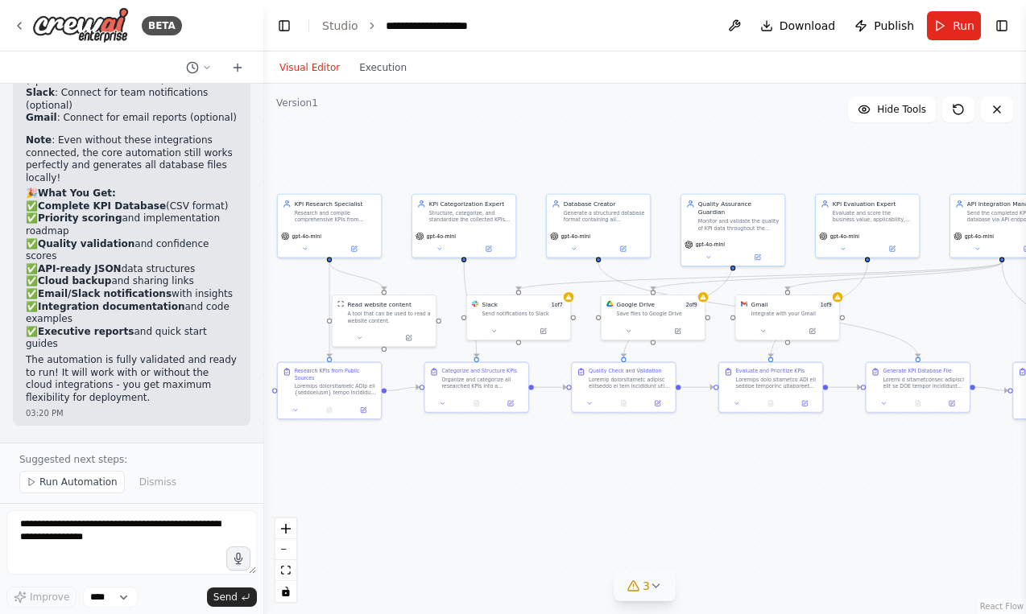
drag, startPoint x: 146, startPoint y: 232, endPoint x: 147, endPoint y: 255, distance: 23.4
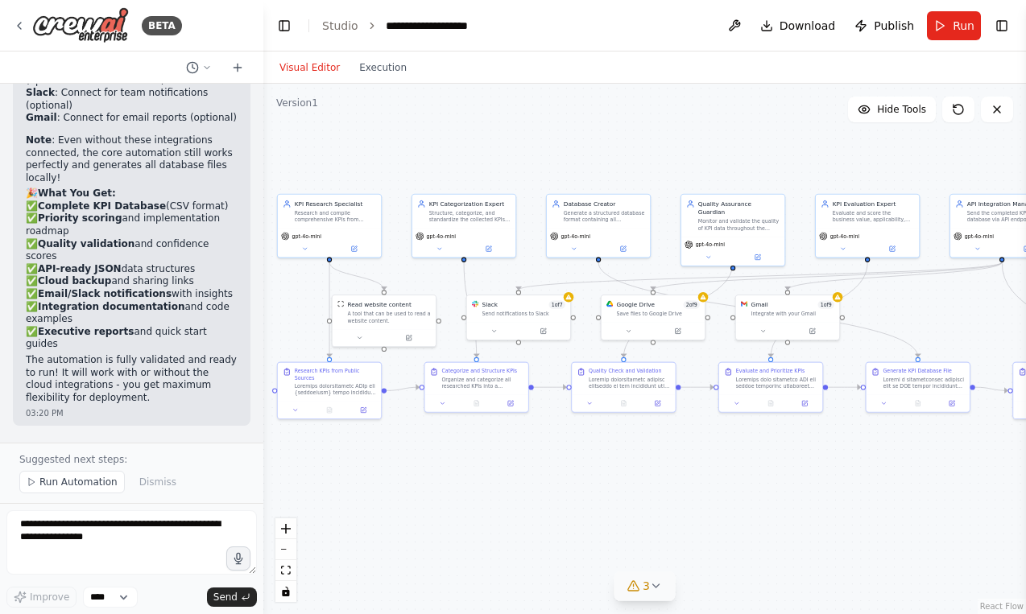
drag, startPoint x: 147, startPoint y: 255, endPoint x: 151, endPoint y: 337, distance: 81.4
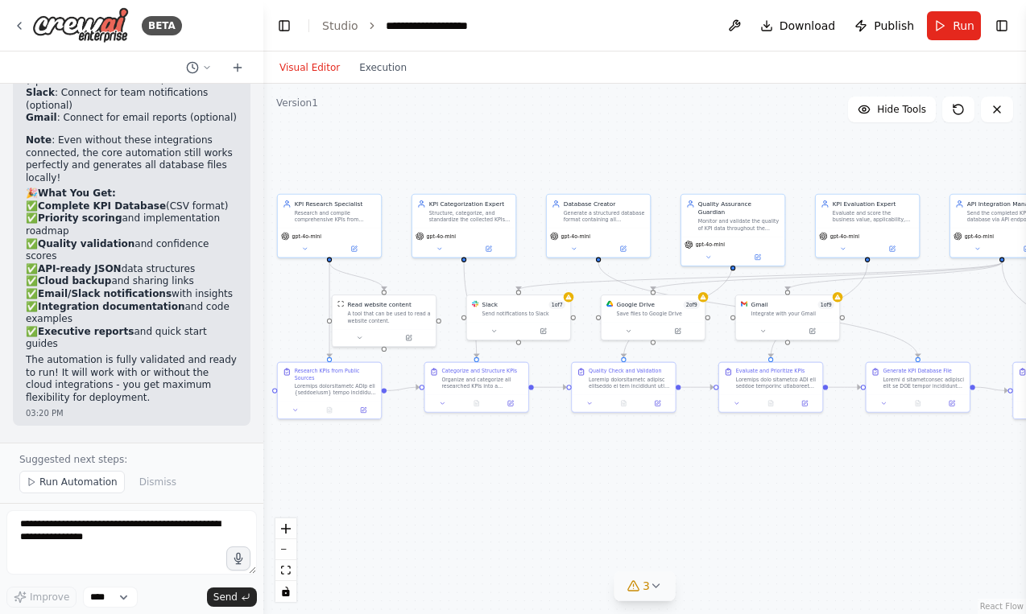
drag, startPoint x: 151, startPoint y: 337, endPoint x: 151, endPoint y: 161, distance: 175.5
drag, startPoint x: 151, startPoint y: 161, endPoint x: 153, endPoint y: 317, distance: 156.2
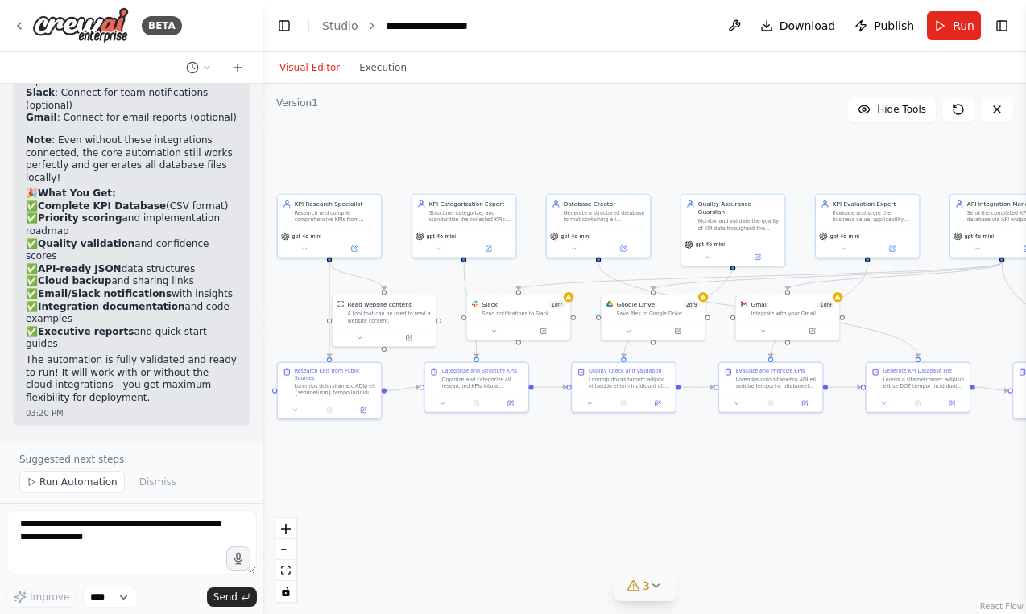
drag, startPoint x: 153, startPoint y: 318, endPoint x: 168, endPoint y: 215, distance: 104.2
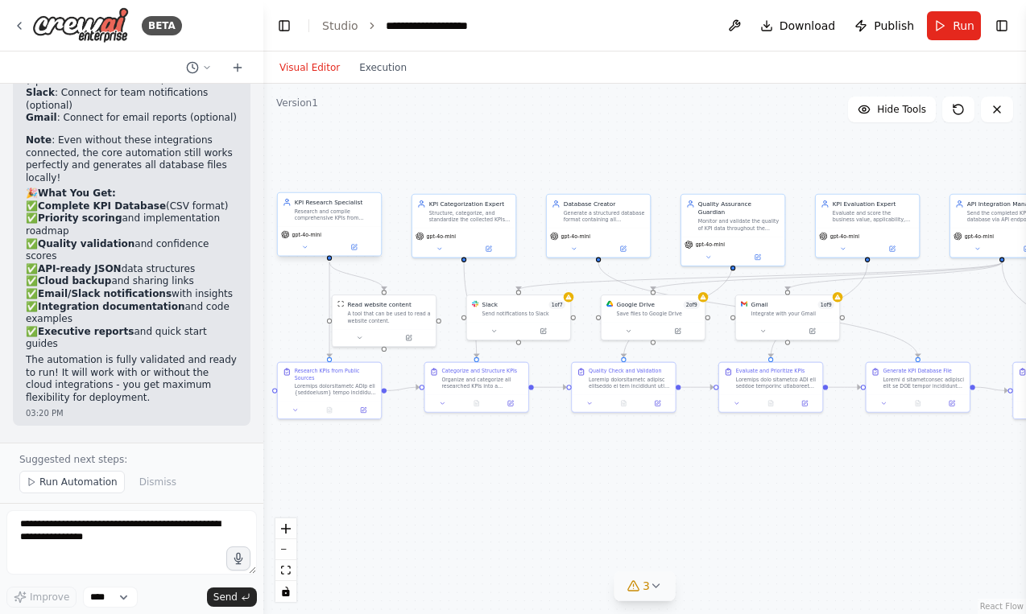
click at [308, 223] on div "KPI Research Specialist Research and compile comprehensive KPIs from publicly a…" at bounding box center [329, 210] width 103 height 34
click at [360, 246] on button at bounding box center [354, 247] width 48 height 10
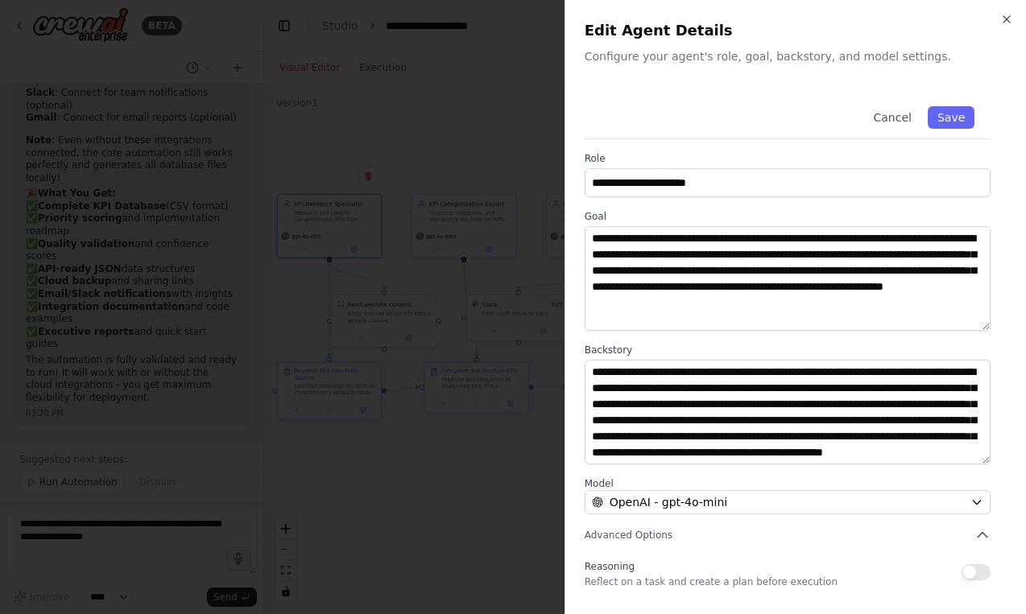
scroll to position [0, 0]
click at [1015, 23] on div "**********" at bounding box center [794, 307] width 461 height 614
click at [1007, 20] on icon "button" at bounding box center [1006, 19] width 13 height 13
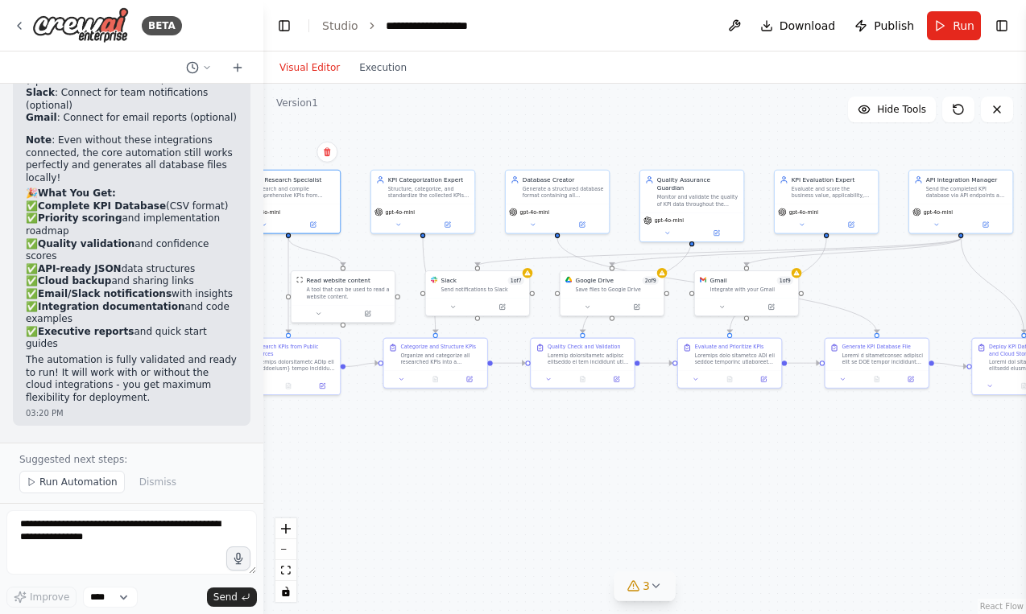
drag, startPoint x: 743, startPoint y: 461, endPoint x: 712, endPoint y: 435, distance: 40.6
click at [710, 435] on div ".deletable-edge-delete-btn { width: 20px; height: 20px; border: 0px solid #ffff…" at bounding box center [644, 349] width 763 height 531
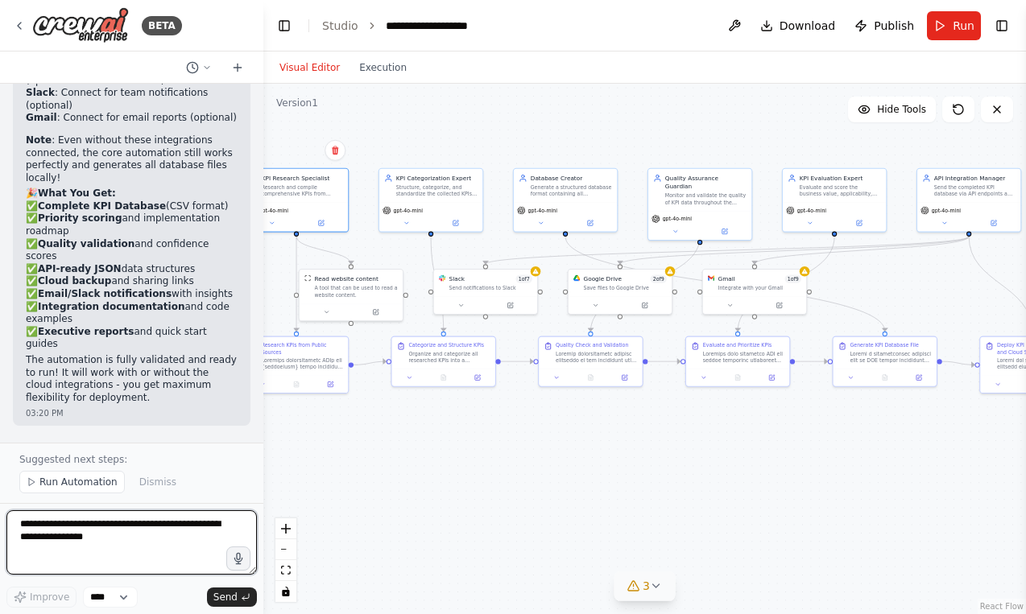
click at [171, 535] on textarea at bounding box center [131, 543] width 250 height 64
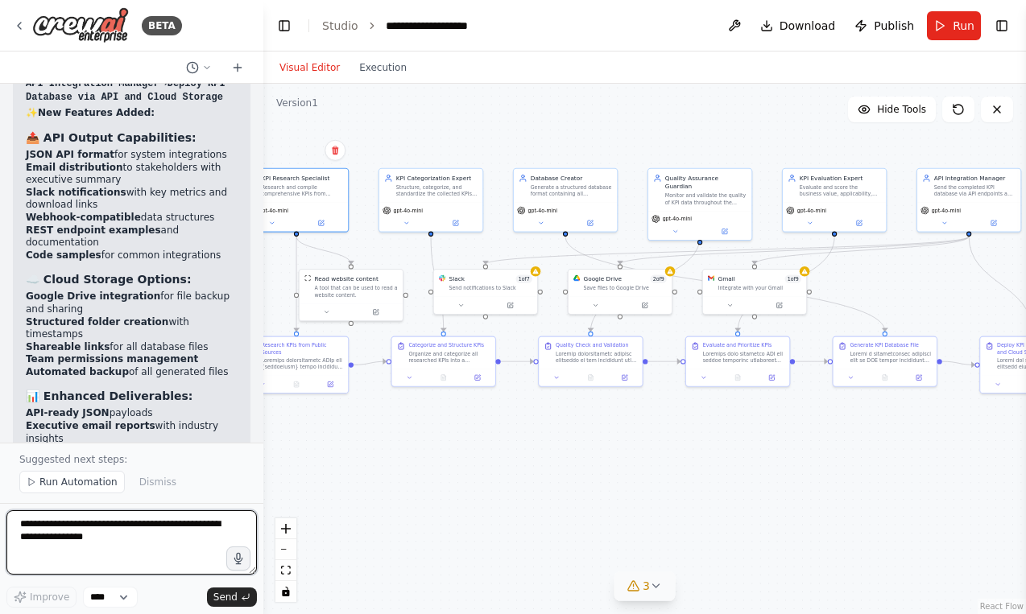
scroll to position [10107, 0]
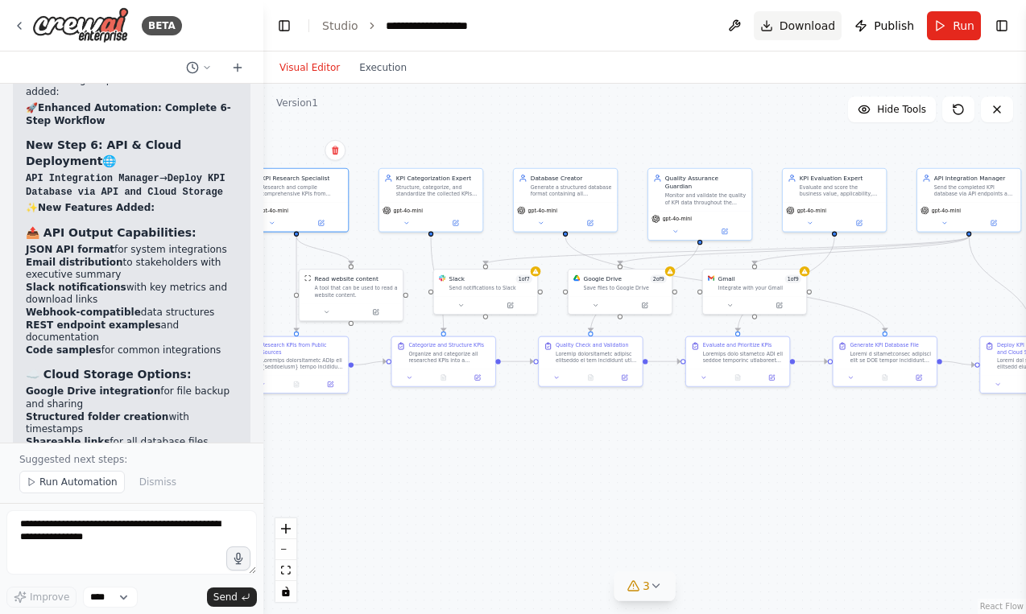
click at [804, 24] on span "Download" at bounding box center [807, 26] width 56 height 16
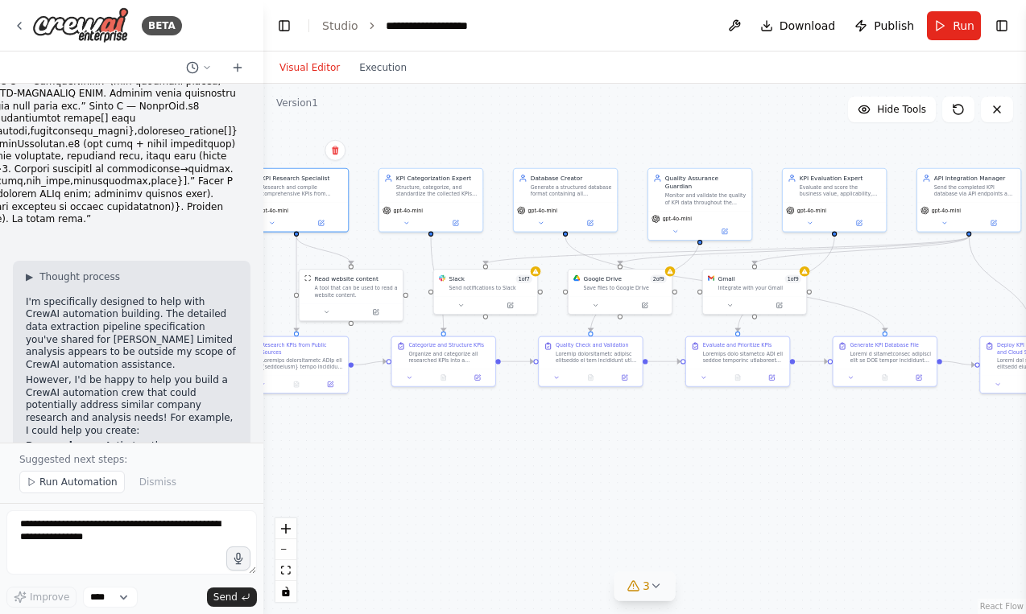
scroll to position [443, 0]
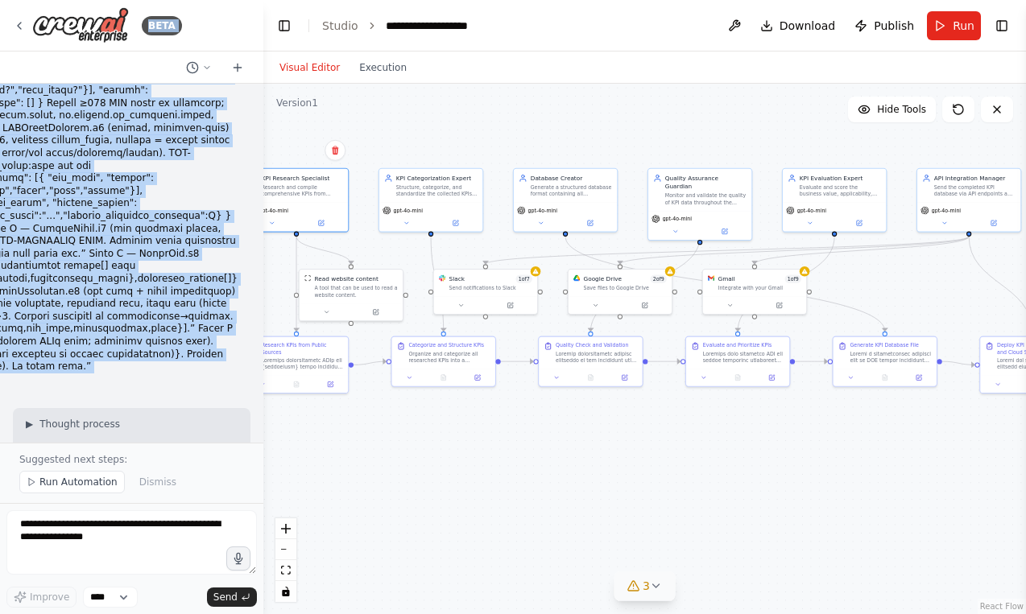
scroll to position [0, 0]
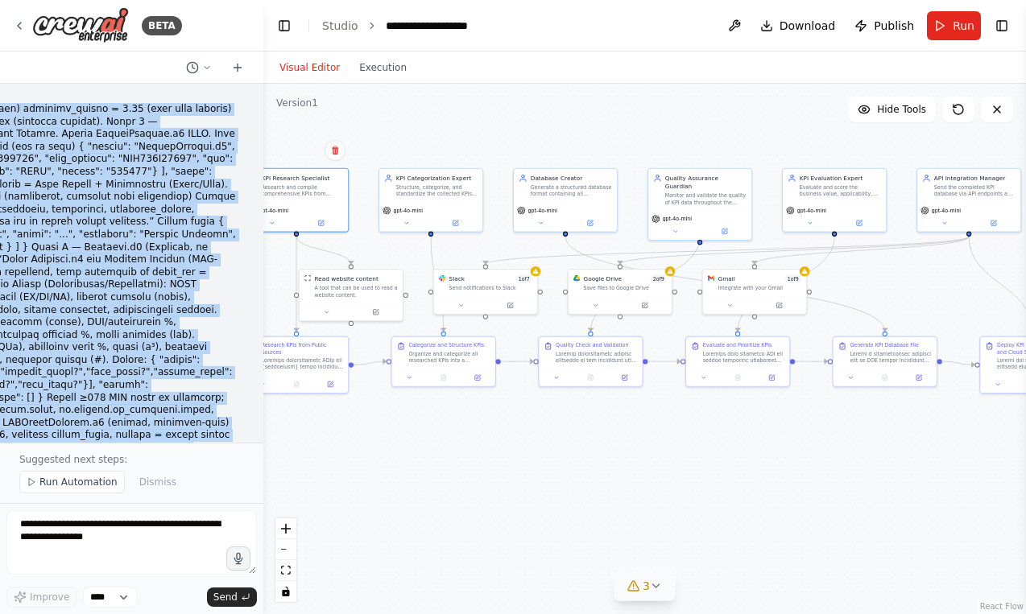
drag, startPoint x: 97, startPoint y: 189, endPoint x: 94, endPoint y: 74, distance: 115.2
click at [94, 74] on div "BETA 02:58 PM ▶ Thought process I'm specifically designed to help with CrewAI a…" at bounding box center [131, 307] width 263 height 614
copy p "Orchestrator knobs (set once) shard_count = 16 page_size = 80 (target items per…"
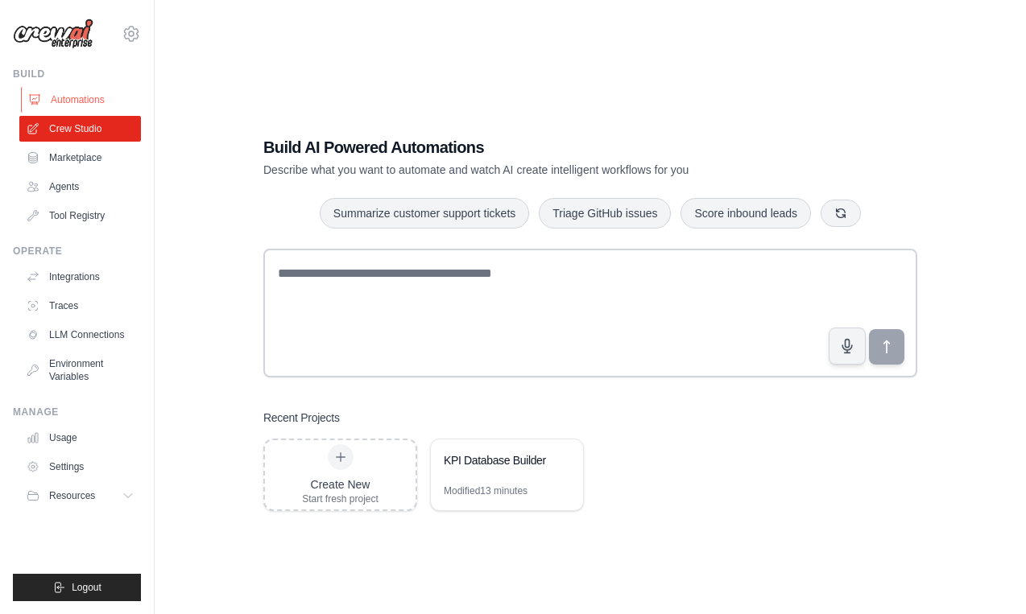
click at [100, 103] on link "Automations" at bounding box center [82, 100] width 122 height 26
click at [74, 43] on img at bounding box center [53, 34] width 81 height 31
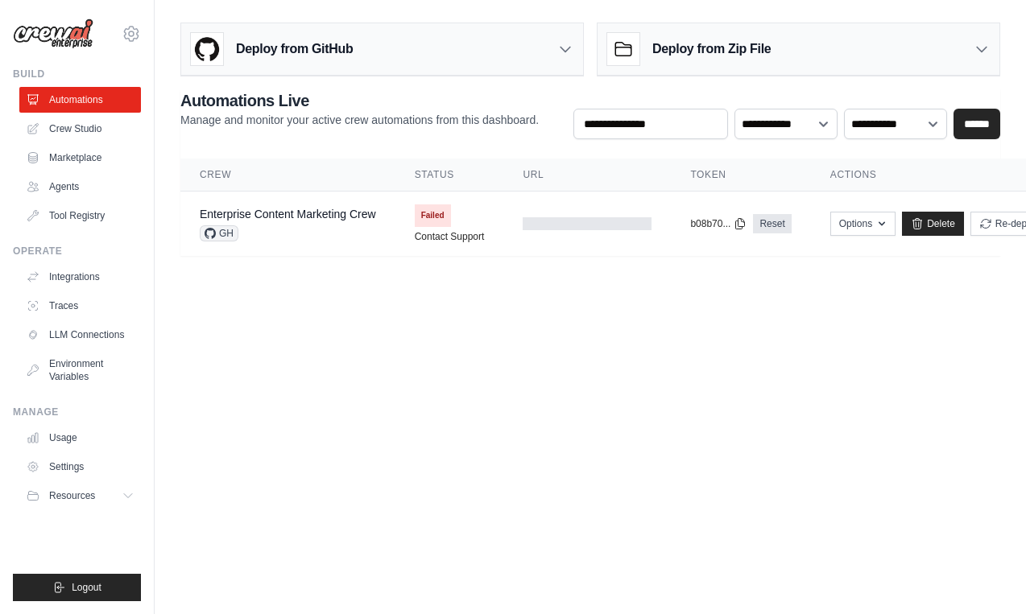
click at [487, 6] on main "Deploy from GitHub Deploy your project directly from GitHub. Select a repositor…" at bounding box center [590, 145] width 871 height 291
click at [622, 0] on main "Deploy from GitHub Deploy your project directly from GitHub. Select a repositor…" at bounding box center [590, 145] width 871 height 291
click at [76, 123] on link "Crew Studio" at bounding box center [82, 129] width 122 height 26
